Goal: Contribute content

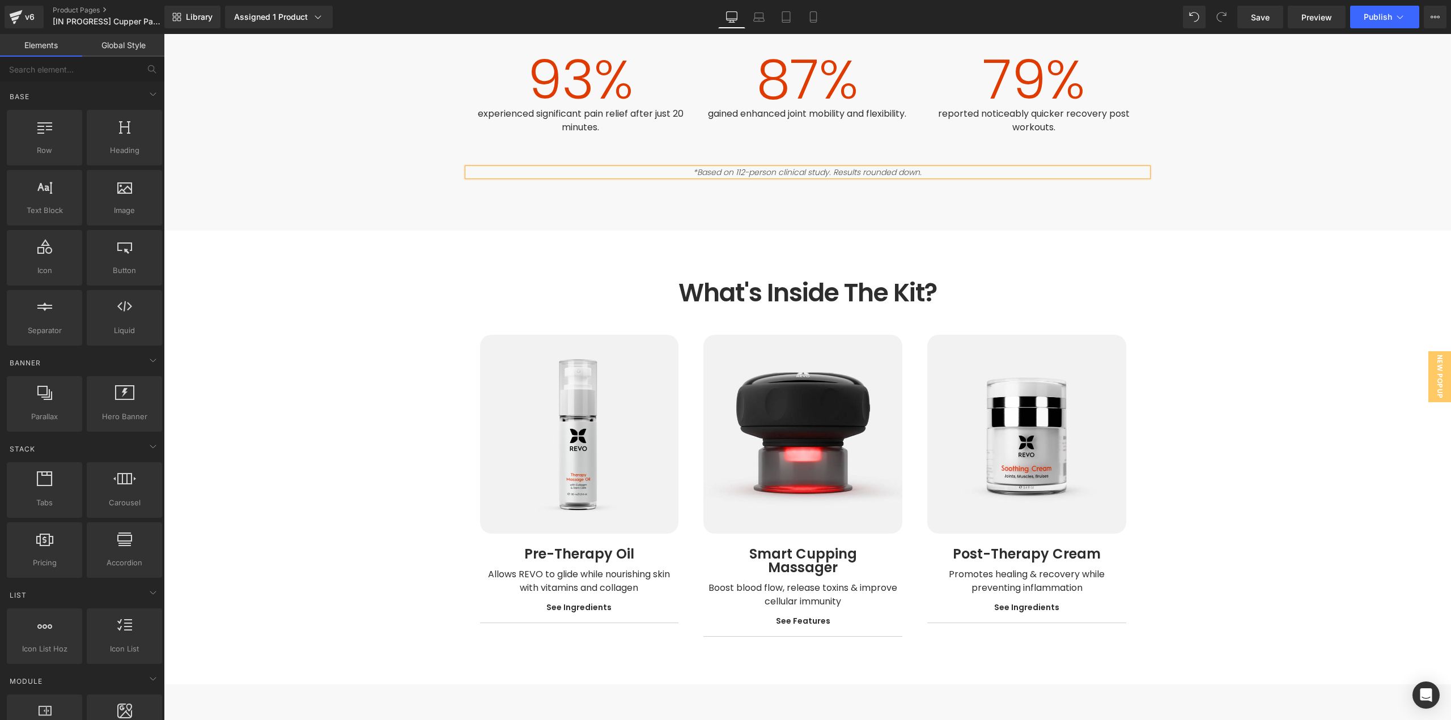
scroll to position [2097, 0]
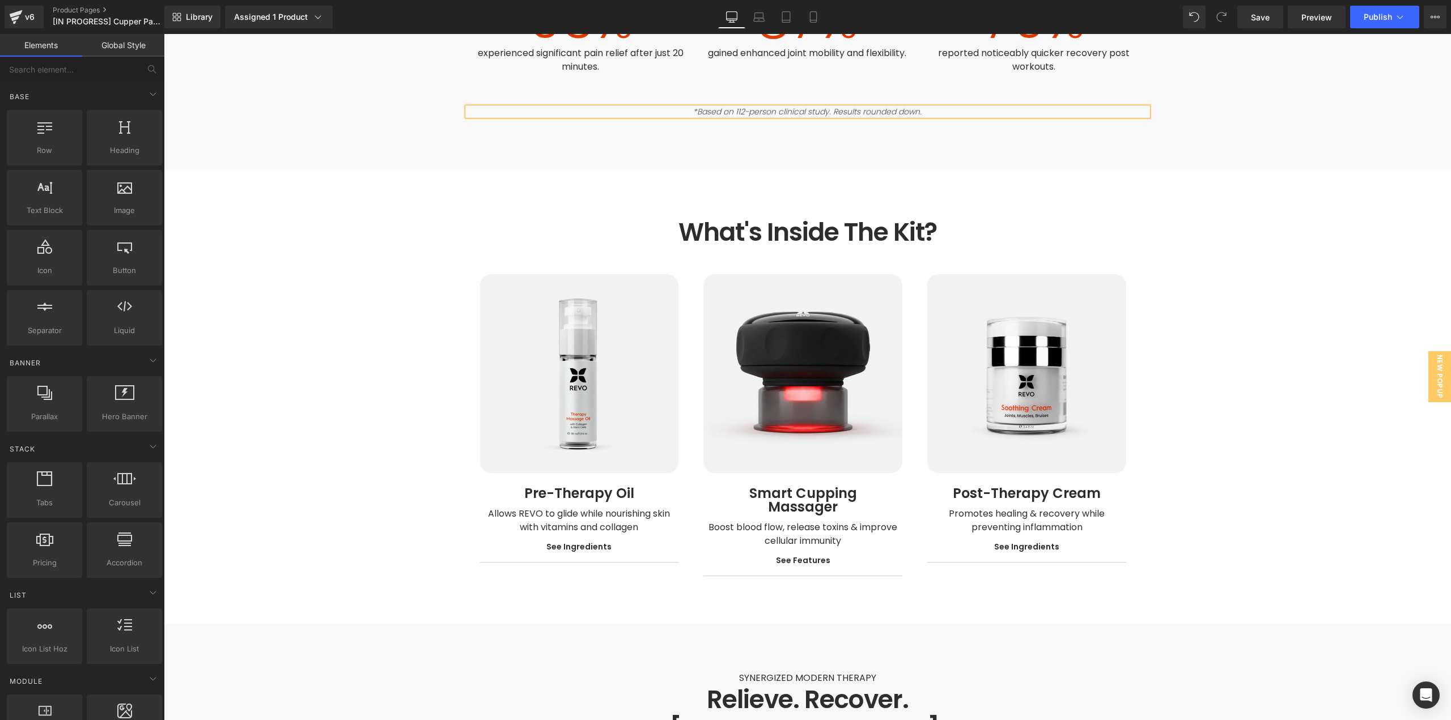
click at [567, 514] on span "Text Block" at bounding box center [572, 521] width 37 height 14
click at [595, 519] on icon at bounding box center [598, 522] width 6 height 6
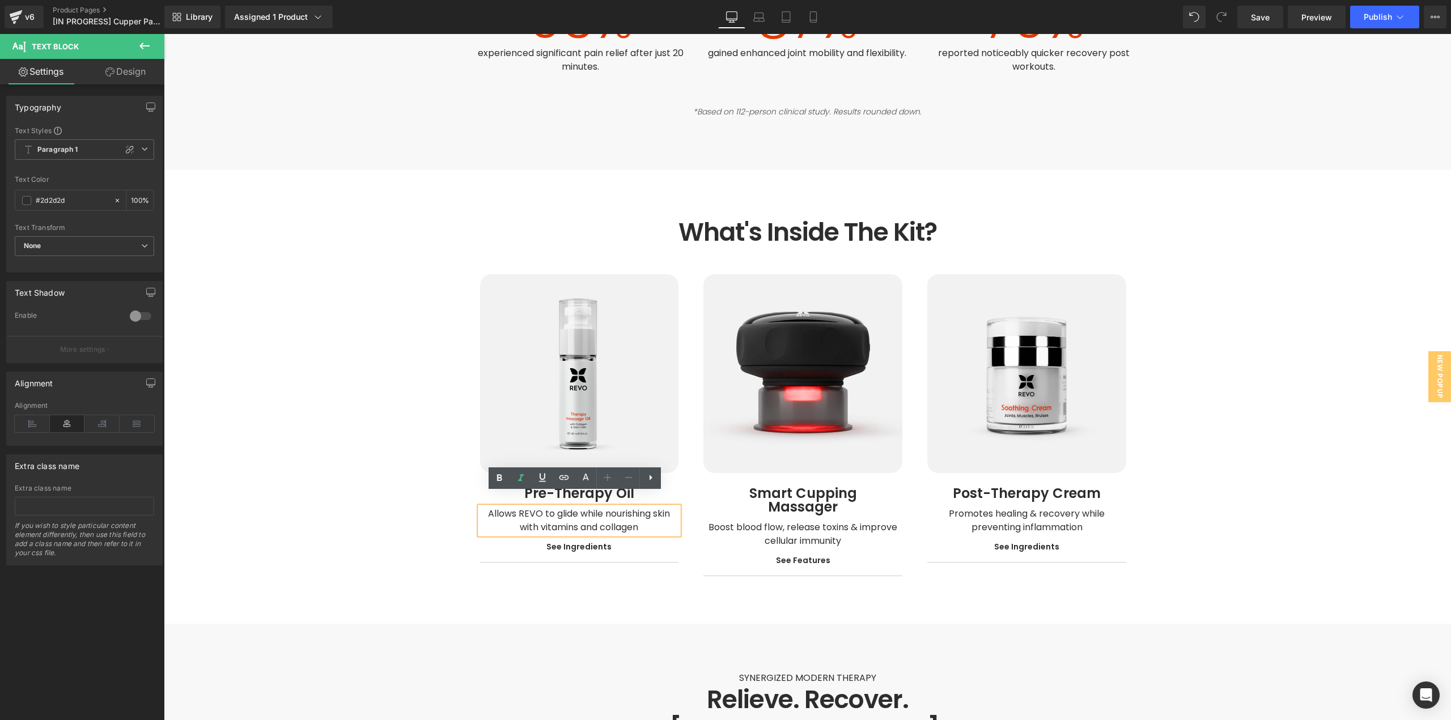
click at [610, 507] on span "Allows REVO to glide while nourishing skin with vitamins and collagen" at bounding box center [580, 520] width 184 height 27
click at [617, 507] on span "Allows REVO to glide while nourishing skin with vitamins and collagen" at bounding box center [580, 520] width 184 height 27
paste div
click at [782, 521] on div "Boost blood flow, release toxins & improve cellular immunity Text Block" at bounding box center [802, 534] width 199 height 27
click at [797, 521] on span "Boost blood flow, release toxins & improve cellular immunity" at bounding box center [804, 534] width 191 height 27
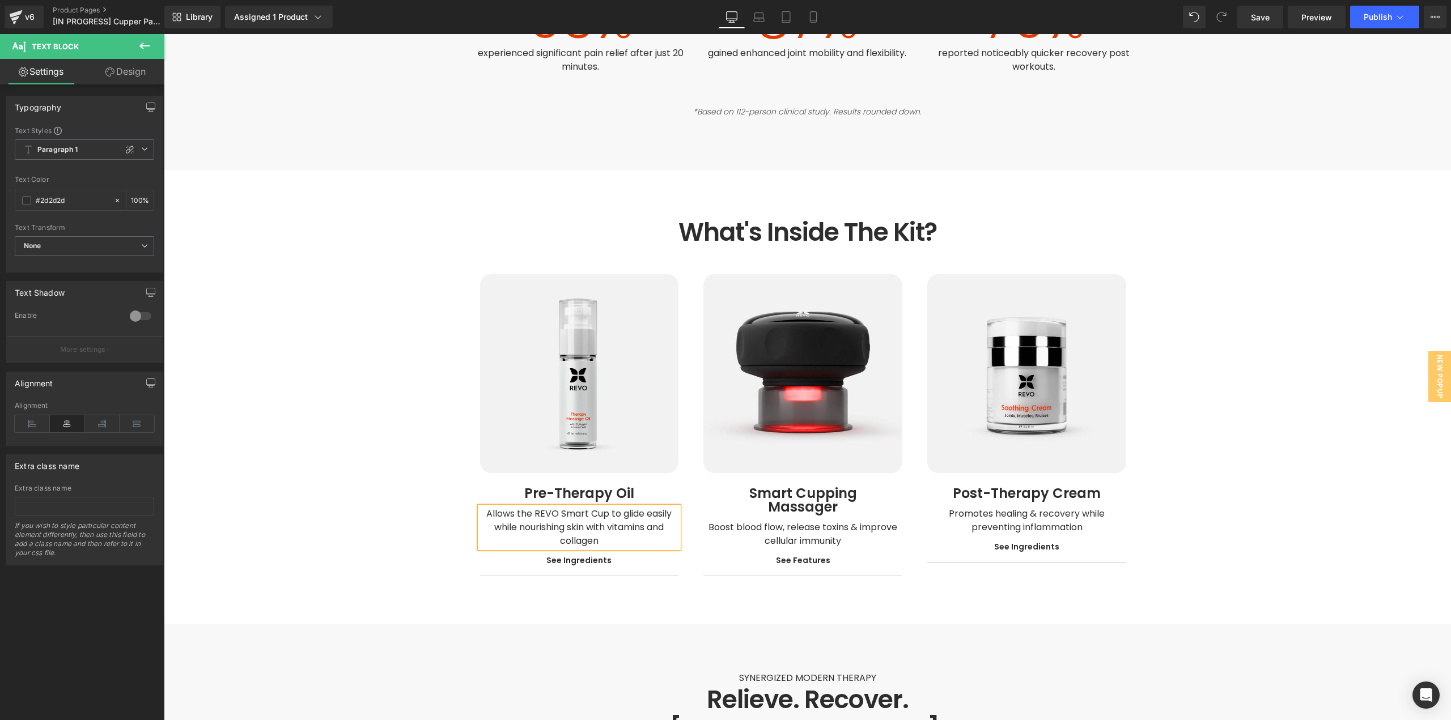
click at [819, 521] on span "Boost blood flow, release toxins & improve cellular immunity" at bounding box center [804, 534] width 191 height 27
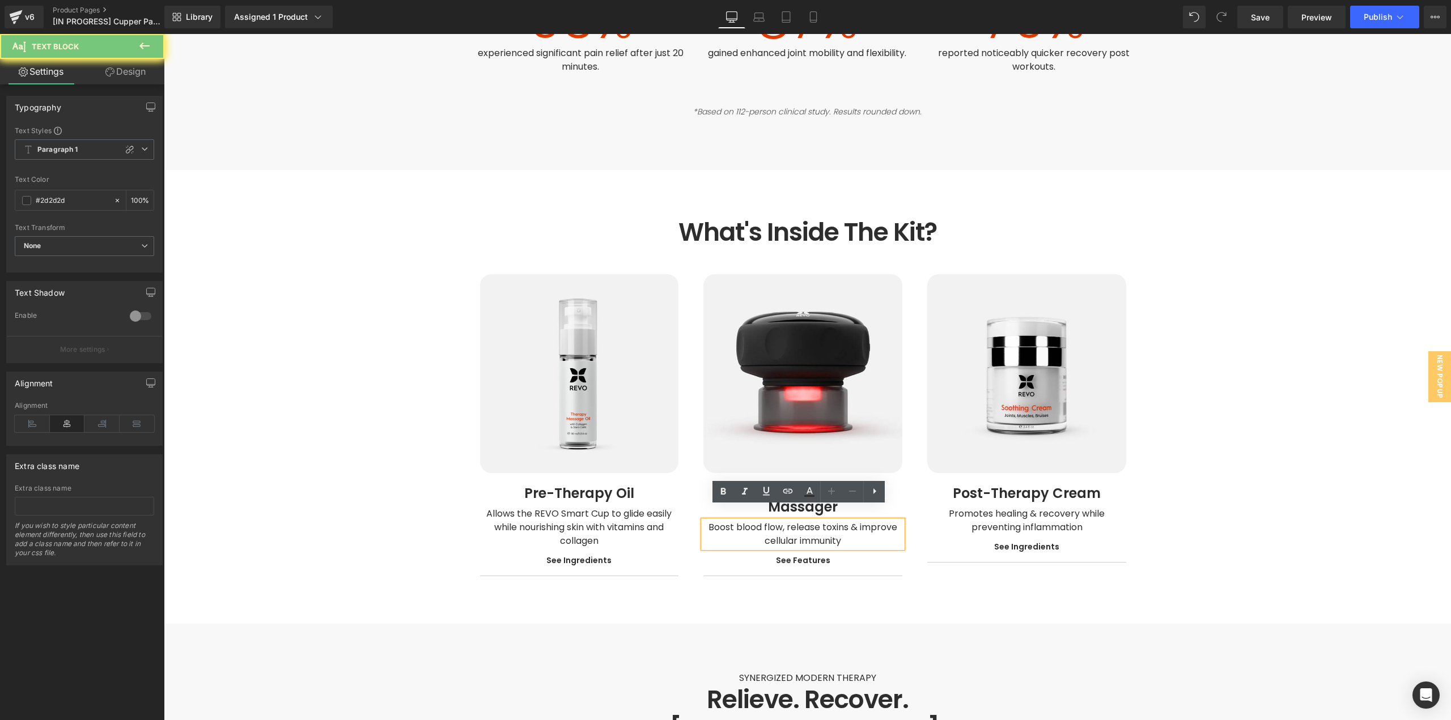
click at [819, 521] on span "Boost blood flow, release toxins & improve cellular immunity" at bounding box center [804, 534] width 191 height 27
click at [820, 521] on span "Boost blood flow, release toxins & improve cellular immunity" at bounding box center [804, 534] width 191 height 27
paste div
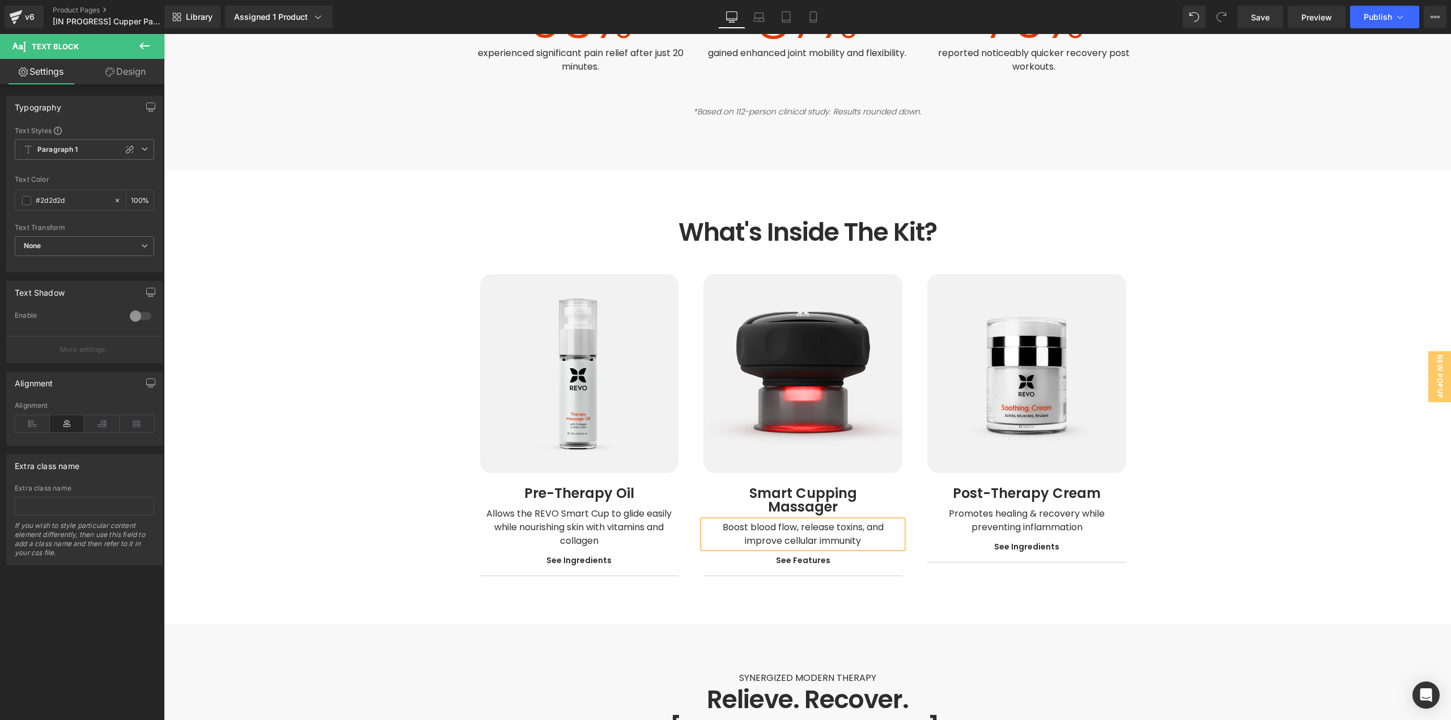
click at [915, 553] on div "Image Post-Therapy Cream Heading Promotes healing & recovery while preventing i…" at bounding box center [1027, 425] width 224 height 302
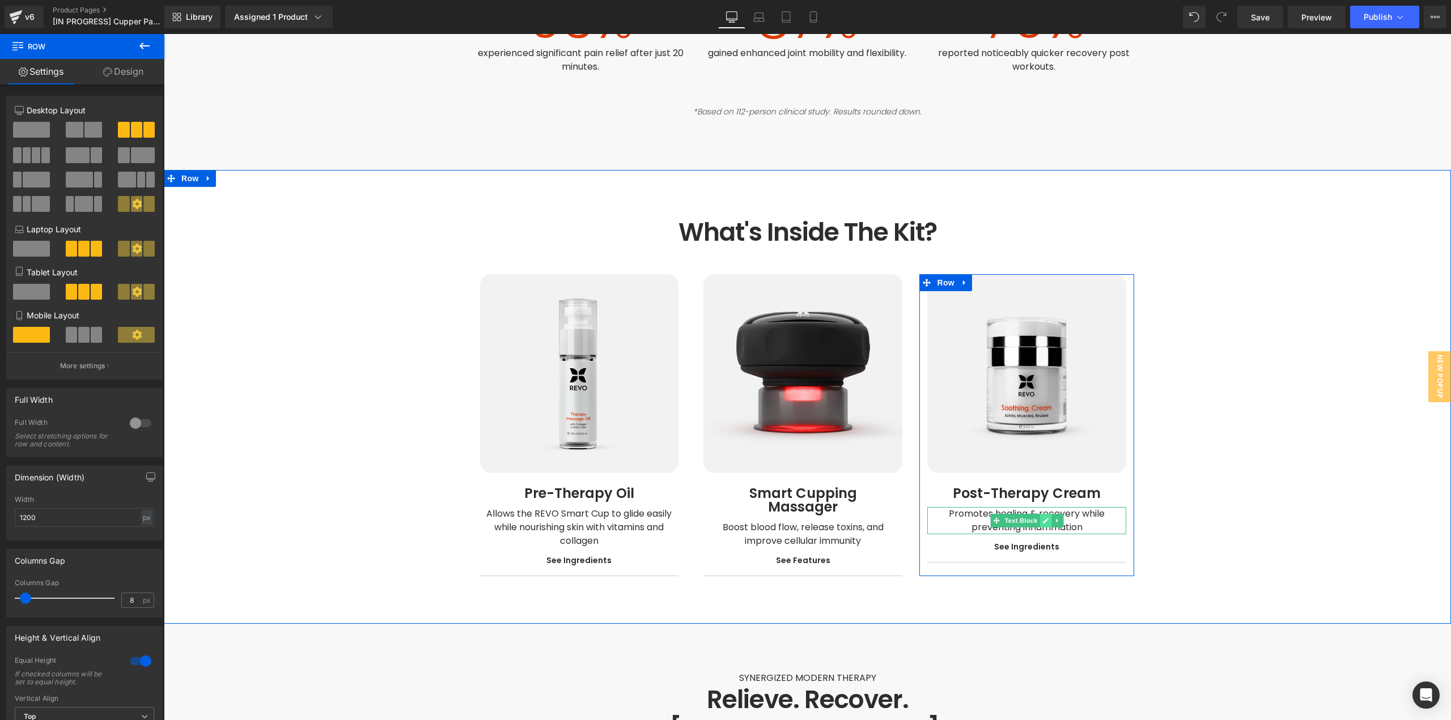
click at [1042, 518] on icon at bounding box center [1045, 521] width 6 height 7
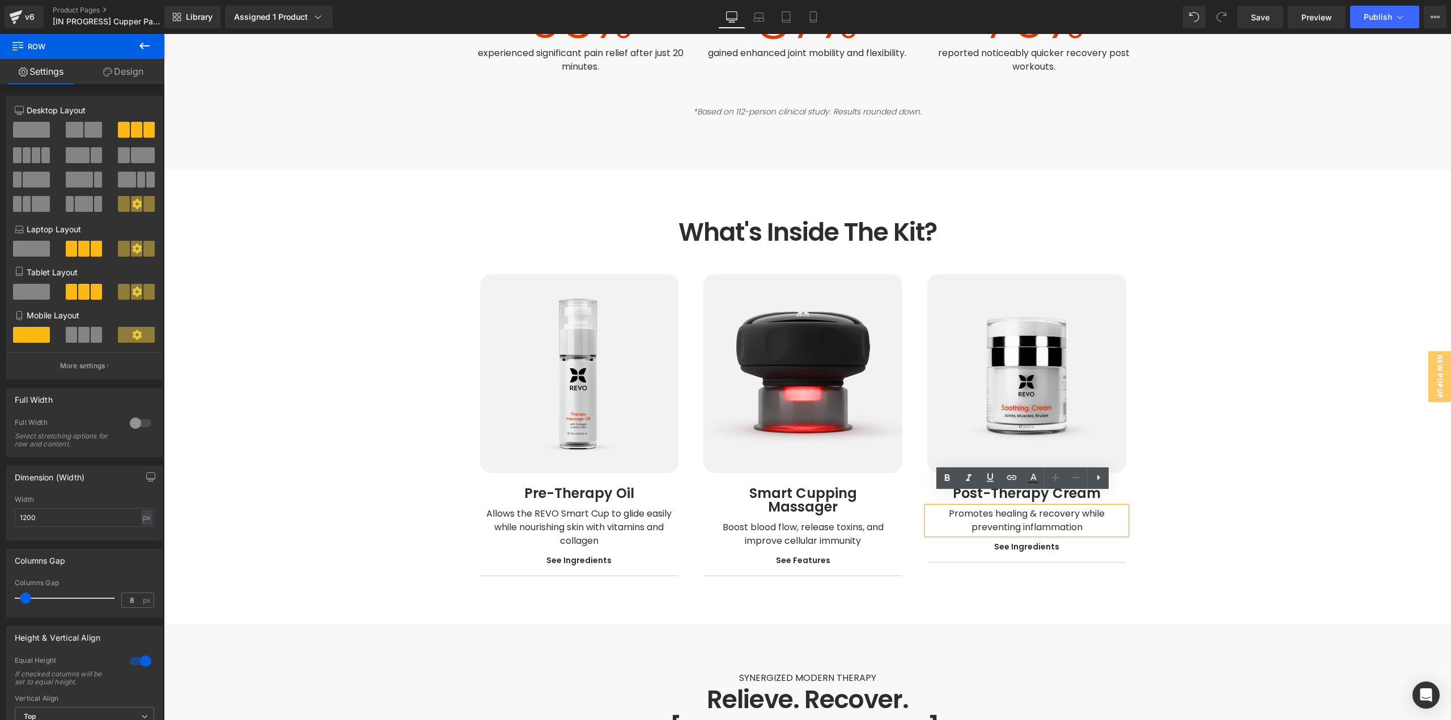
click at [1042, 508] on span "Promotes healing & recovery while preventing inflammation" at bounding box center [1028, 520] width 158 height 27
click at [1043, 507] on span "Promotes healing & recovery while preventing inflammation" at bounding box center [1028, 520] width 158 height 27
paste div
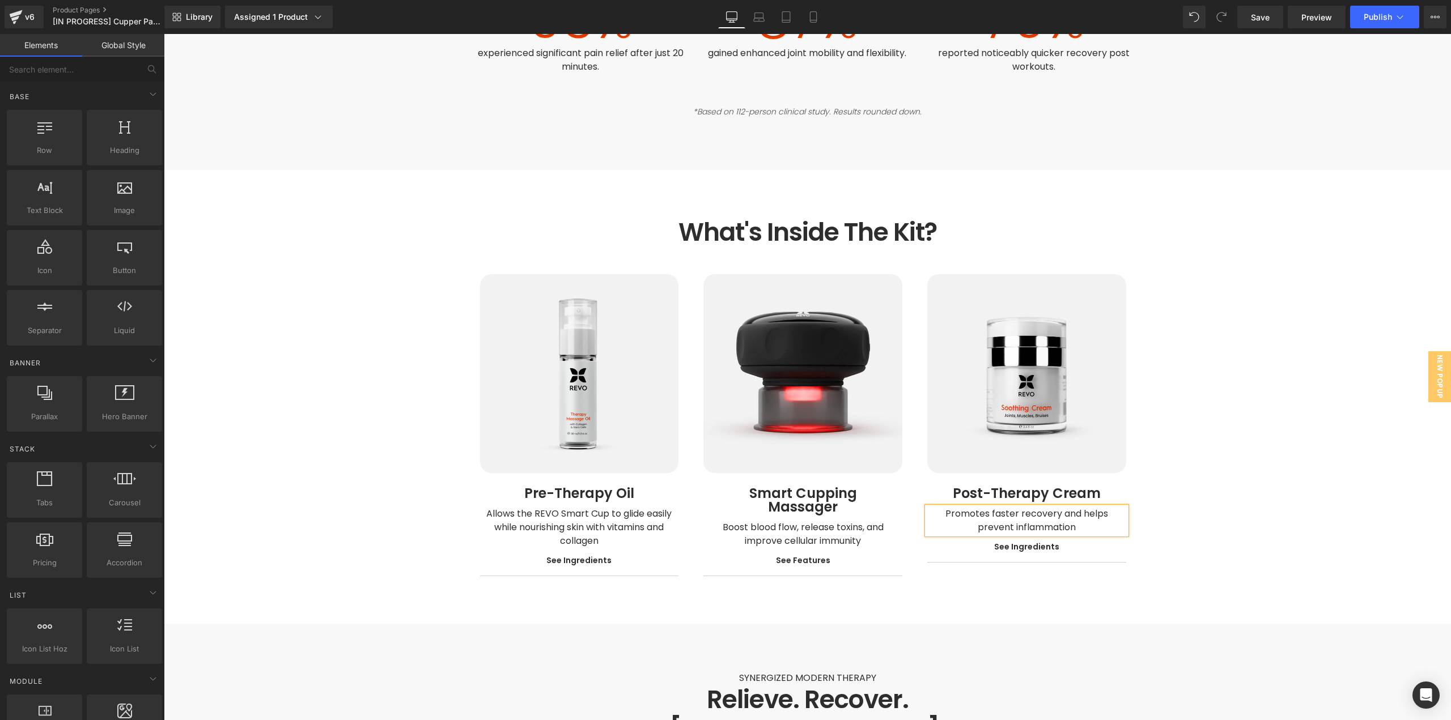
click at [1055, 511] on p "Promotes faster recovery and helps prevent inflammation" at bounding box center [1026, 520] width 199 height 27
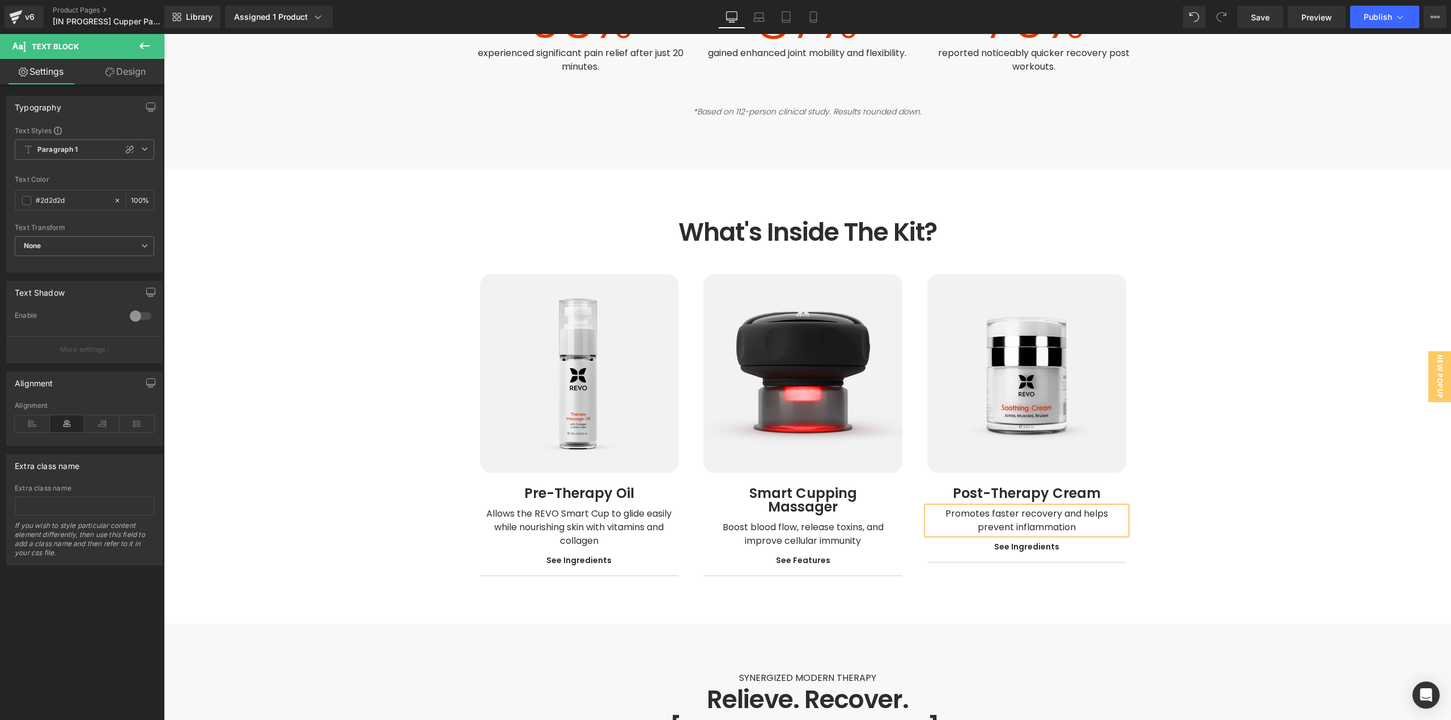
click at [1151, 521] on div "What's Inside The Kit? Heading Row Image Pre-Therapy Oil Heading Allows the REV…" at bounding box center [807, 397] width 1287 height 359
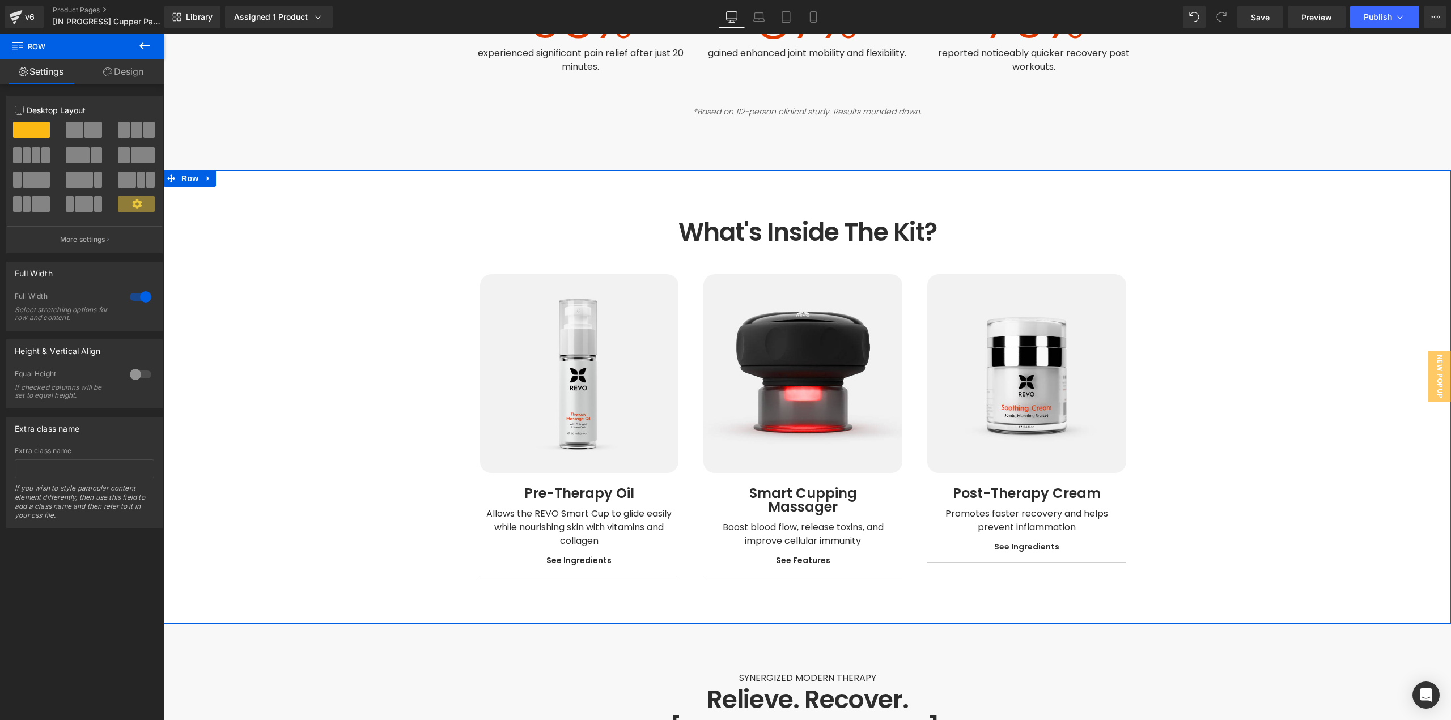
click at [1221, 531] on div "What's Inside The Kit? Heading Row Image Pre-Therapy Oil Heading Allows the REV…" at bounding box center [807, 397] width 1287 height 359
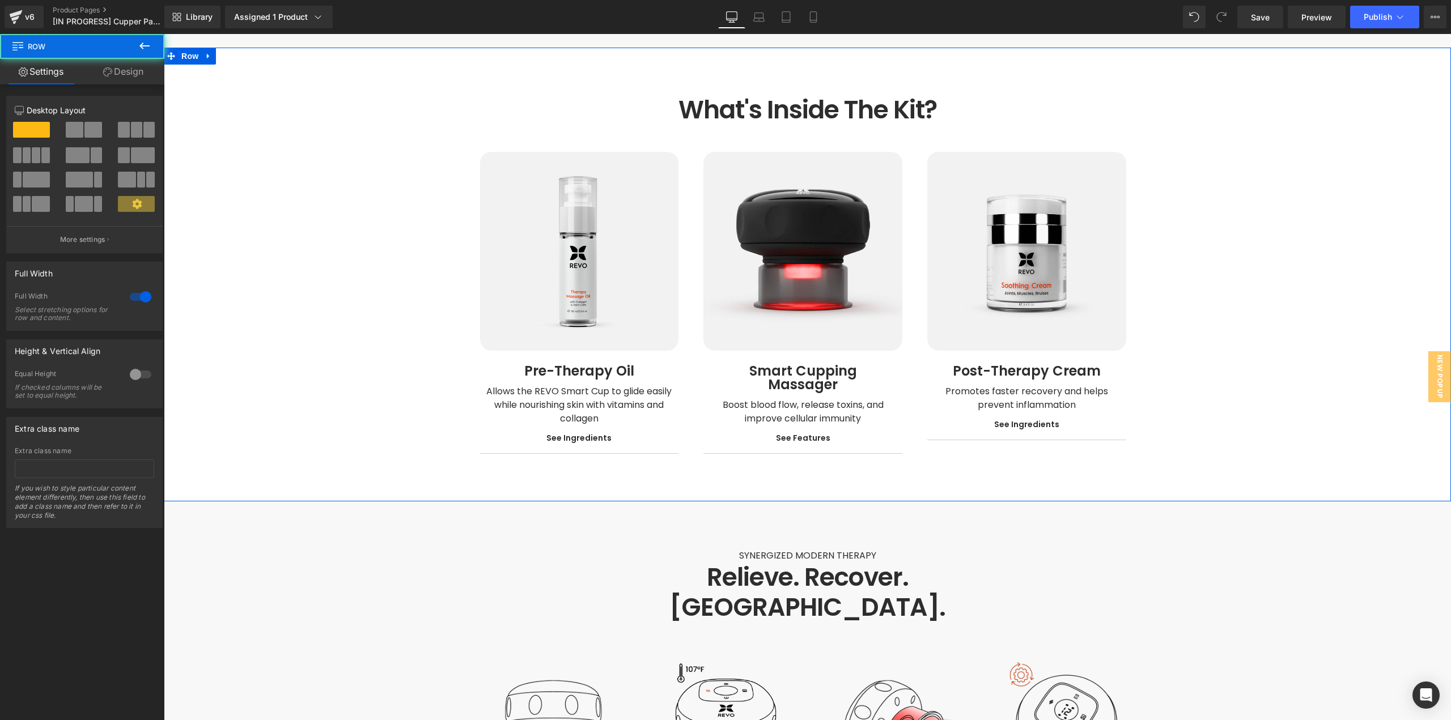
scroll to position [2324, 0]
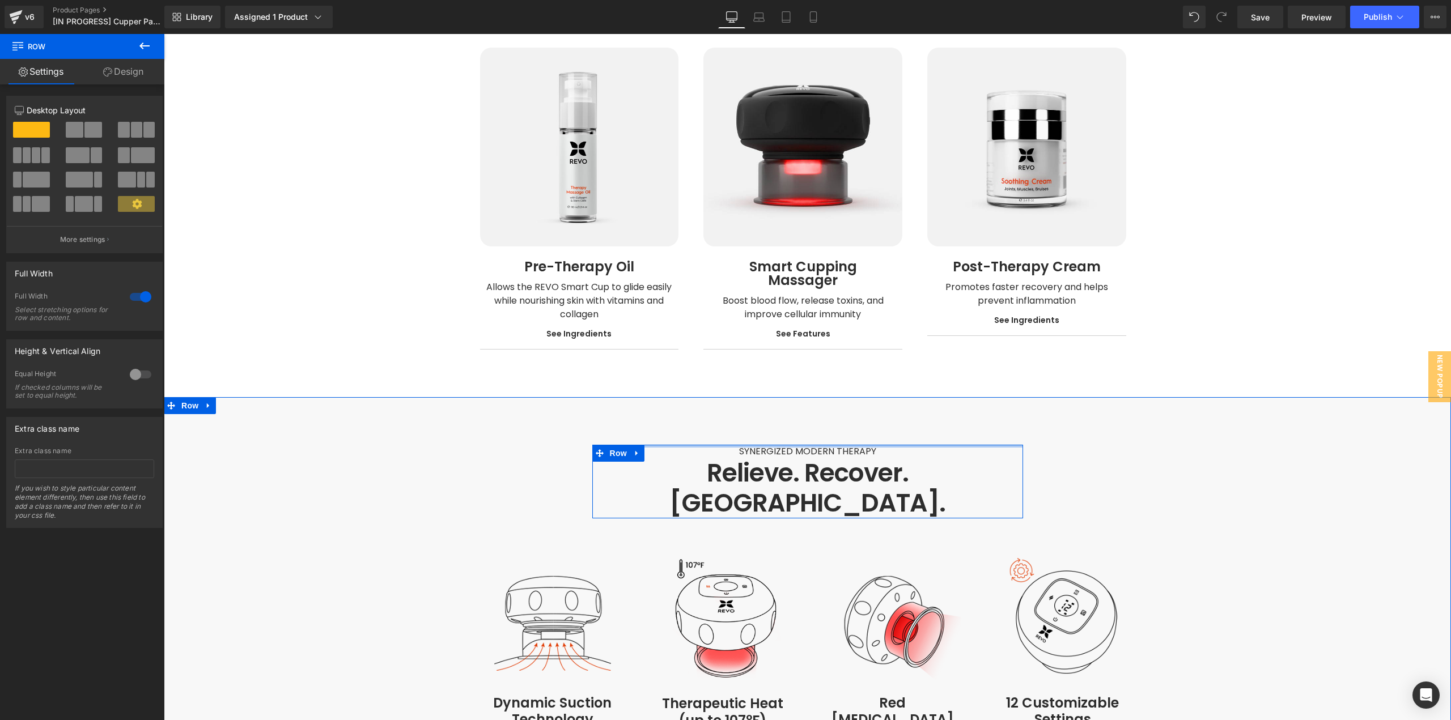
click at [795, 445] on div at bounding box center [807, 446] width 431 height 3
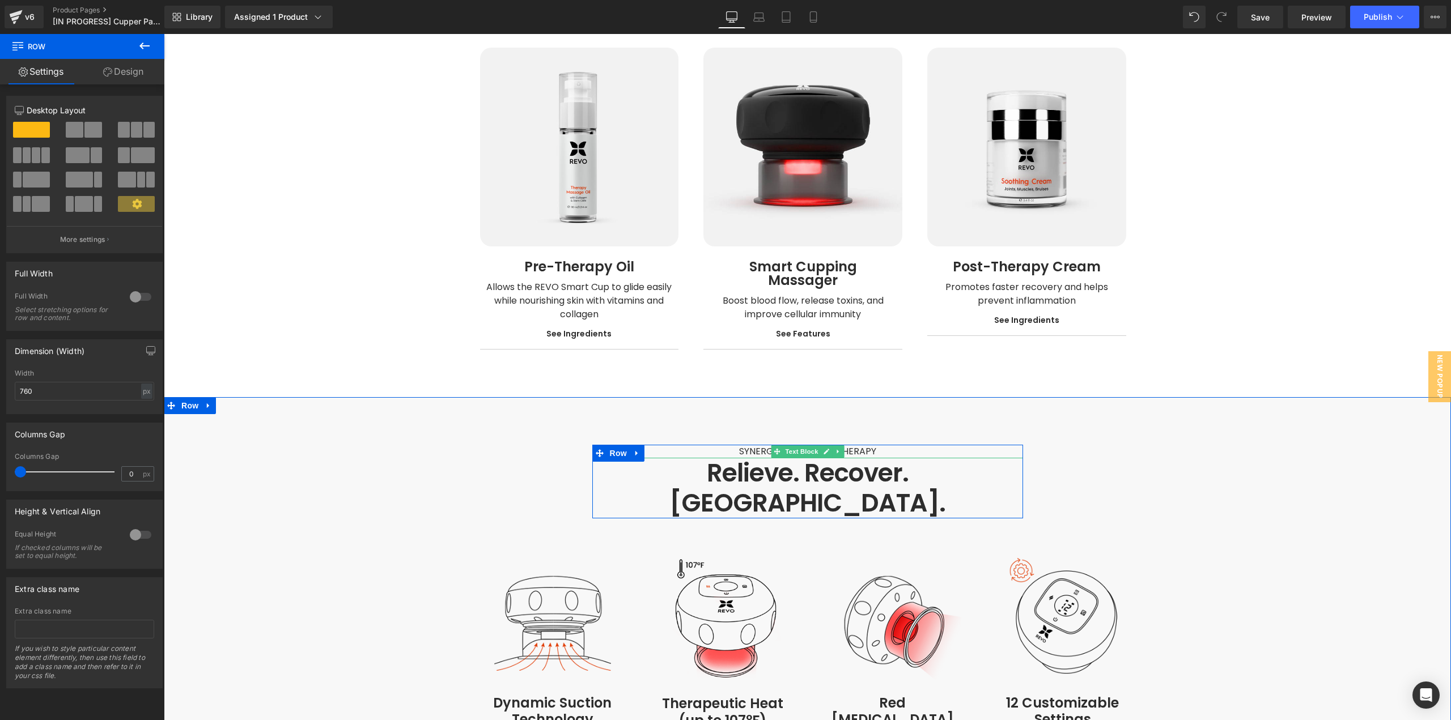
click at [824, 448] on icon at bounding box center [826, 451] width 6 height 7
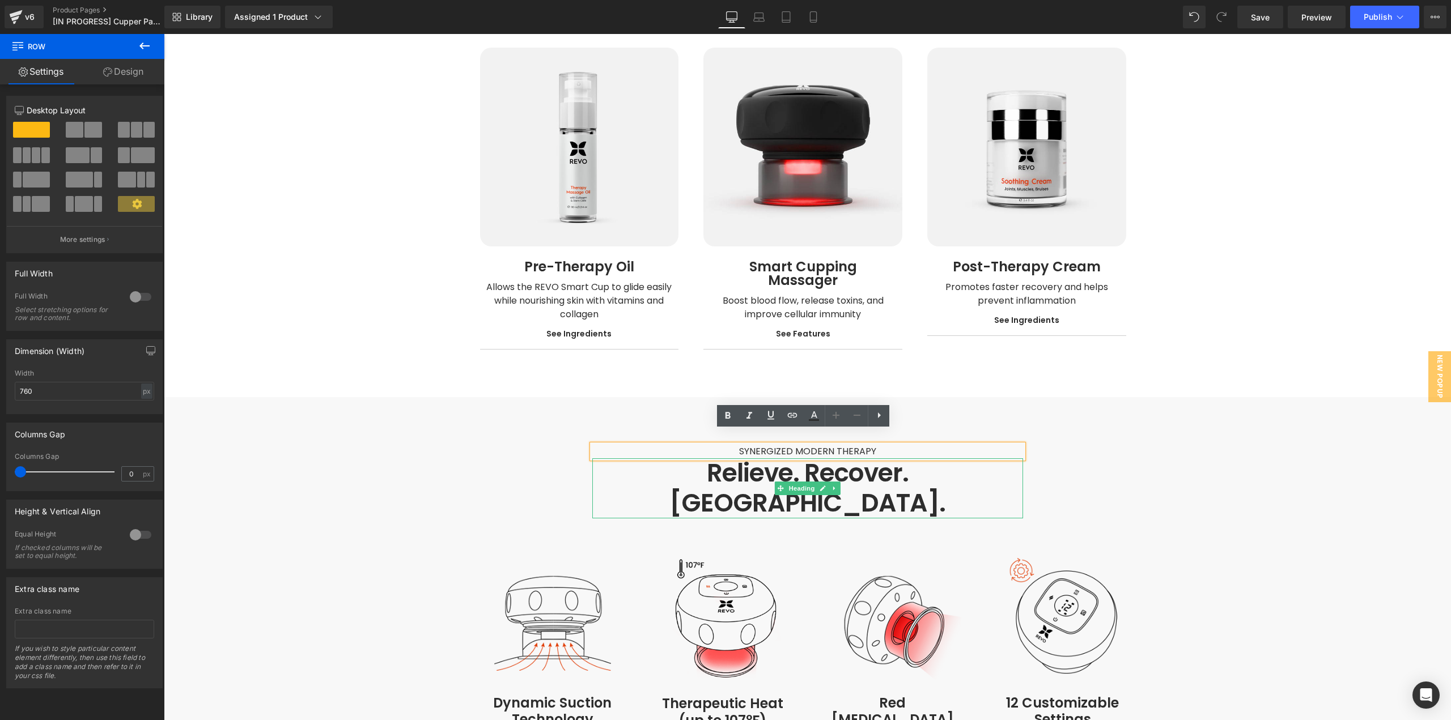
click at [826, 459] on h1 "Relieve. Recover. [GEOGRAPHIC_DATA]." at bounding box center [807, 489] width 431 height 60
click at [829, 427] on link at bounding box center [836, 416] width 22 height 22
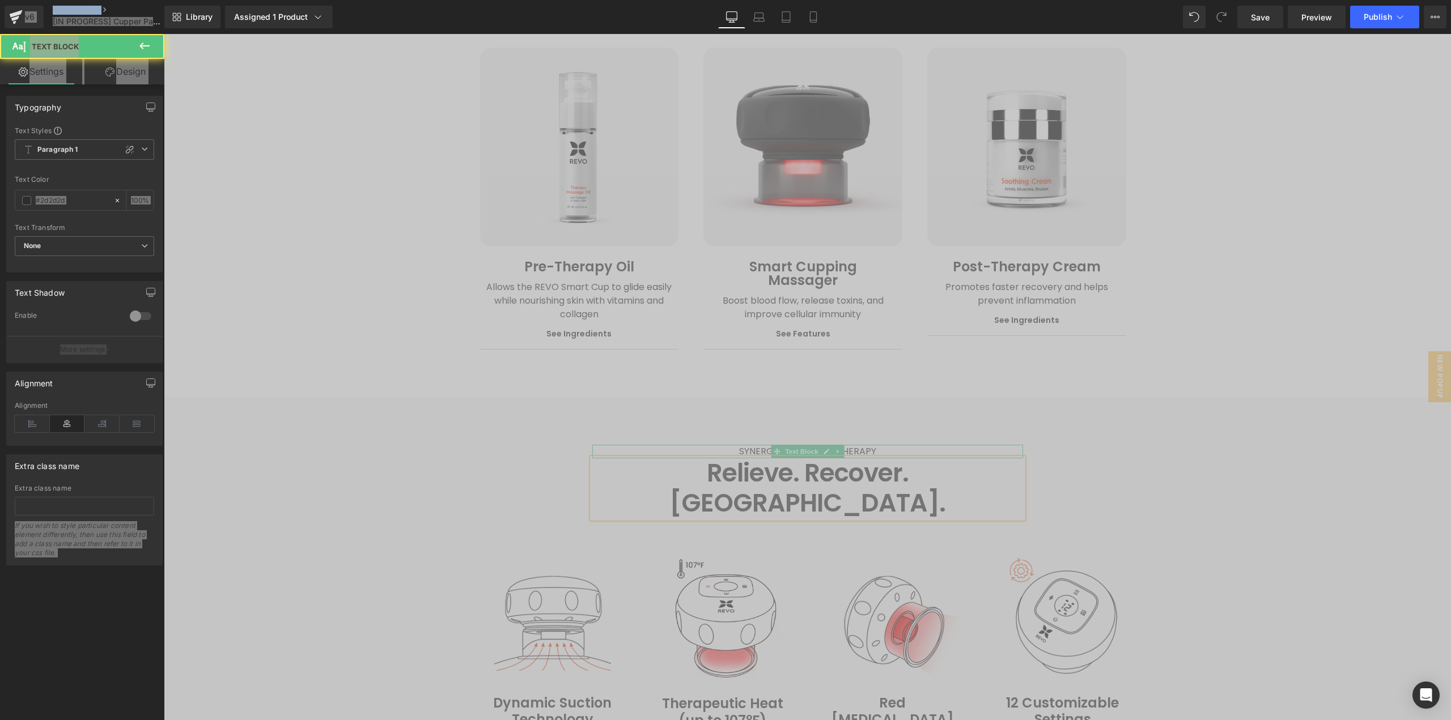
drag, startPoint x: 842, startPoint y: 438, endPoint x: 875, endPoint y: 437, distance: 32.3
click at [842, 445] on span "SYNERGIZED MODERN THERAPY" at bounding box center [807, 451] width 137 height 13
click at [875, 445] on p "SYNERGIZED MODERN THERAPY" at bounding box center [807, 452] width 431 height 14
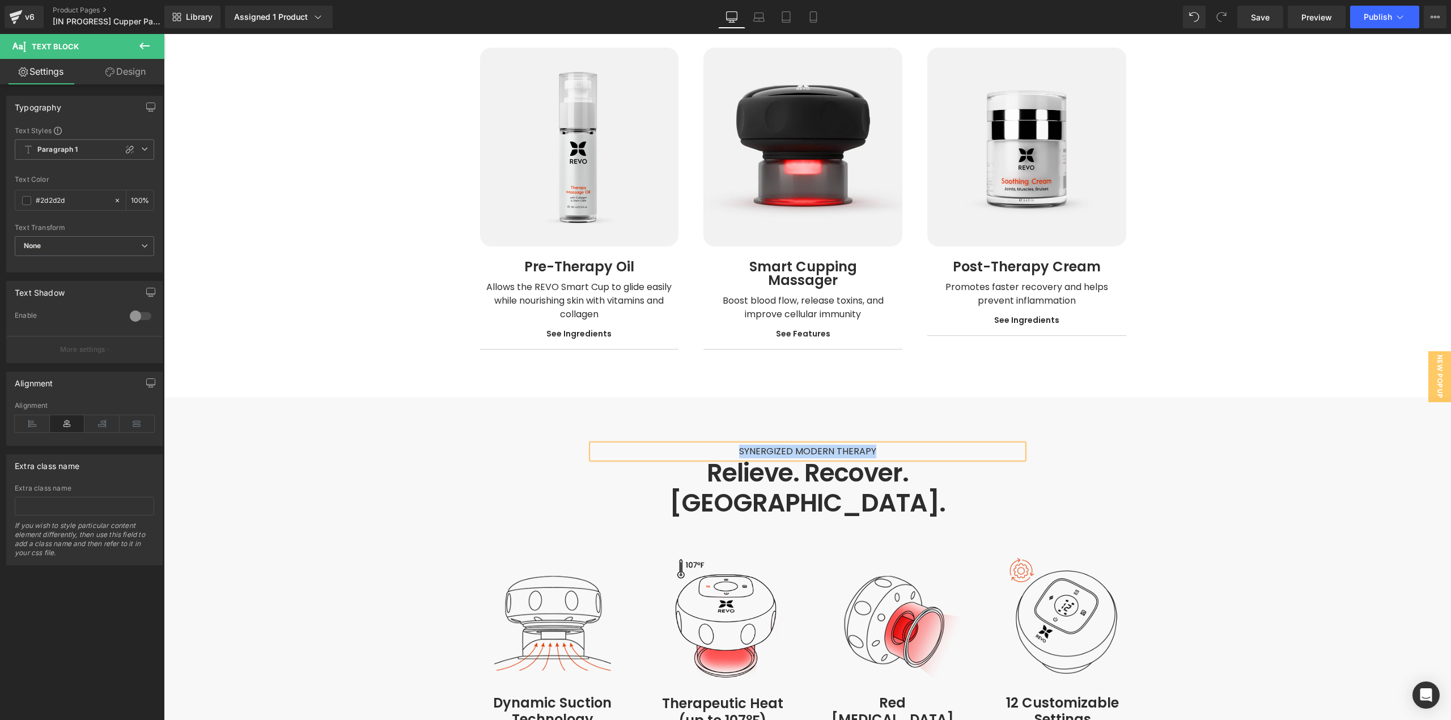
paste div
click at [743, 459] on h1 "Relieve. Recover. [GEOGRAPHIC_DATA]." at bounding box center [807, 489] width 431 height 60
click at [870, 459] on h1 "Relieve. Recover. [GEOGRAPHIC_DATA]." at bounding box center [807, 489] width 431 height 60
paste div
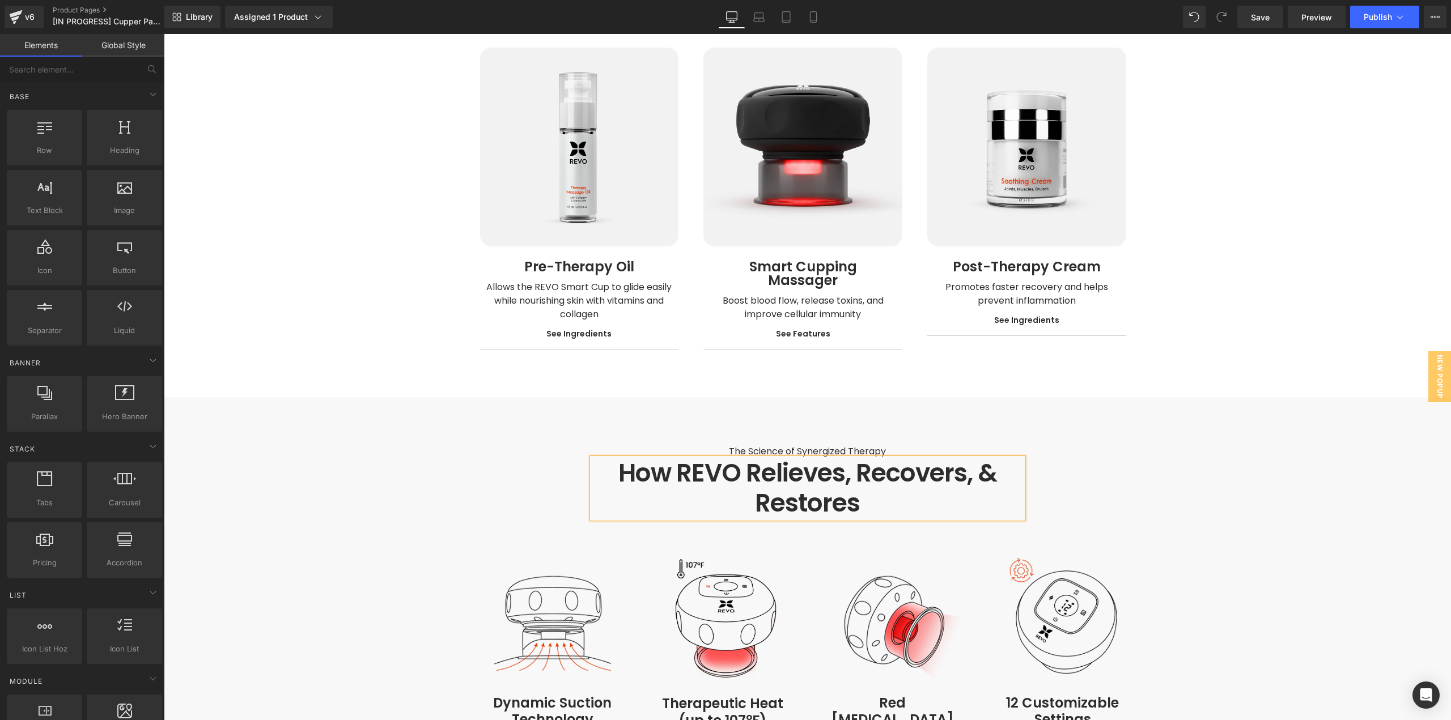
click at [829, 471] on h1 "How REVO Relieves, Recovers, & Restores" at bounding box center [807, 489] width 431 height 60
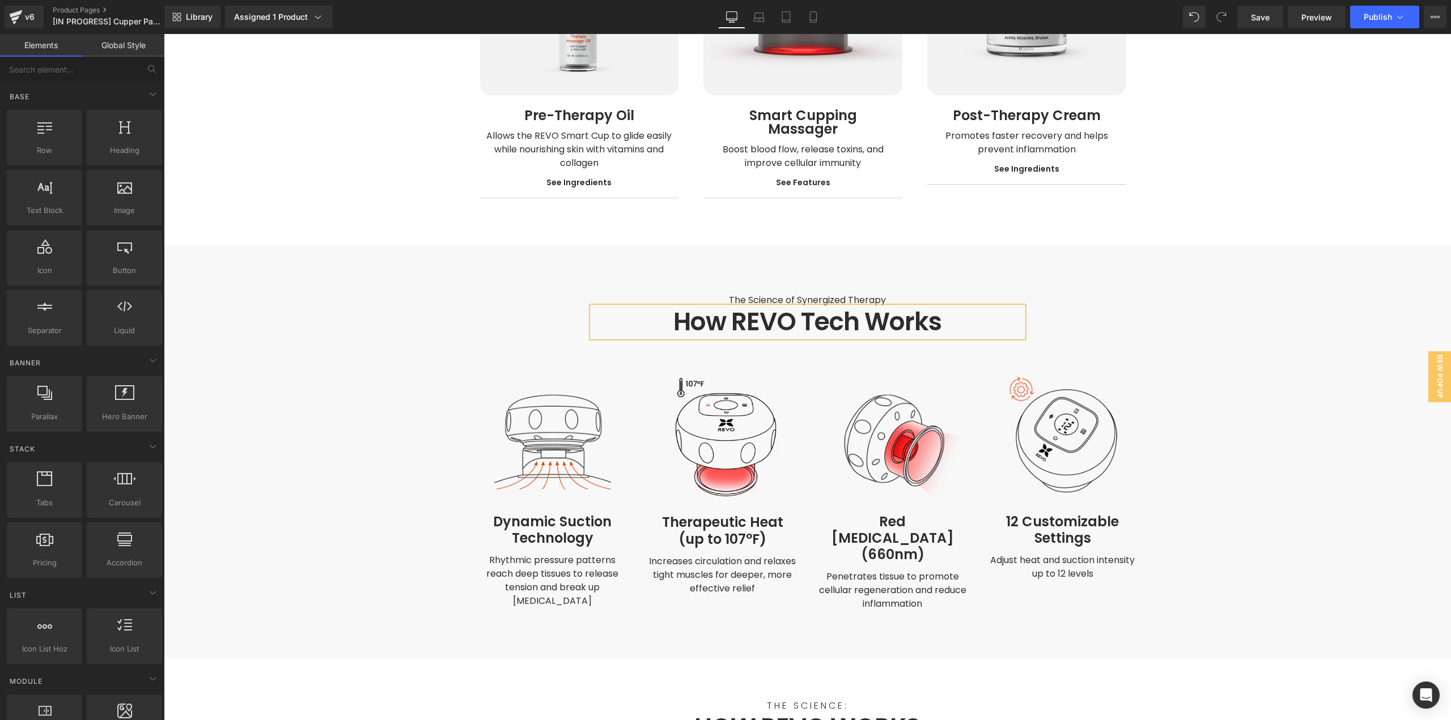
scroll to position [2551, 0]
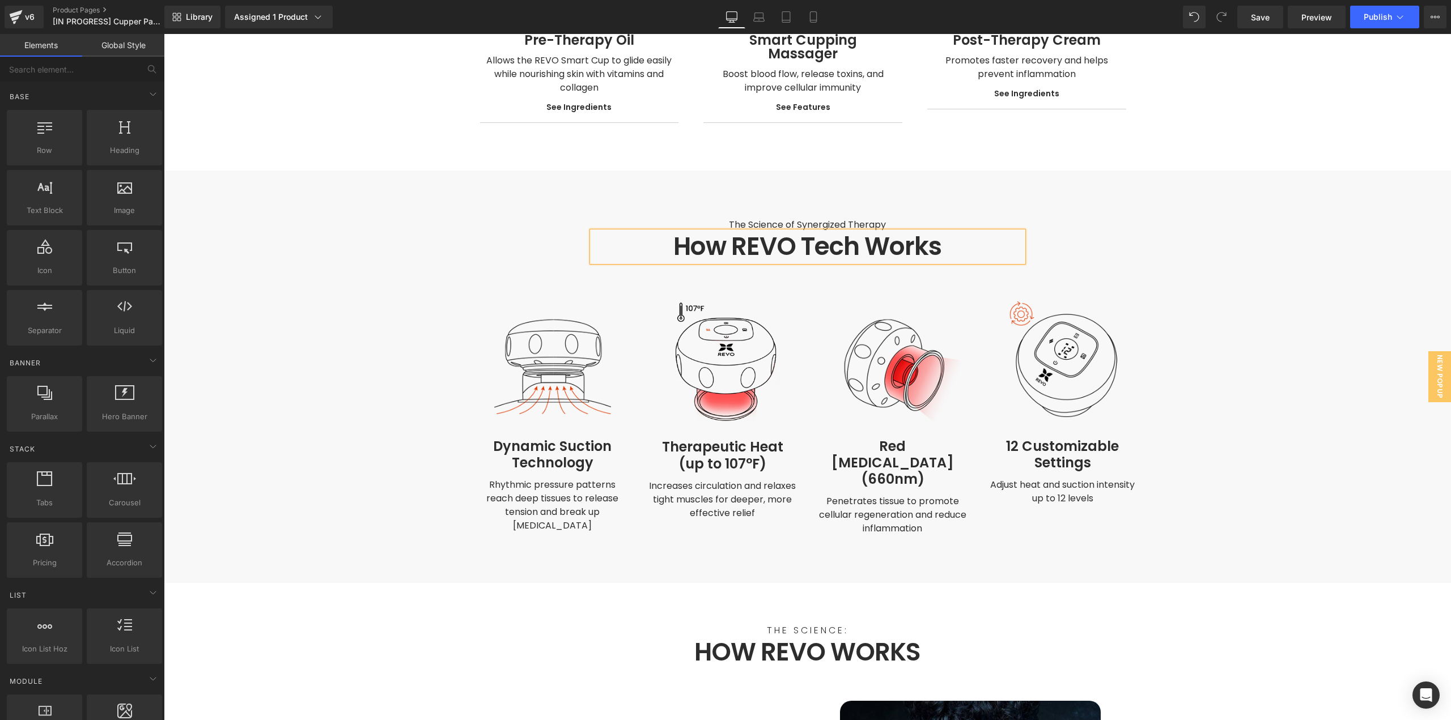
click at [962, 535] on div "The Science of Synergized Therapy Text Block How REVO Tech Works Heading Row TH…" at bounding box center [807, 377] width 1287 height 412
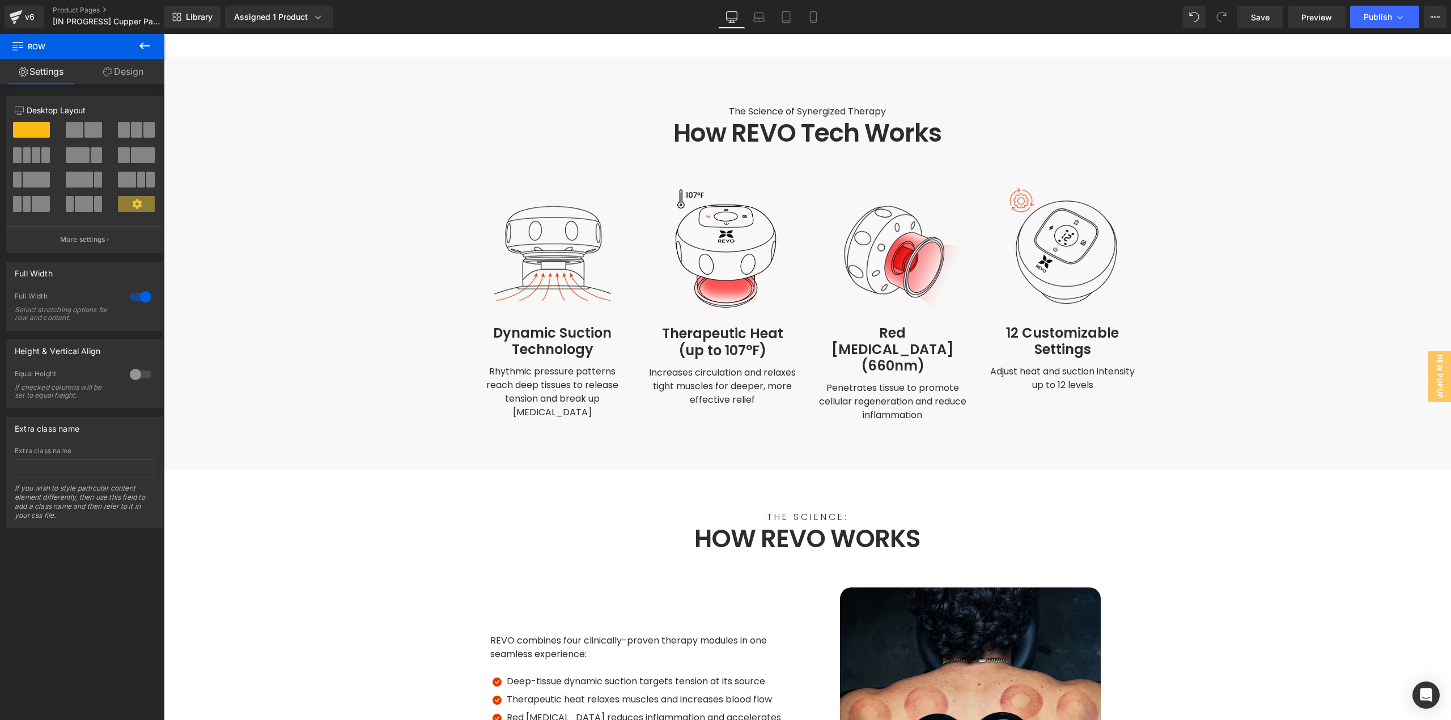
scroll to position [2891, 0]
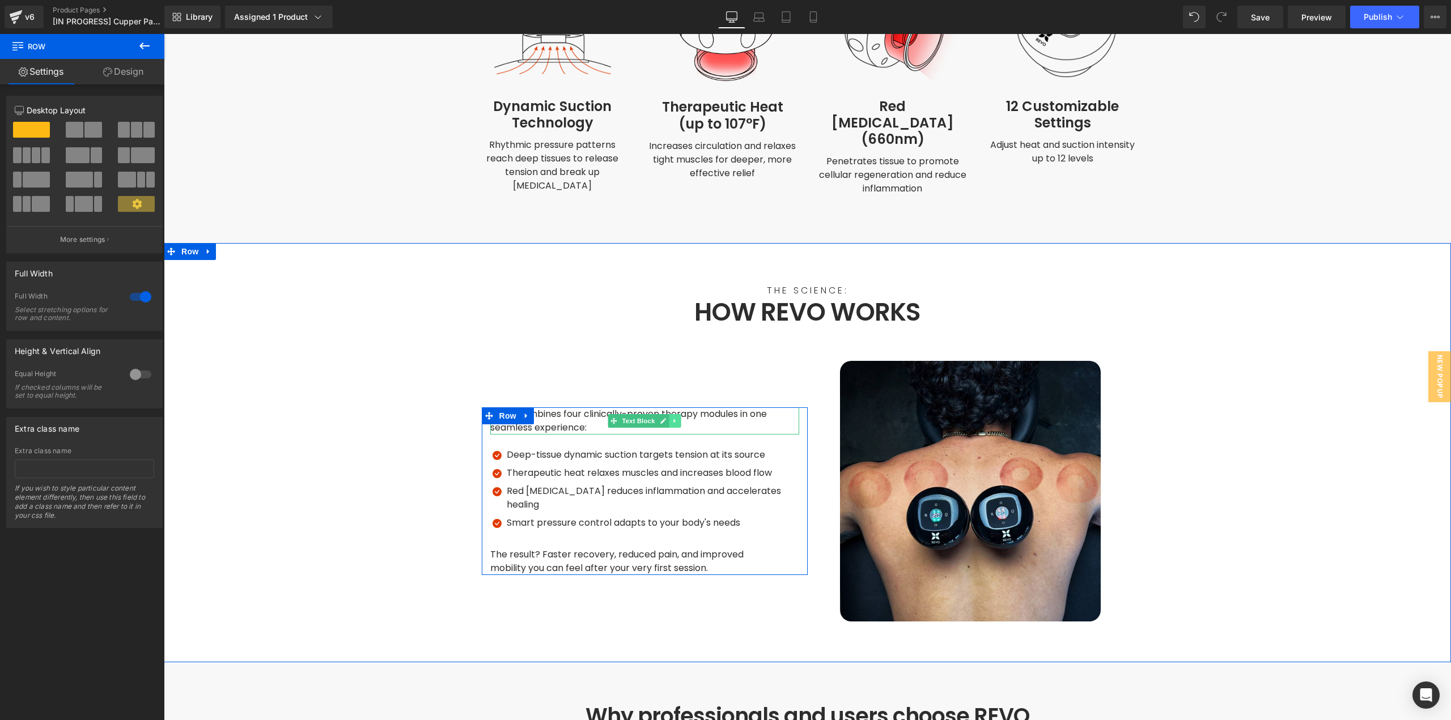
click at [673, 414] on link at bounding box center [675, 421] width 12 height 14
click at [666, 418] on icon at bounding box center [669, 421] width 6 height 6
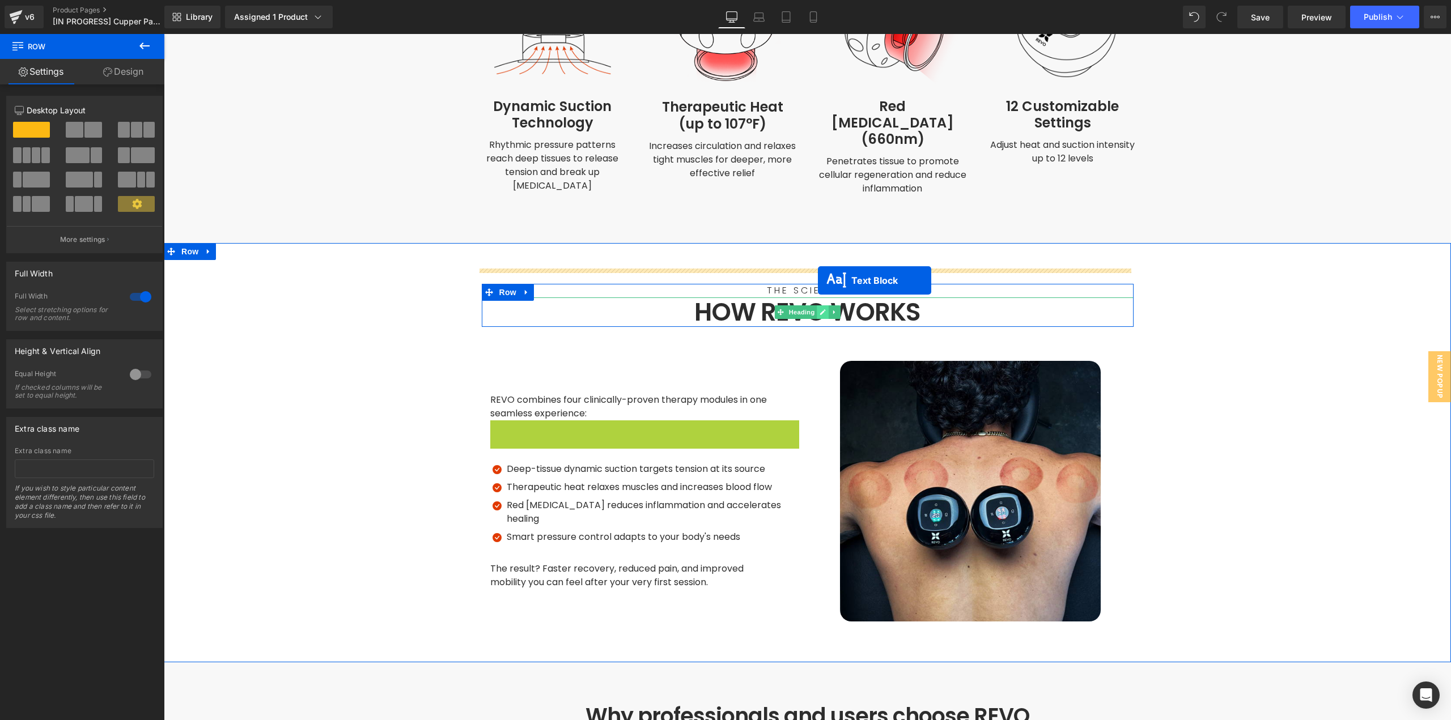
drag, startPoint x: 644, startPoint y: 409, endPoint x: 818, endPoint y: 281, distance: 216.1
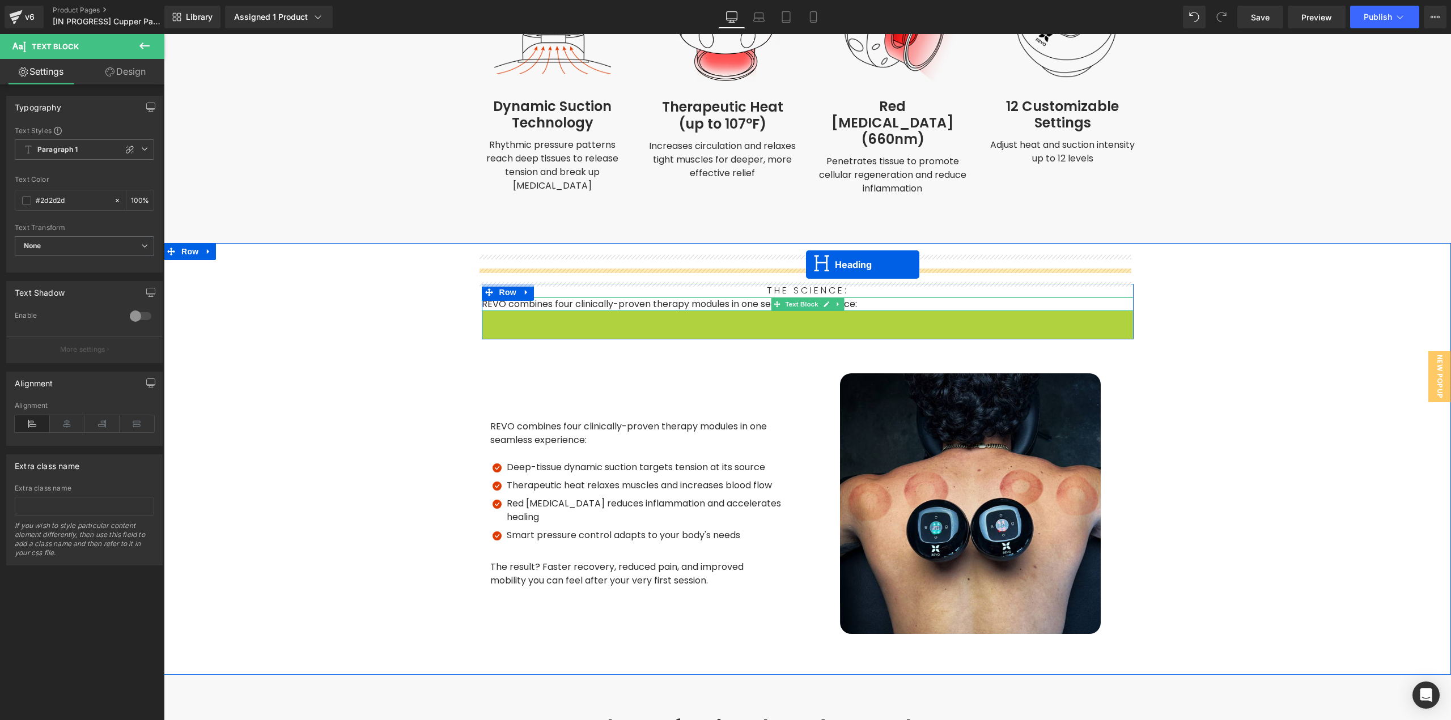
drag, startPoint x: 803, startPoint y: 300, endPoint x: 806, endPoint y: 265, distance: 35.3
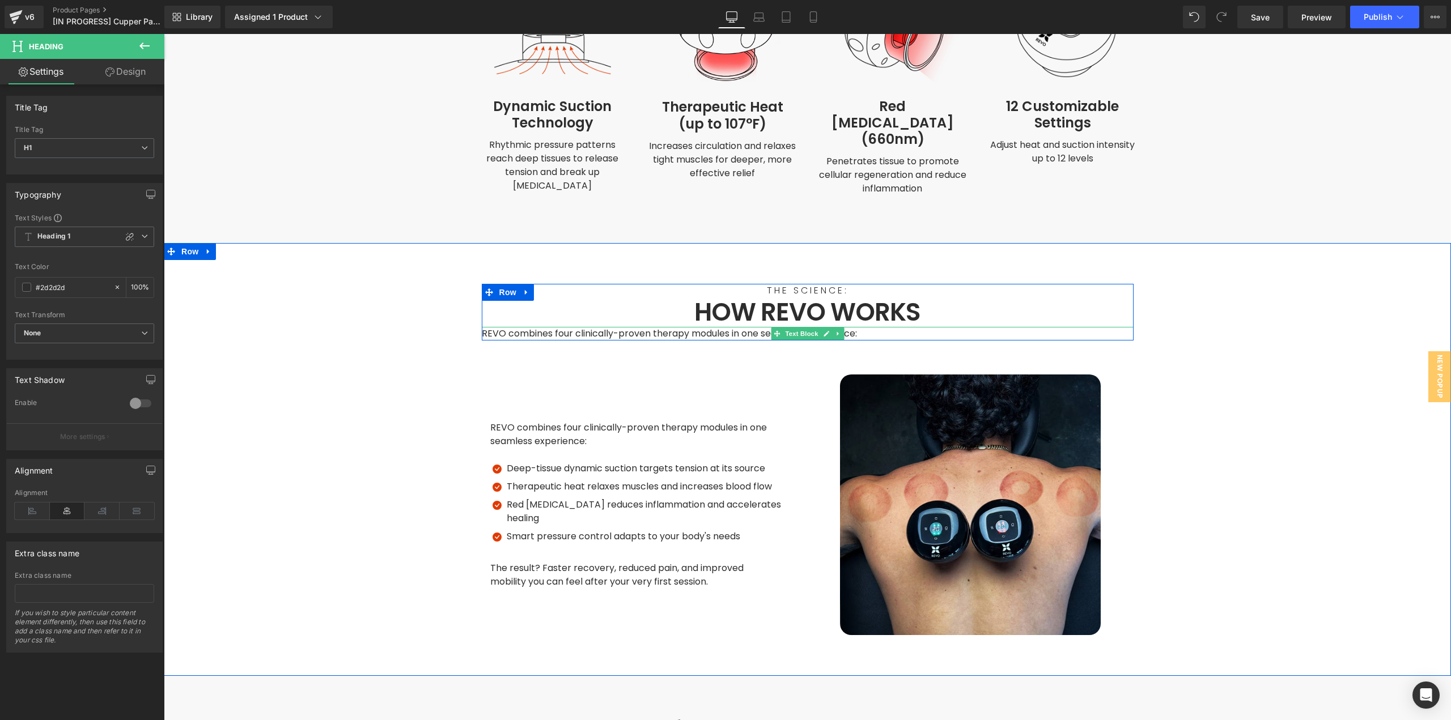
click at [728, 327] on span "REVO combines four clinically-proven therapy modules in one seamless experience:" at bounding box center [669, 333] width 375 height 13
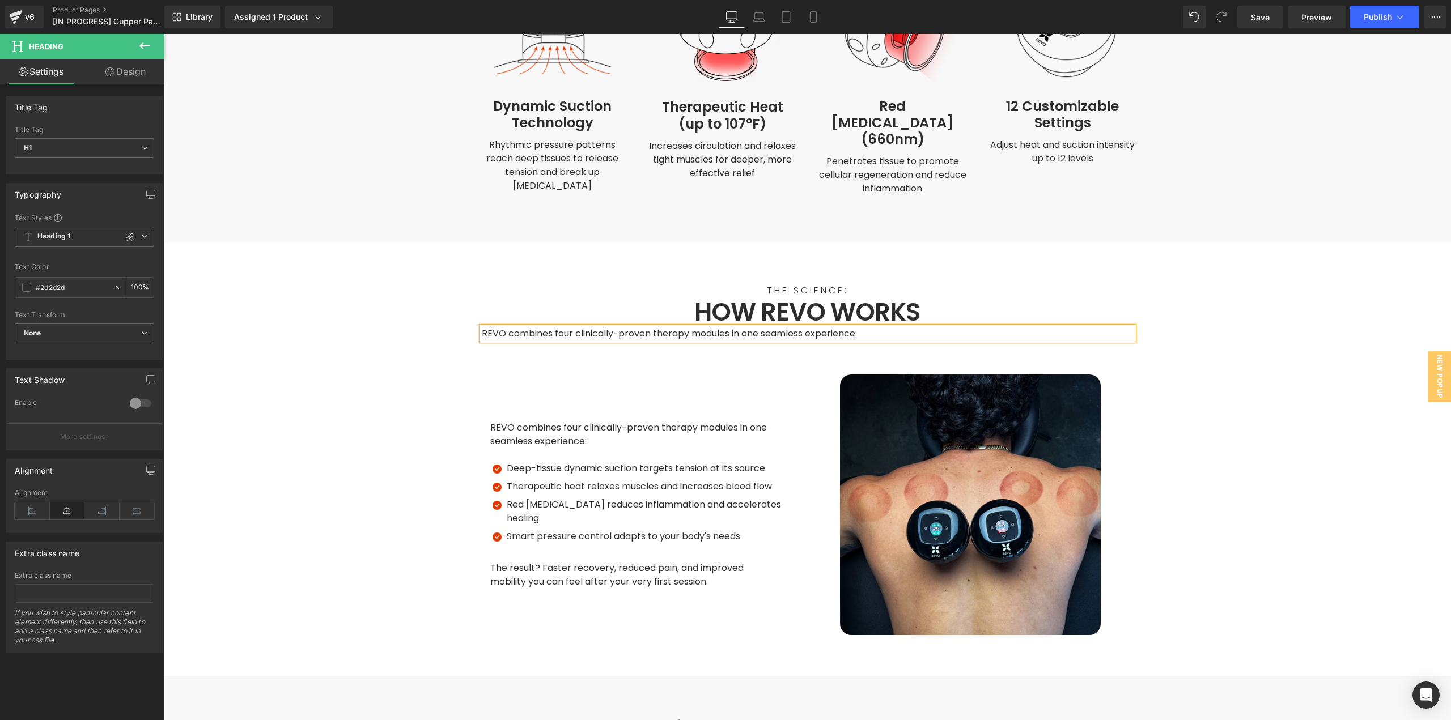
paste div
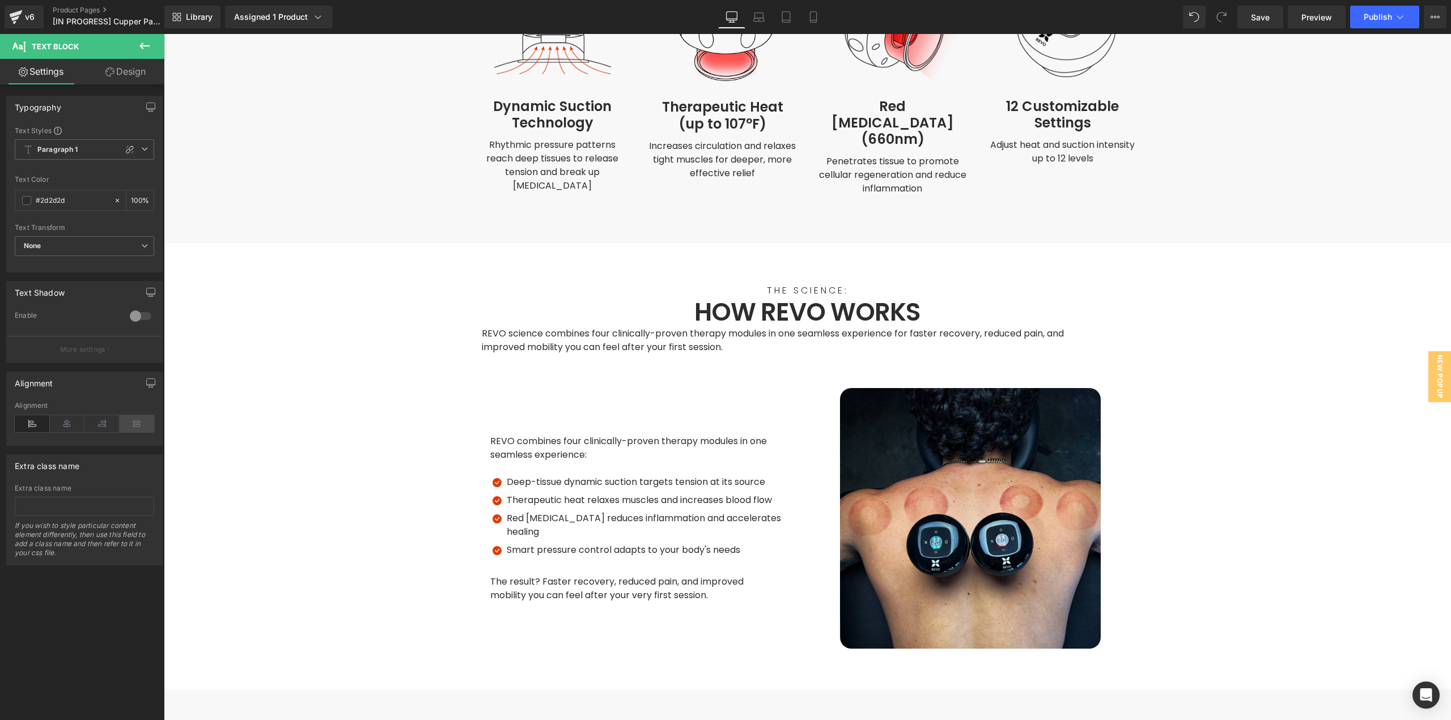
click at [68, 426] on icon at bounding box center [67, 423] width 35 height 17
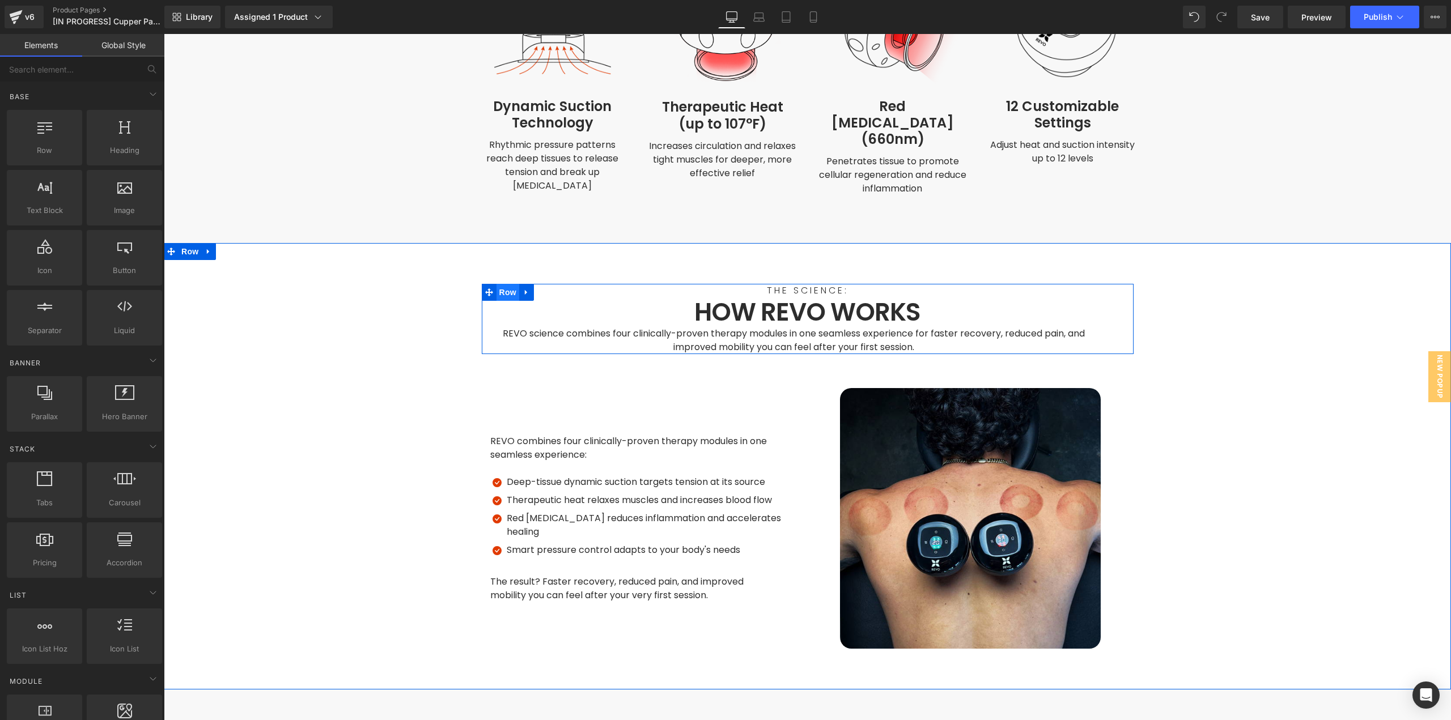
click at [506, 284] on span "Row" at bounding box center [508, 292] width 23 height 17
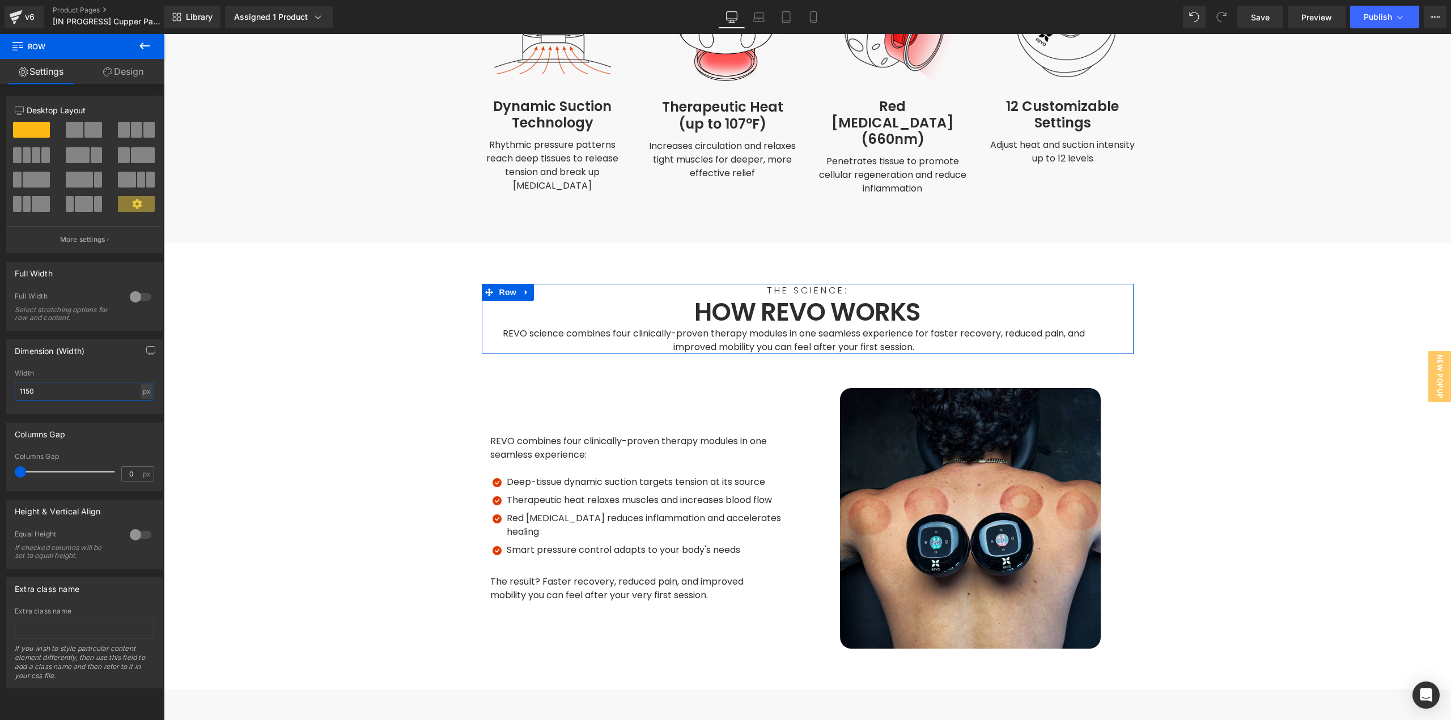
drag, startPoint x: 14, startPoint y: 396, endPoint x: 6, endPoint y: 398, distance: 8.3
click at [6, 397] on div "Dimension (Width) 1150px Width 1150 px % px" at bounding box center [84, 377] width 156 height 75
type input "600"
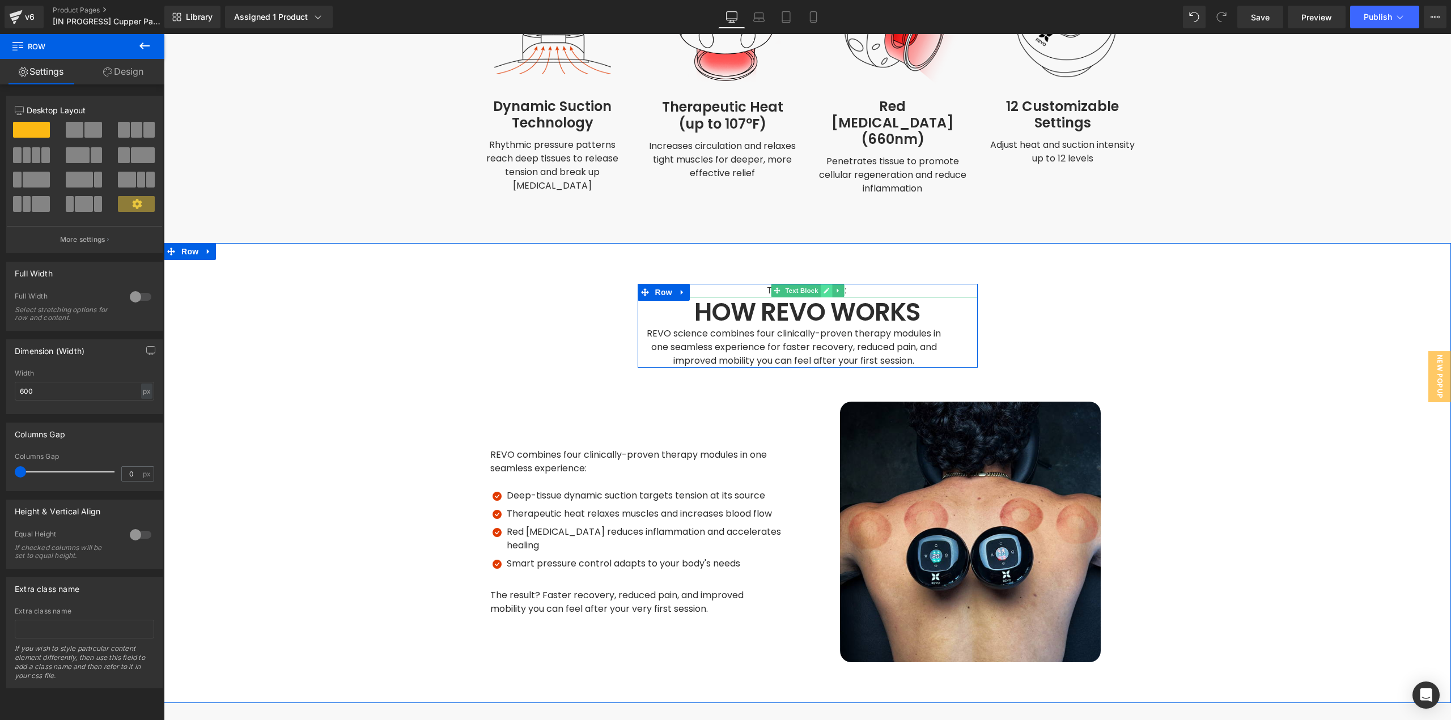
click at [823, 287] on icon at bounding box center [826, 290] width 6 height 7
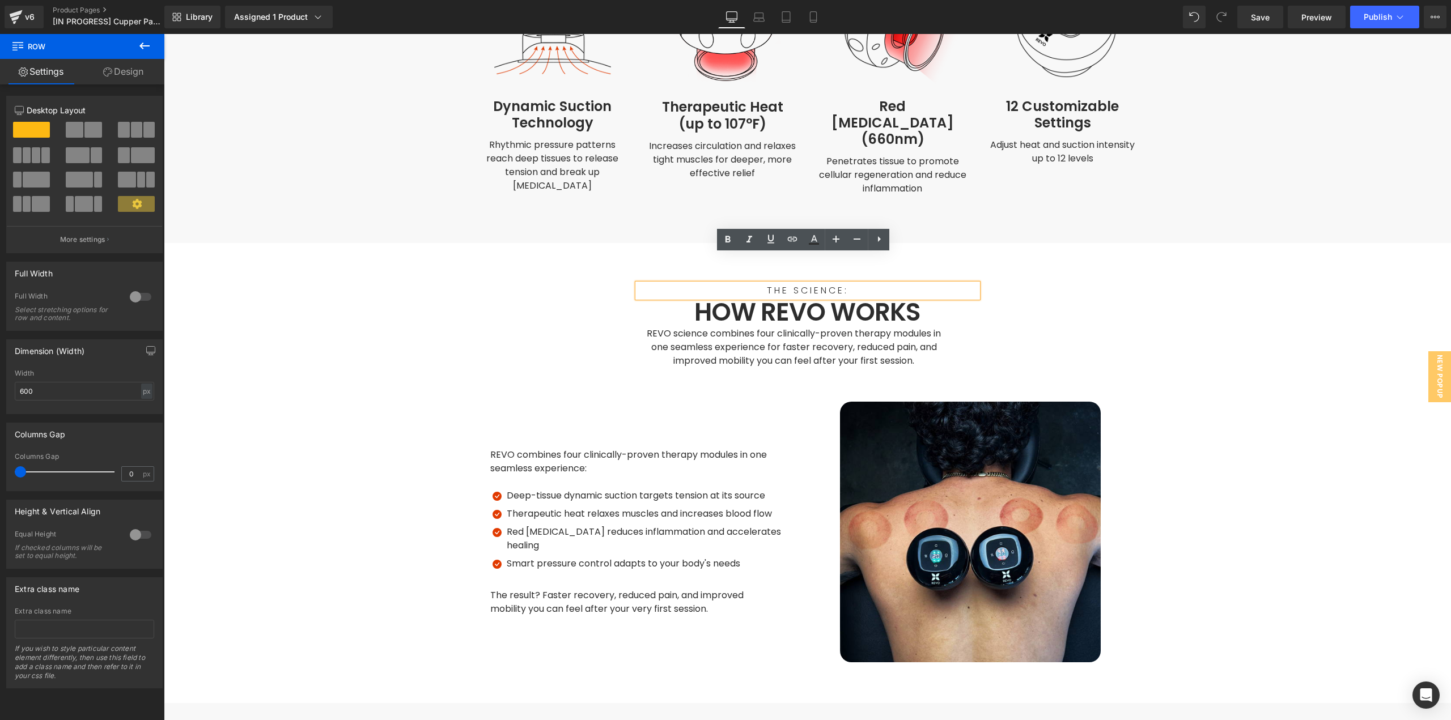
click at [847, 284] on p "THE SCIENCE:" at bounding box center [808, 291] width 340 height 14
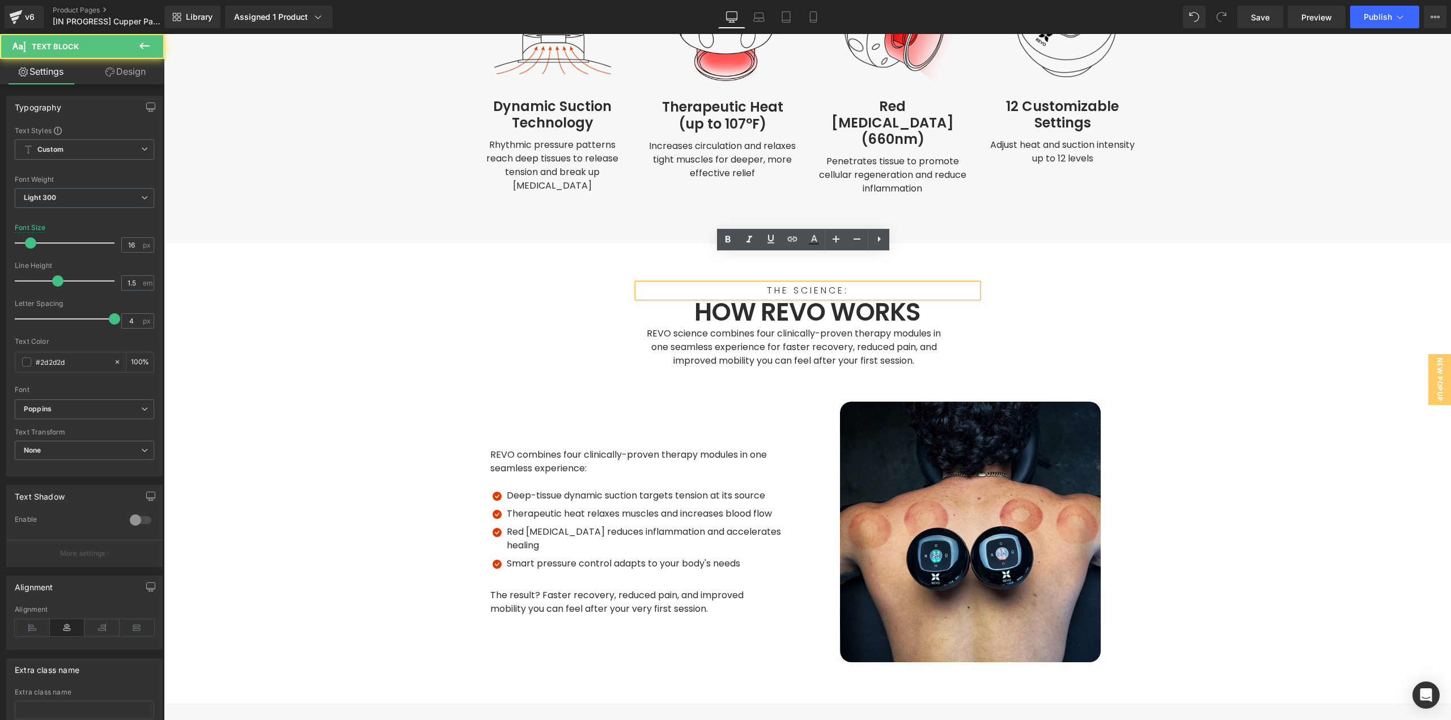
click at [847, 284] on p "THE SCIENCE:" at bounding box center [808, 291] width 340 height 14
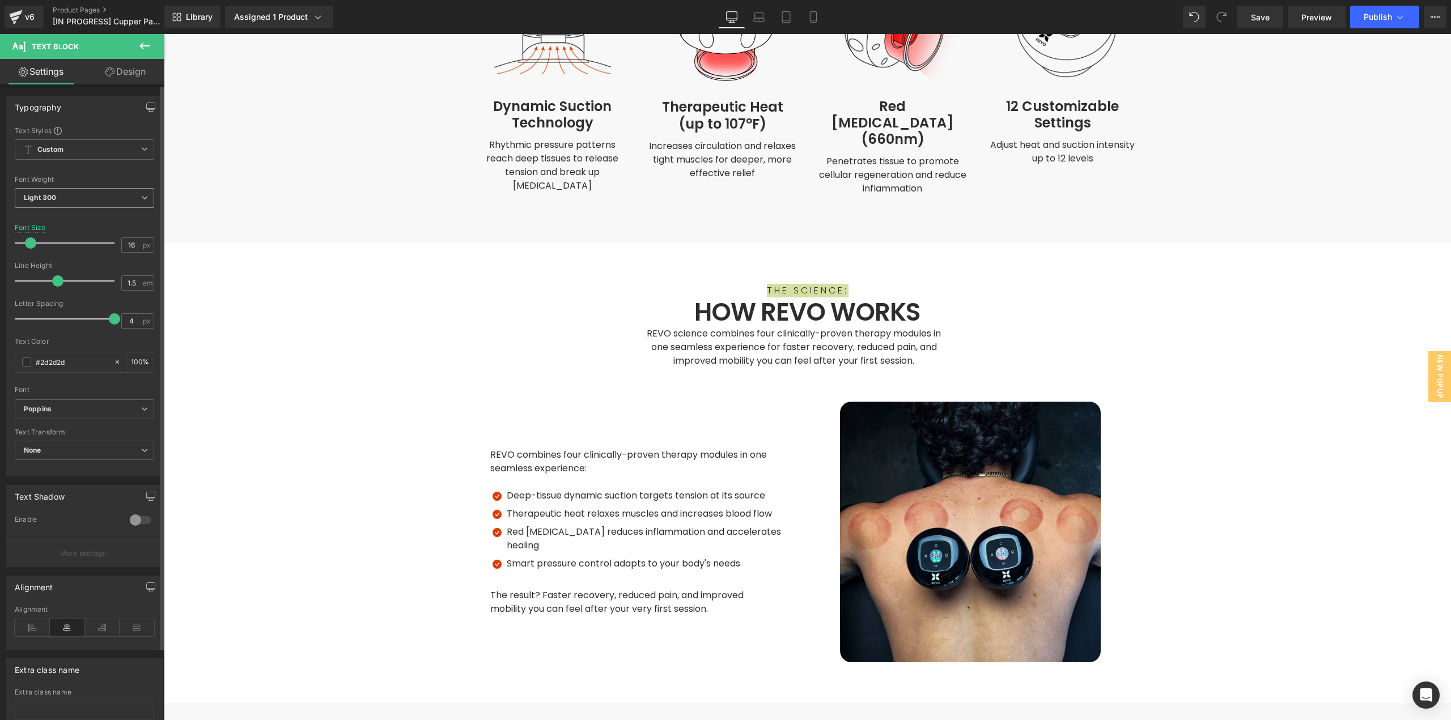
click at [80, 196] on span "Light 300" at bounding box center [84, 198] width 139 height 20
click at [52, 273] on li "Regular 400" at bounding box center [85, 268] width 140 height 17
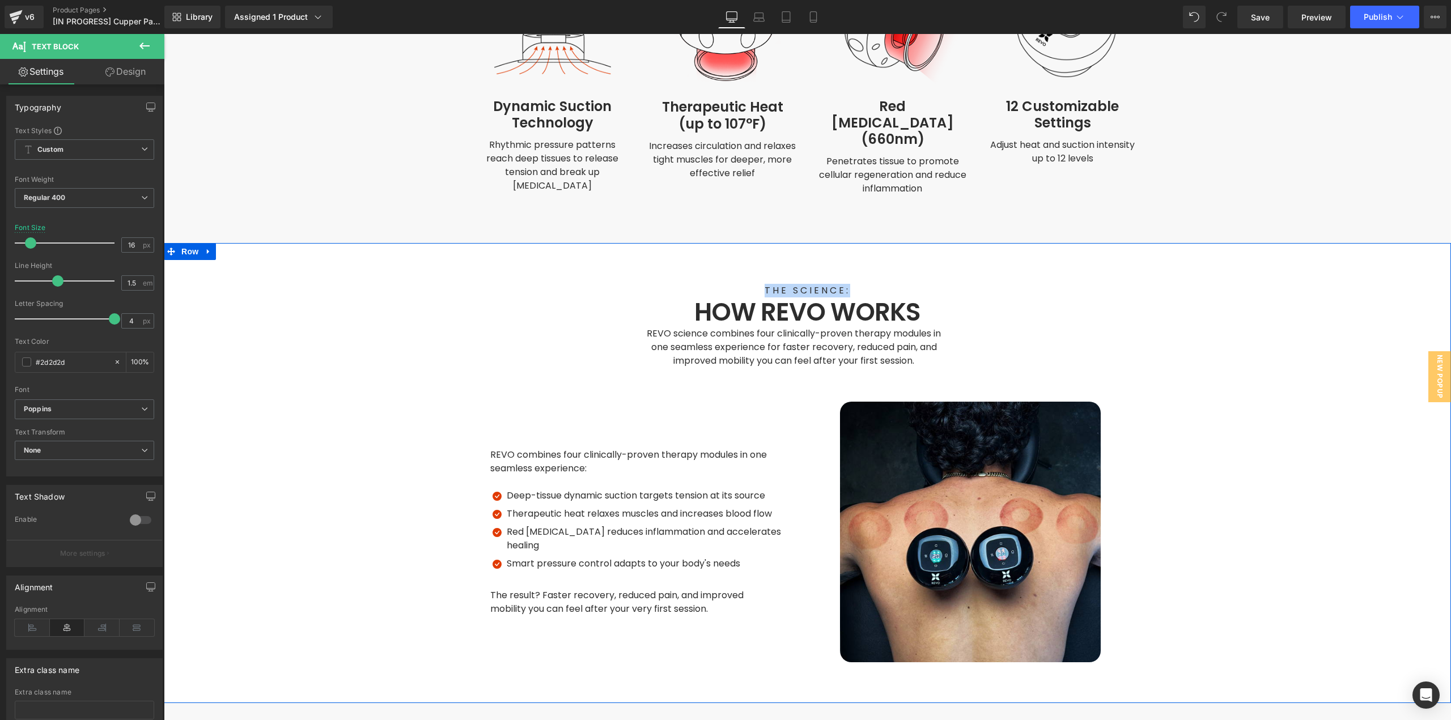
click at [799, 355] on div "THE SCIENCE: Text Block HOW REVO WORKS Heading REVO science combines four clini…" at bounding box center [807, 473] width 1287 height 379
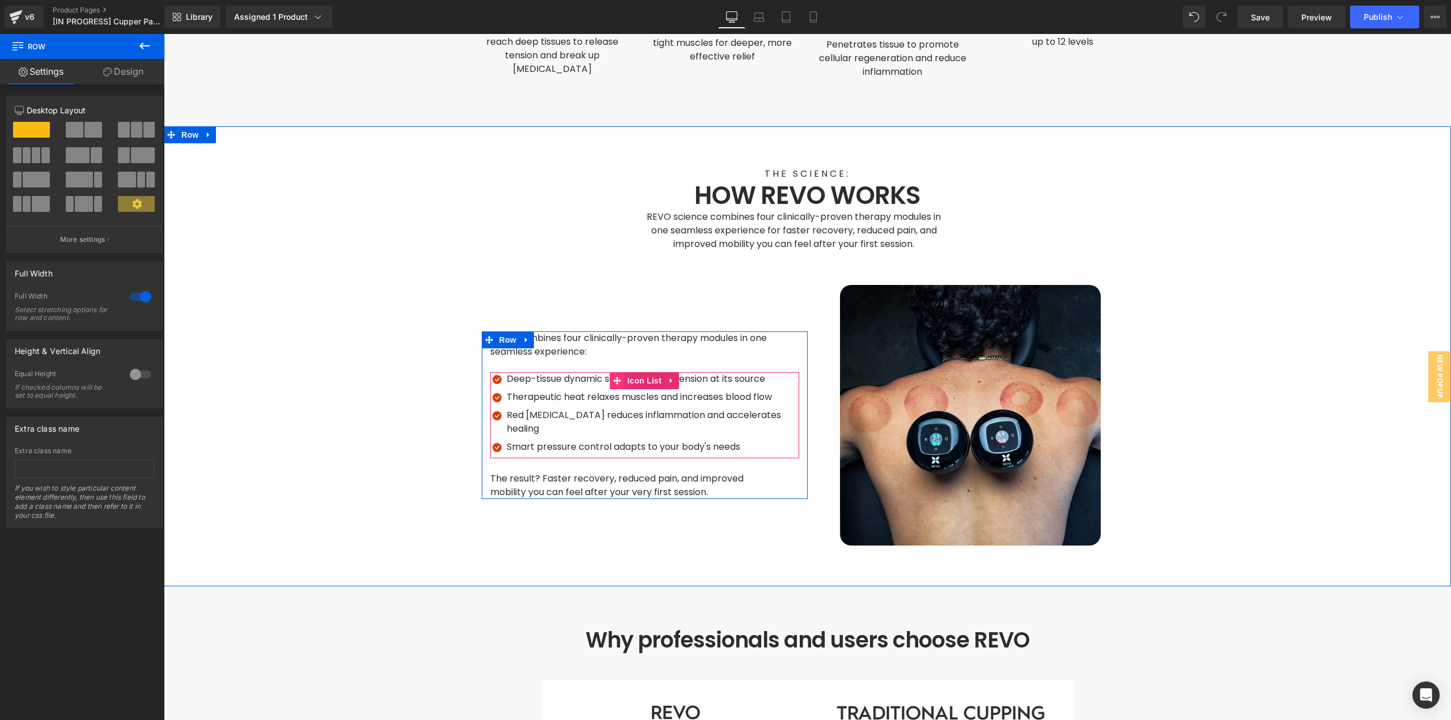
scroll to position [3061, 0]
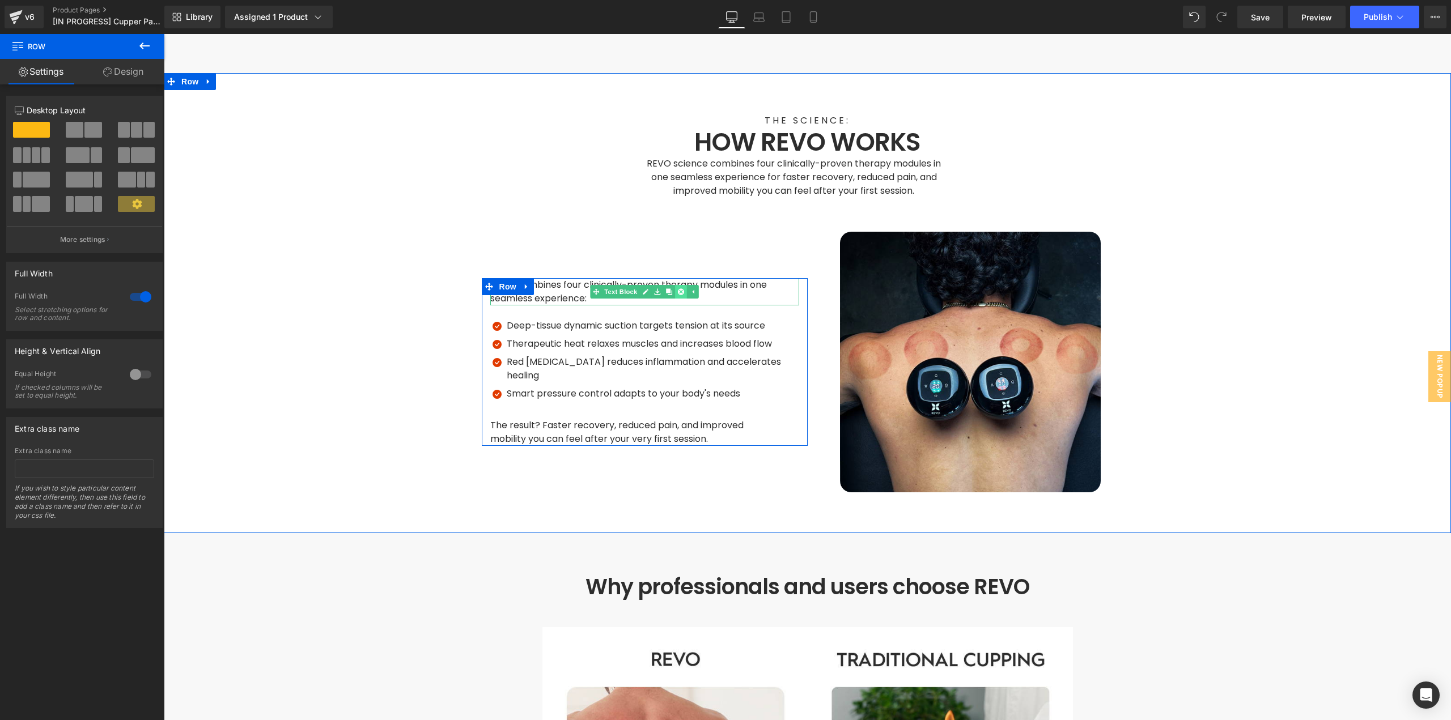
click at [678, 289] on icon at bounding box center [681, 292] width 6 height 6
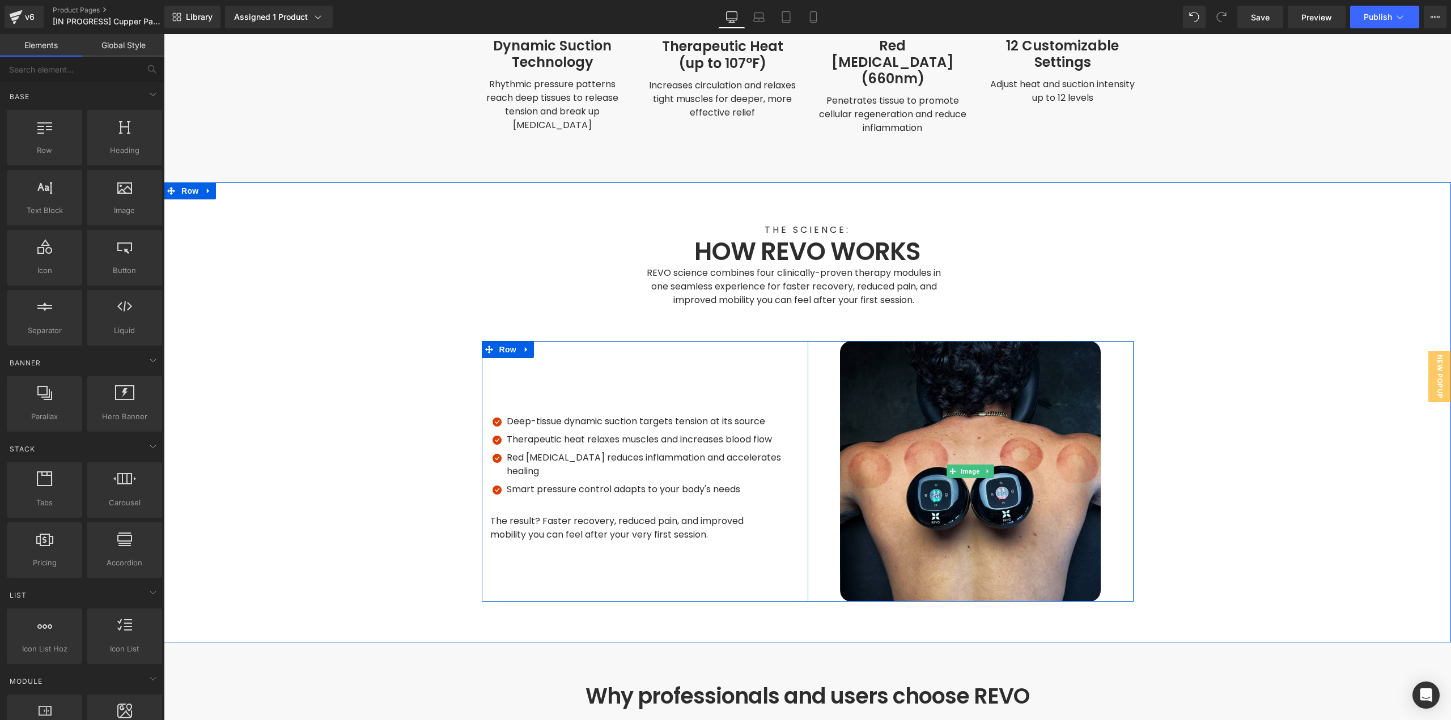
scroll to position [2948, 0]
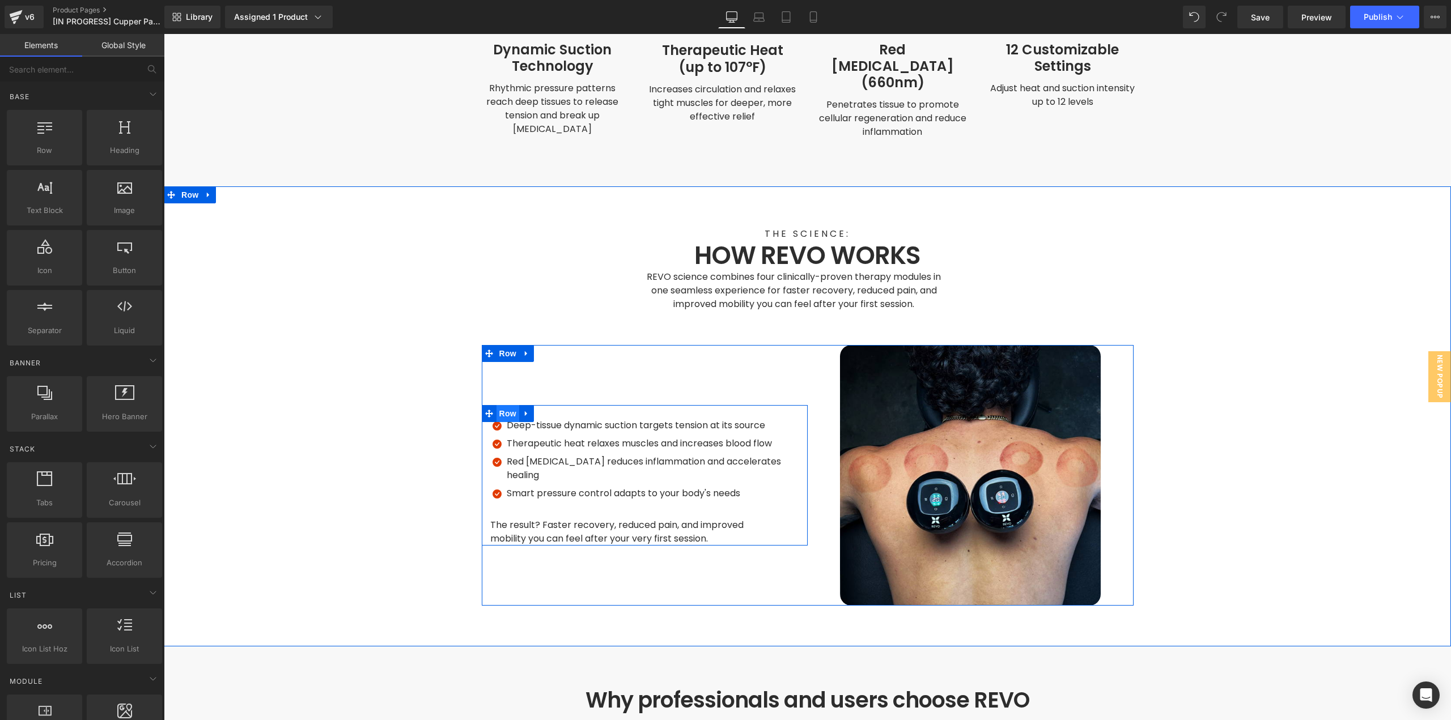
click at [503, 405] on span "Row" at bounding box center [508, 413] width 23 height 17
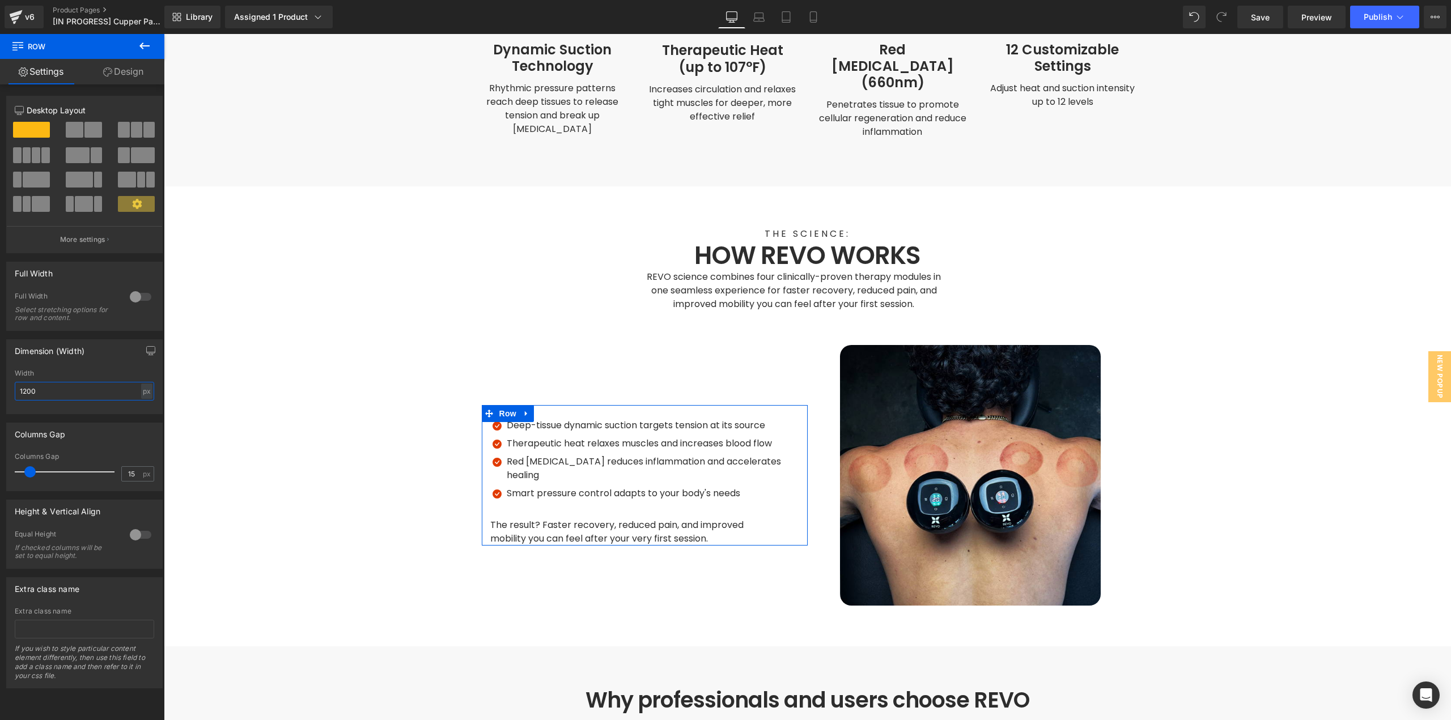
click at [0, 393] on div "Dimension (Width) 1200px Width 1200 px % px" at bounding box center [84, 372] width 169 height 83
type input "600"
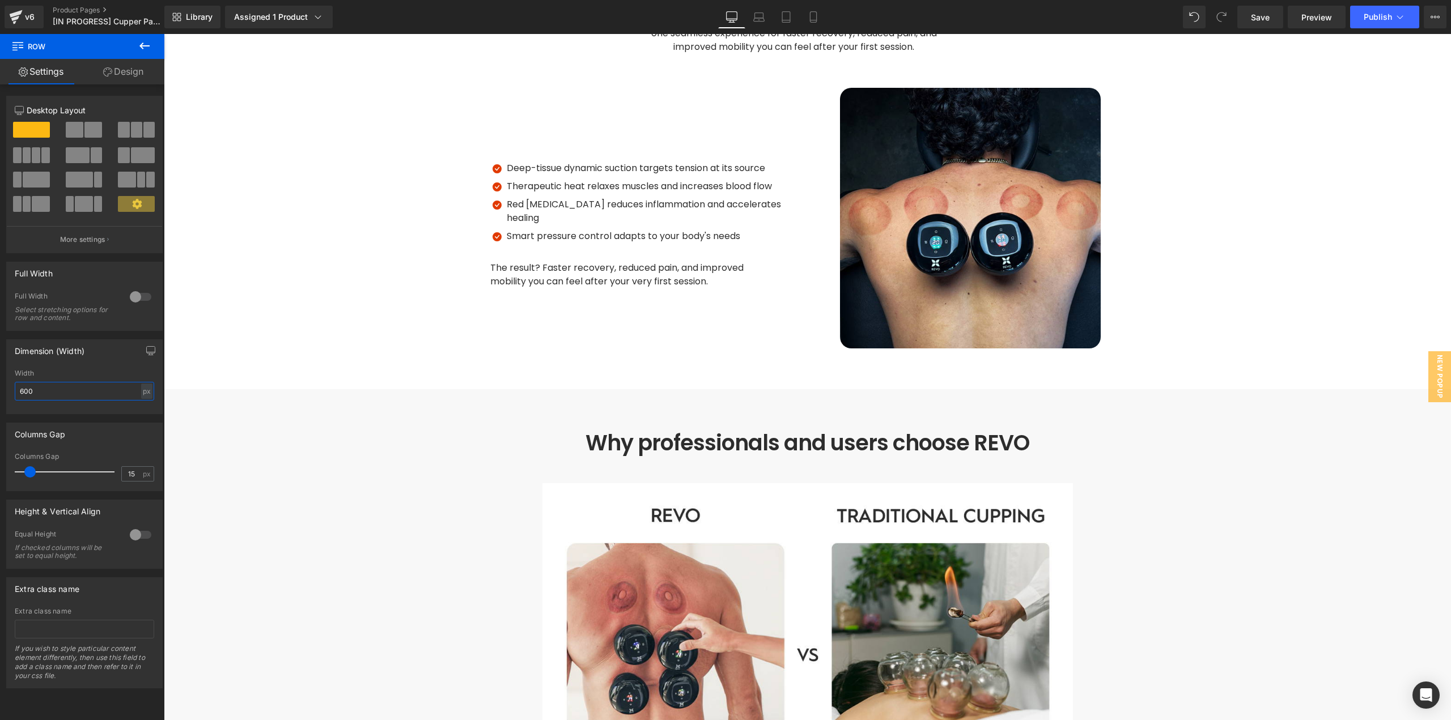
scroll to position [3061, 0]
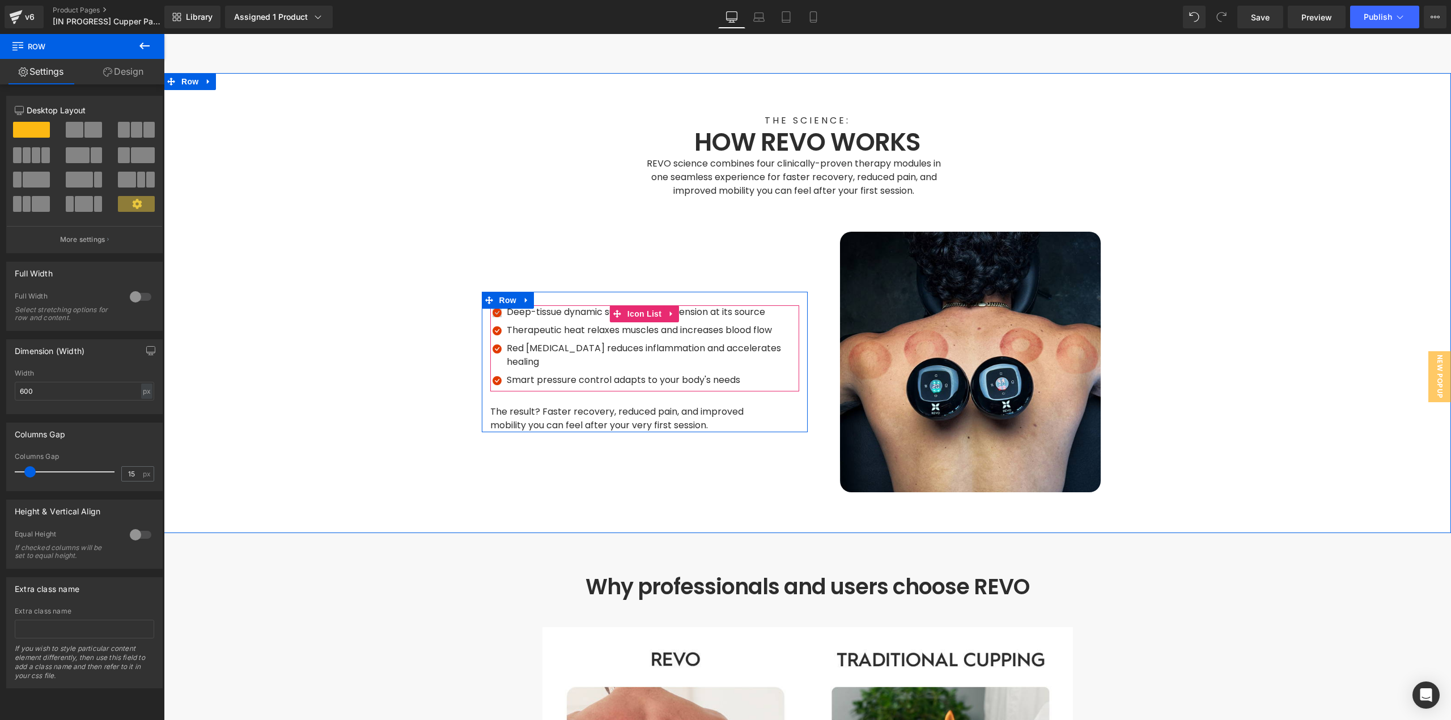
click at [492, 308] on span "Icon" at bounding box center [497, 315] width 18 height 14
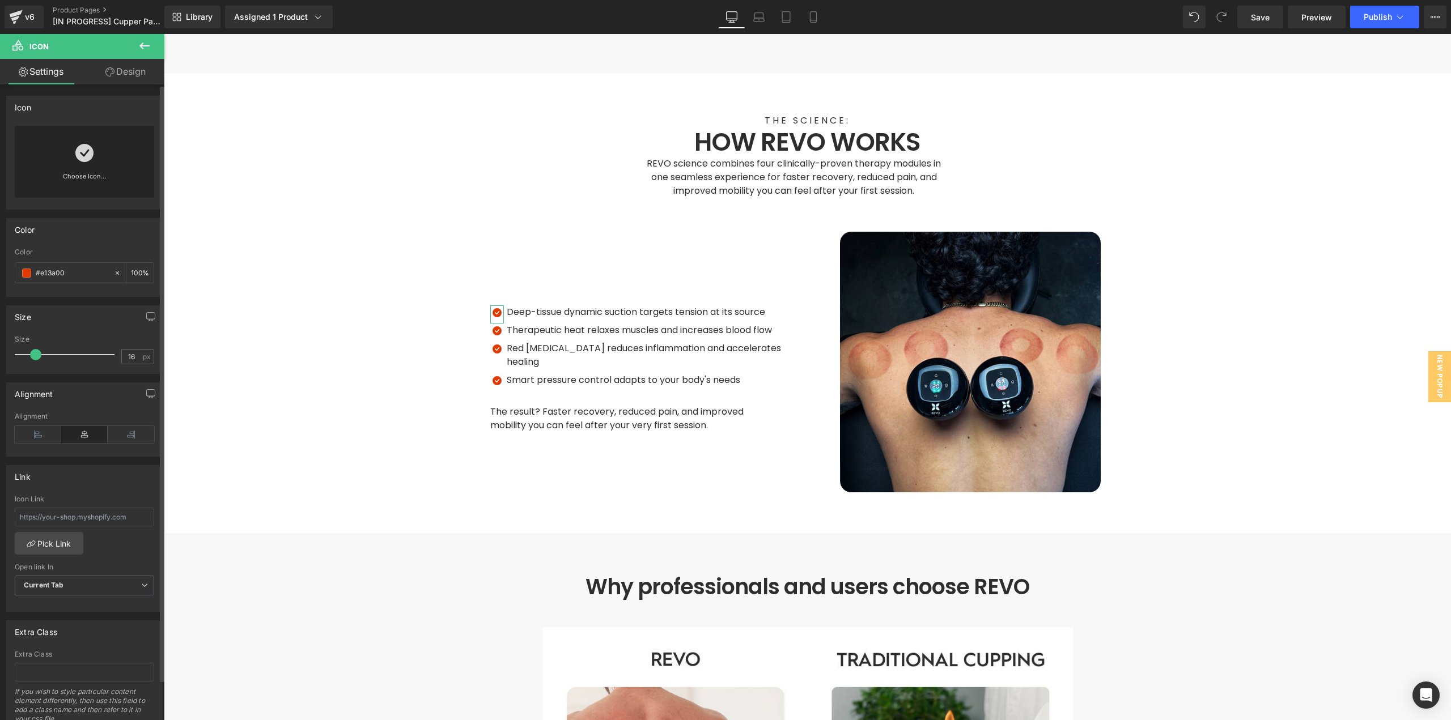
click at [77, 176] on link "Choose Icon..." at bounding box center [84, 184] width 139 height 27
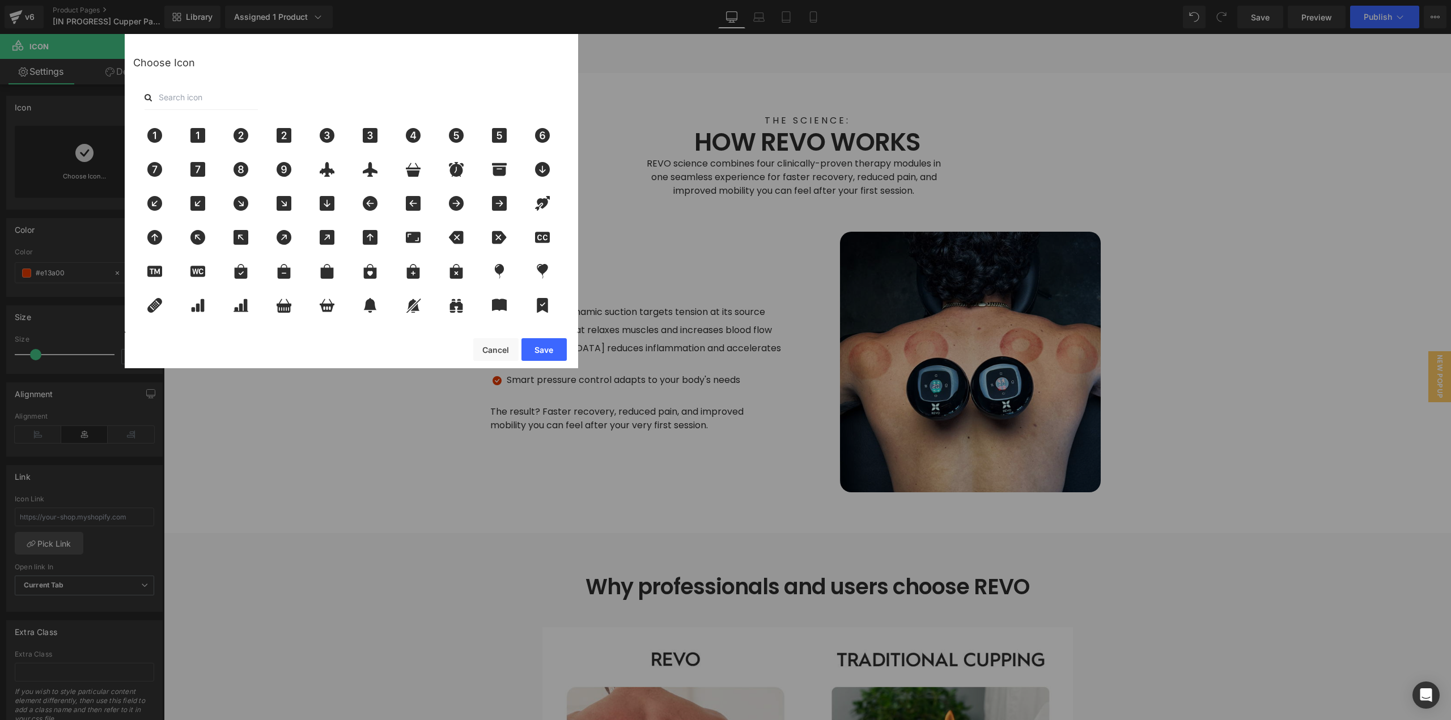
click at [193, 97] on input "text" at bounding box center [201, 97] width 113 height 25
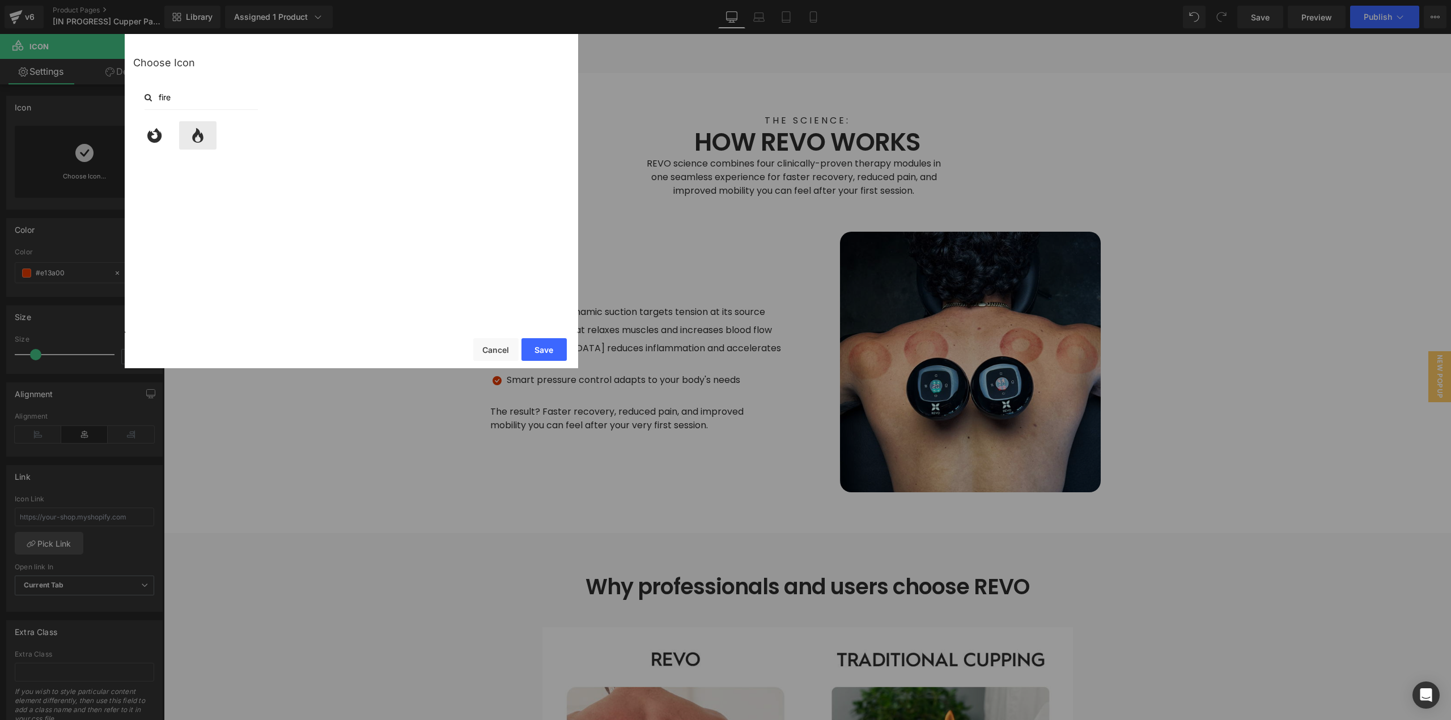
type input "fire"
click at [202, 134] on icon at bounding box center [197, 135] width 11 height 15
drag, startPoint x: 541, startPoint y: 350, endPoint x: 459, endPoint y: 315, distance: 89.6
click at [541, 350] on button "Save" at bounding box center [543, 349] width 45 height 23
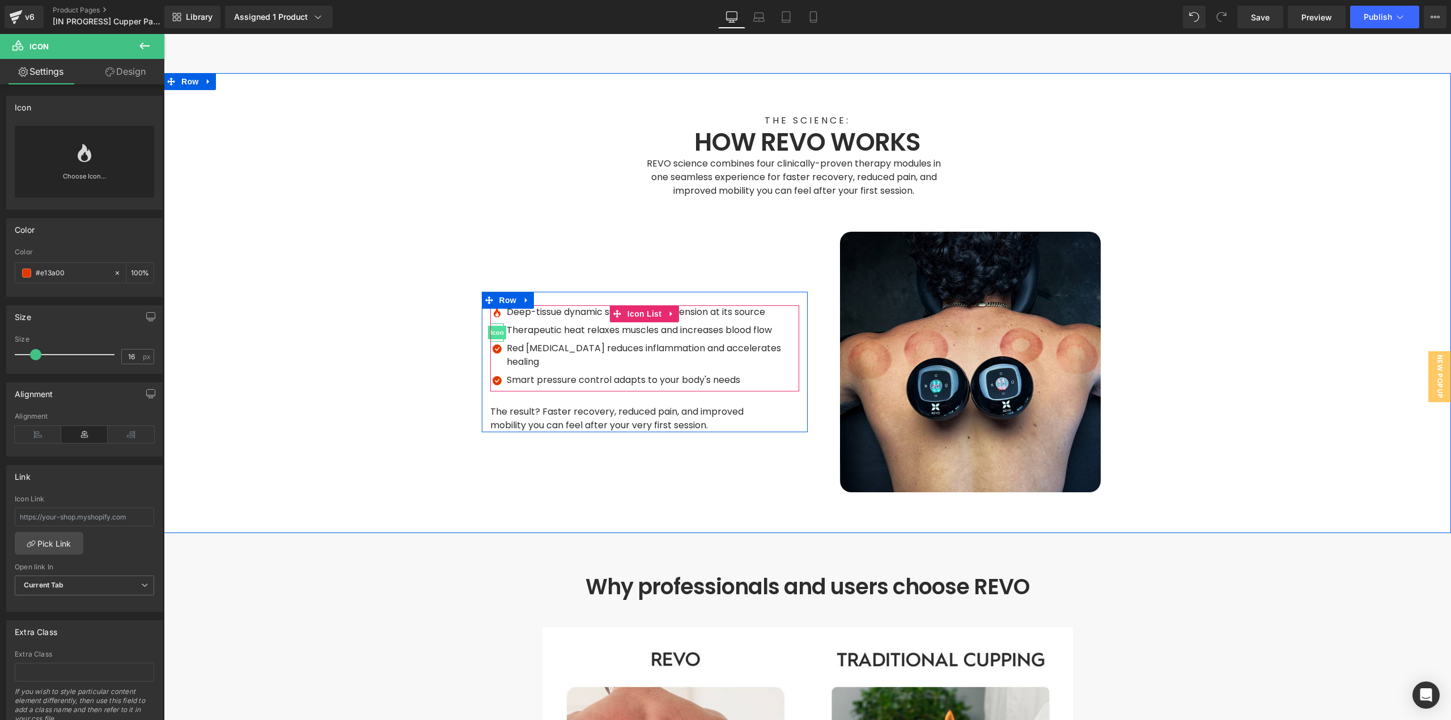
click at [495, 326] on span "Icon" at bounding box center [497, 333] width 18 height 14
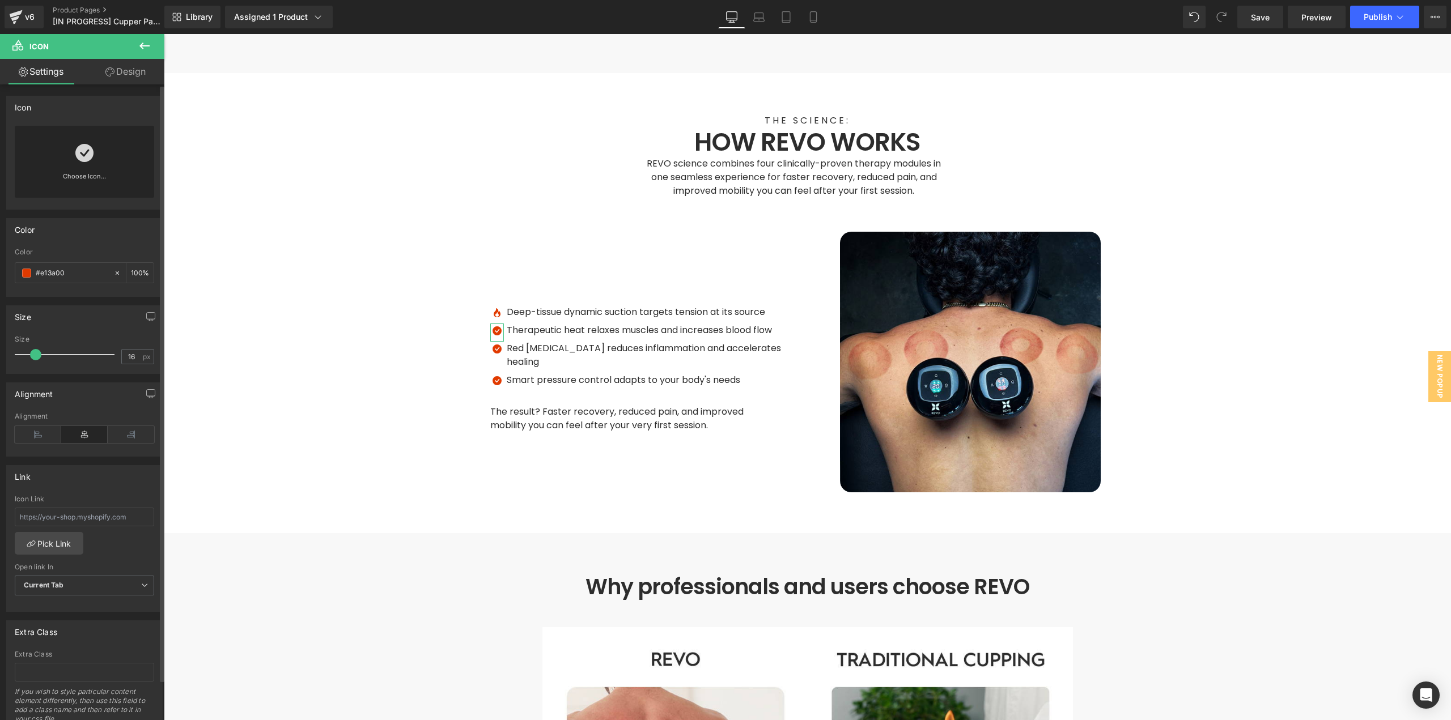
click at [79, 178] on link "Choose Icon..." at bounding box center [84, 184] width 139 height 27
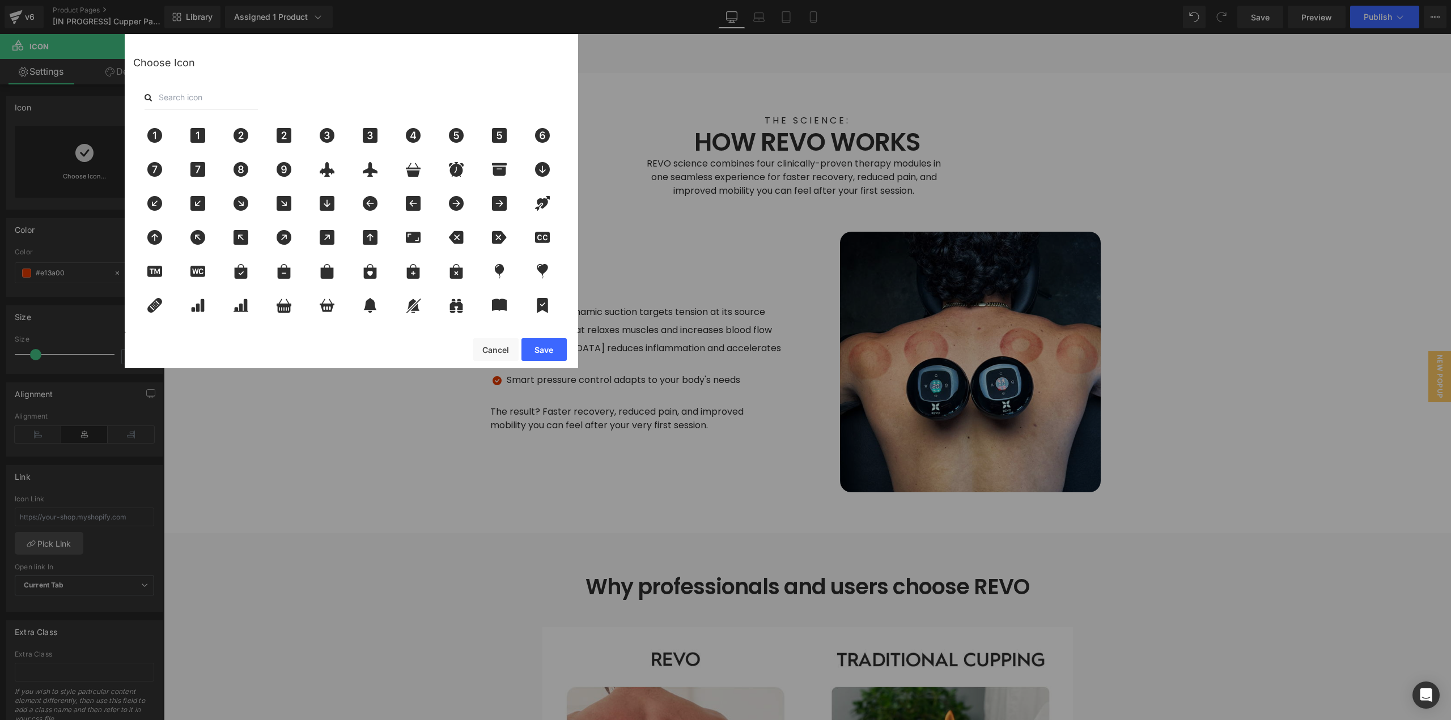
click at [176, 97] on input "text" at bounding box center [201, 97] width 113 height 25
click at [176, 101] on input "text" at bounding box center [201, 97] width 113 height 25
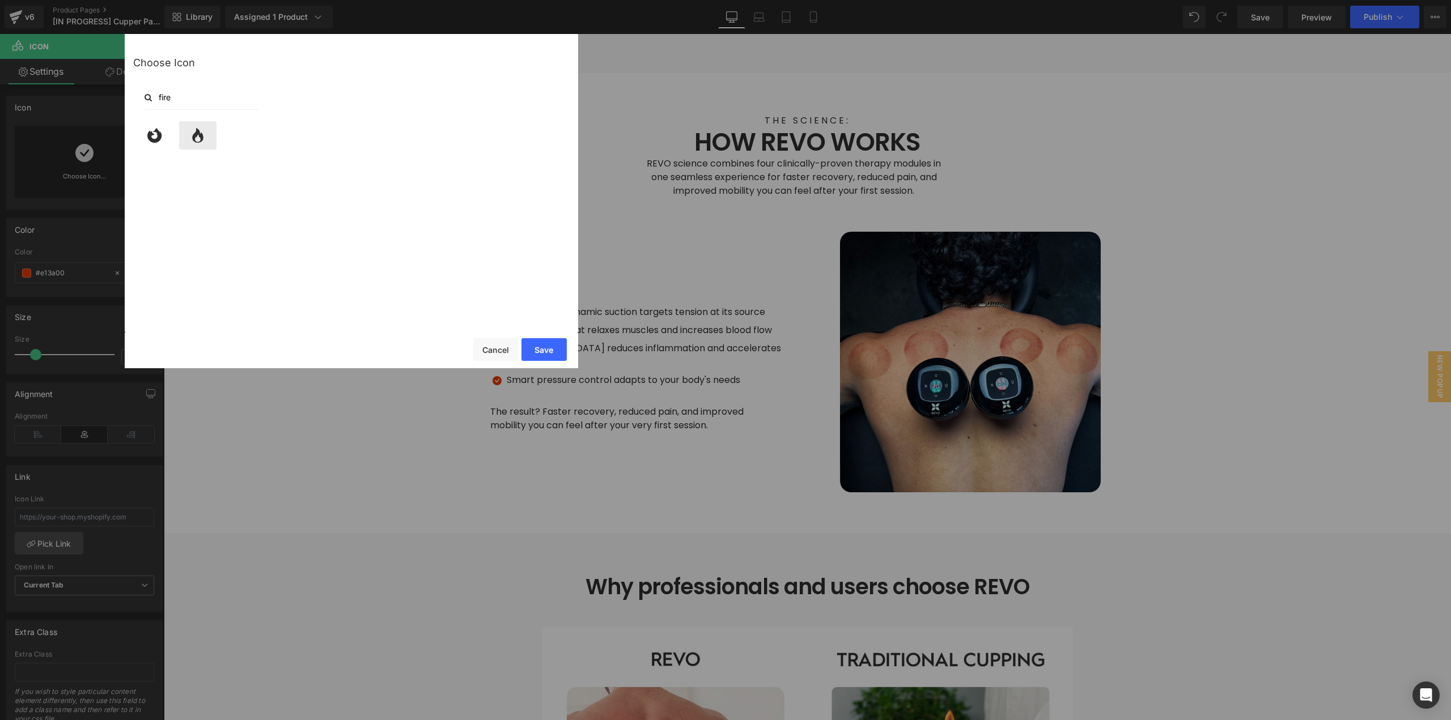
type input "fire"
click at [198, 133] on icon at bounding box center [197, 135] width 11 height 15
drag, startPoint x: 532, startPoint y: 350, endPoint x: 355, endPoint y: 317, distance: 179.8
click at [533, 350] on button "Save" at bounding box center [543, 349] width 45 height 23
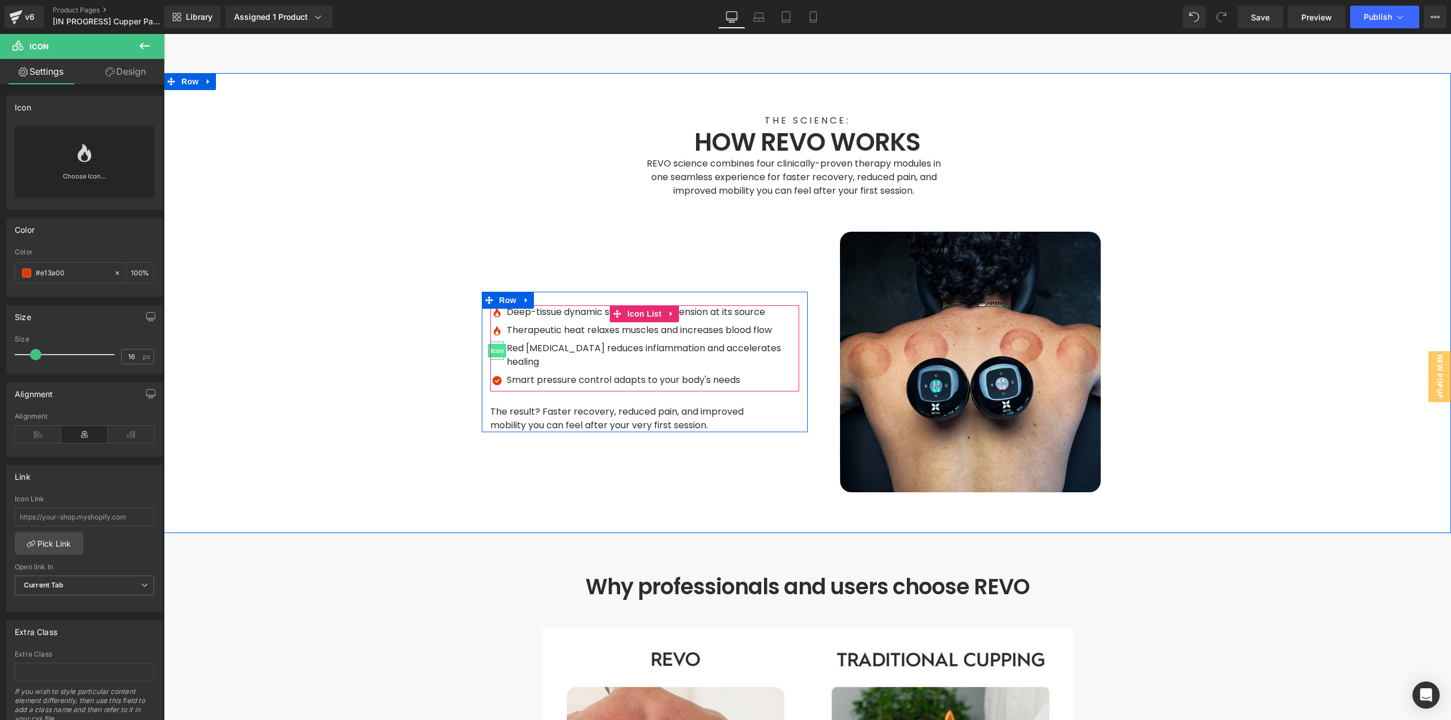
click at [492, 344] on span "Icon" at bounding box center [497, 351] width 18 height 14
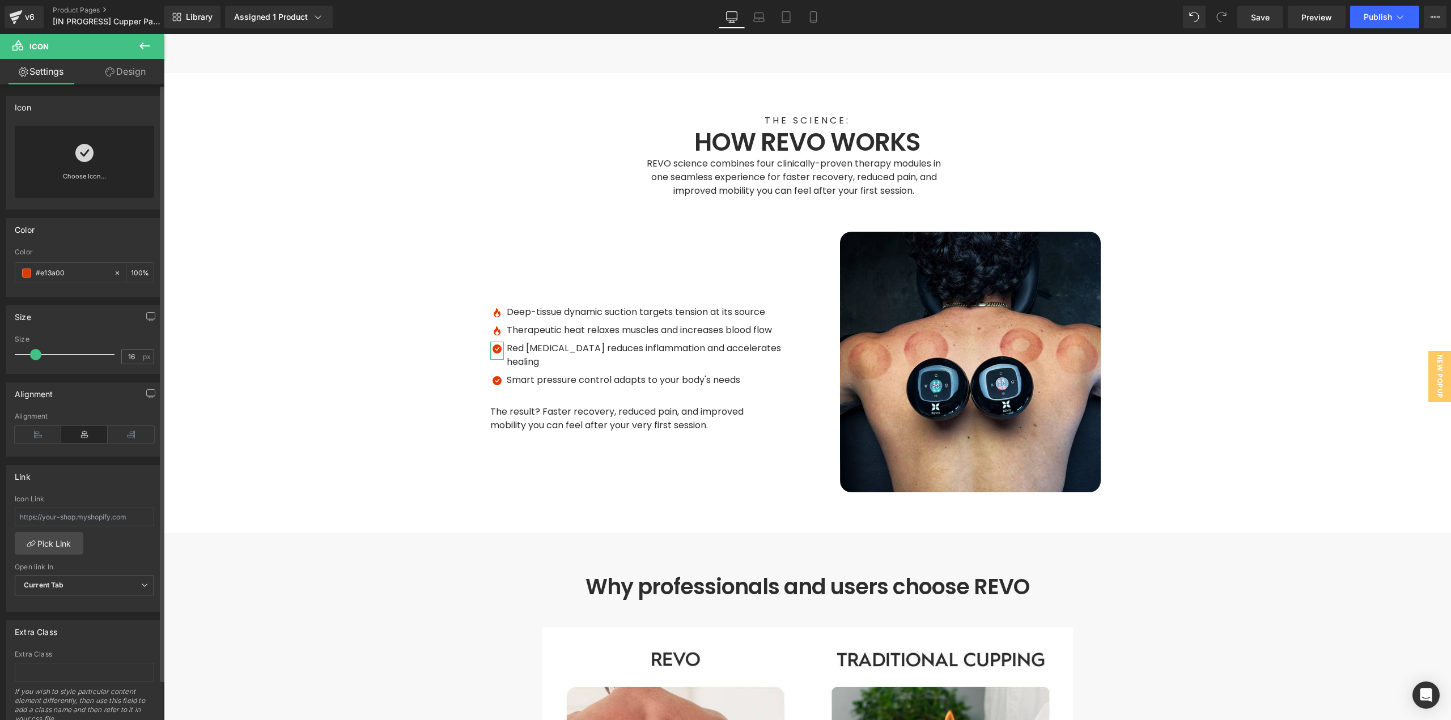
click at [78, 177] on link "Choose Icon..." at bounding box center [84, 184] width 139 height 27
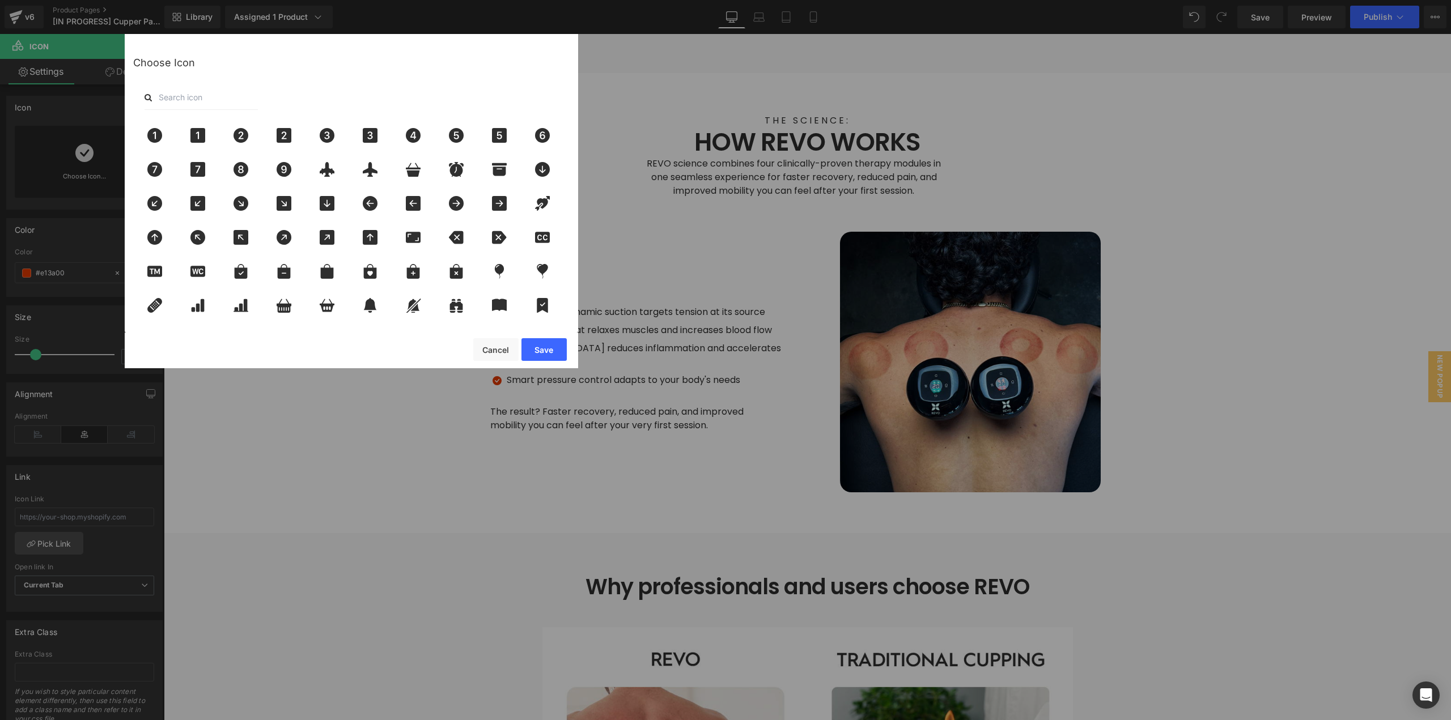
click at [170, 98] on input "text" at bounding box center [201, 97] width 113 height 25
click at [189, 100] on input "text" at bounding box center [201, 97] width 113 height 25
click at [190, 97] on input "text" at bounding box center [201, 97] width 113 height 25
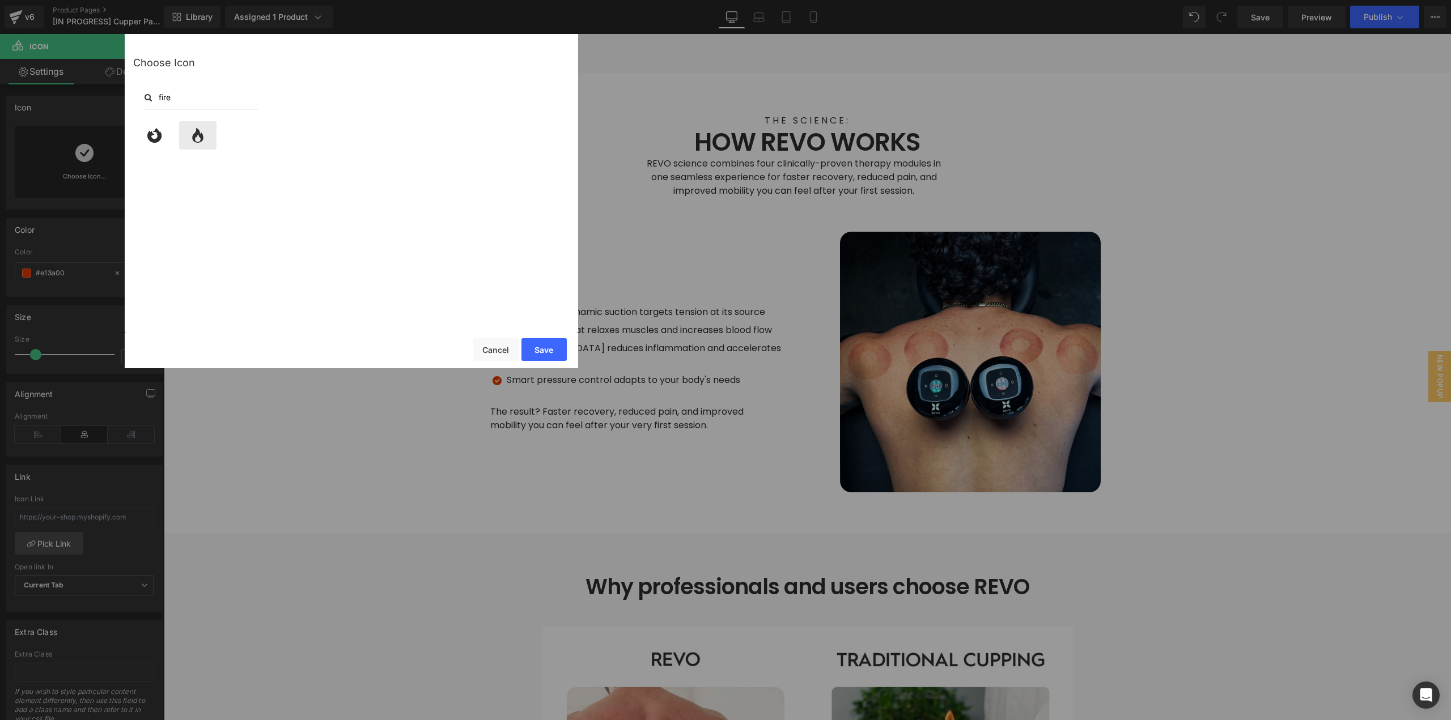
type input "fire"
click at [196, 136] on icon at bounding box center [197, 135] width 11 height 15
click at [536, 357] on button "Save" at bounding box center [543, 349] width 45 height 23
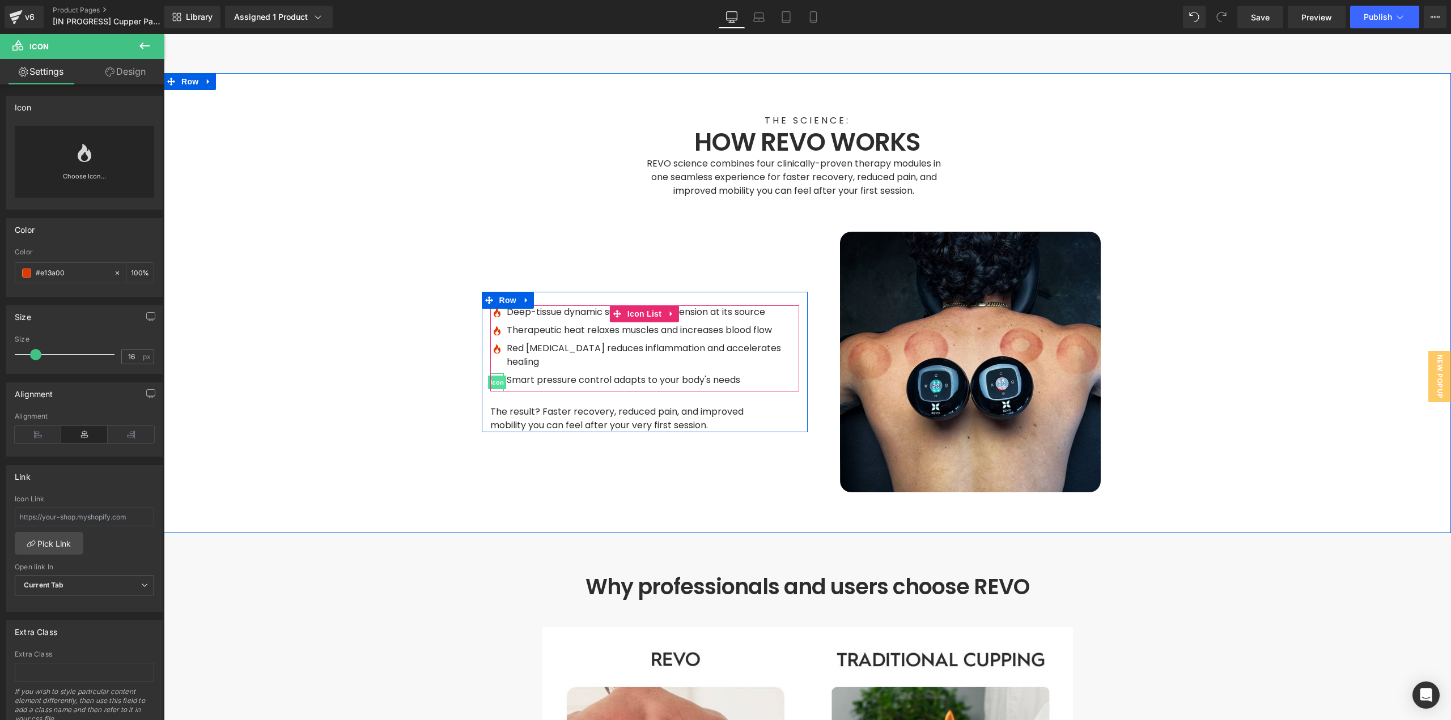
click at [489, 376] on span "Icon" at bounding box center [497, 383] width 18 height 14
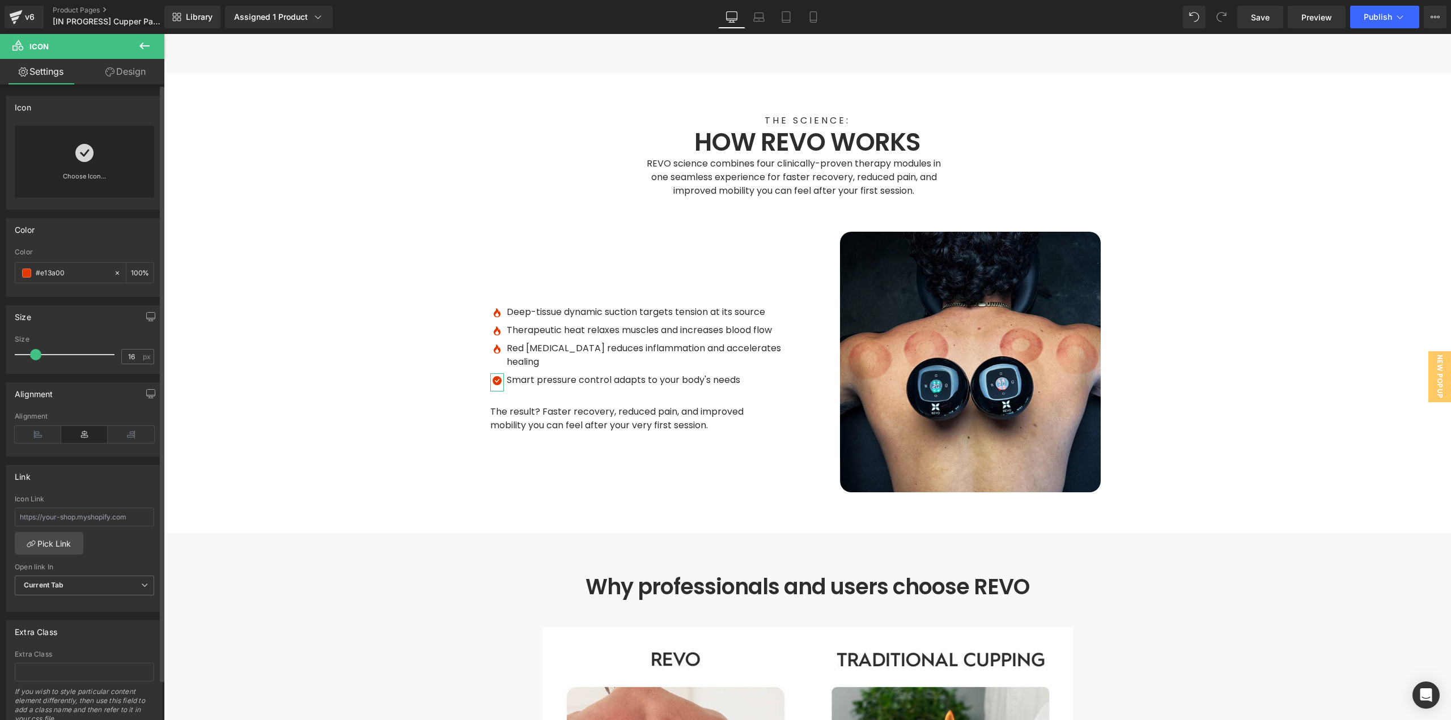
click at [88, 173] on link "Choose Icon..." at bounding box center [84, 184] width 139 height 27
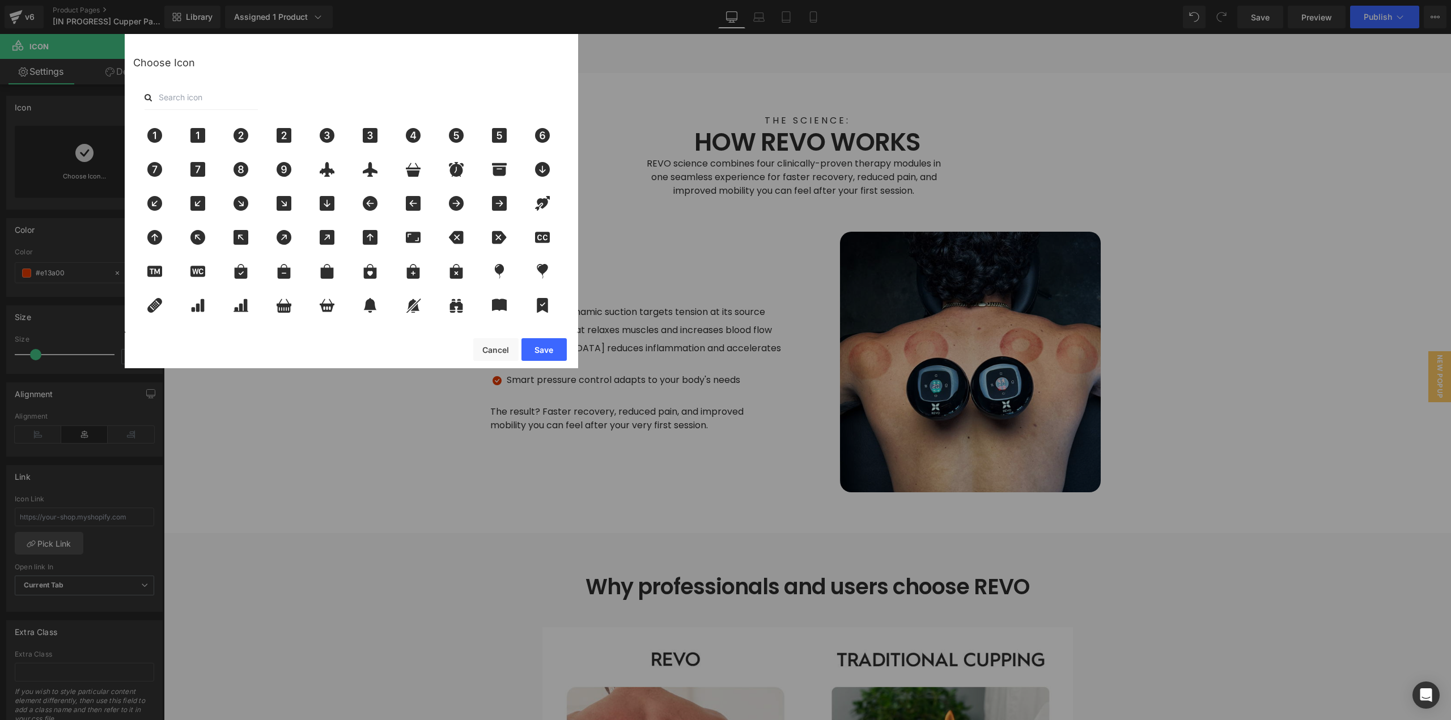
click at [179, 96] on input "text" at bounding box center [201, 97] width 113 height 25
click at [179, 100] on input "text" at bounding box center [201, 97] width 113 height 25
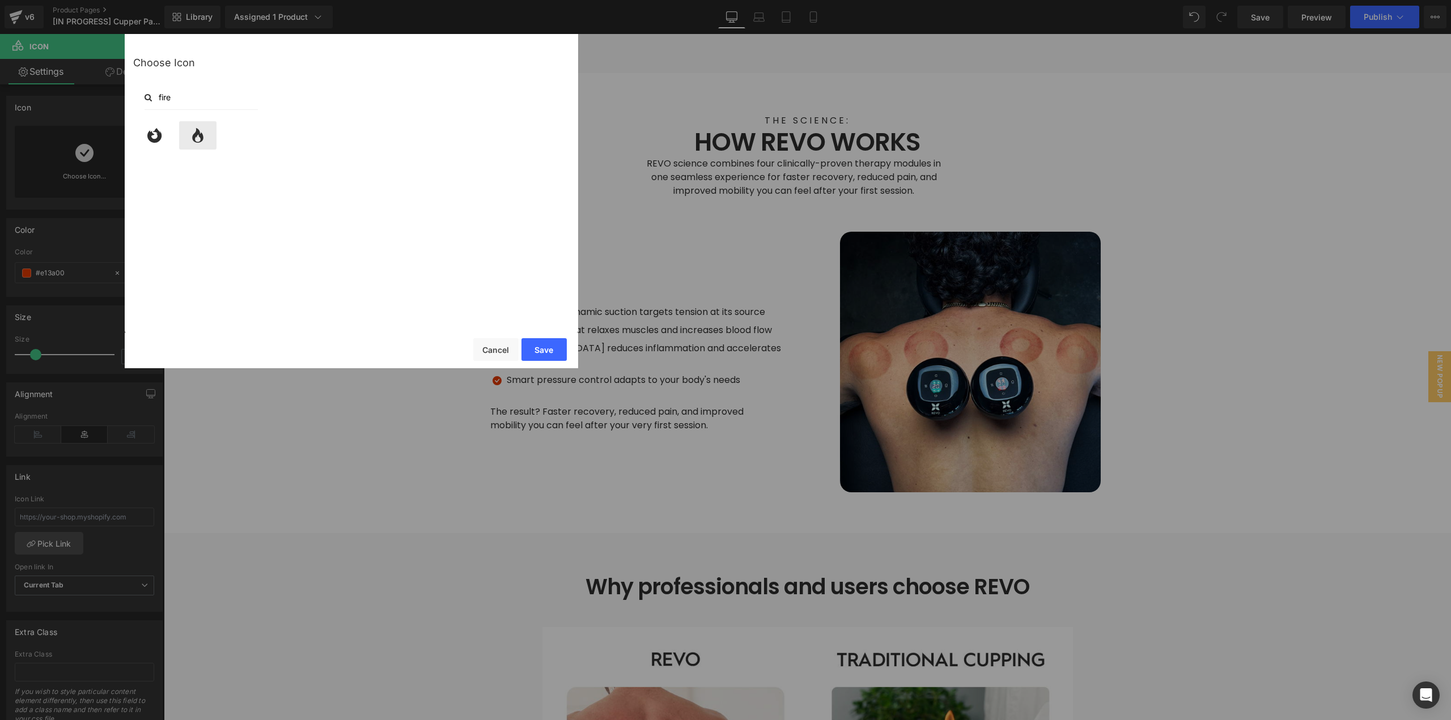
type input "fire"
click at [197, 138] on icon at bounding box center [198, 135] width 24 height 15
click at [552, 349] on button "Save" at bounding box center [543, 349] width 45 height 23
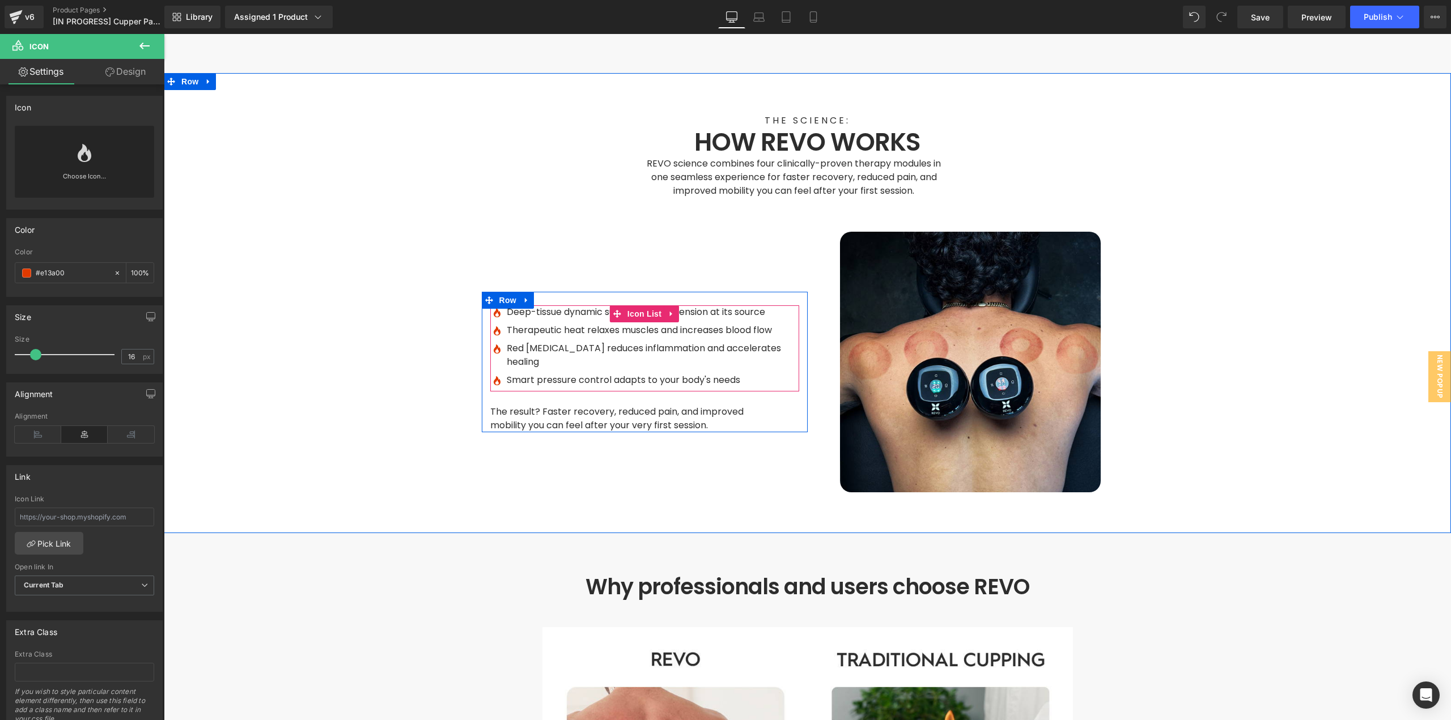
click at [493, 376] on span "Icon" at bounding box center [497, 383] width 18 height 14
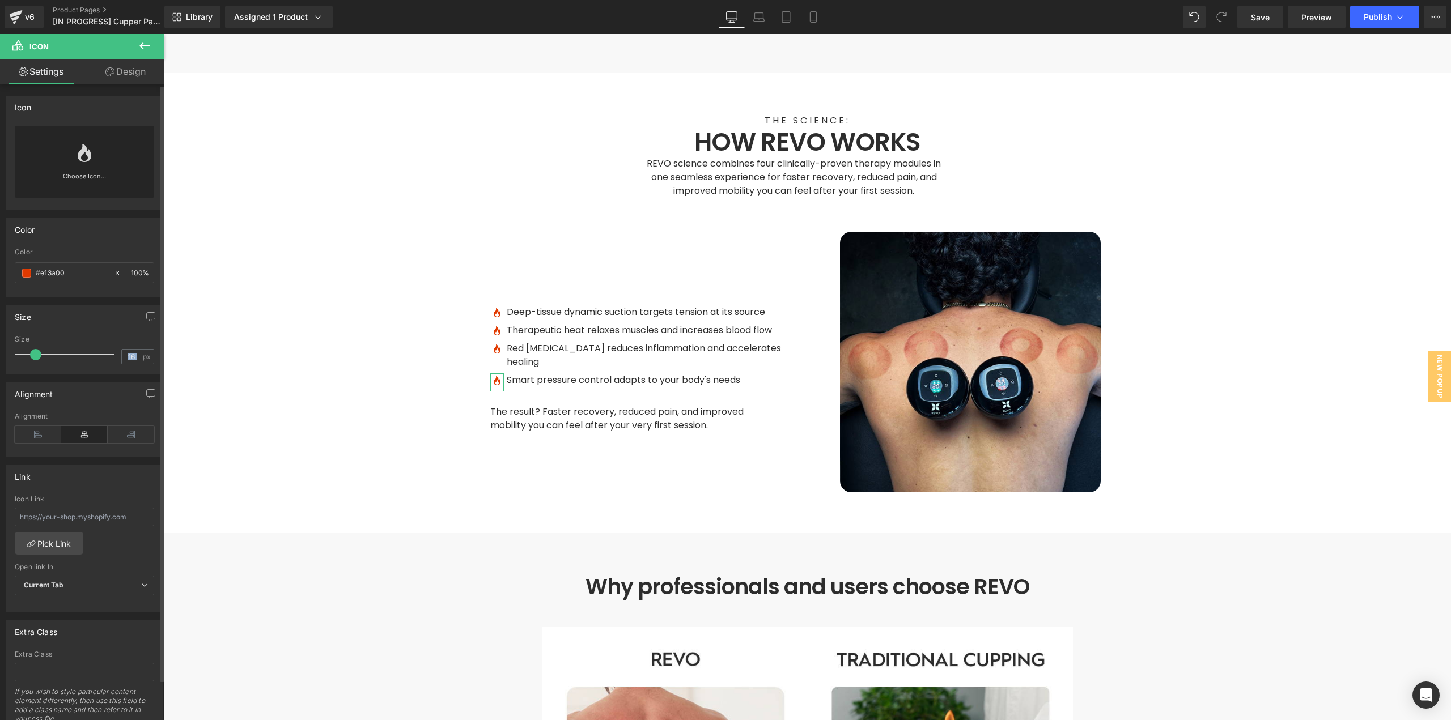
drag, startPoint x: 139, startPoint y: 358, endPoint x: 108, endPoint y: 362, distance: 31.5
click at [111, 360] on div "Size 16 px" at bounding box center [84, 355] width 139 height 38
type input "20"
drag, startPoint x: 36, startPoint y: 354, endPoint x: 348, endPoint y: 313, distance: 314.5
click at [40, 355] on span at bounding box center [38, 354] width 11 height 11
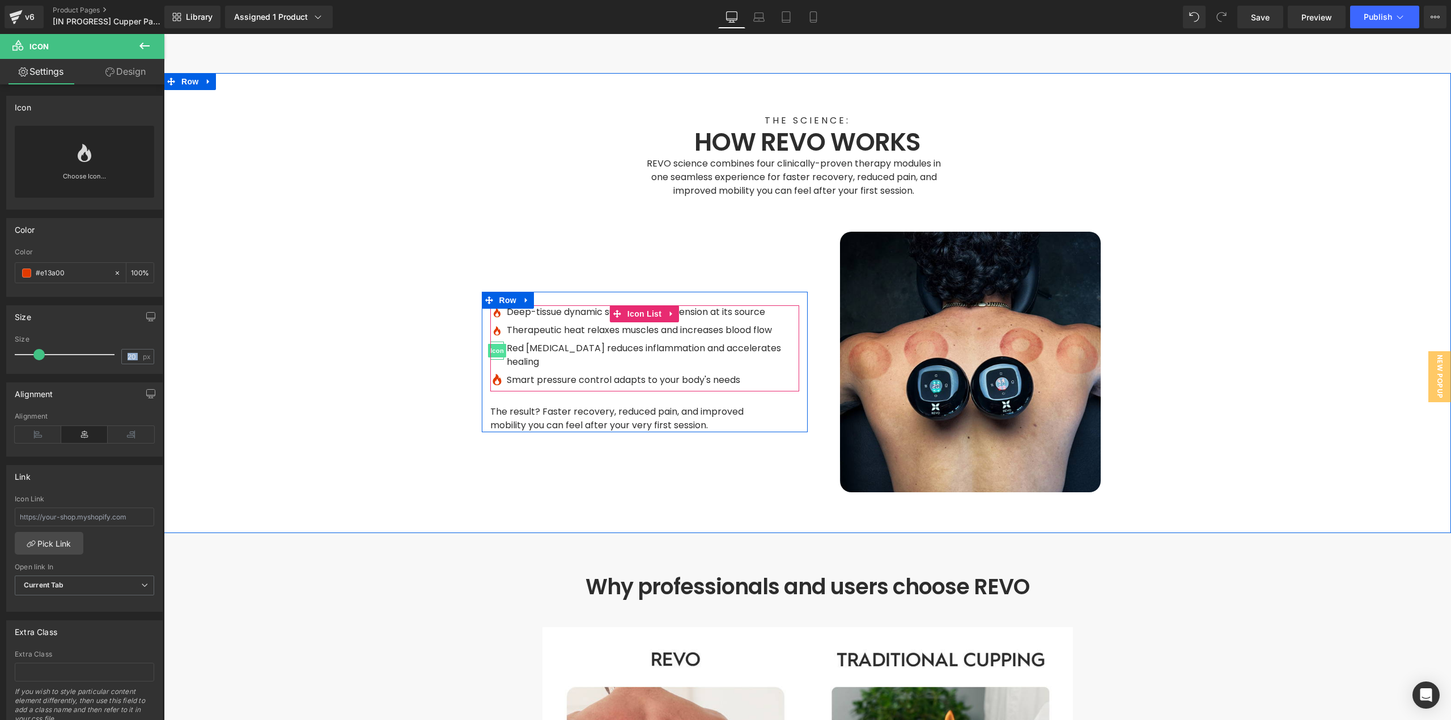
click at [497, 344] on span "Icon" at bounding box center [497, 351] width 18 height 14
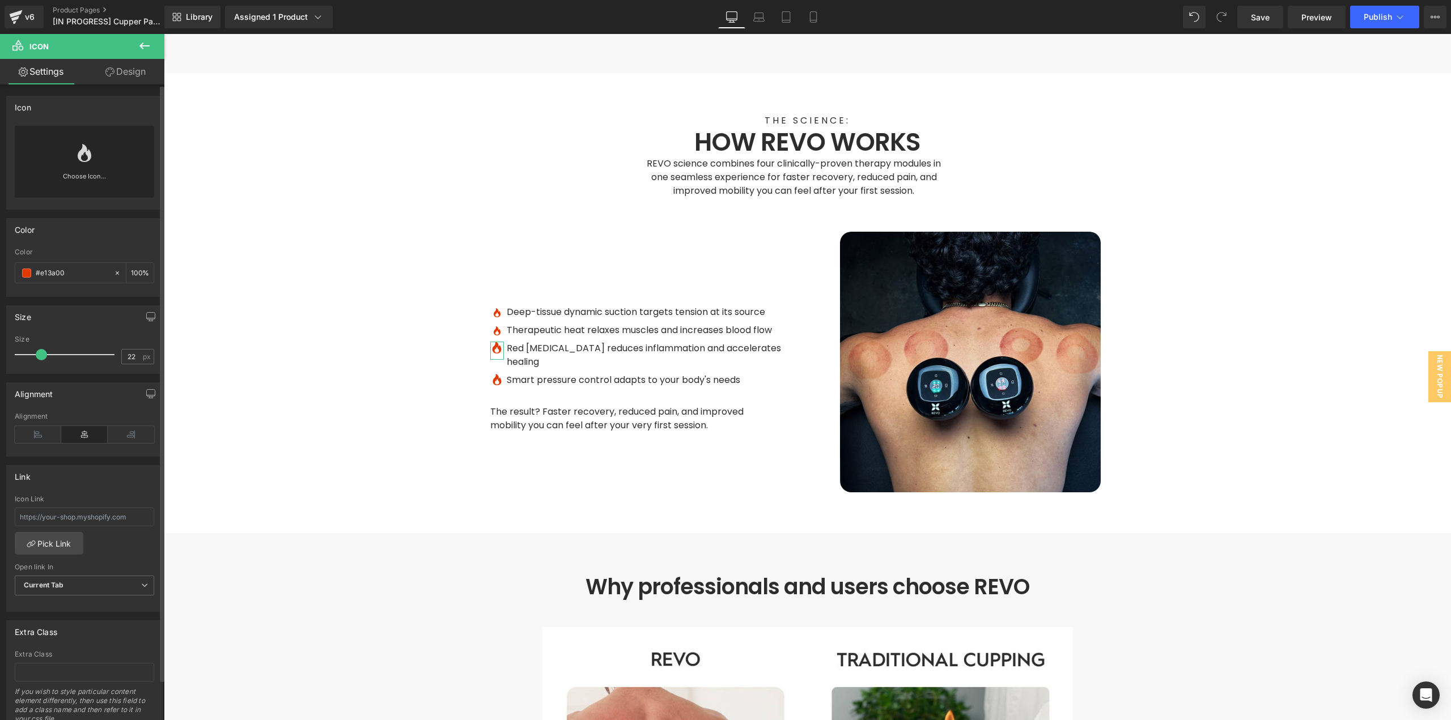
type input "20"
click at [42, 355] on span at bounding box center [38, 354] width 11 height 11
click at [492, 326] on span "Icon" at bounding box center [497, 333] width 18 height 14
type input "20"
click at [38, 356] on div at bounding box center [67, 355] width 94 height 23
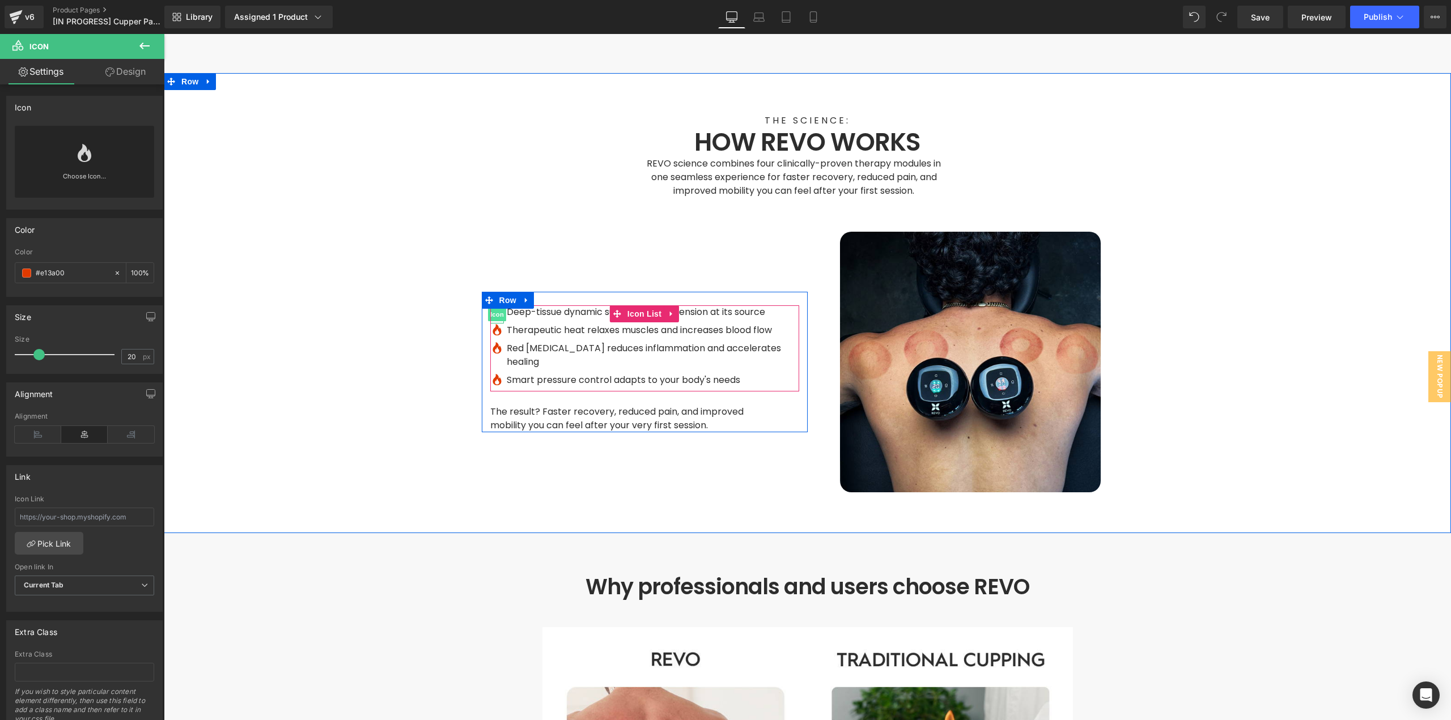
click at [494, 308] on span "Icon" at bounding box center [497, 315] width 18 height 14
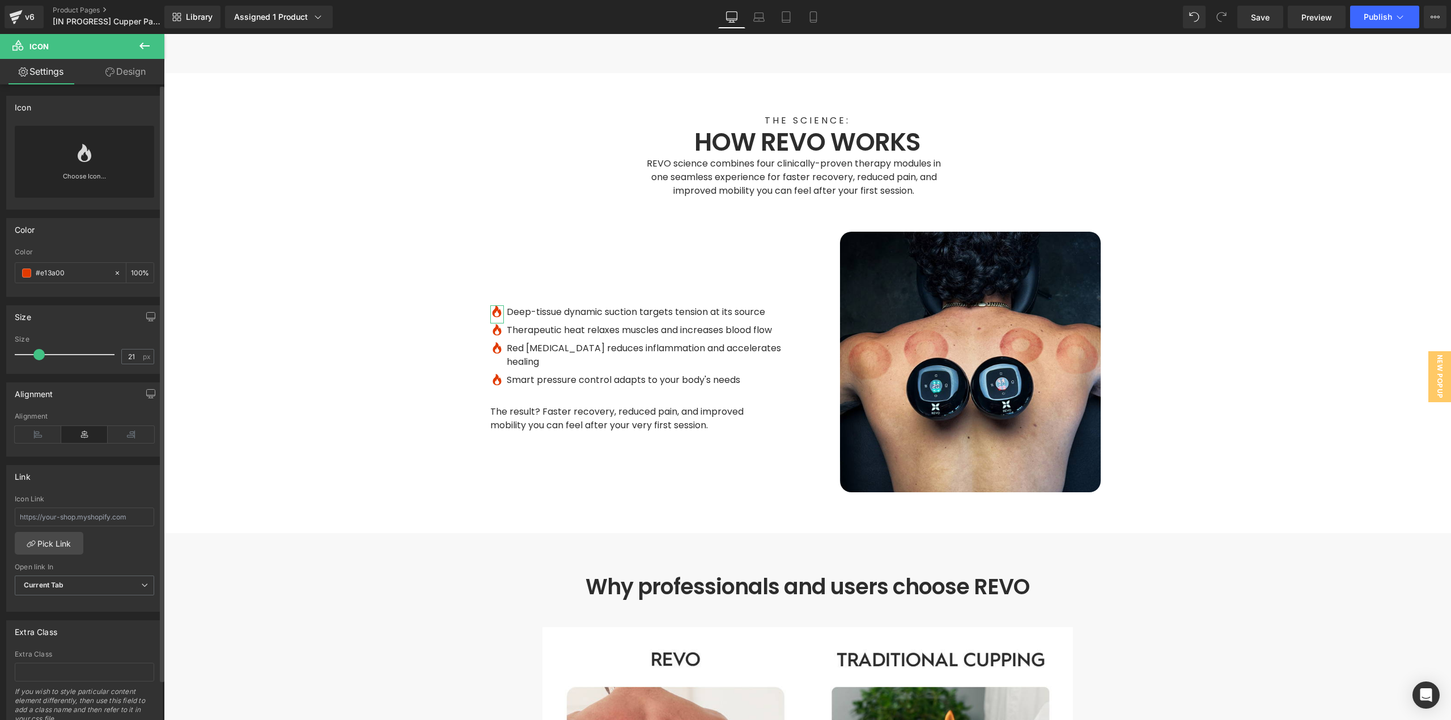
type input "20"
click at [38, 356] on span at bounding box center [38, 354] width 11 height 11
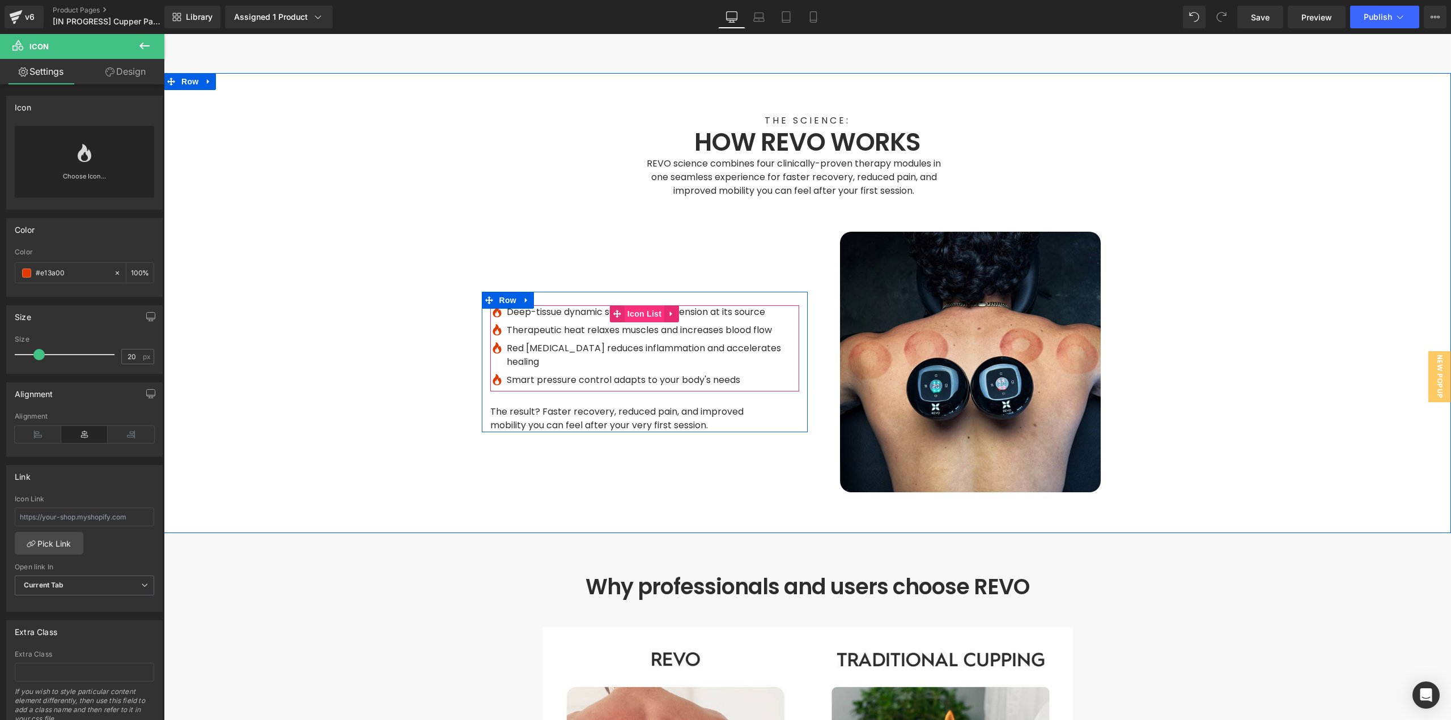
click at [638, 306] on span "Icon List" at bounding box center [645, 314] width 40 height 17
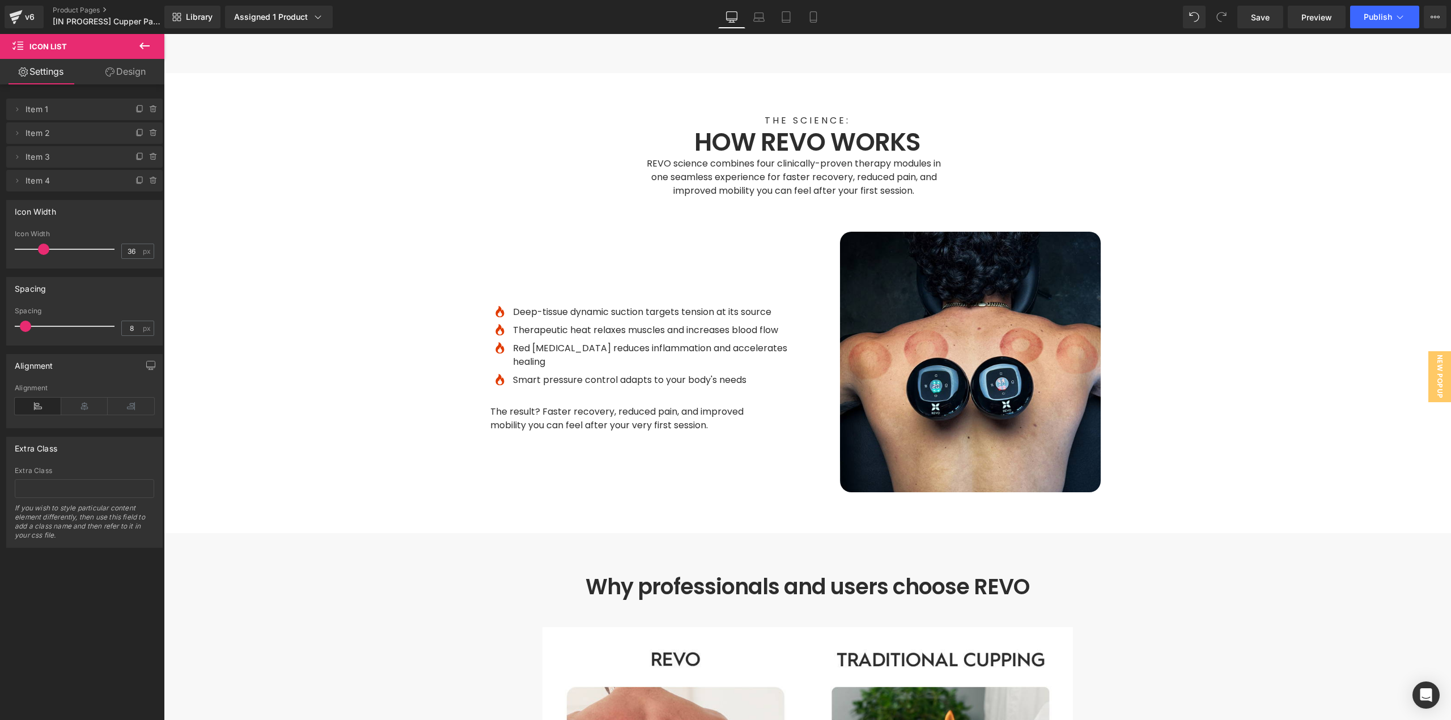
type input "37"
drag, startPoint x: 37, startPoint y: 252, endPoint x: 45, endPoint y: 255, distance: 8.4
click at [45, 255] on span at bounding box center [43, 249] width 11 height 11
type input "12"
click at [28, 326] on span at bounding box center [27, 326] width 11 height 11
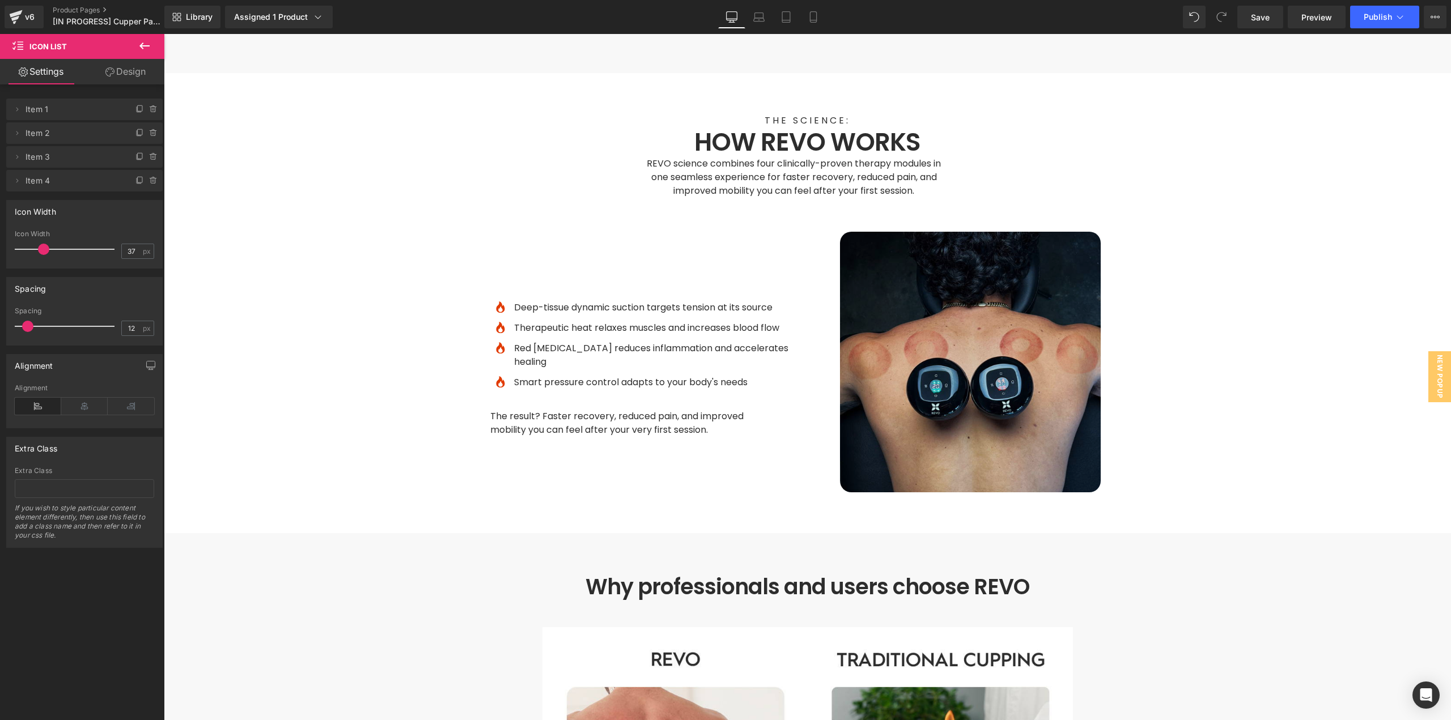
click at [935, 305] on img at bounding box center [970, 362] width 261 height 261
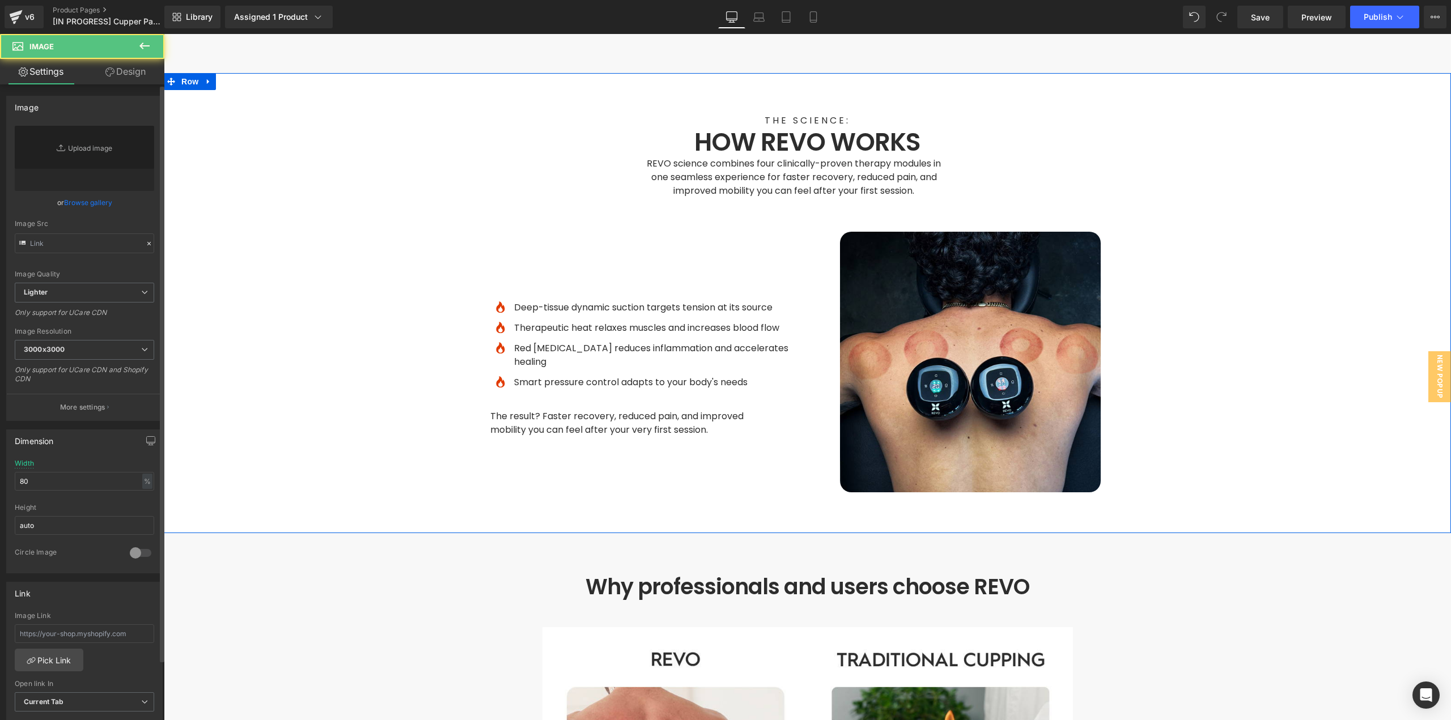
type input "[URL][DOMAIN_NAME]"
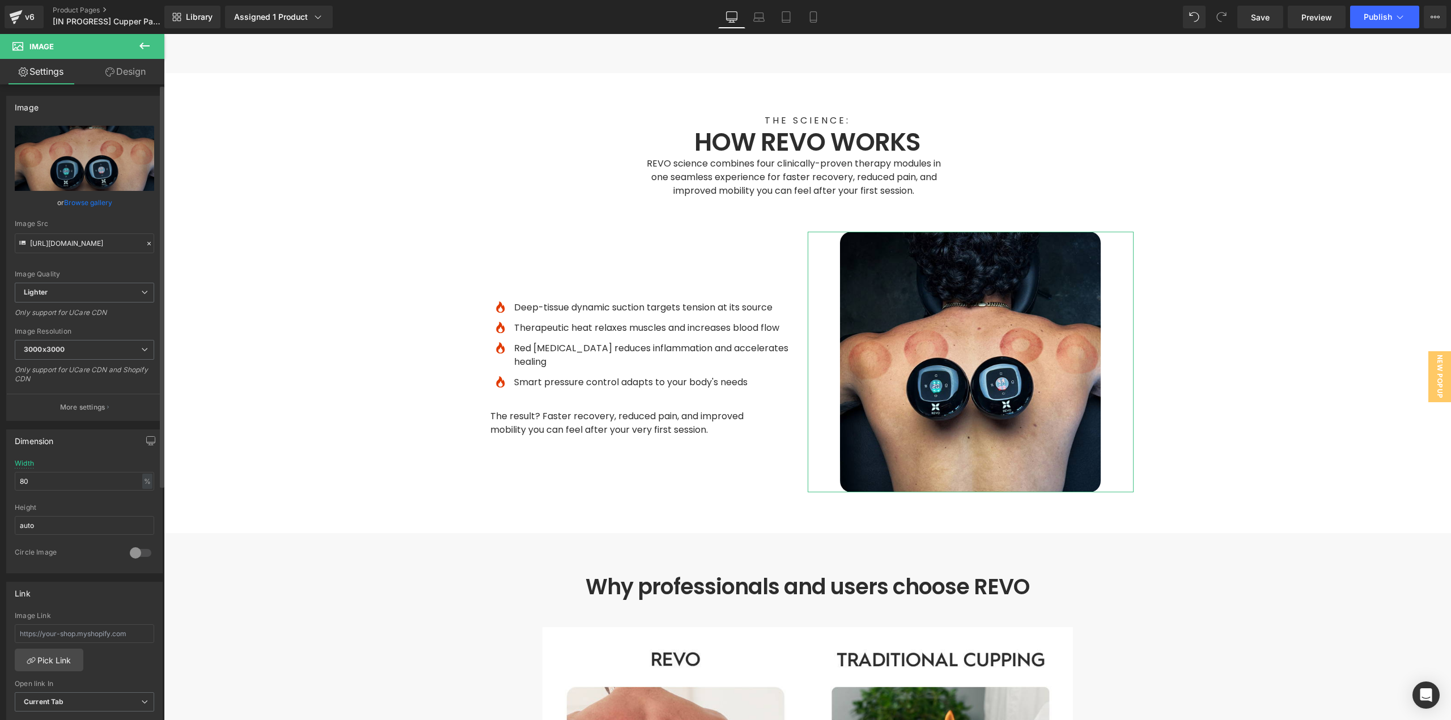
click at [84, 200] on link "Browse gallery" at bounding box center [88, 203] width 48 height 20
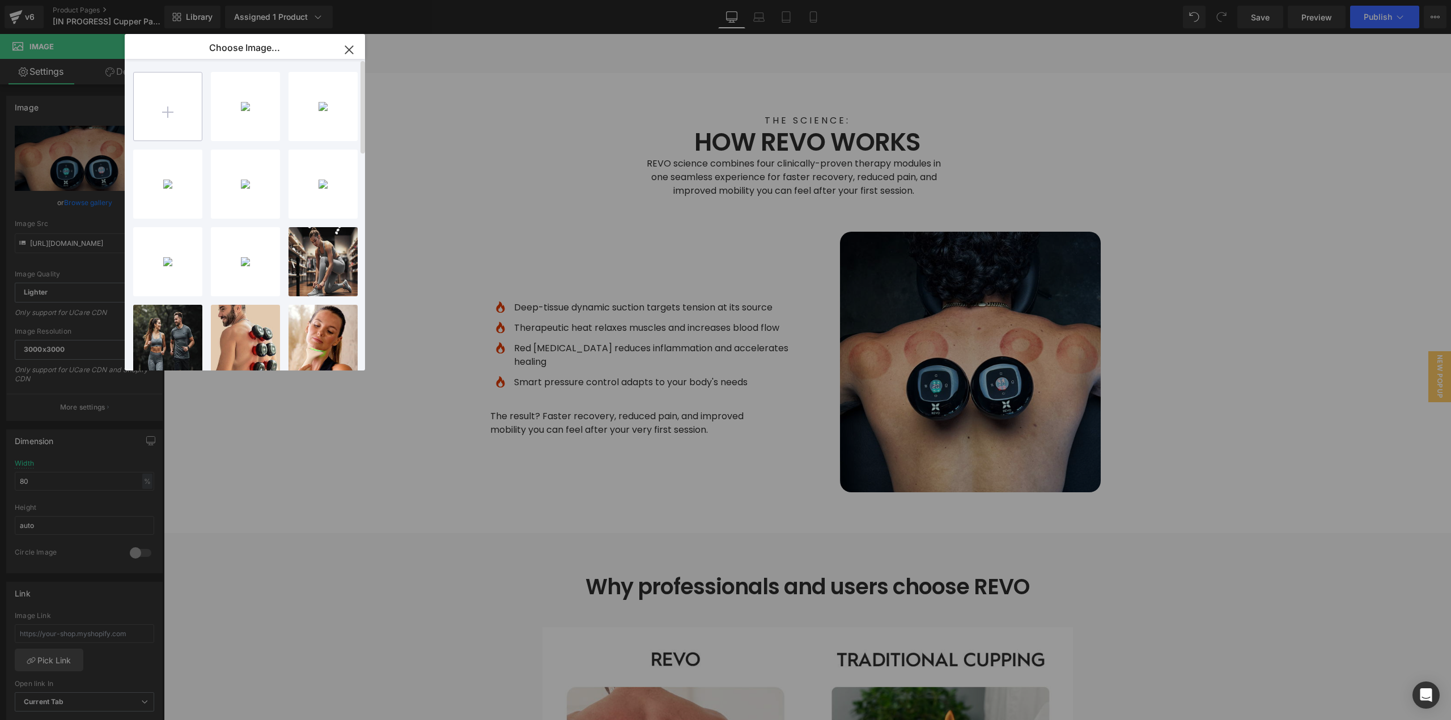
click at [150, 122] on input "file" at bounding box center [168, 107] width 68 height 68
type input "C:\fakepath\Pain-relief.jpg"
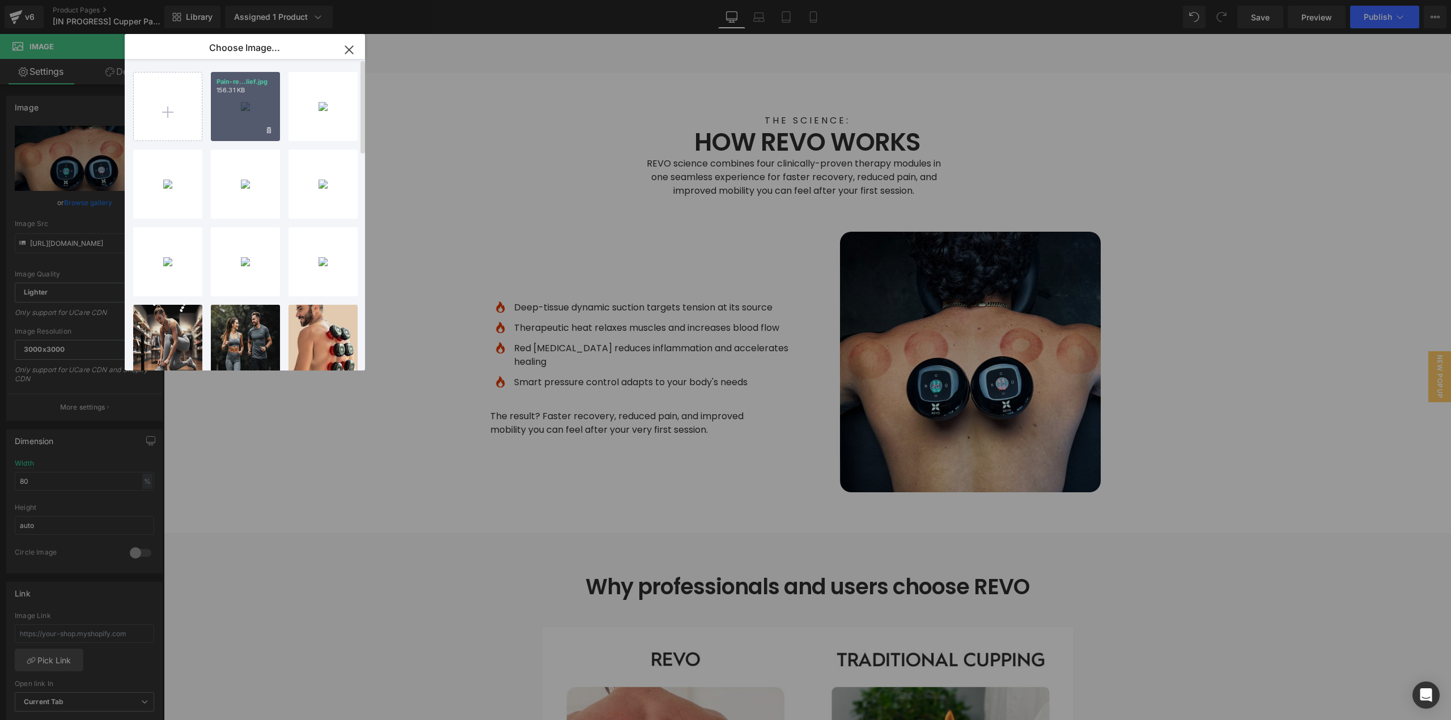
drag, startPoint x: 218, startPoint y: 105, endPoint x: 145, endPoint y: 113, distance: 73.6
click at [218, 105] on div "Pain-re...lief.jpg 156.31 KB" at bounding box center [245, 106] width 69 height 69
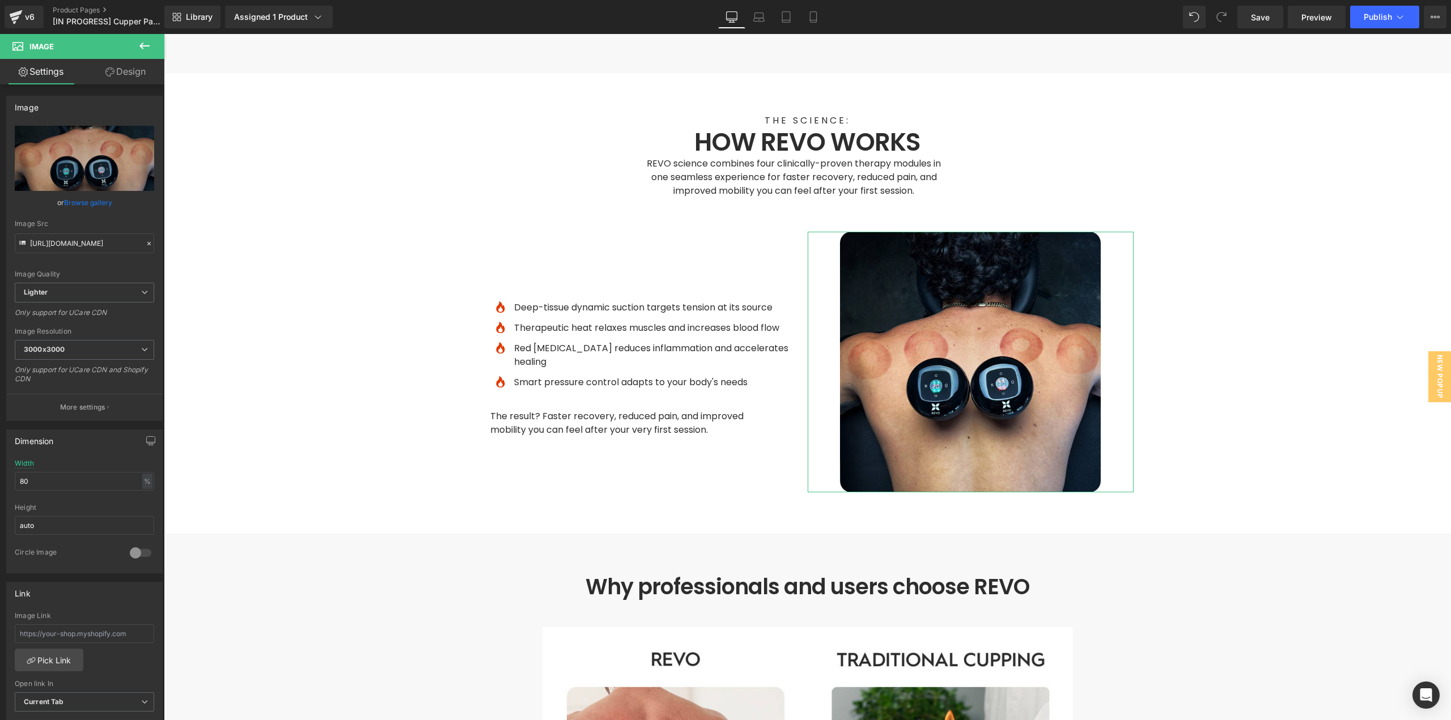
click at [83, 201] on link "Browse gallery" at bounding box center [88, 203] width 48 height 20
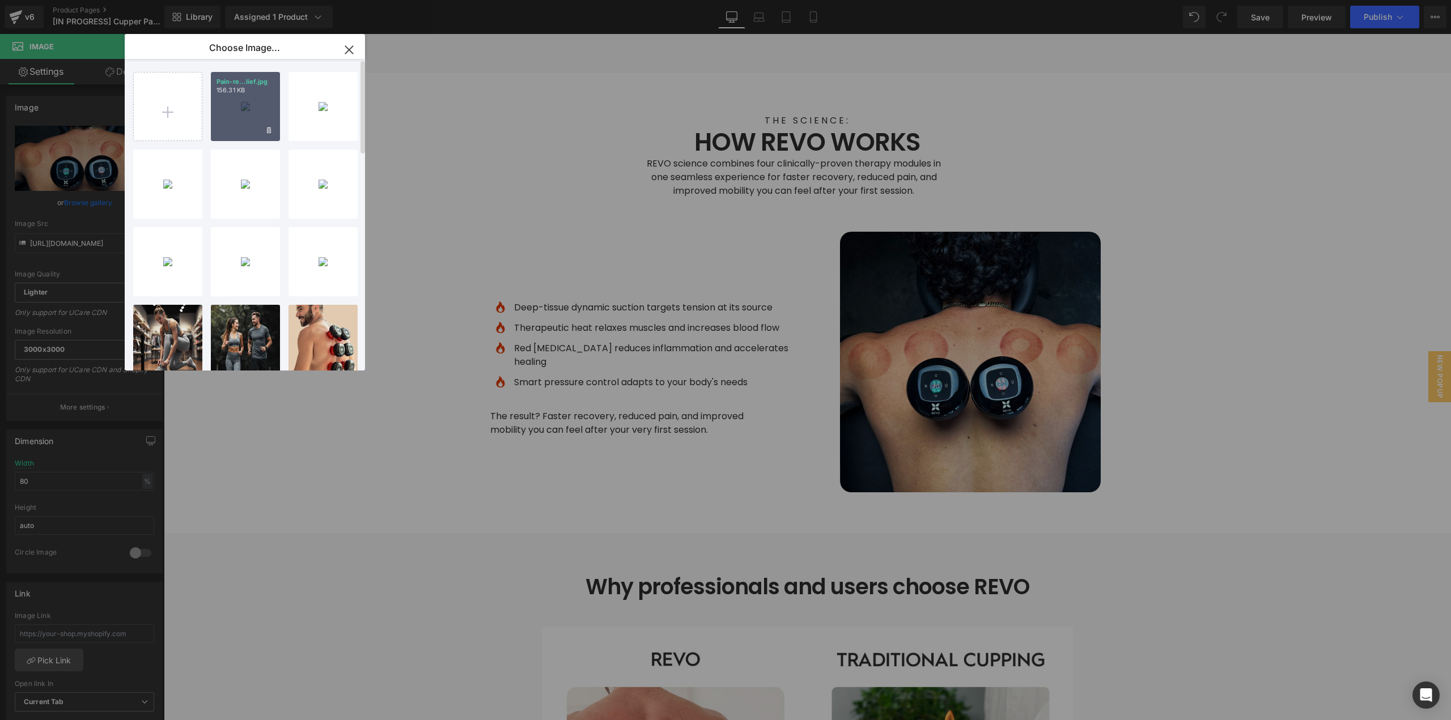
click at [258, 104] on div "Pain-re...lief.jpg 156.31 KB" at bounding box center [245, 106] width 69 height 69
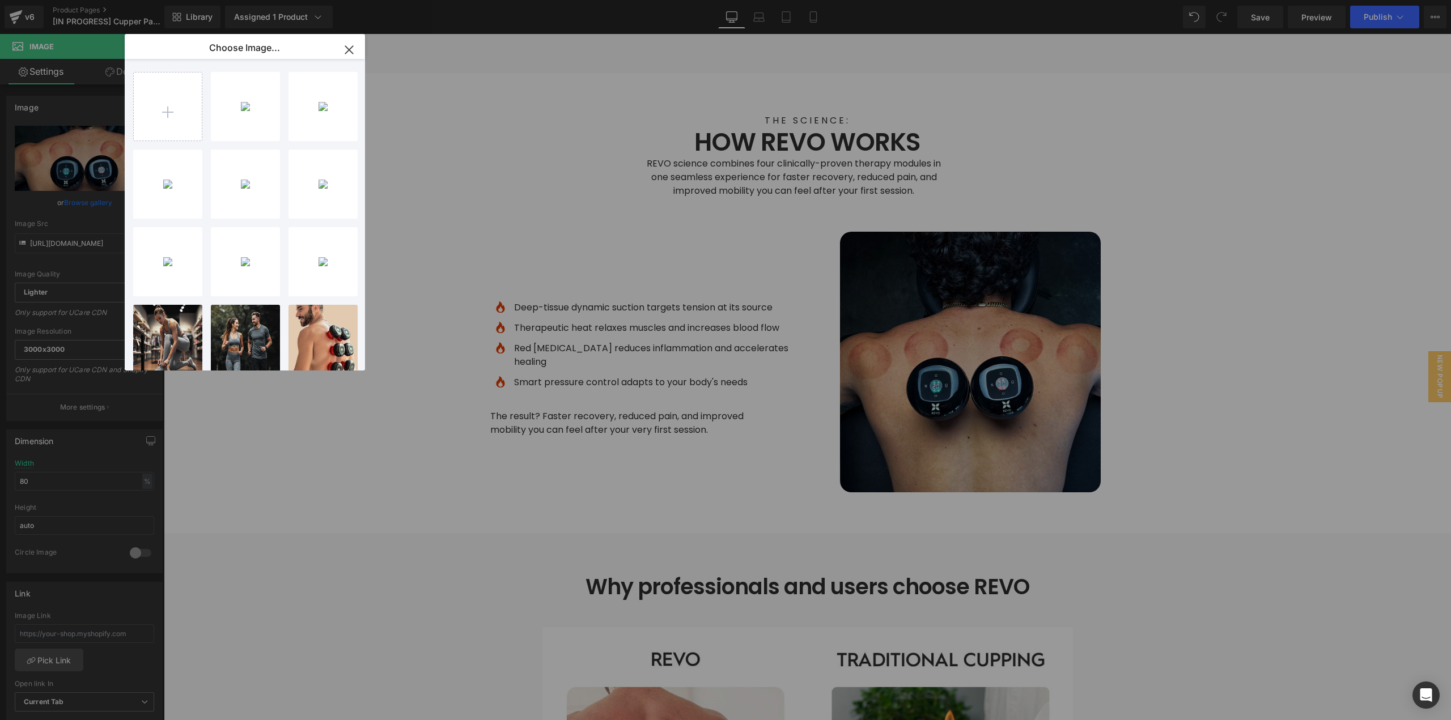
type input "[URL][DOMAIN_NAME]"
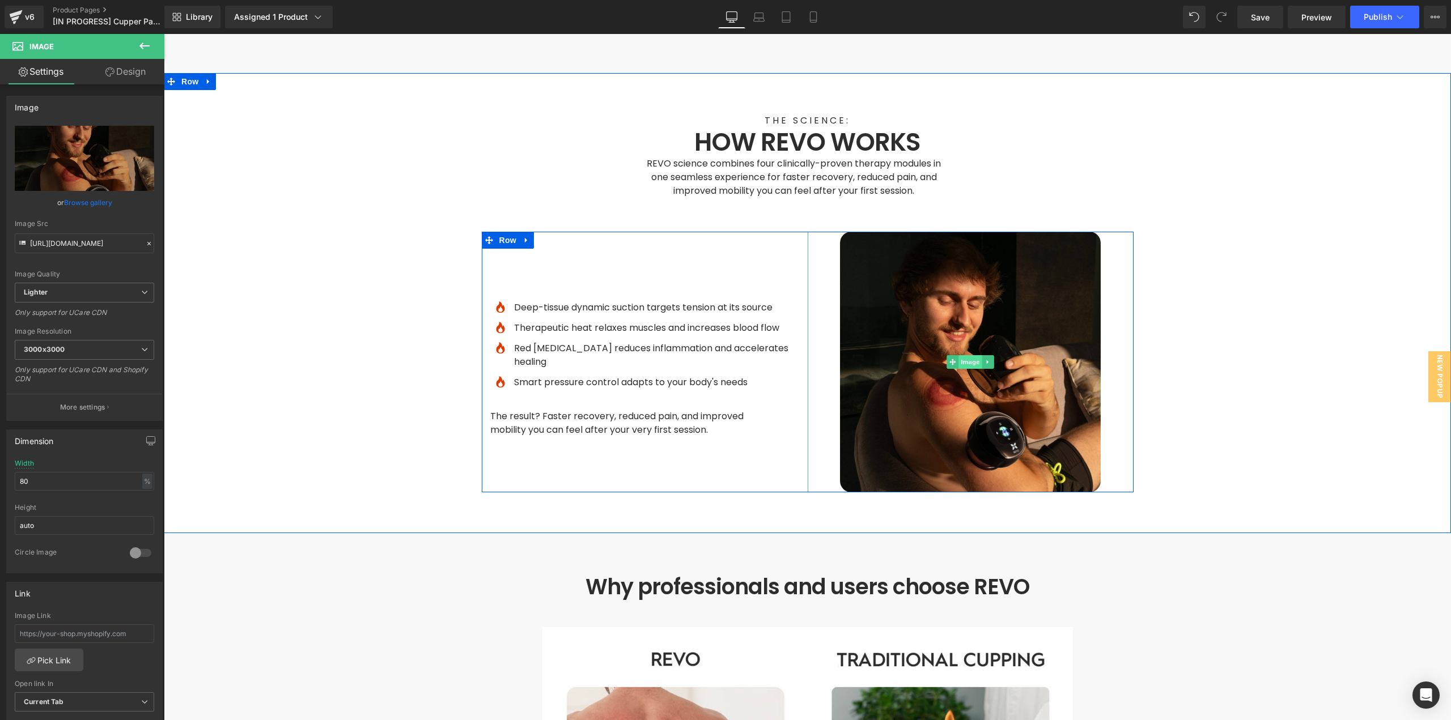
click at [968, 355] on span "Image" at bounding box center [971, 362] width 24 height 14
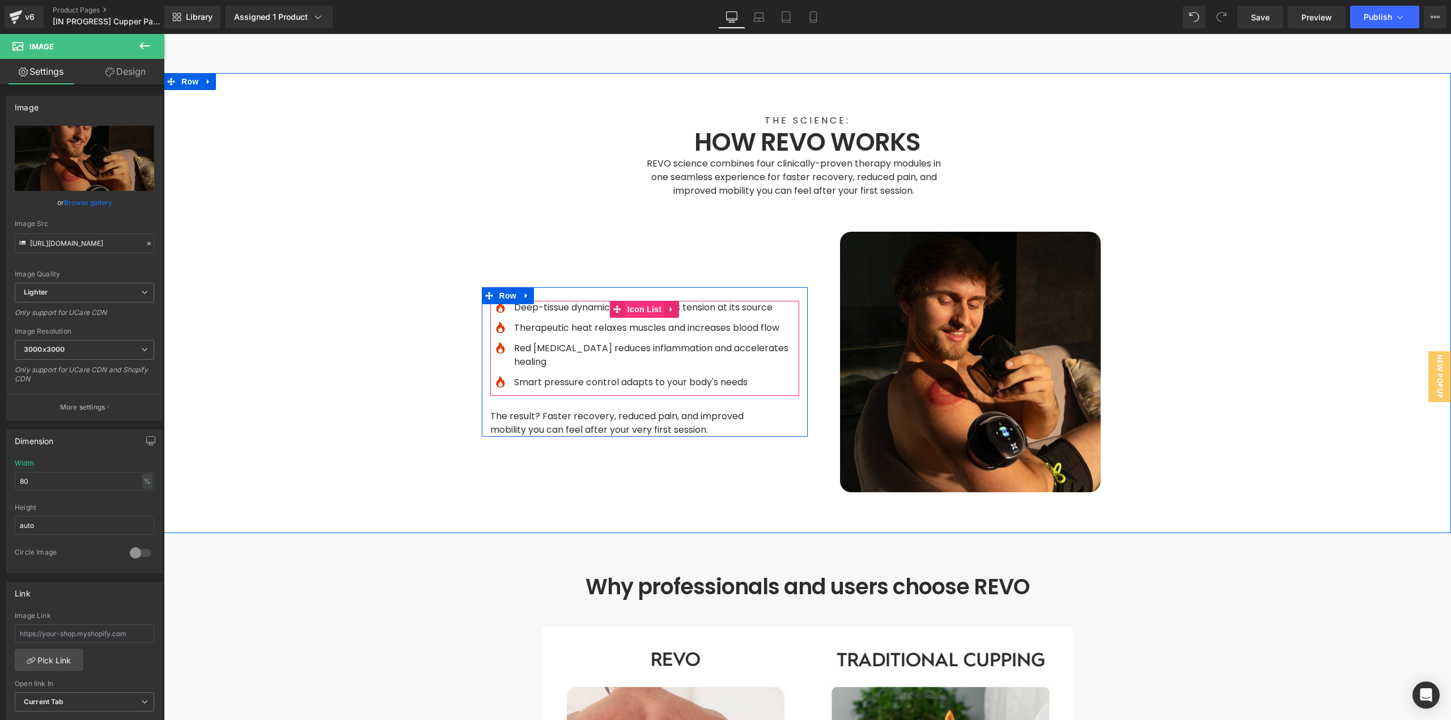
click at [647, 301] on span "Icon List" at bounding box center [645, 309] width 40 height 17
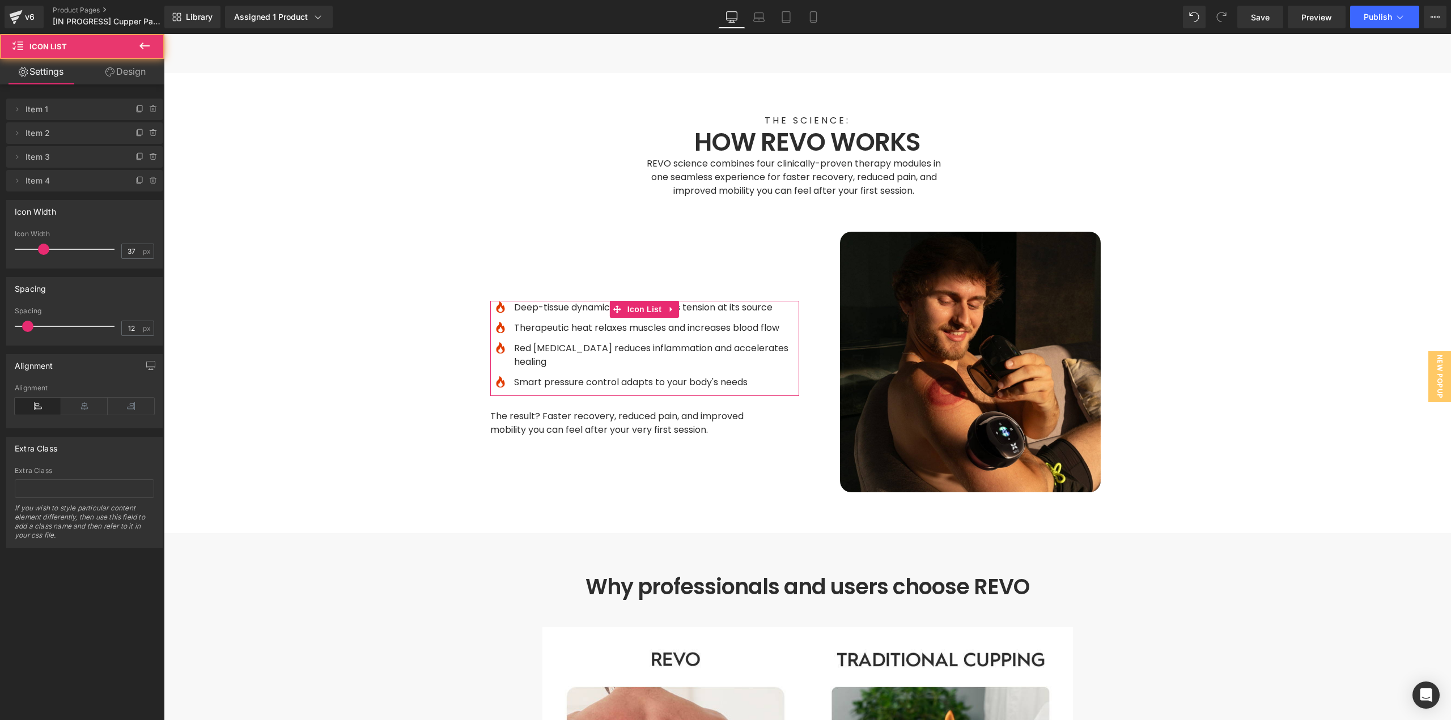
drag, startPoint x: 120, startPoint y: 76, endPoint x: 67, endPoint y: 105, distance: 60.4
click at [120, 76] on link "Design" at bounding box center [125, 72] width 82 height 26
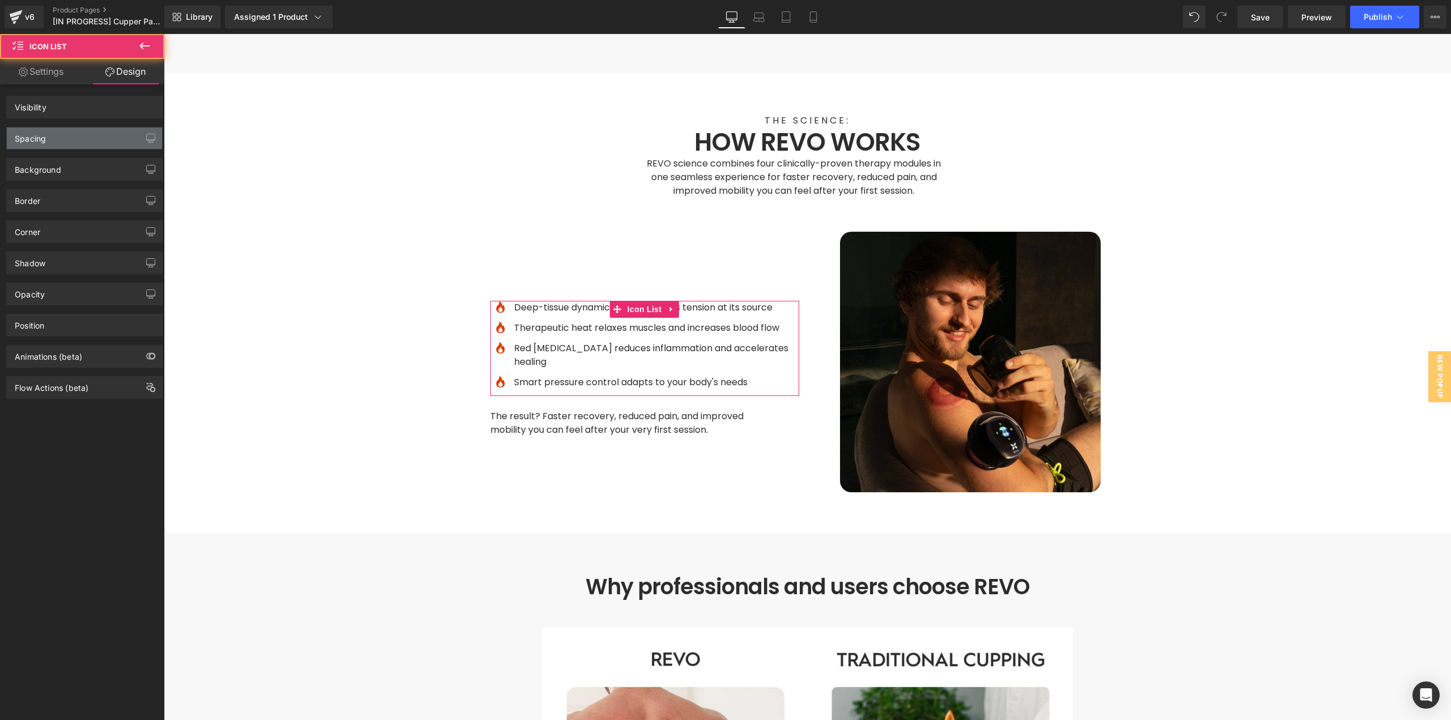
click at [35, 145] on div "Spacing" at bounding box center [84, 139] width 155 height 22
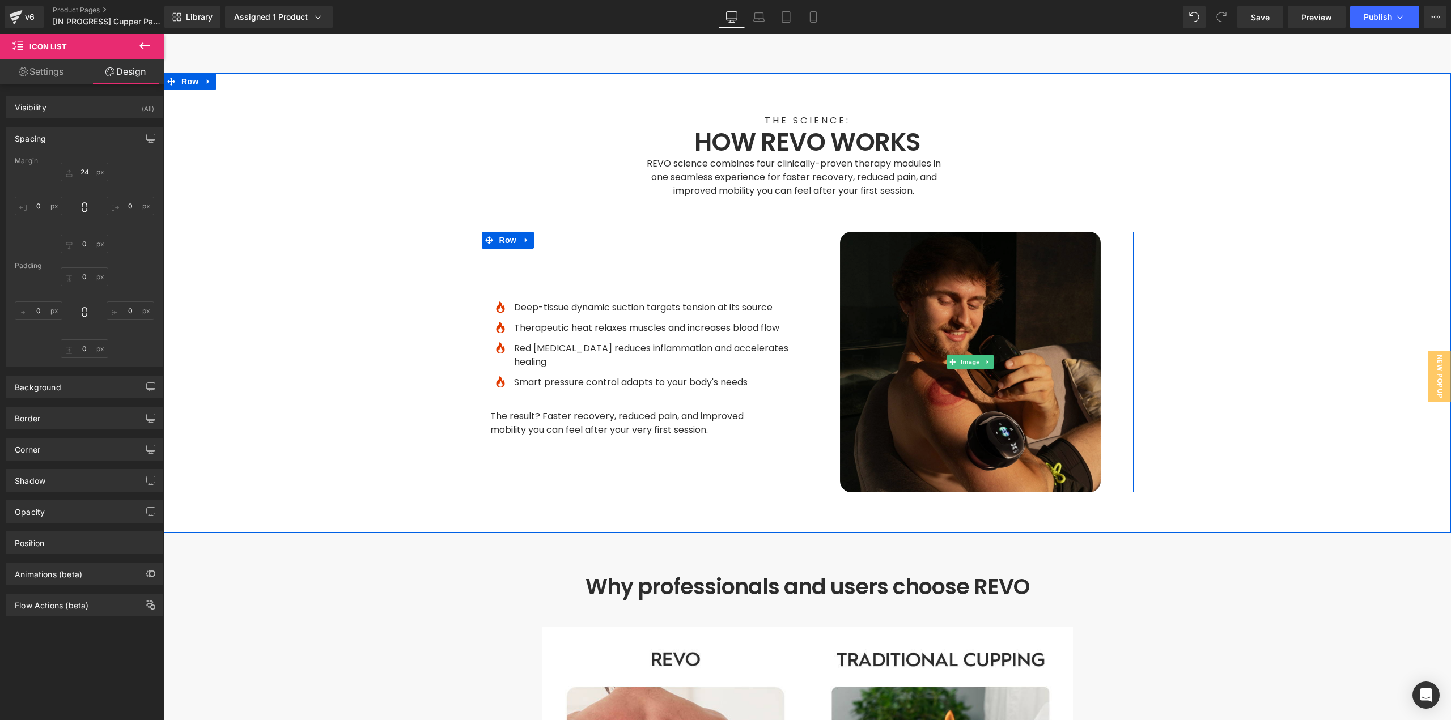
scroll to position [3118, 0]
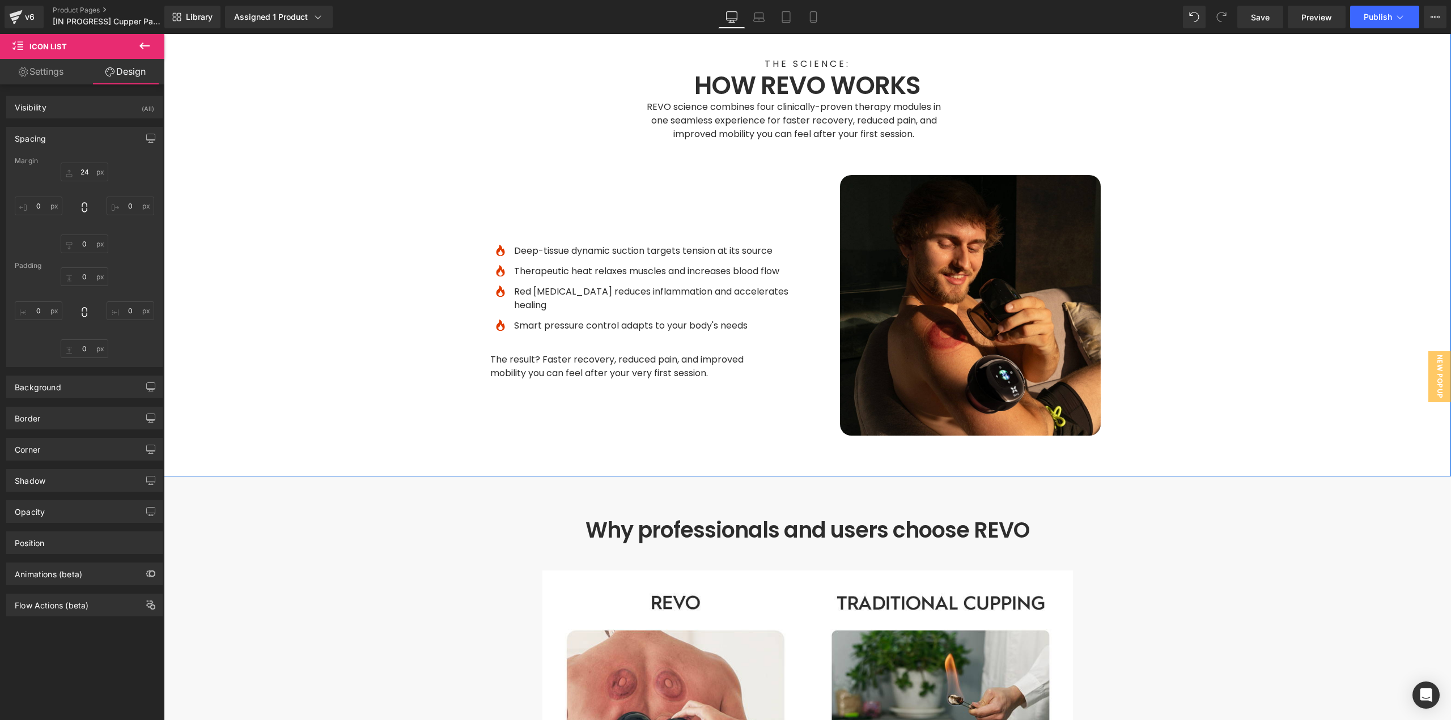
click at [1181, 396] on div "THE SCIENCE: Text Block HOW REVO WORKS Heading REVO science combines four clini…" at bounding box center [807, 246] width 1287 height 379
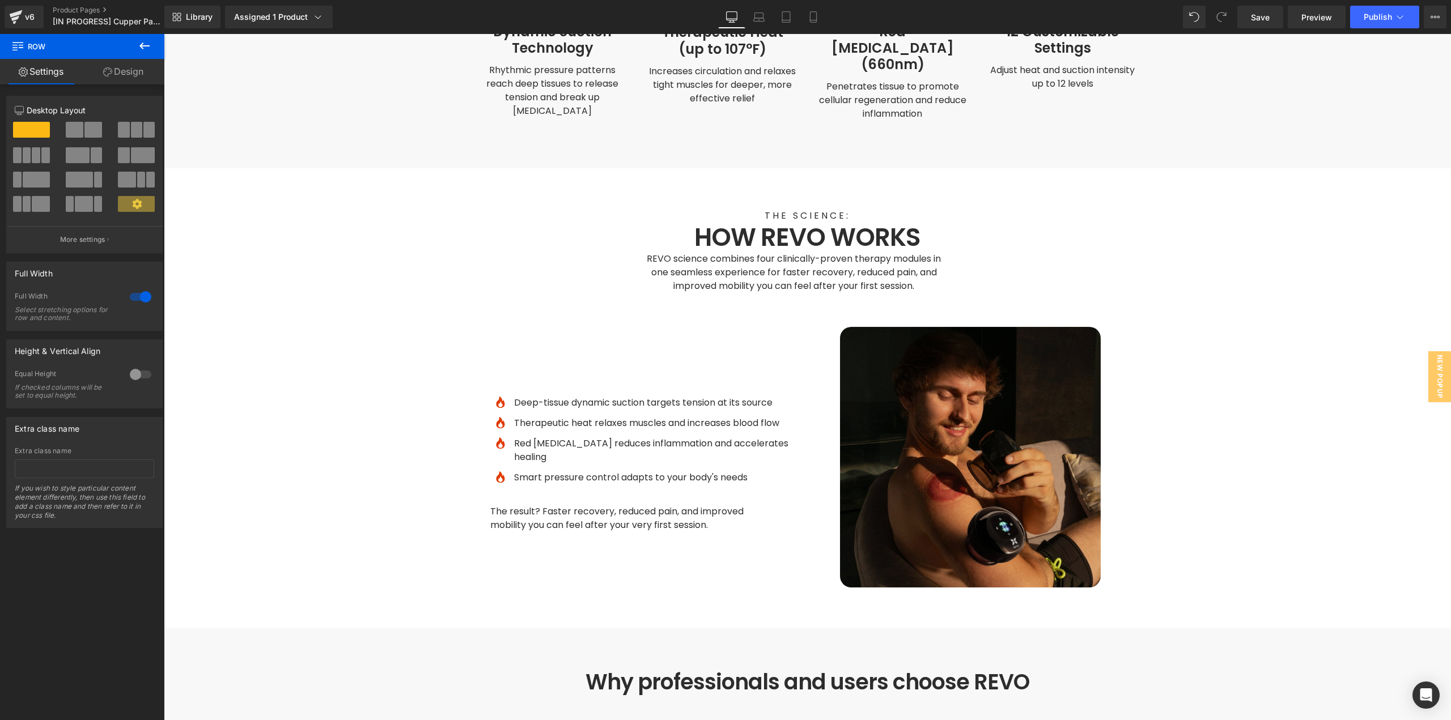
scroll to position [2948, 0]
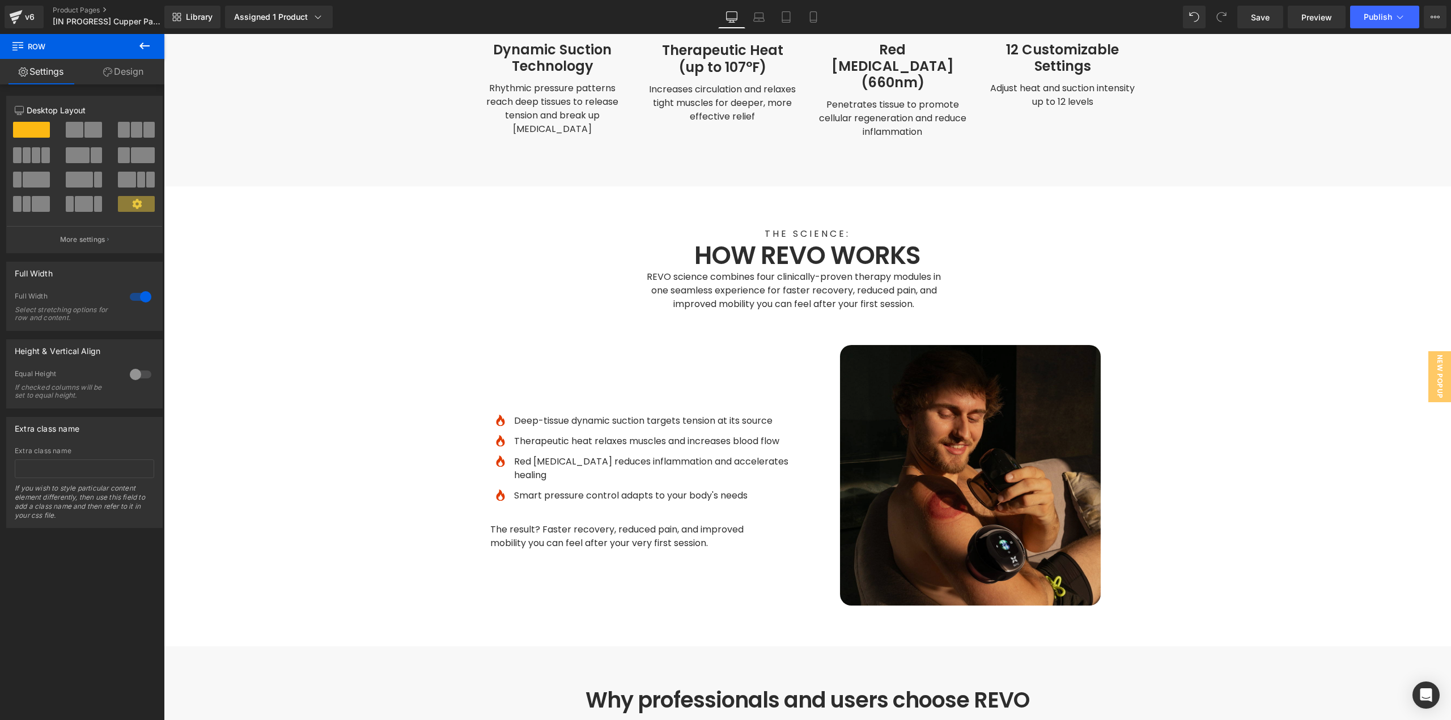
click at [987, 439] on img at bounding box center [970, 475] width 261 height 261
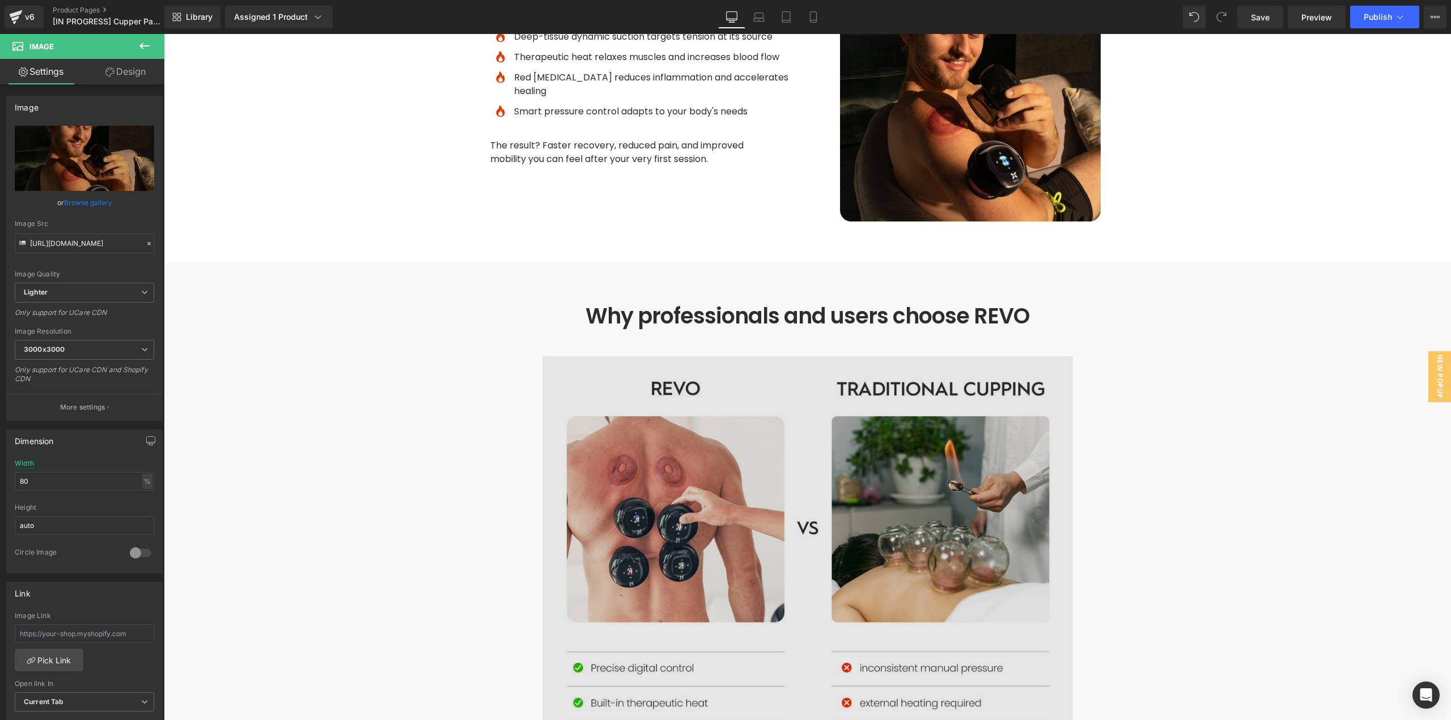
scroll to position [3344, 0]
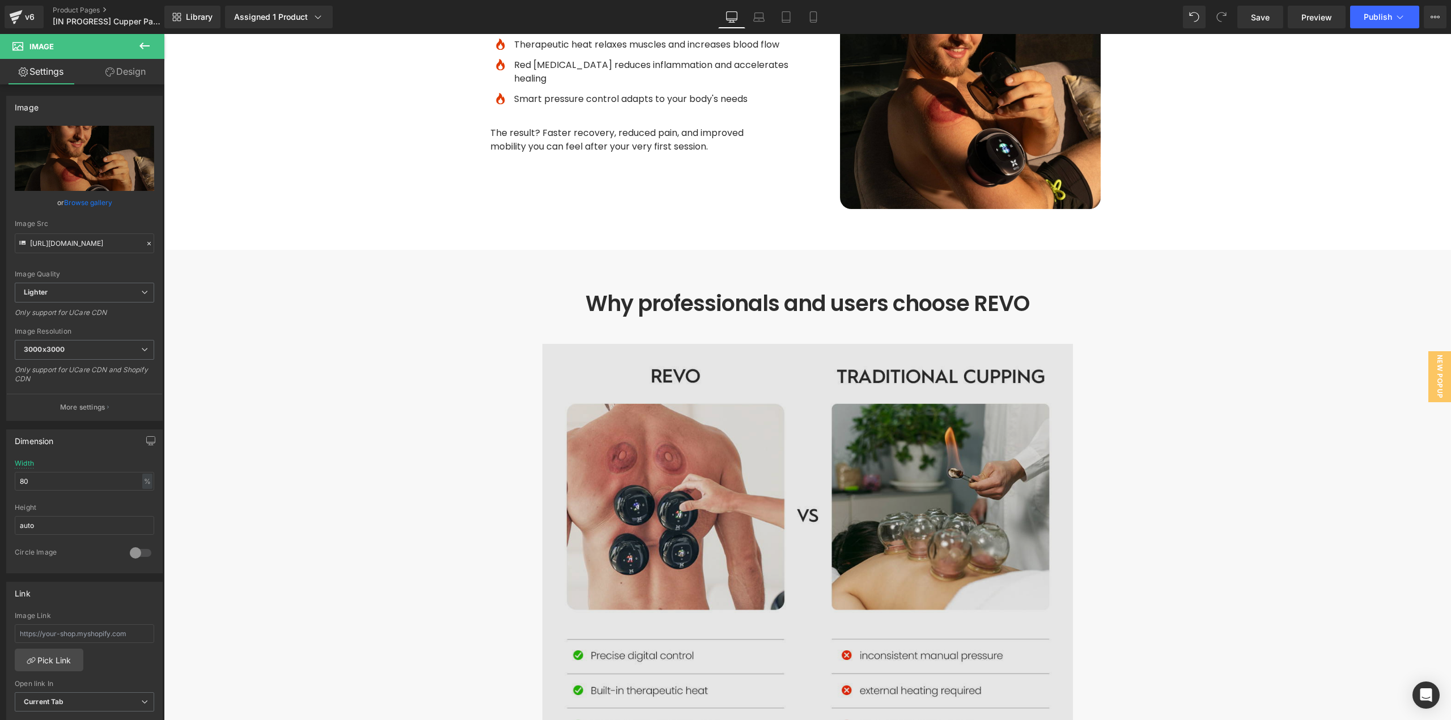
click at [935, 344] on img at bounding box center [807, 607] width 531 height 527
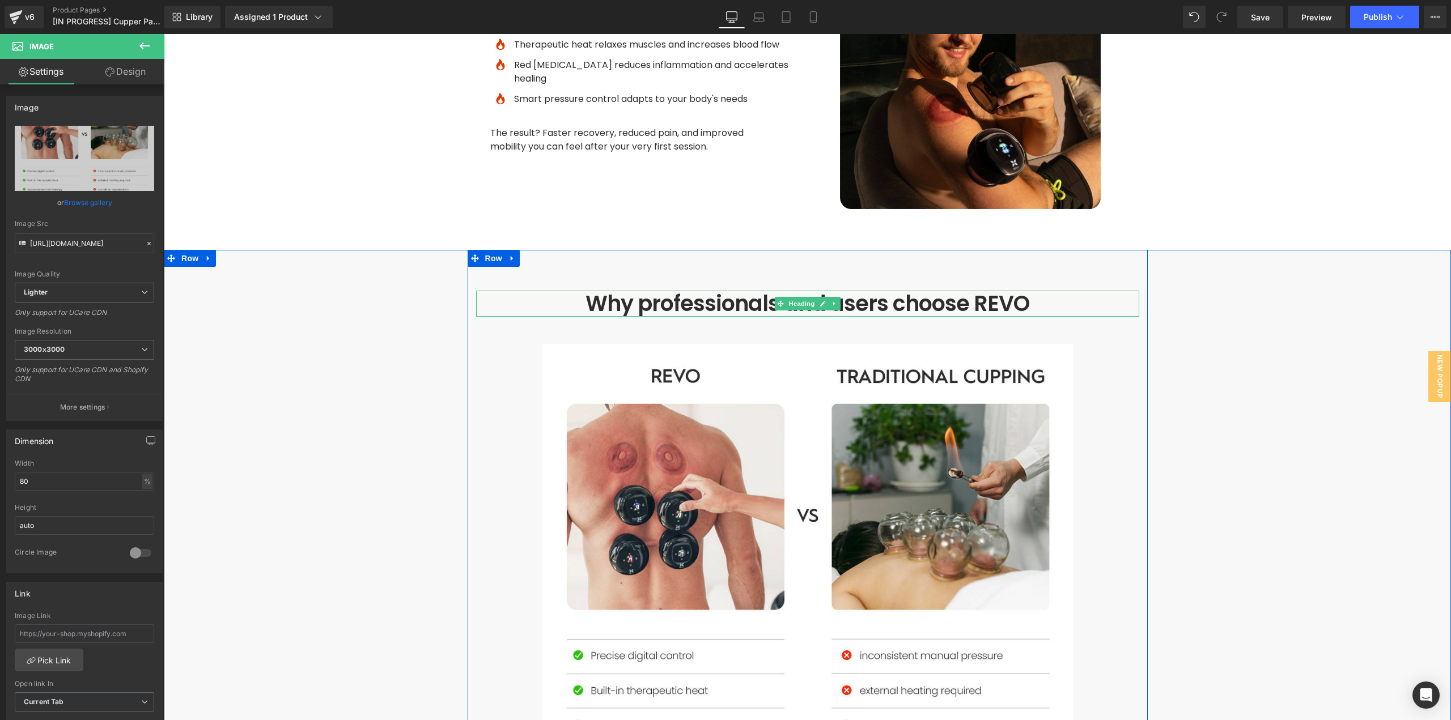
click at [866, 291] on h1 "Why professionals and users choose REVO" at bounding box center [807, 304] width 663 height 26
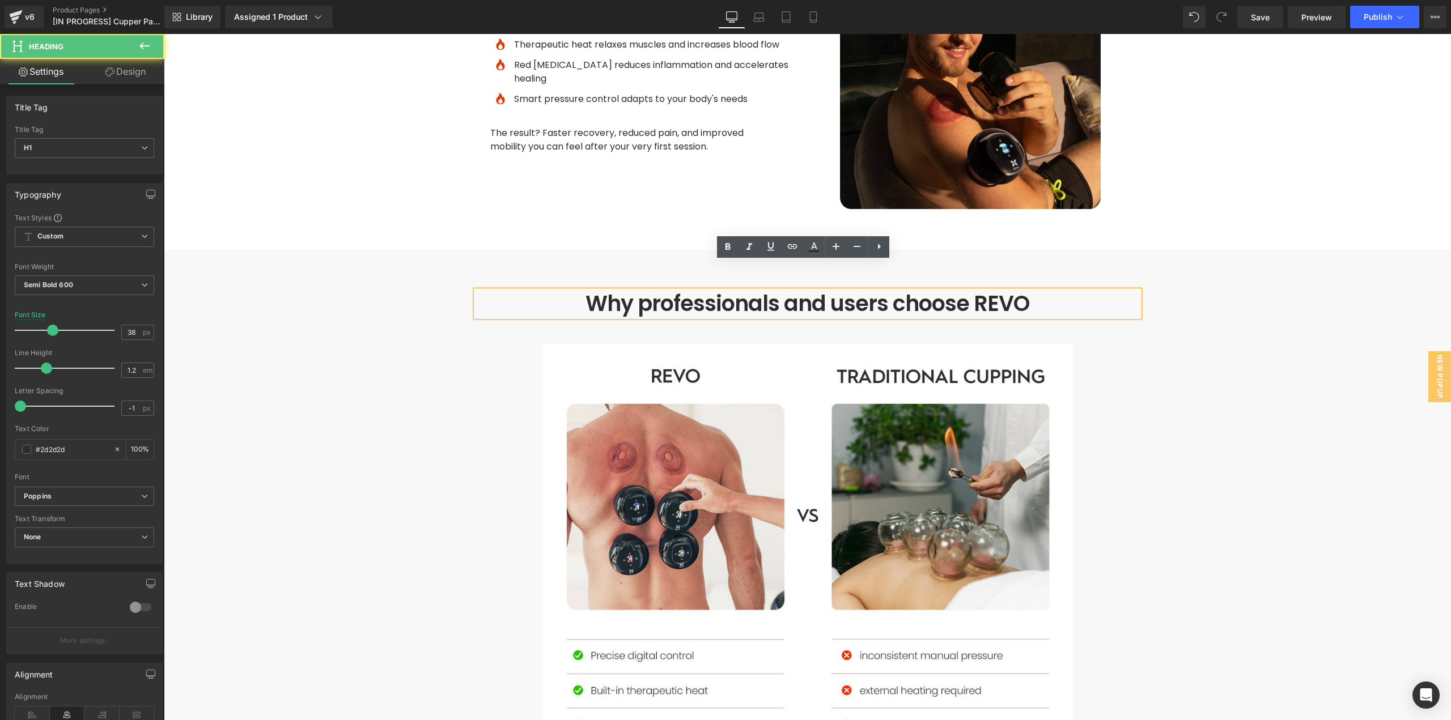
click at [880, 291] on h1 "Why professionals and users choose REVO" at bounding box center [807, 304] width 663 height 26
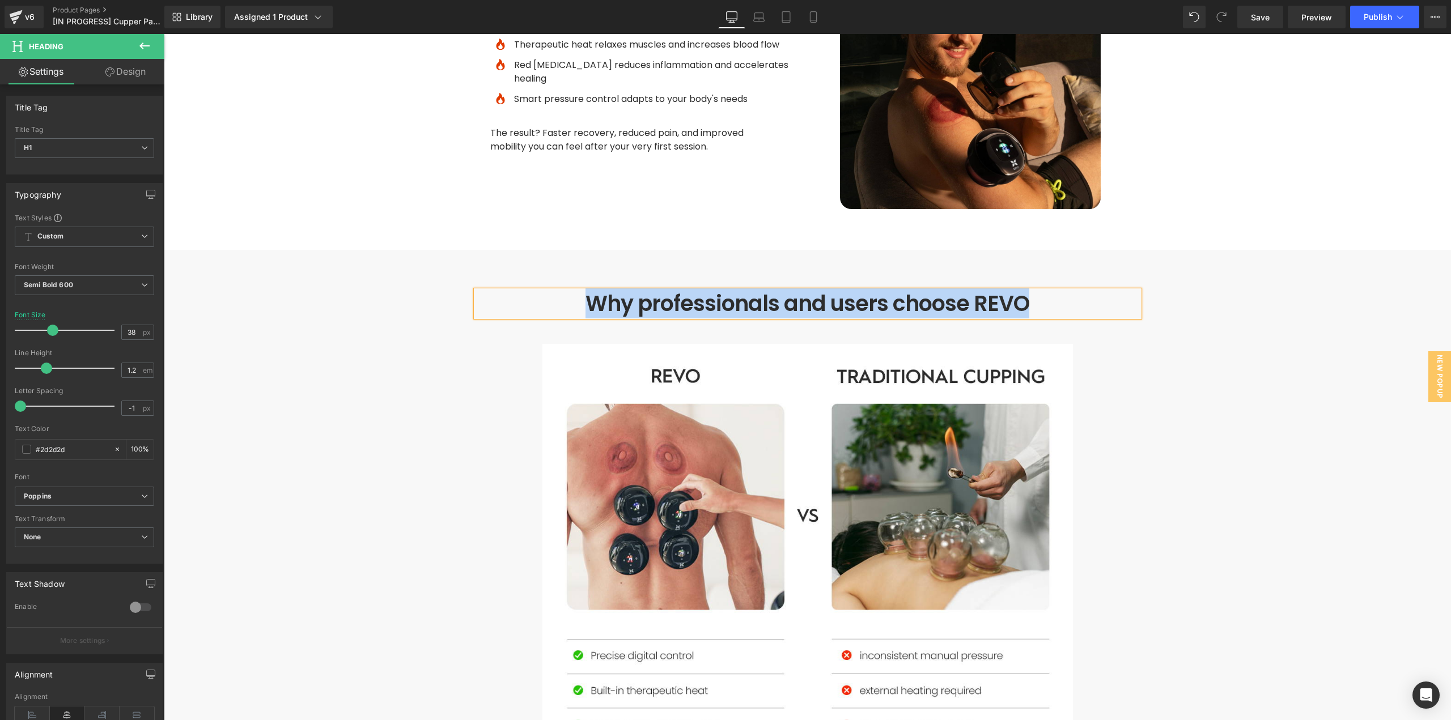
paste div
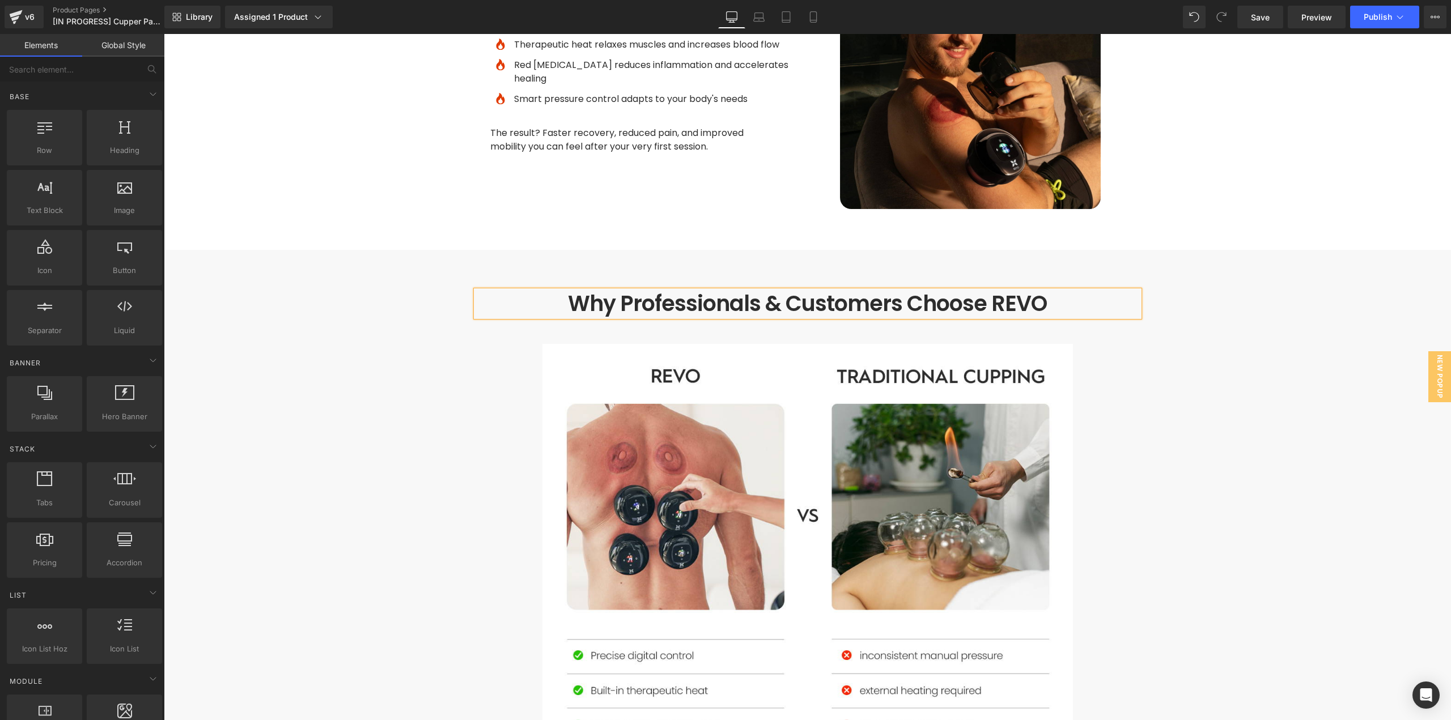
click at [700, 439] on img at bounding box center [807, 607] width 531 height 527
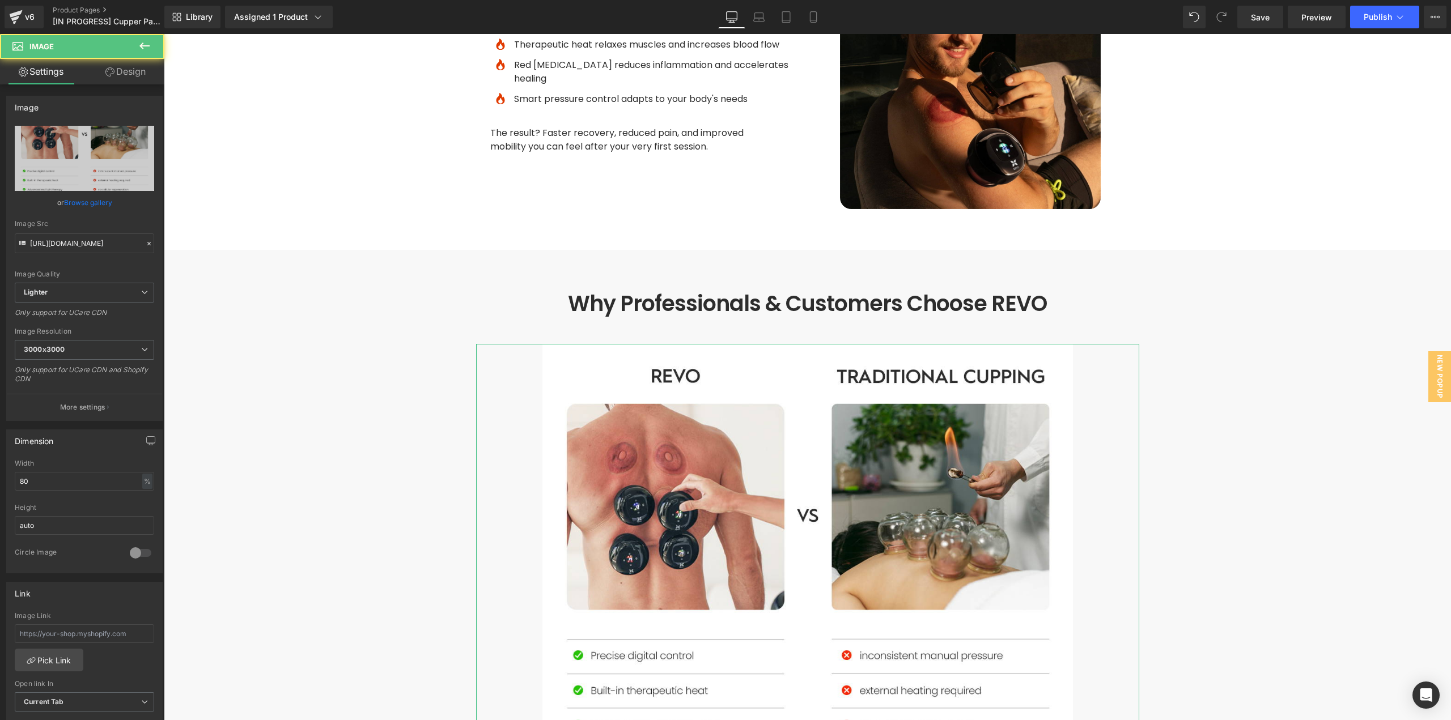
click at [82, 197] on link "Browse gallery" at bounding box center [88, 203] width 48 height 20
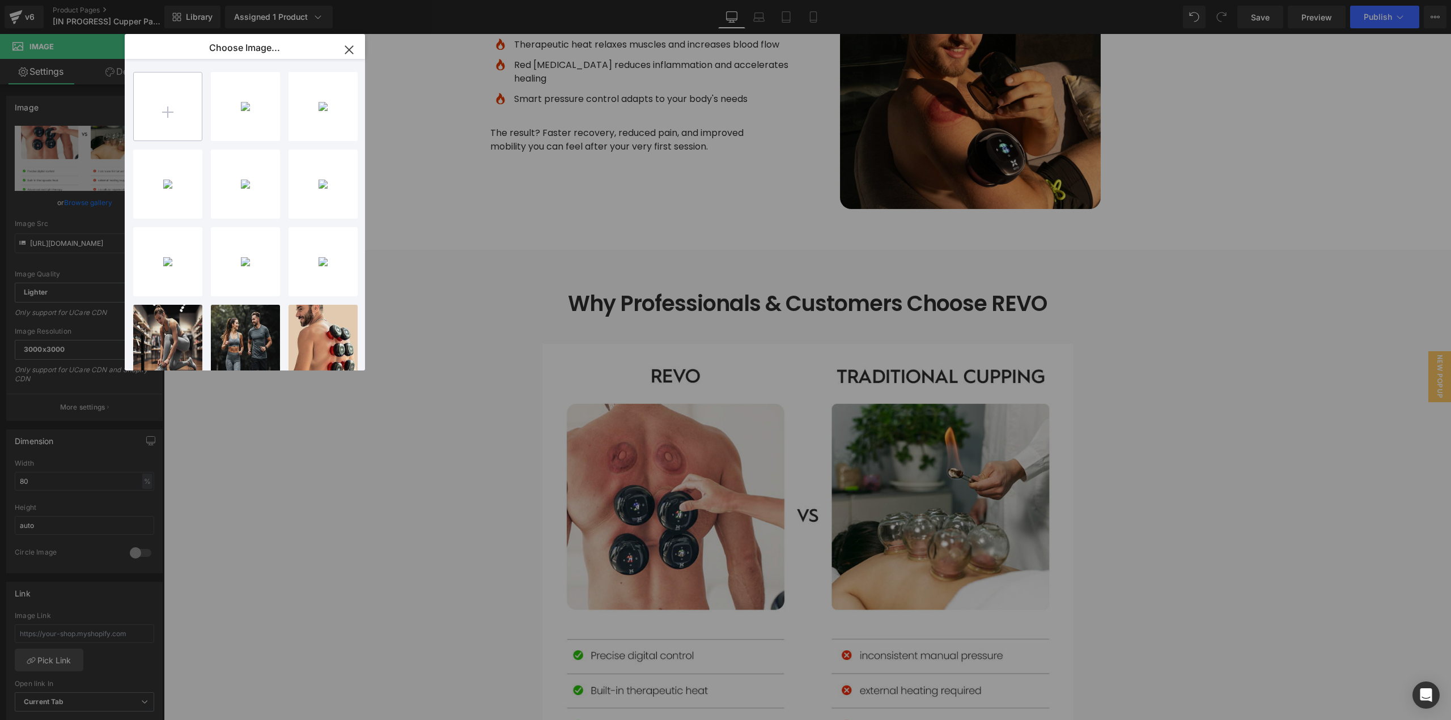
click at [158, 114] on input "file" at bounding box center [168, 107] width 68 height 68
type input "C:\fakepath\Comparisson_Cupper.jpg"
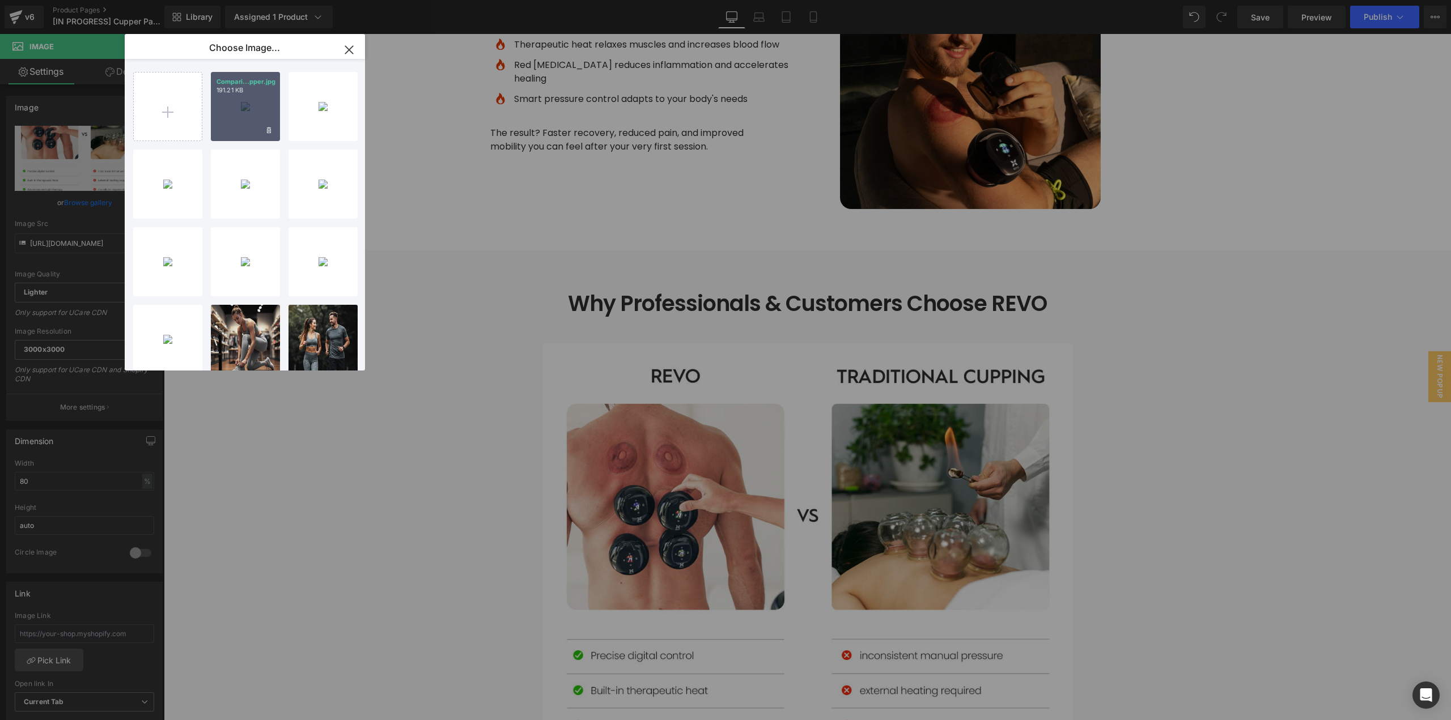
drag, startPoint x: 247, startPoint y: 120, endPoint x: 83, endPoint y: 86, distance: 166.8
click at [247, 120] on div "Compari...pper.jpg 191.21 KB" at bounding box center [245, 106] width 69 height 69
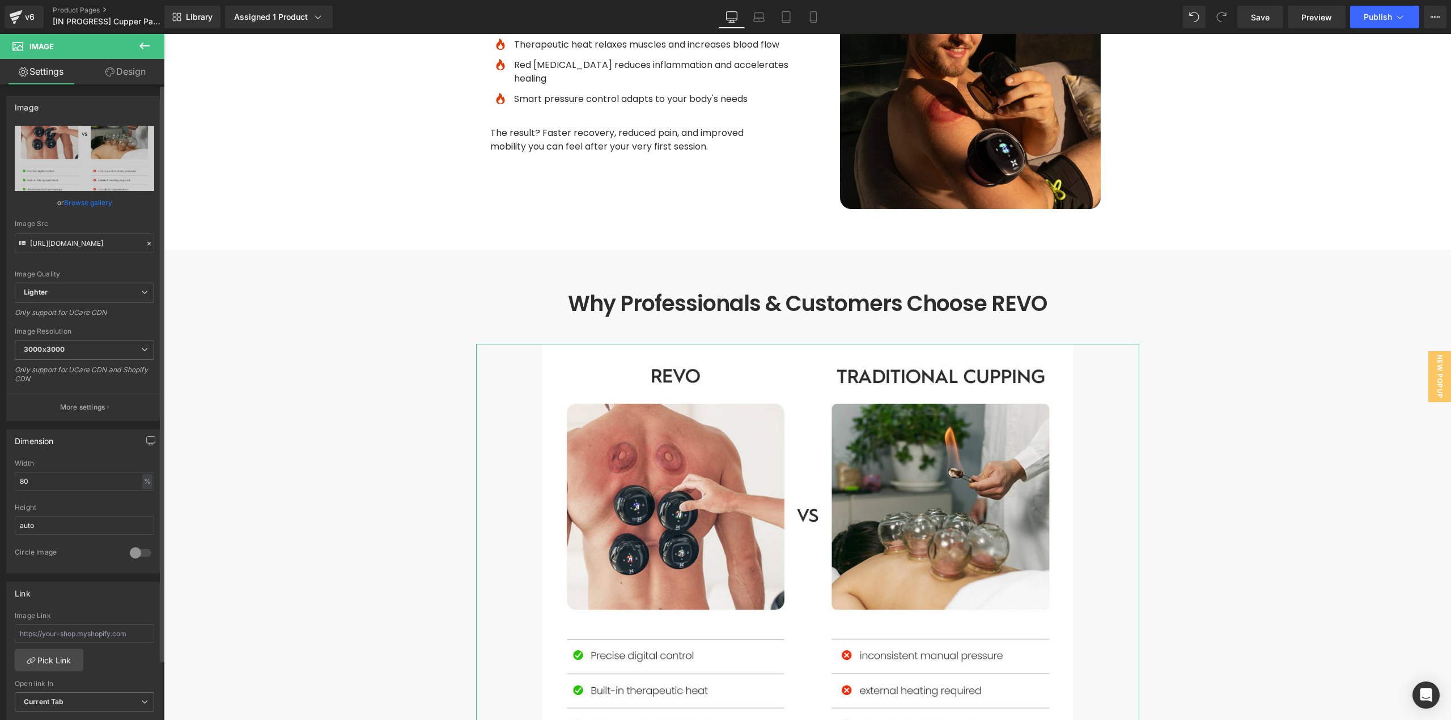
click at [84, 201] on link "Browse gallery" at bounding box center [88, 203] width 48 height 20
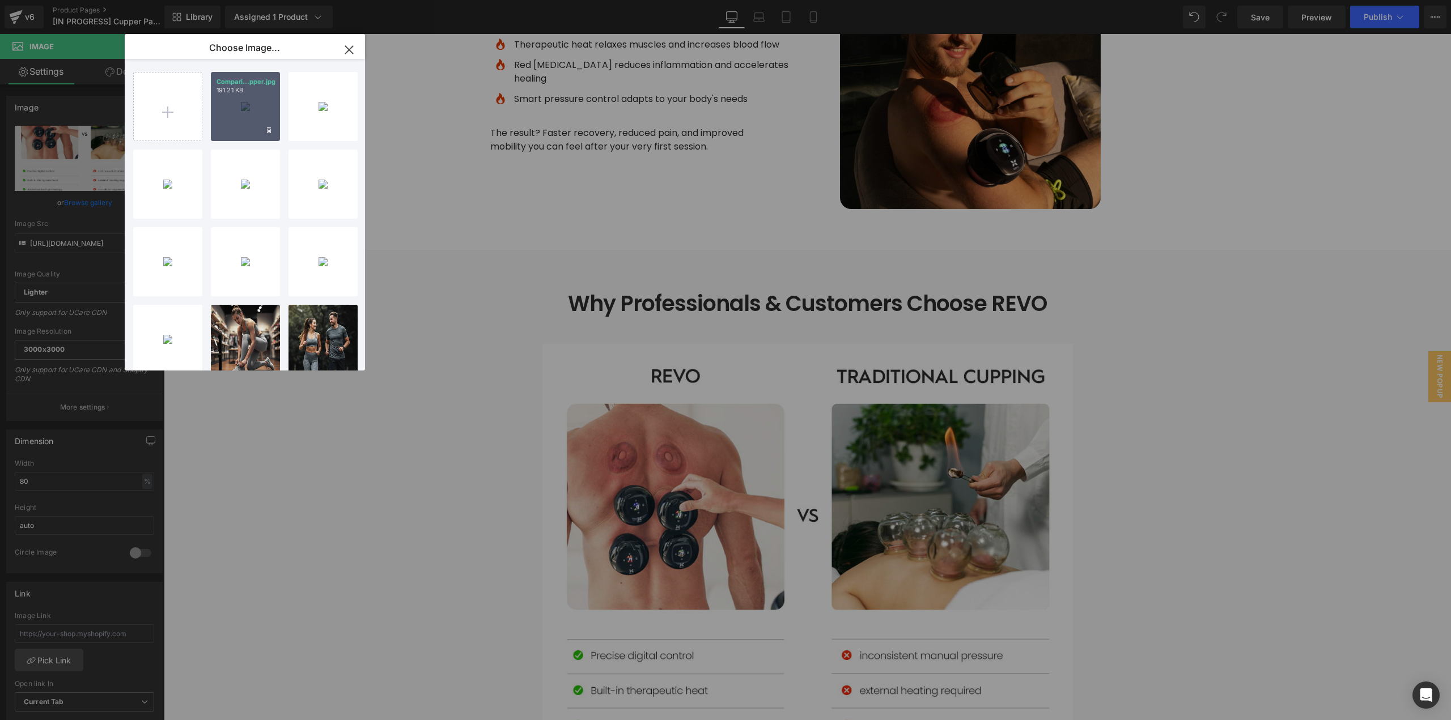
drag, startPoint x: 231, startPoint y: 113, endPoint x: 601, endPoint y: 355, distance: 442.7
click at [231, 113] on div "Compari...pper.jpg 191.21 KB" at bounding box center [245, 106] width 69 height 69
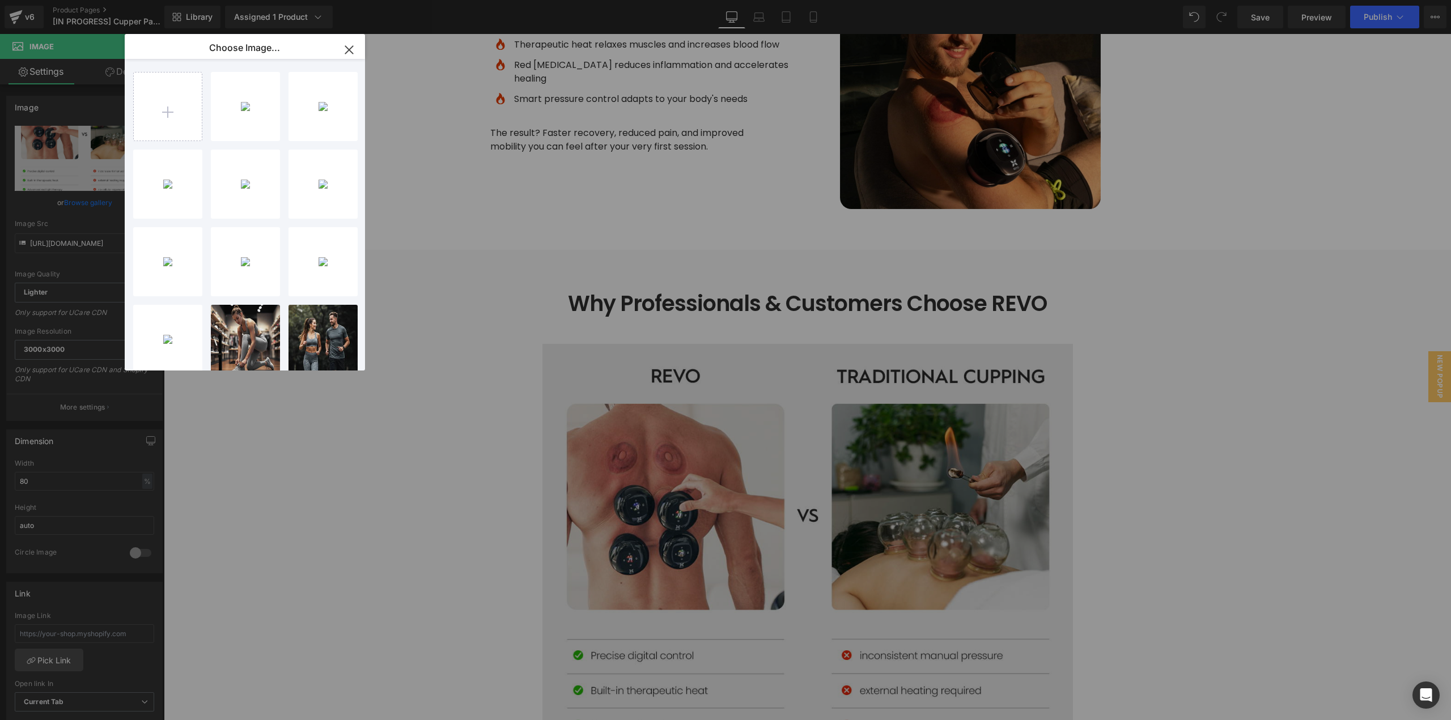
type input "[URL][DOMAIN_NAME]"
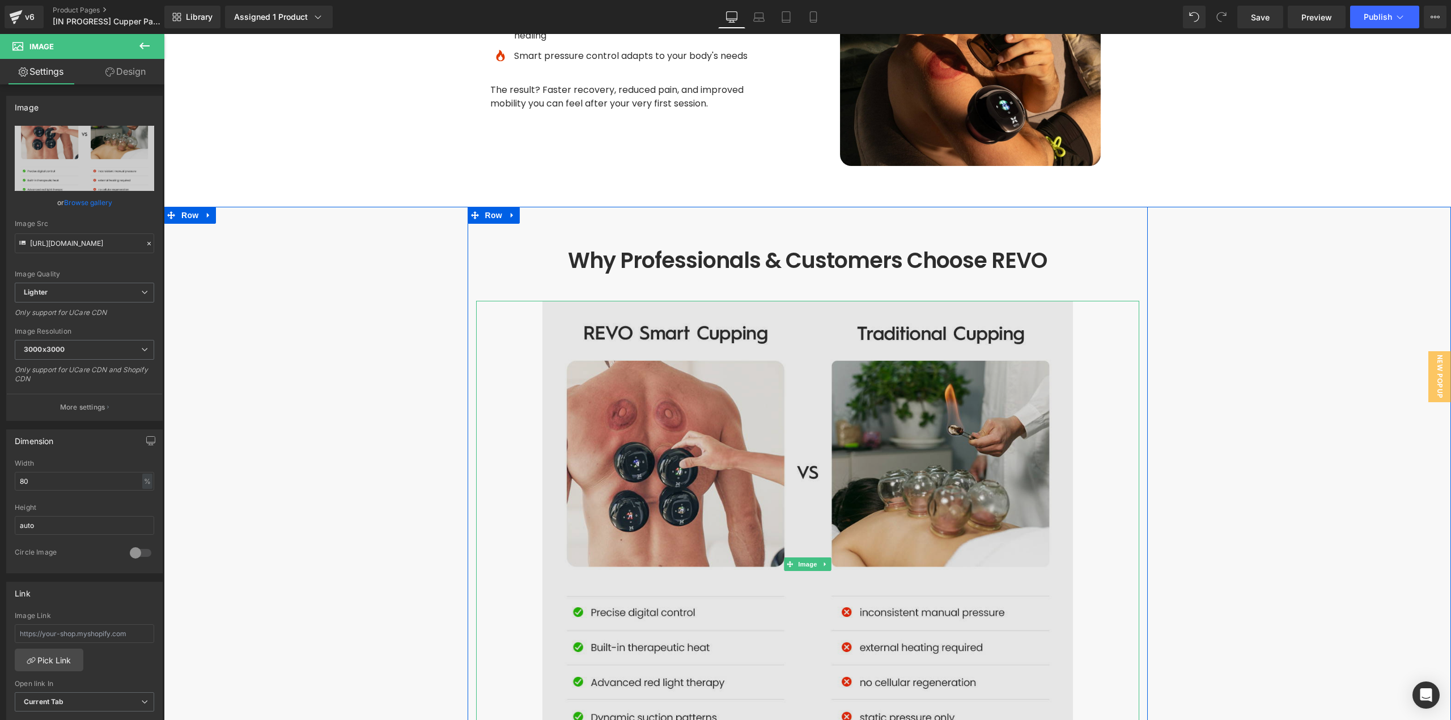
scroll to position [3571, 0]
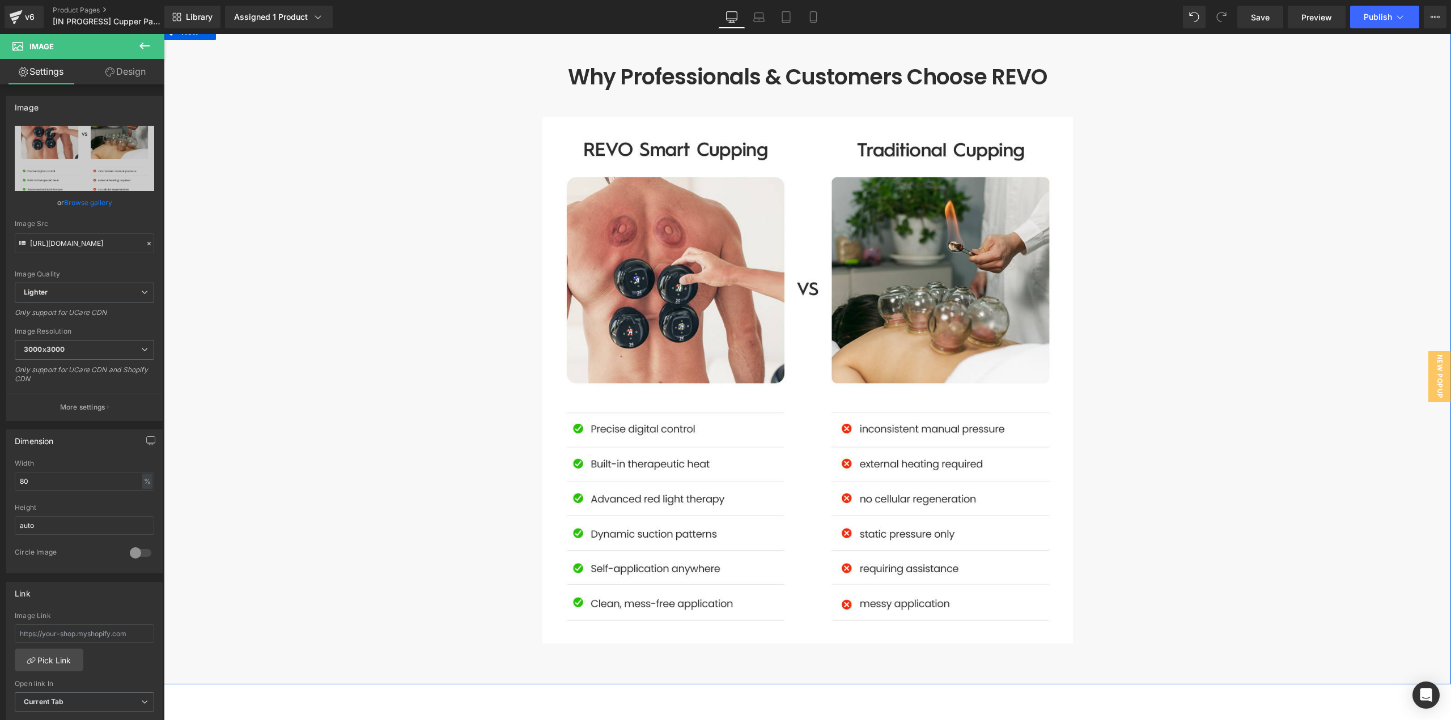
click at [1299, 465] on div "Why Professionals & Customers Choose REVO Heading Image Row" at bounding box center [807, 354] width 1287 height 662
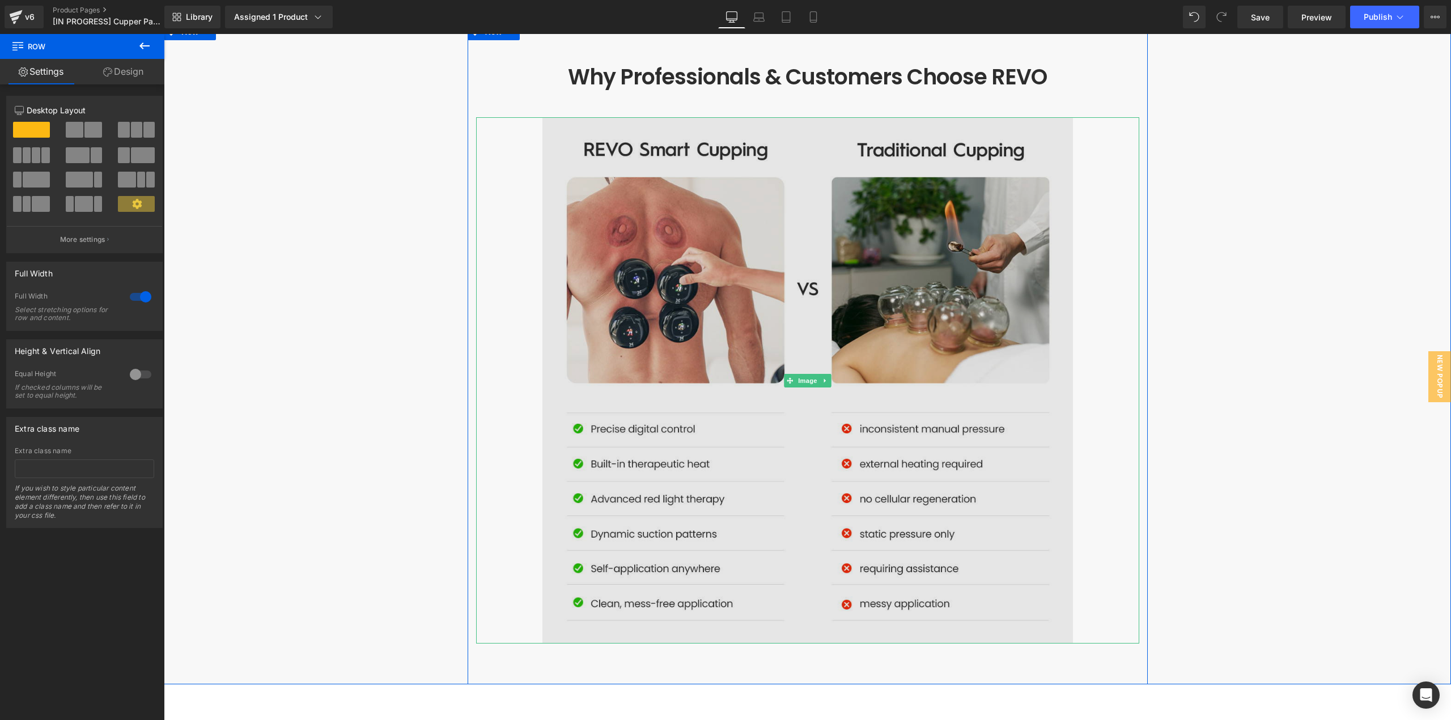
click at [1043, 471] on img at bounding box center [807, 380] width 531 height 527
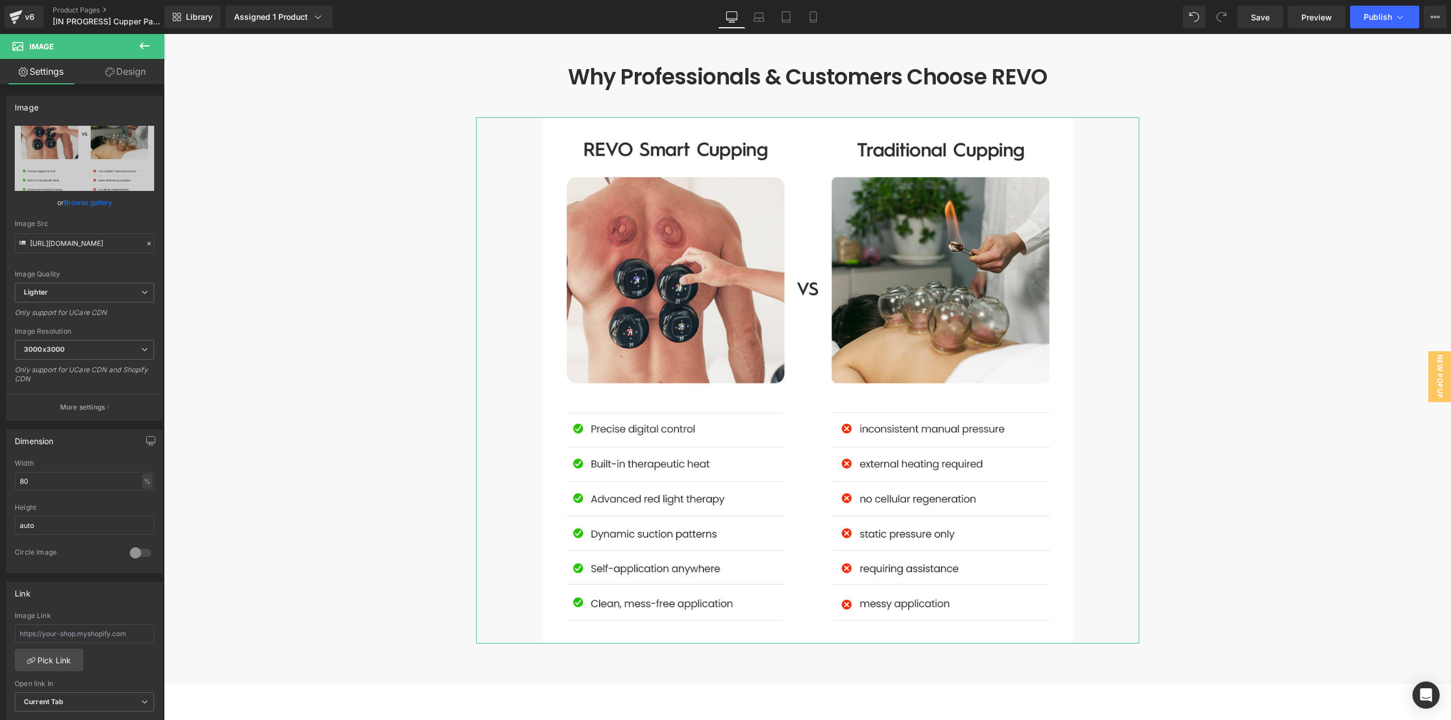
click at [130, 71] on link "Design" at bounding box center [125, 72] width 82 height 26
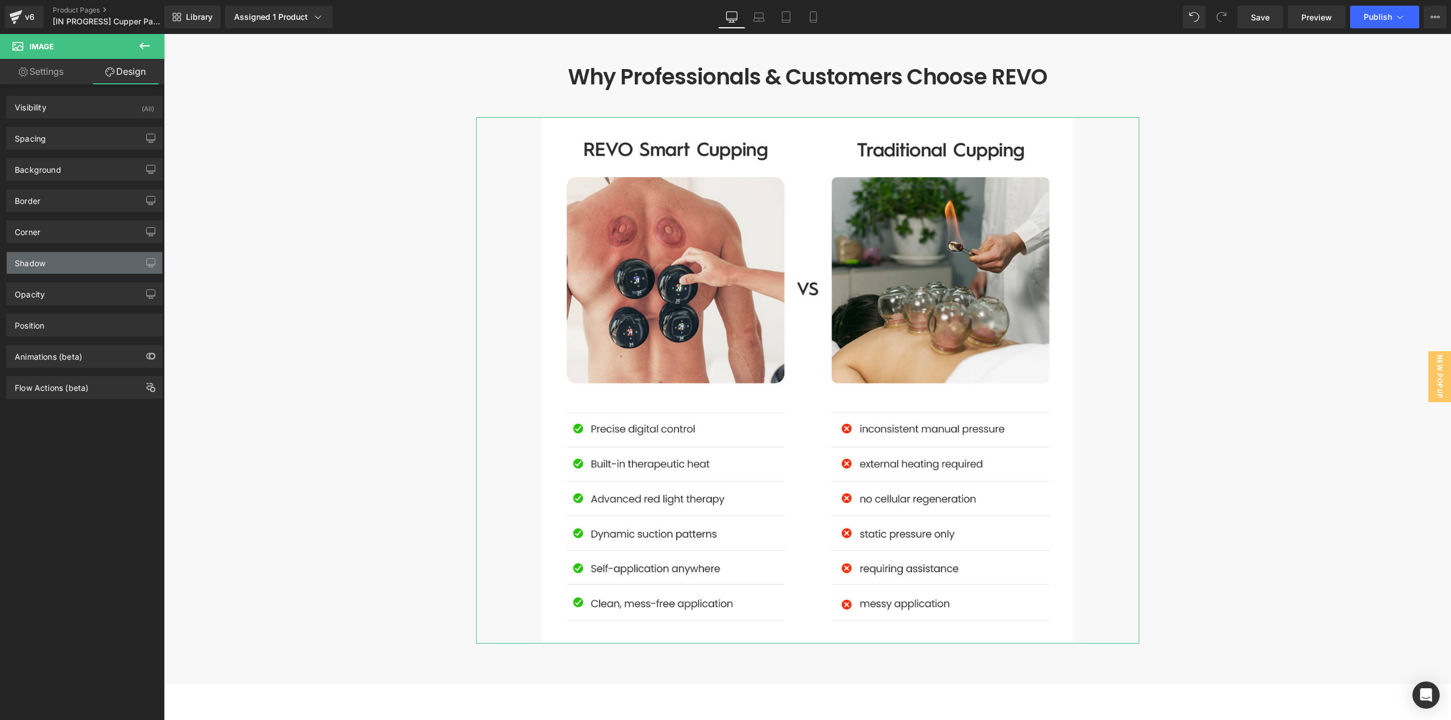
click at [67, 261] on div "Shadow" at bounding box center [84, 263] width 155 height 22
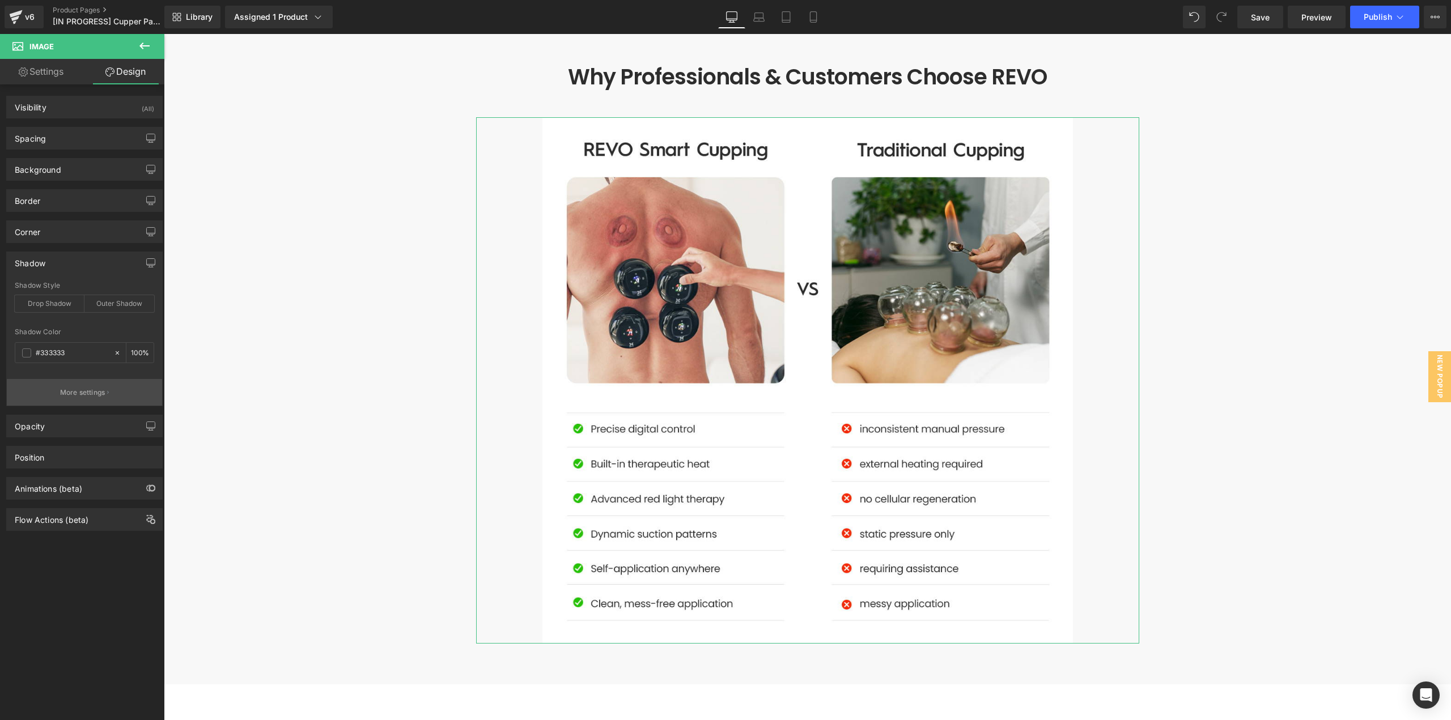
click at [84, 388] on p "More settings" at bounding box center [82, 393] width 45 height 10
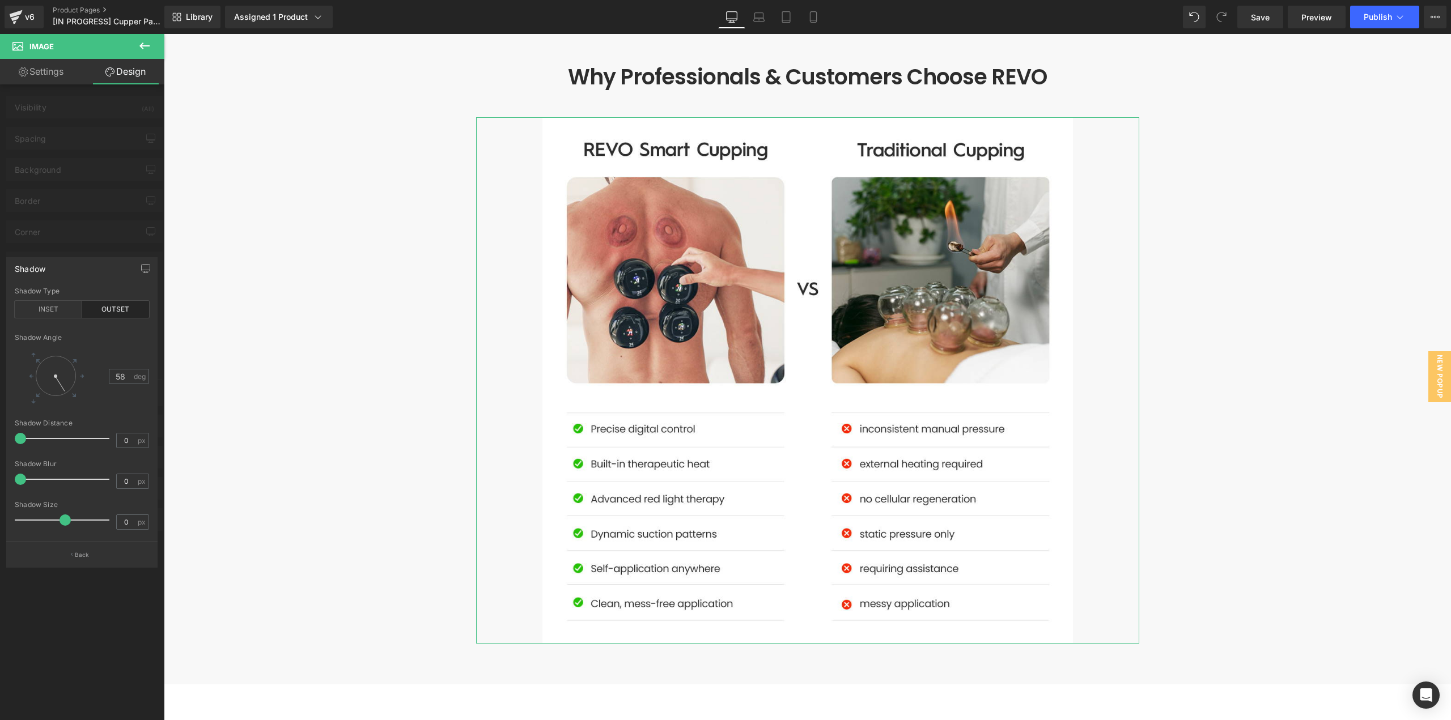
drag, startPoint x: 87, startPoint y: 402, endPoint x: 80, endPoint y: 409, distance: 10.4
click at [78, 408] on div "Shadow Angle 58 deg" at bounding box center [82, 377] width 134 height 86
type input "54"
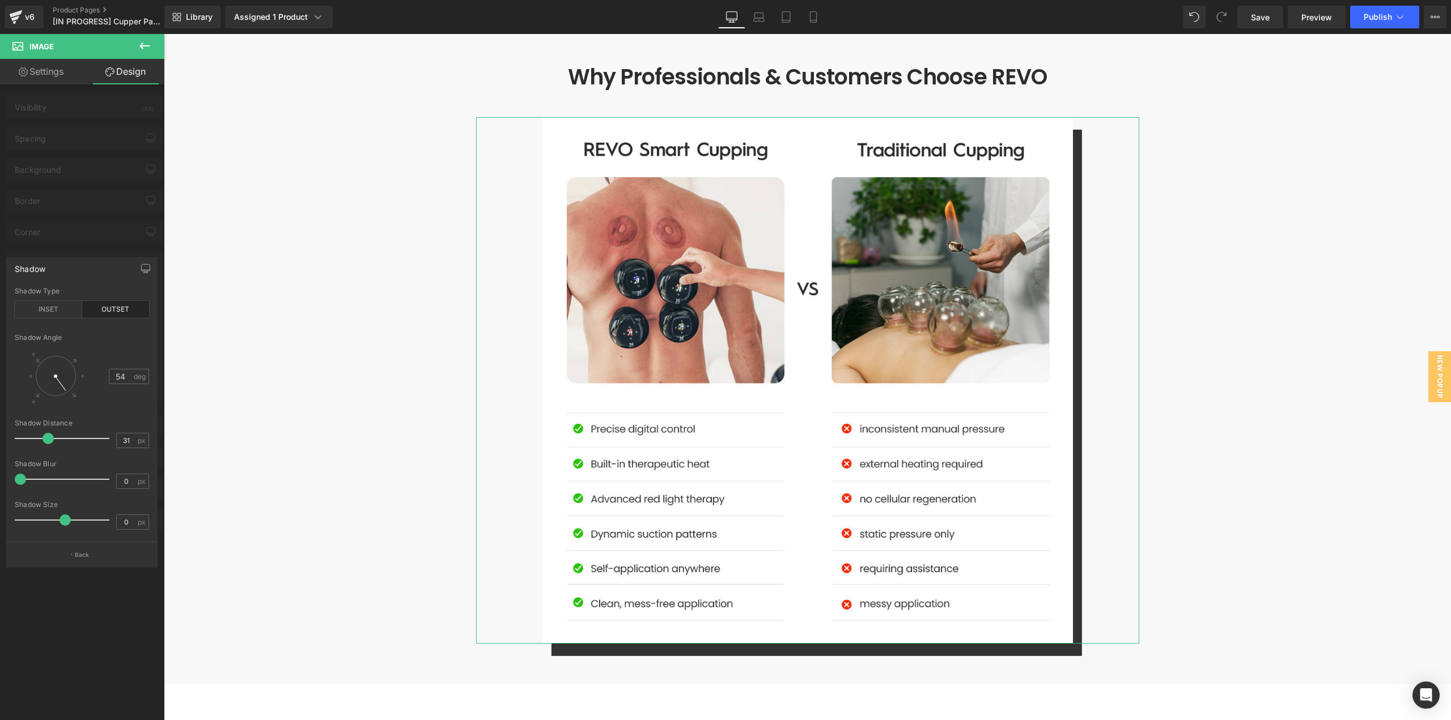
click at [48, 438] on div at bounding box center [64, 438] width 89 height 23
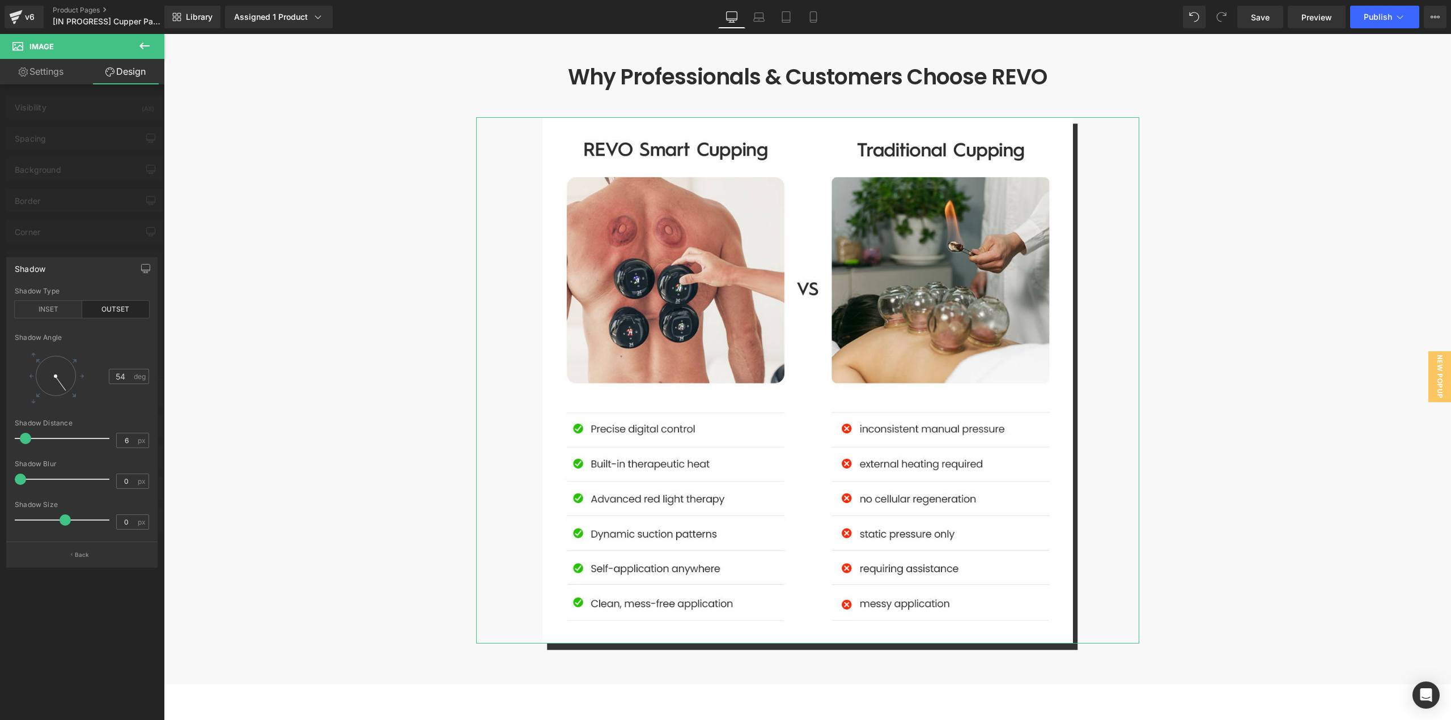
type input "2"
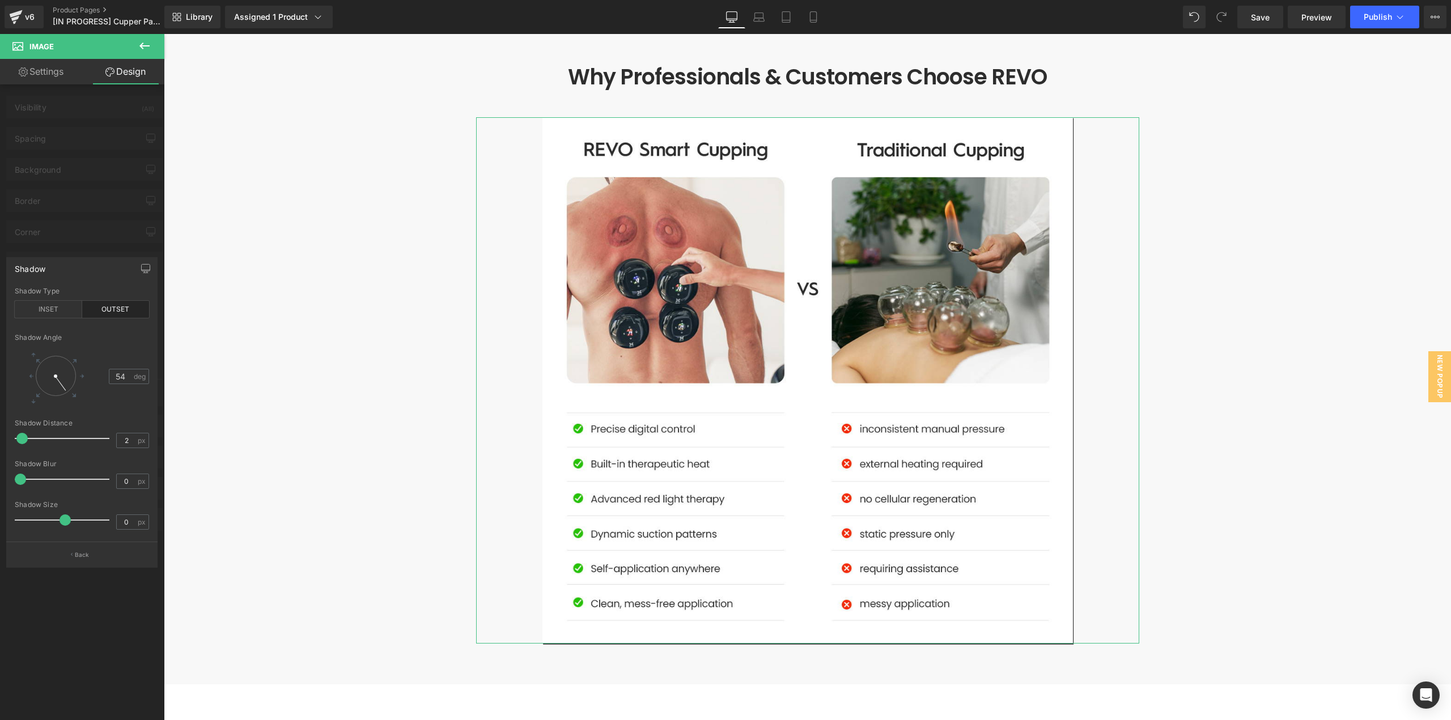
drag, startPoint x: 48, startPoint y: 438, endPoint x: 23, endPoint y: 438, distance: 25.5
click at [23, 438] on span at bounding box center [21, 438] width 11 height 11
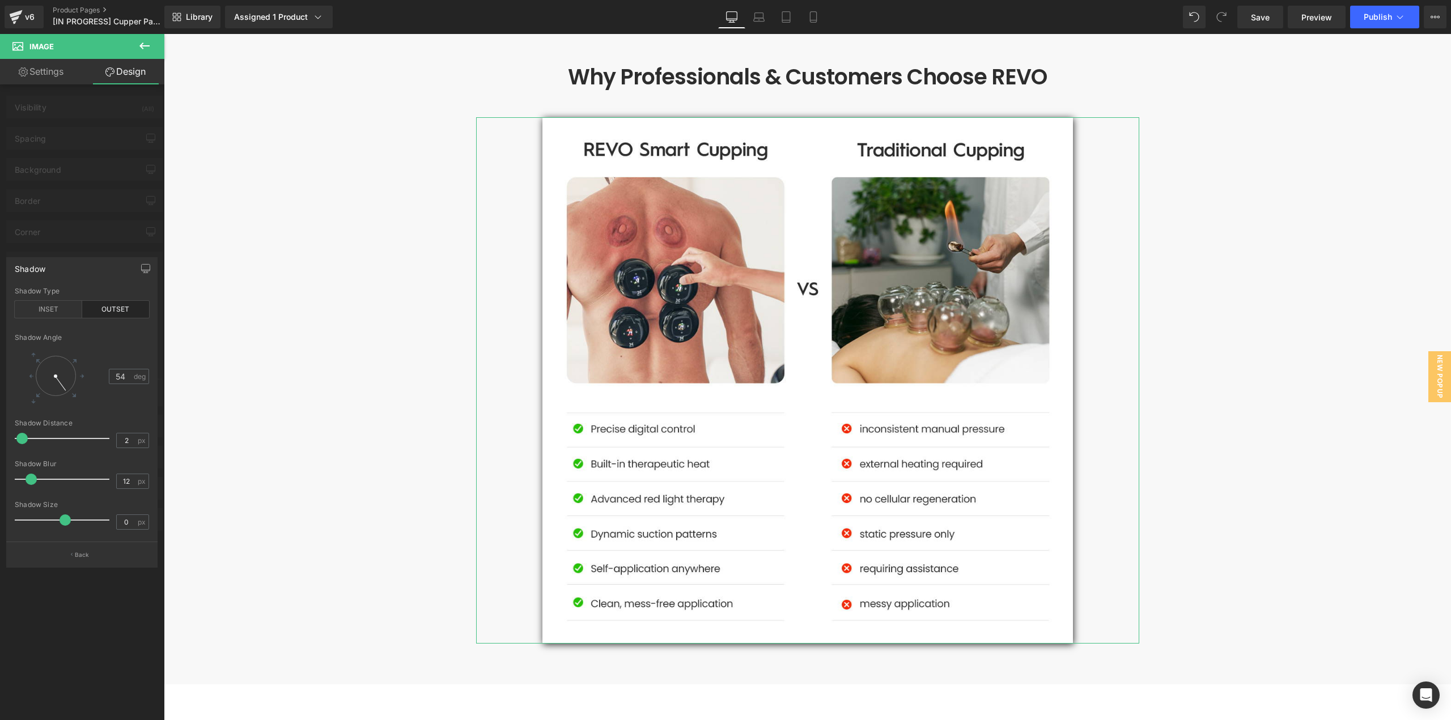
type input "13"
click at [33, 484] on span at bounding box center [31, 479] width 11 height 11
click at [77, 559] on button "Back" at bounding box center [81, 555] width 151 height 26
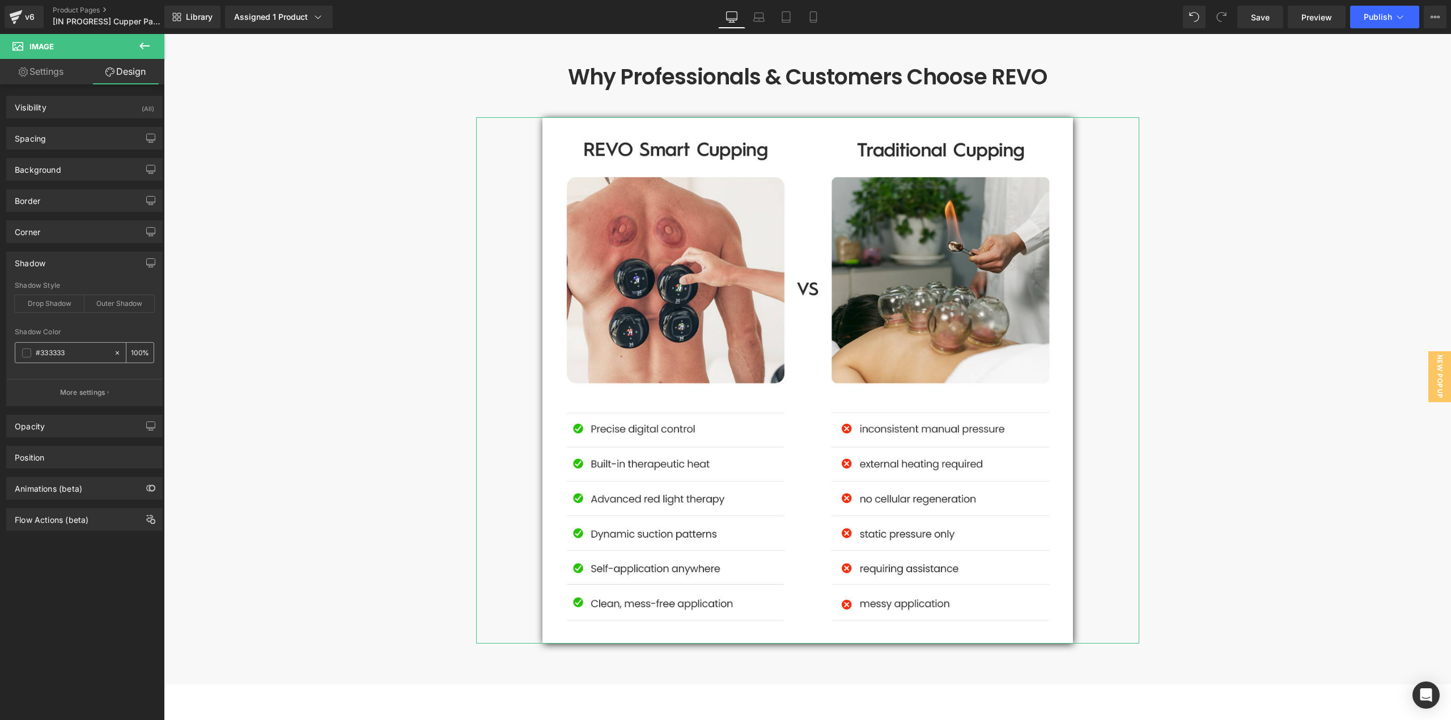
click at [27, 354] on span at bounding box center [26, 353] width 9 height 9
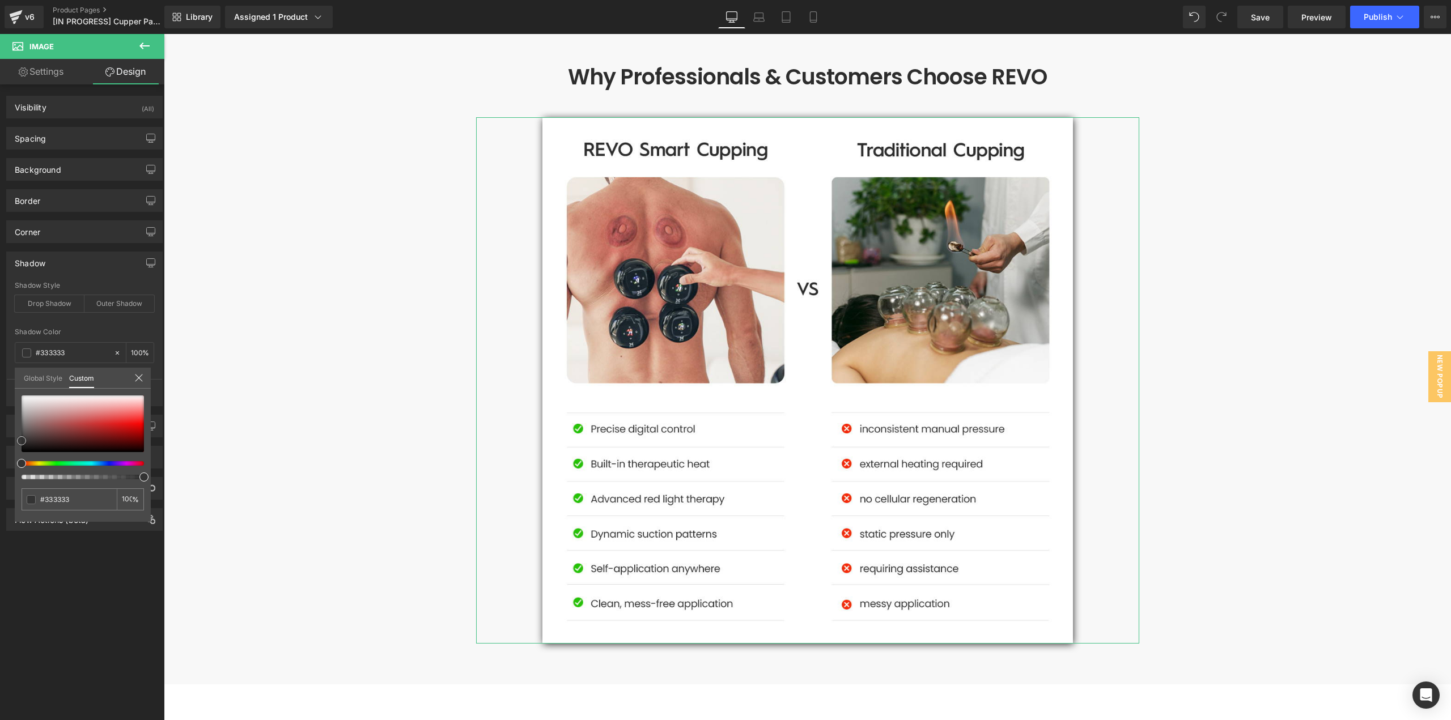
type input "#f2eded"
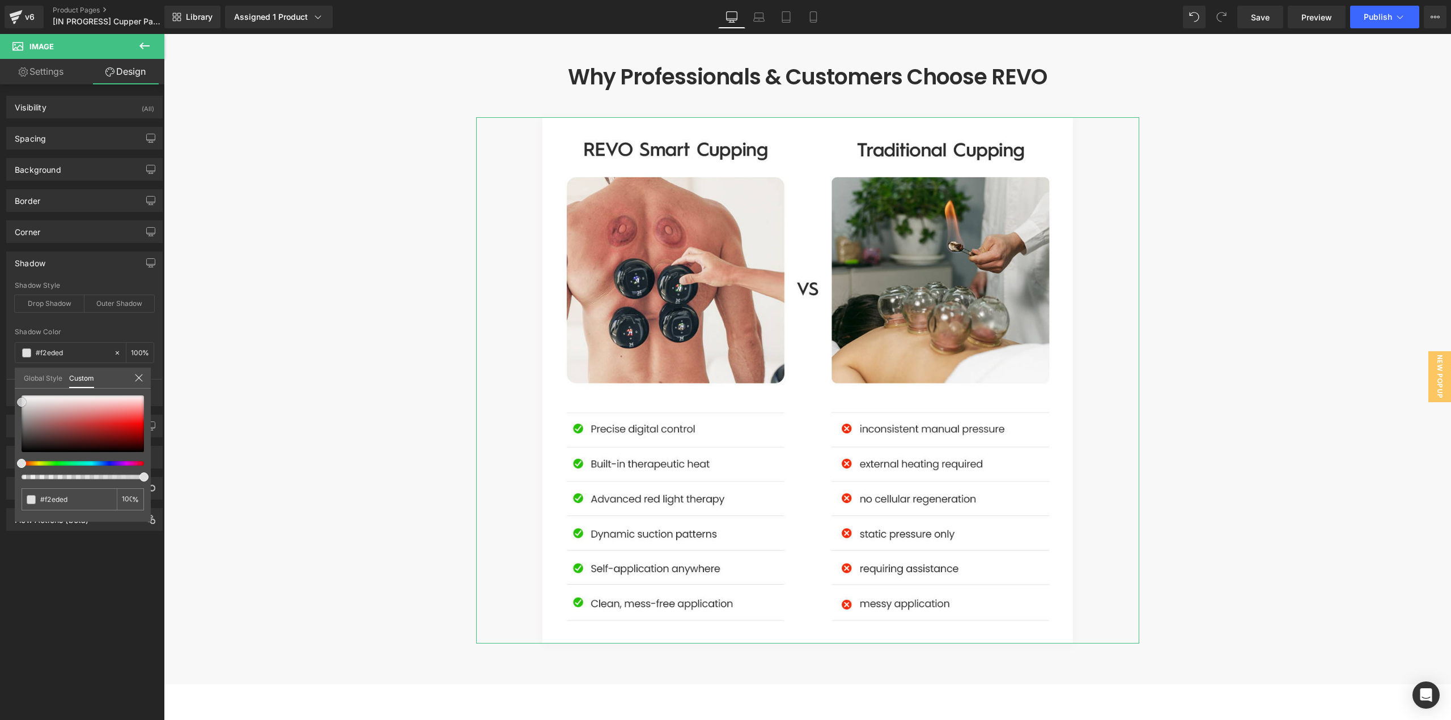
click at [22, 402] on div at bounding box center [83, 424] width 122 height 57
type input "#e0e0e0"
click at [294, 346] on div at bounding box center [807, 377] width 1287 height 686
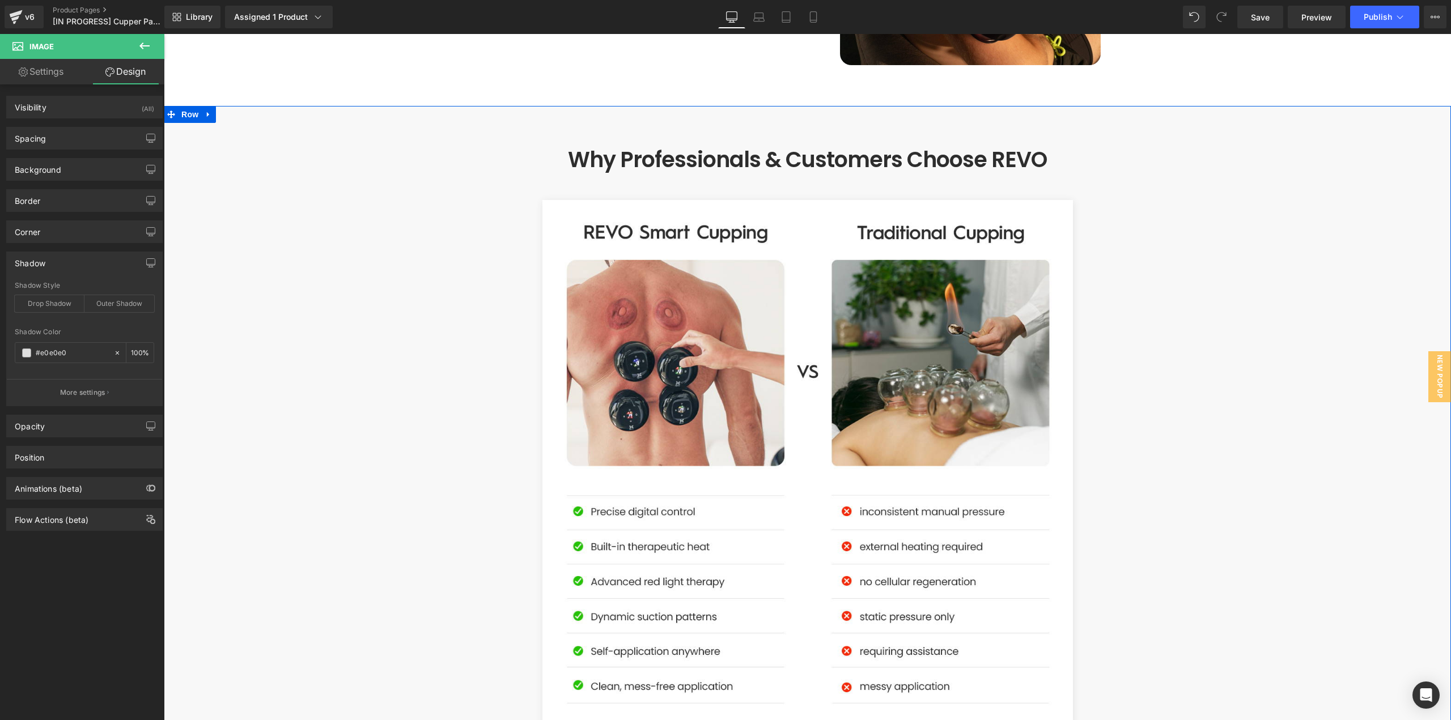
scroll to position [3458, 0]
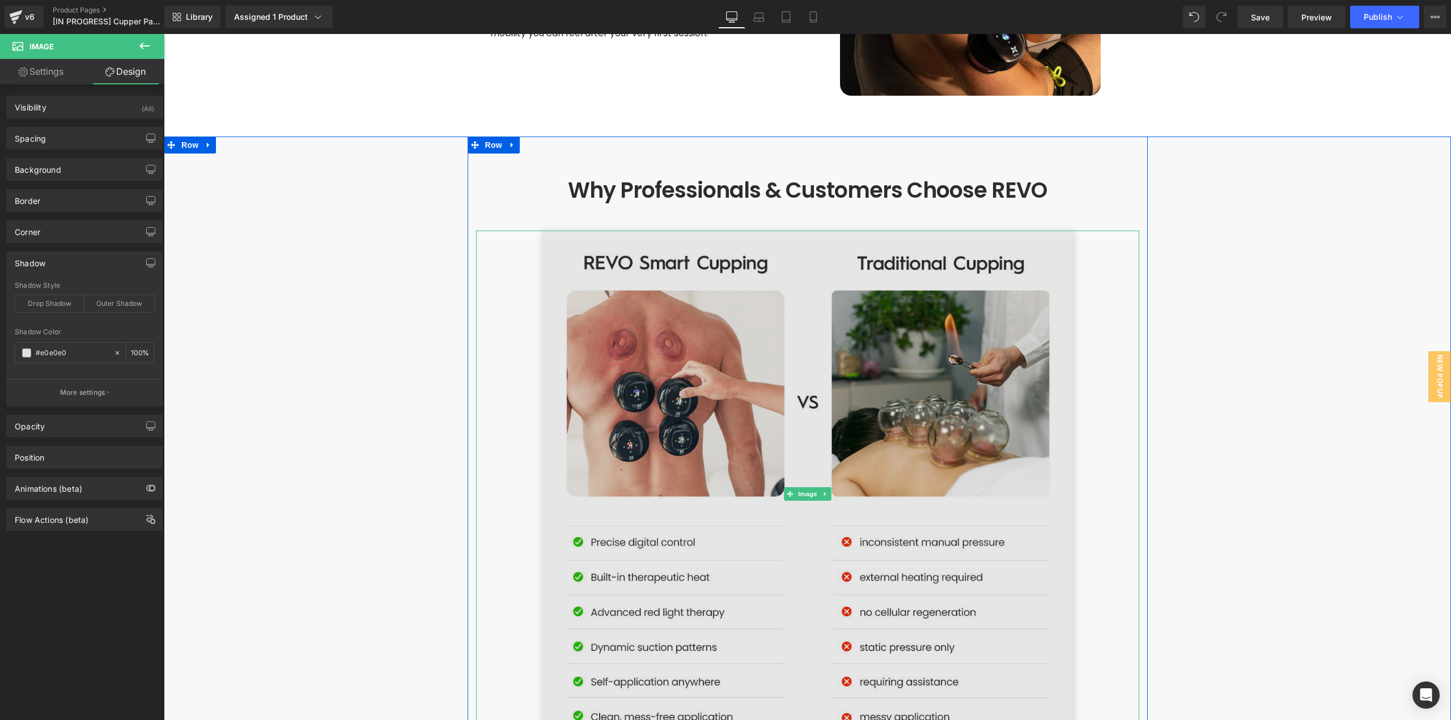
click at [1020, 231] on img at bounding box center [807, 494] width 531 height 527
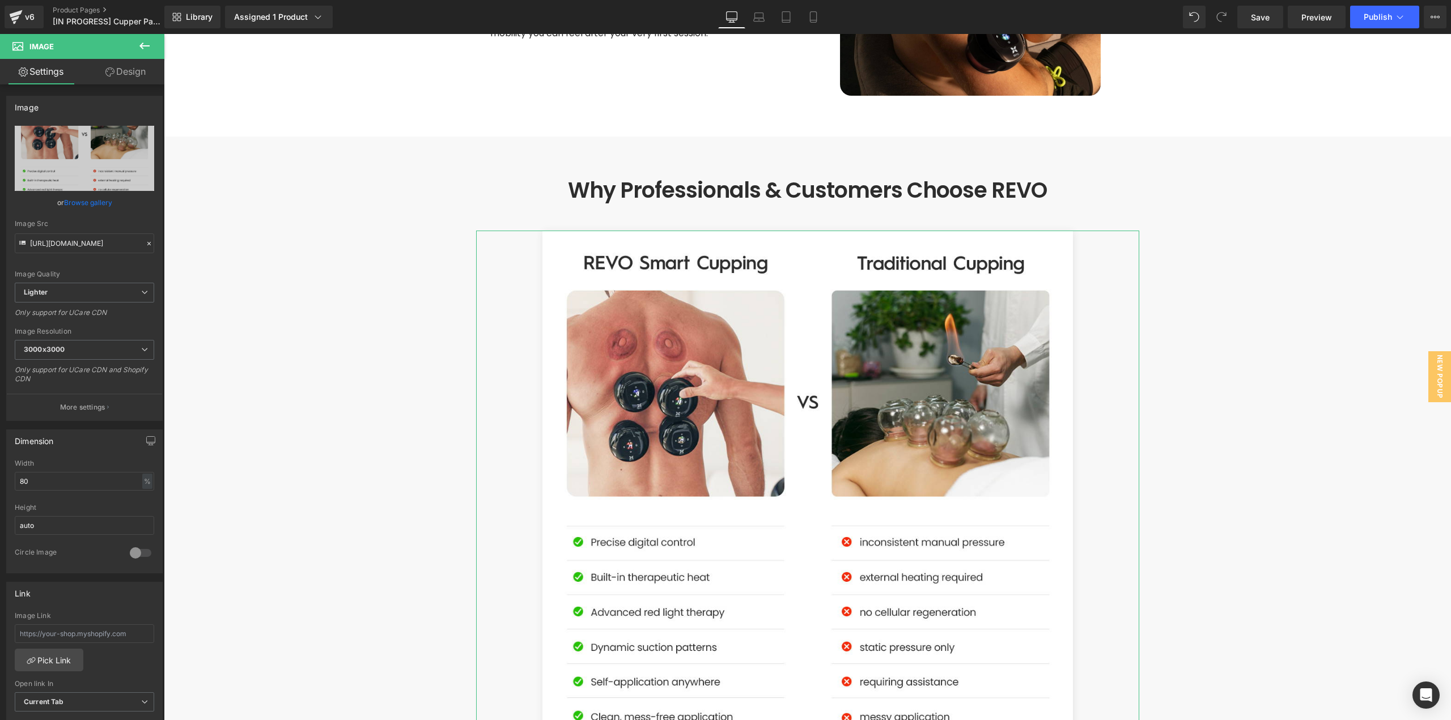
click at [135, 79] on link "Design" at bounding box center [125, 72] width 82 height 26
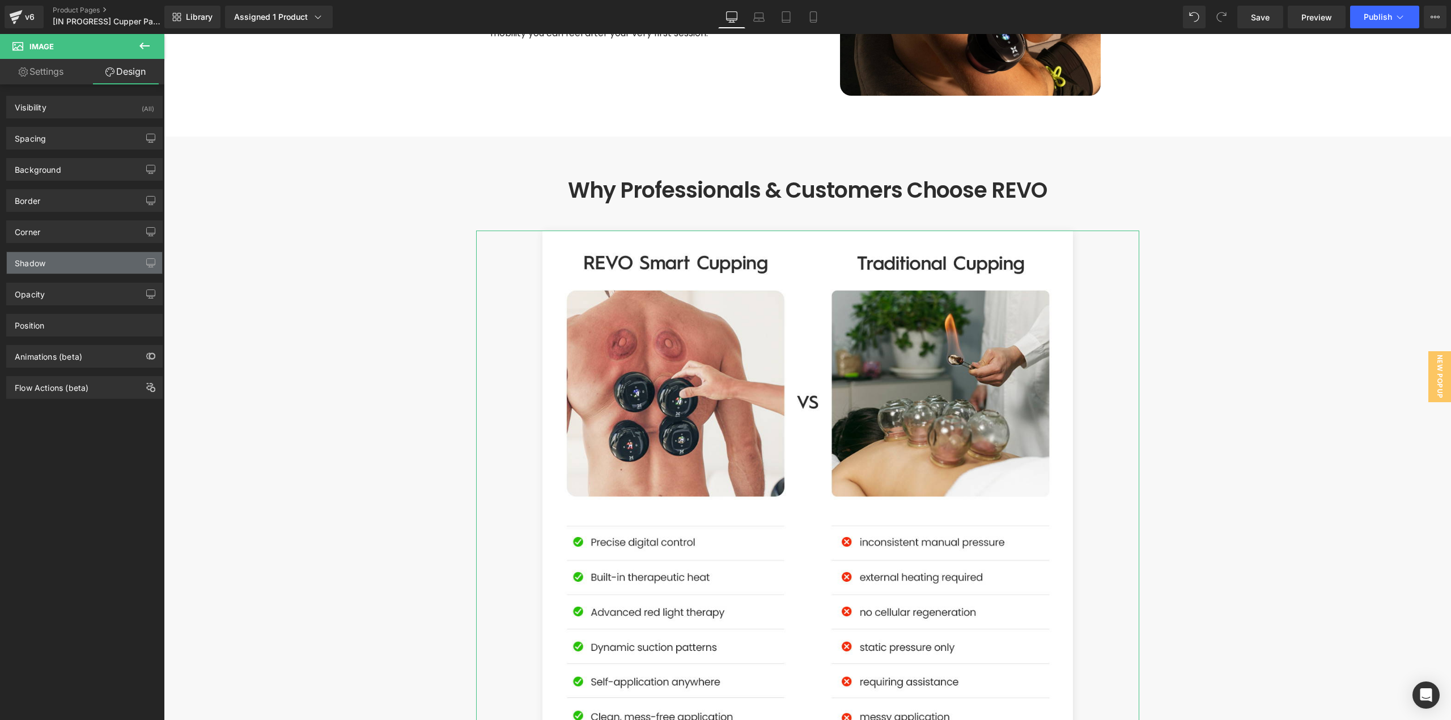
click at [75, 270] on div "Shadow" at bounding box center [84, 263] width 155 height 22
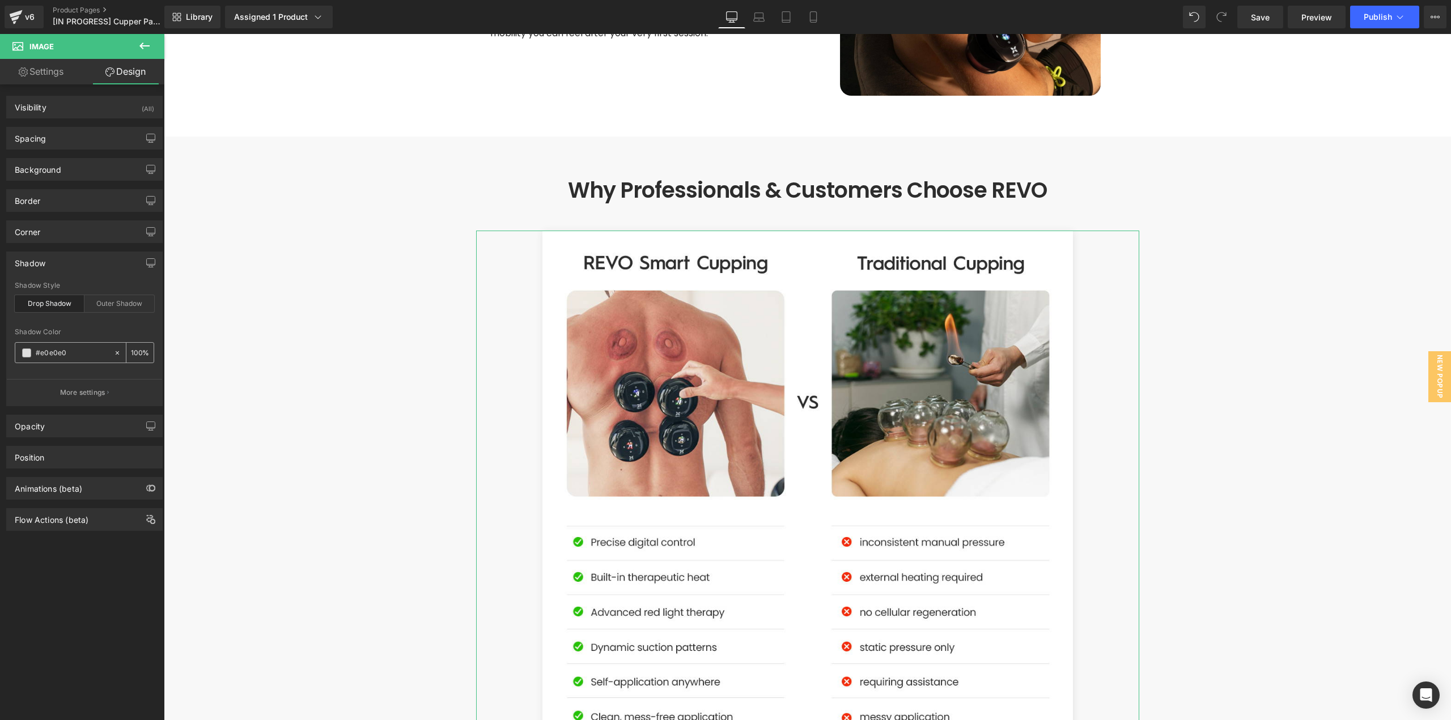
click at [115, 353] on icon at bounding box center [117, 353] width 8 height 8
type input "none"
type input "0"
click at [329, 358] on div "Why Professionals & Customers Choose REVO Heading Image Row" at bounding box center [807, 468] width 1287 height 662
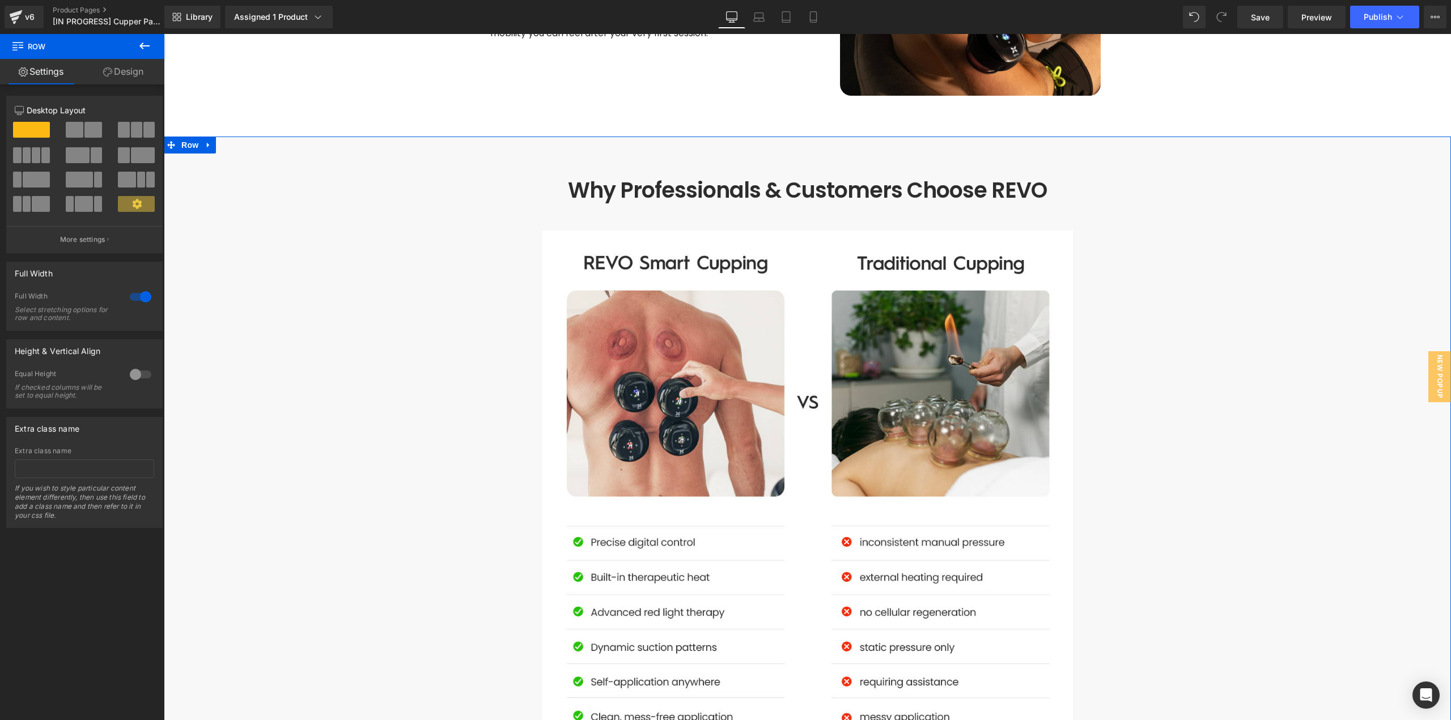
click at [1212, 291] on div "Why Professionals & Customers Choose REVO Heading Image Row" at bounding box center [807, 468] width 1287 height 662
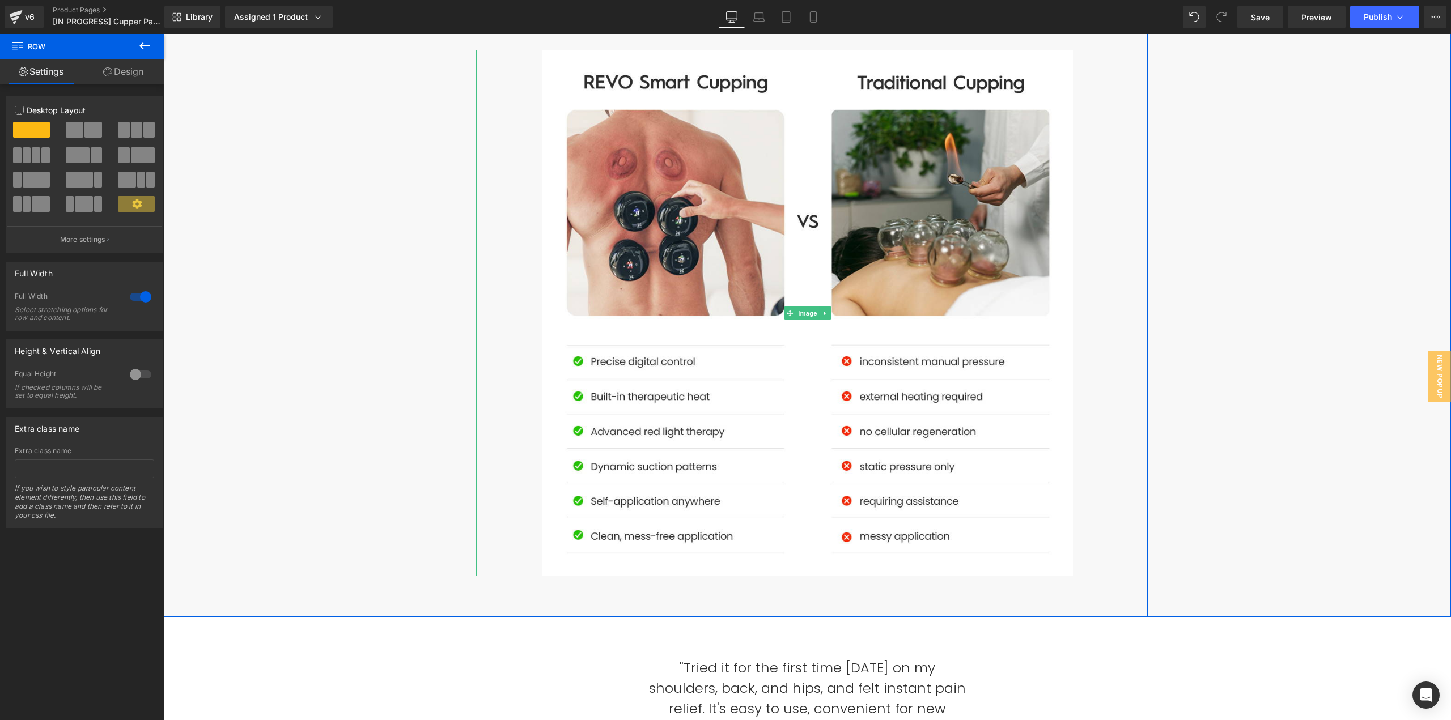
scroll to position [3514, 0]
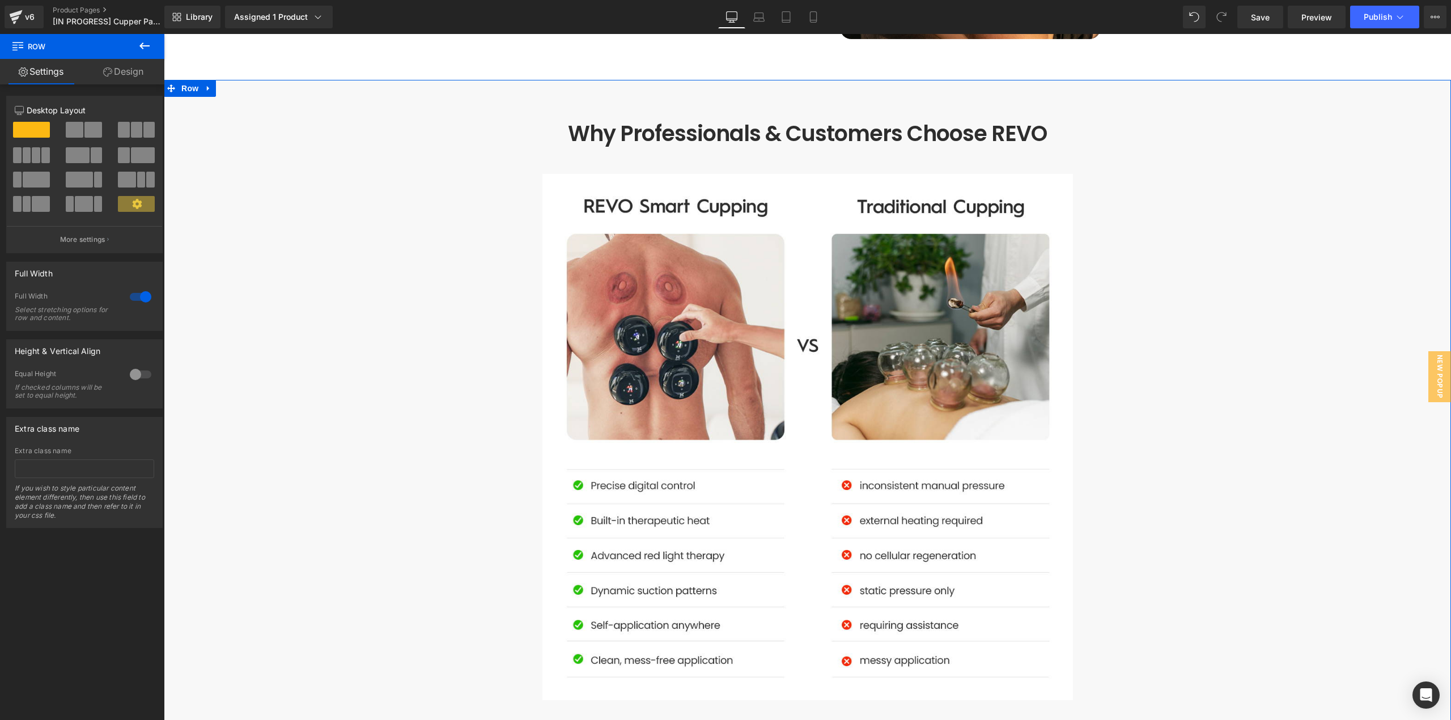
click at [1187, 343] on div "Why Professionals & Customers Choose REVO Heading Image Row" at bounding box center [807, 411] width 1287 height 662
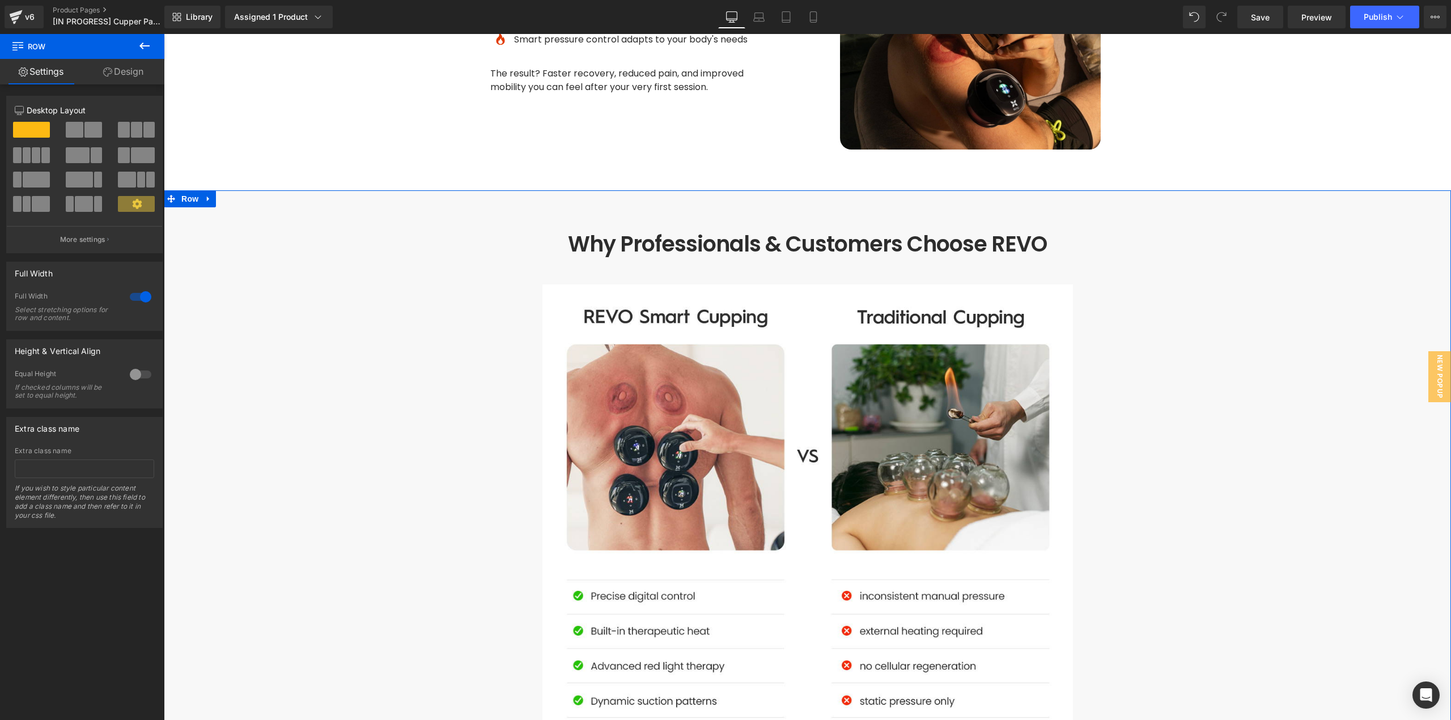
scroll to position [3401, 0]
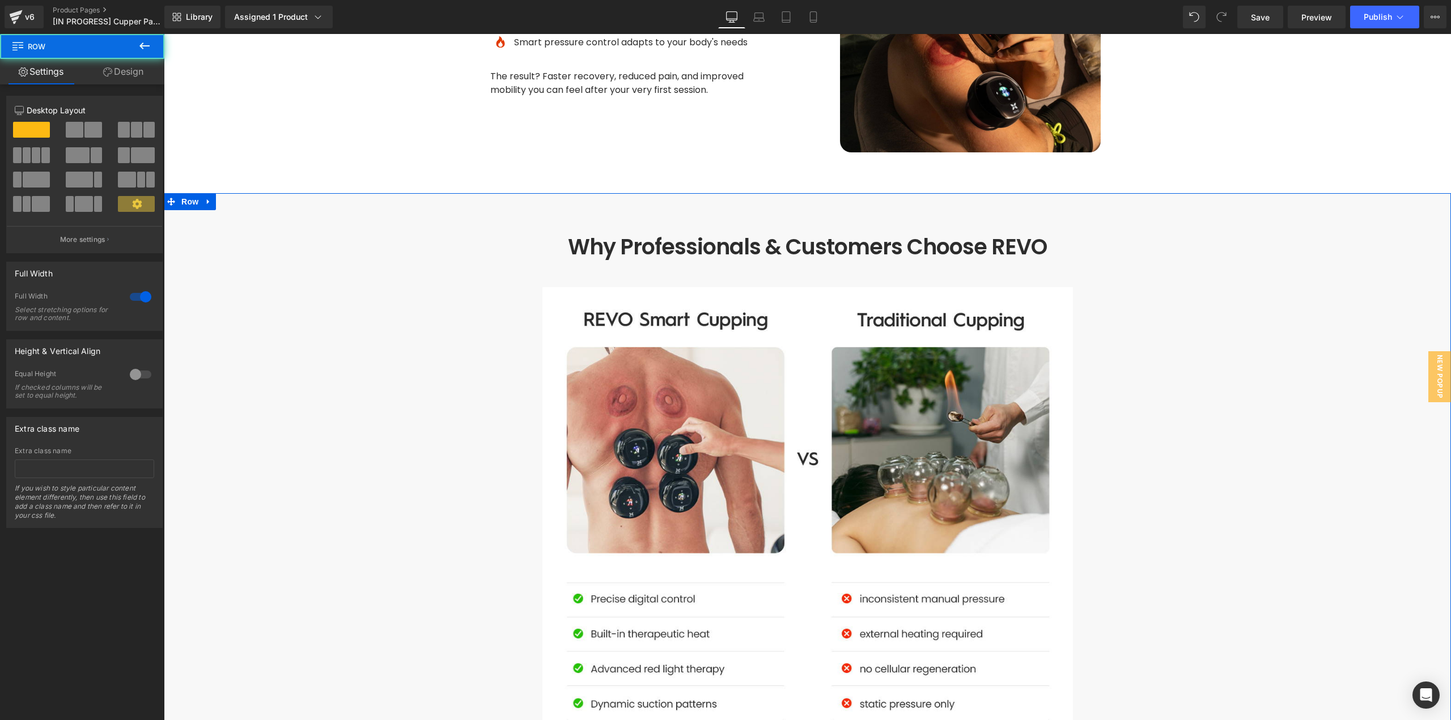
click at [1322, 331] on div "Why Professionals & Customers Choose REVO Heading Image Row" at bounding box center [807, 524] width 1287 height 662
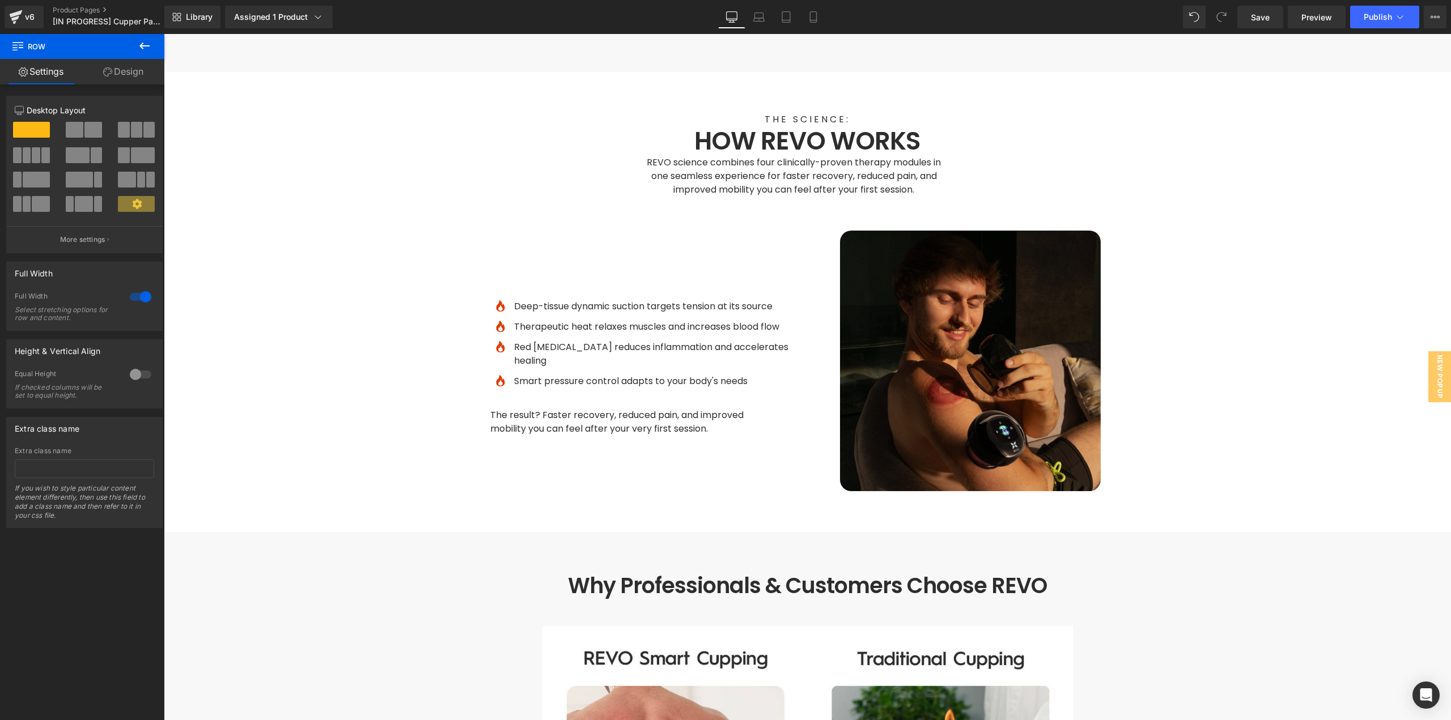
scroll to position [3004, 0]
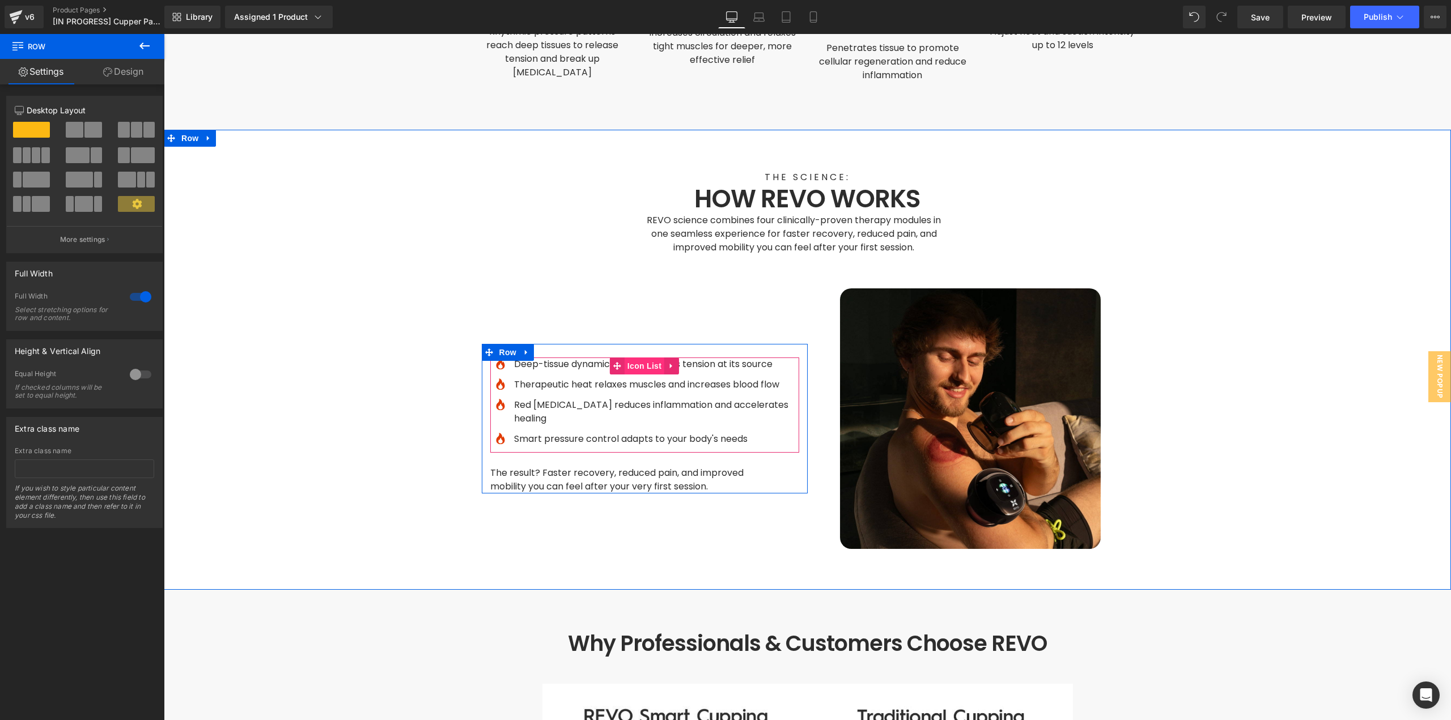
click at [630, 358] on span "Icon List" at bounding box center [645, 366] width 40 height 17
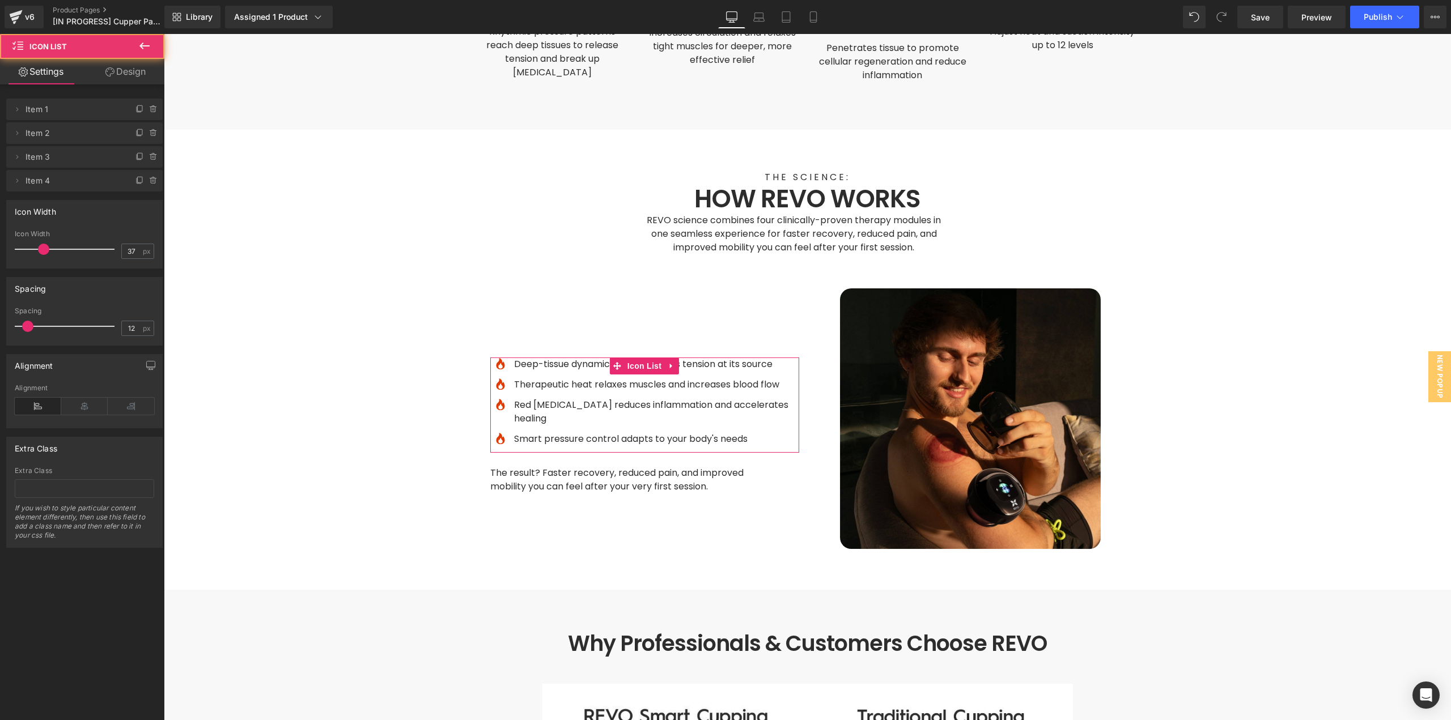
drag, startPoint x: 135, startPoint y: 80, endPoint x: 58, endPoint y: 162, distance: 111.9
click at [135, 80] on link "Design" at bounding box center [125, 72] width 82 height 26
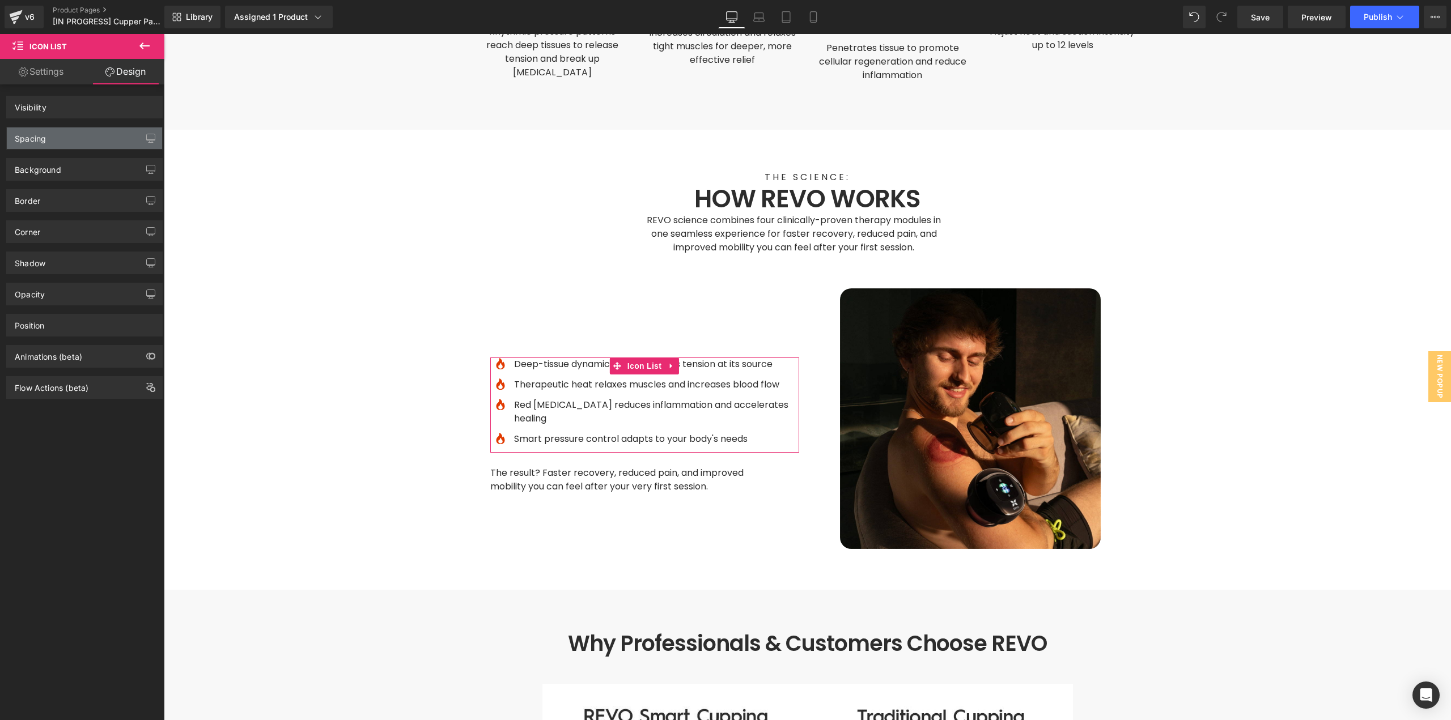
click at [65, 142] on div "Spacing" at bounding box center [84, 139] width 155 height 22
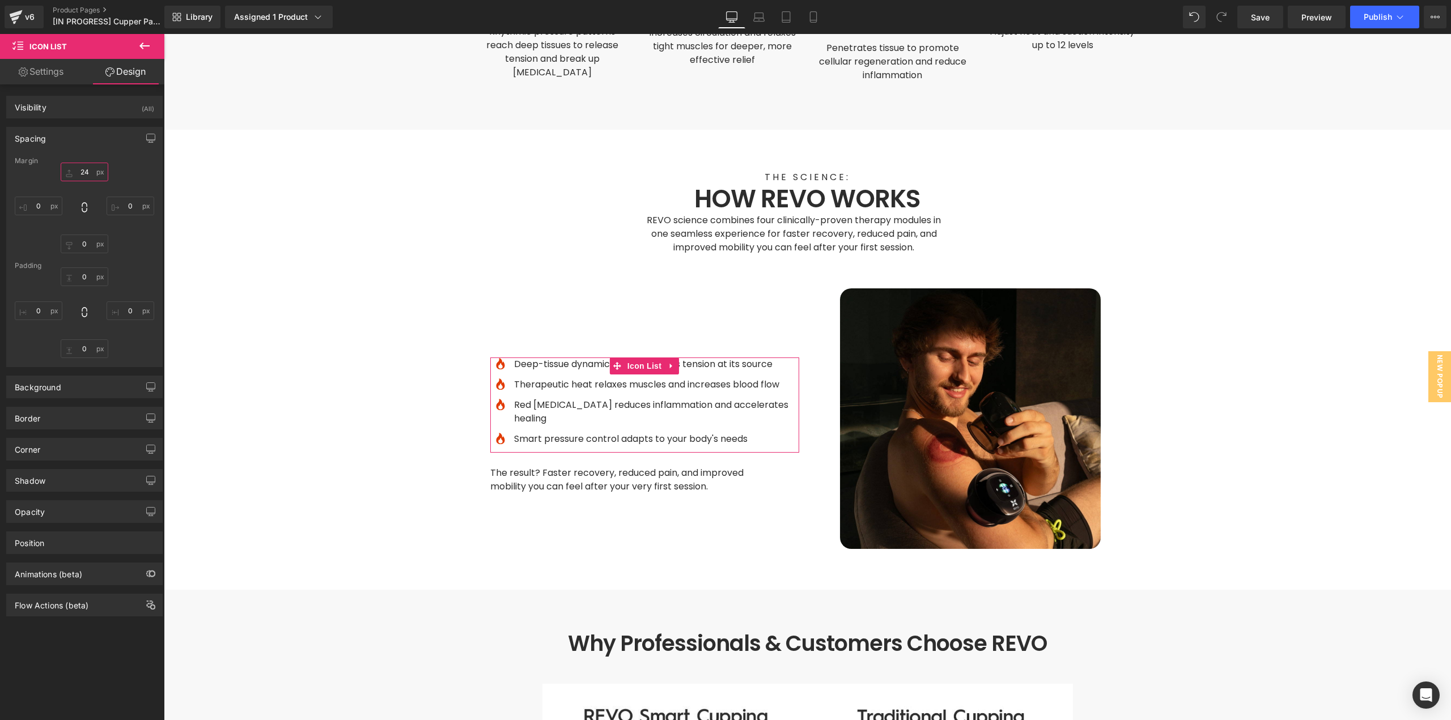
click at [84, 179] on input "24" at bounding box center [85, 172] width 48 height 19
type input "0"
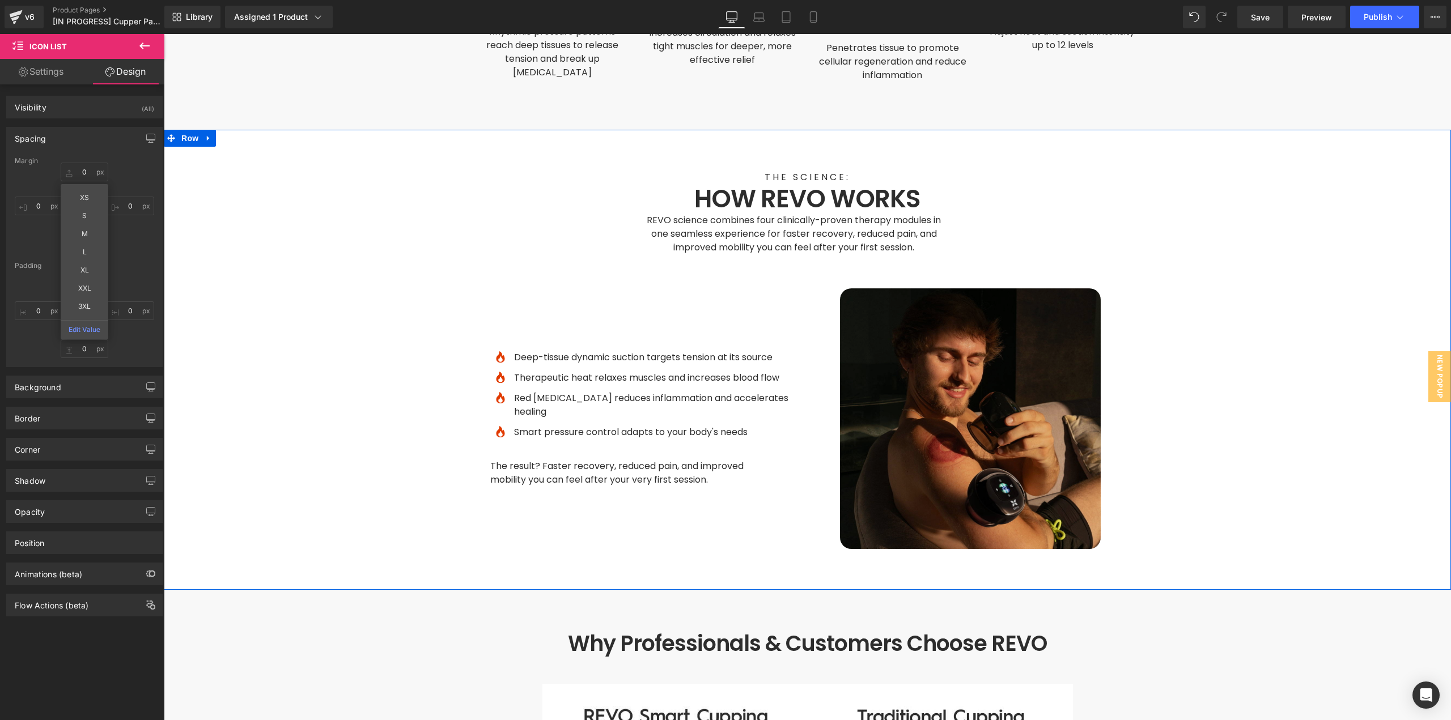
click at [1197, 371] on div "THE SCIENCE: Text Block HOW REVO WORKS Heading REVO science combines four clini…" at bounding box center [807, 360] width 1287 height 379
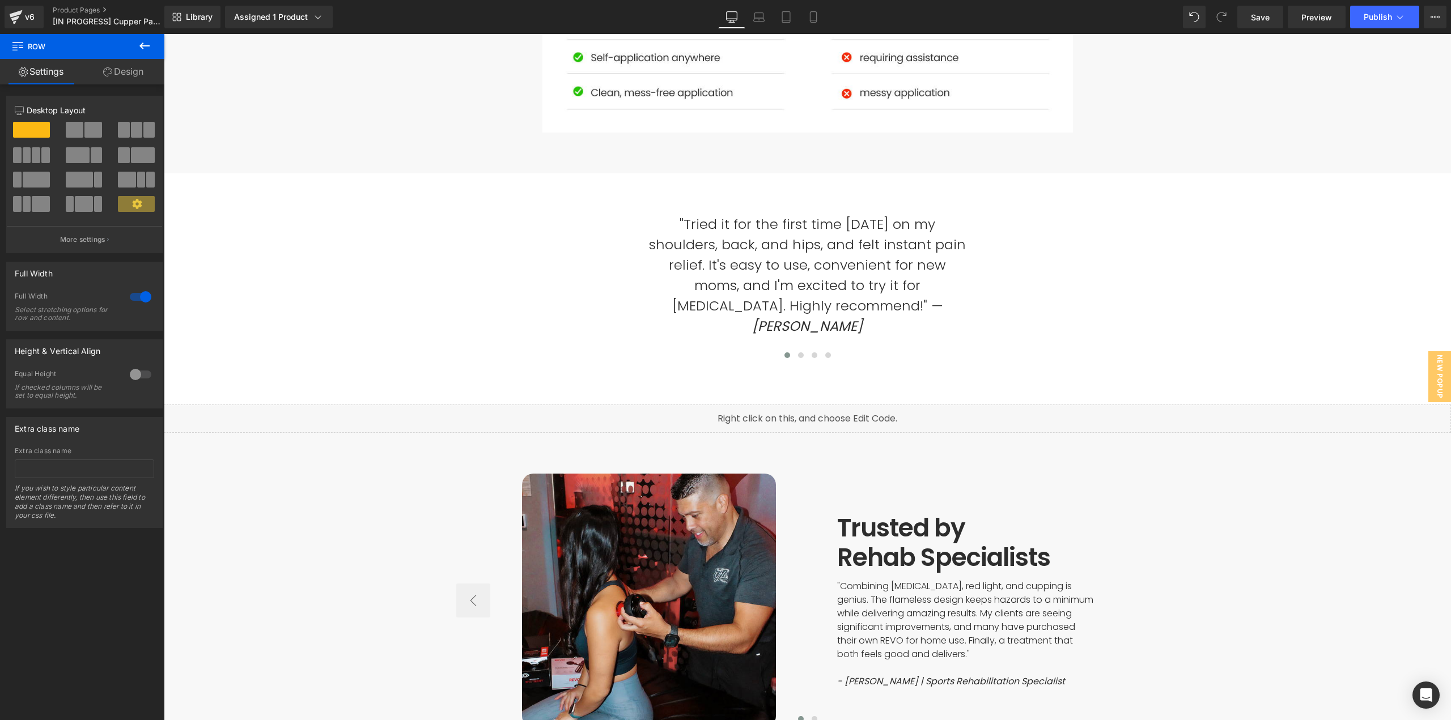
scroll to position [4138, 0]
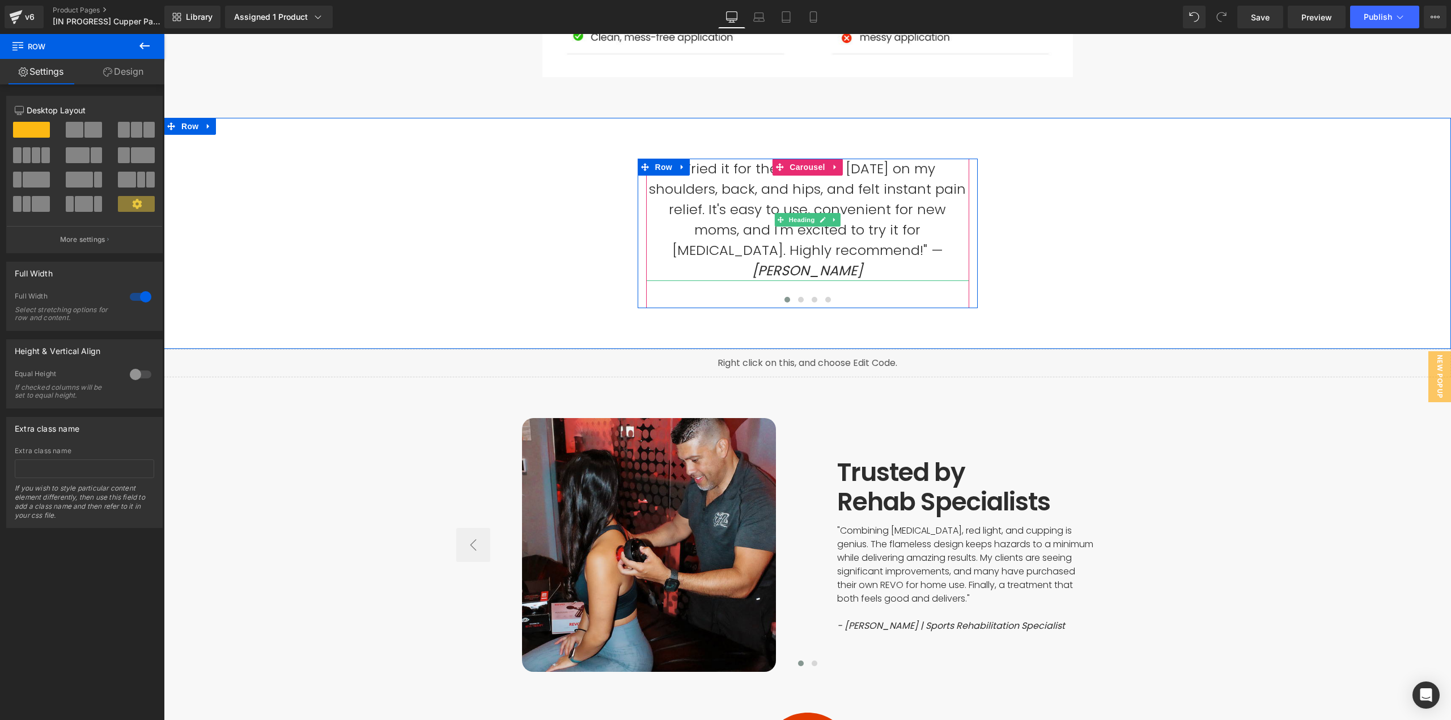
click at [802, 167] on h1 ""Tried it for the first time [DATE] on my shoulders, back, and hips, and felt i…" at bounding box center [807, 220] width 323 height 122
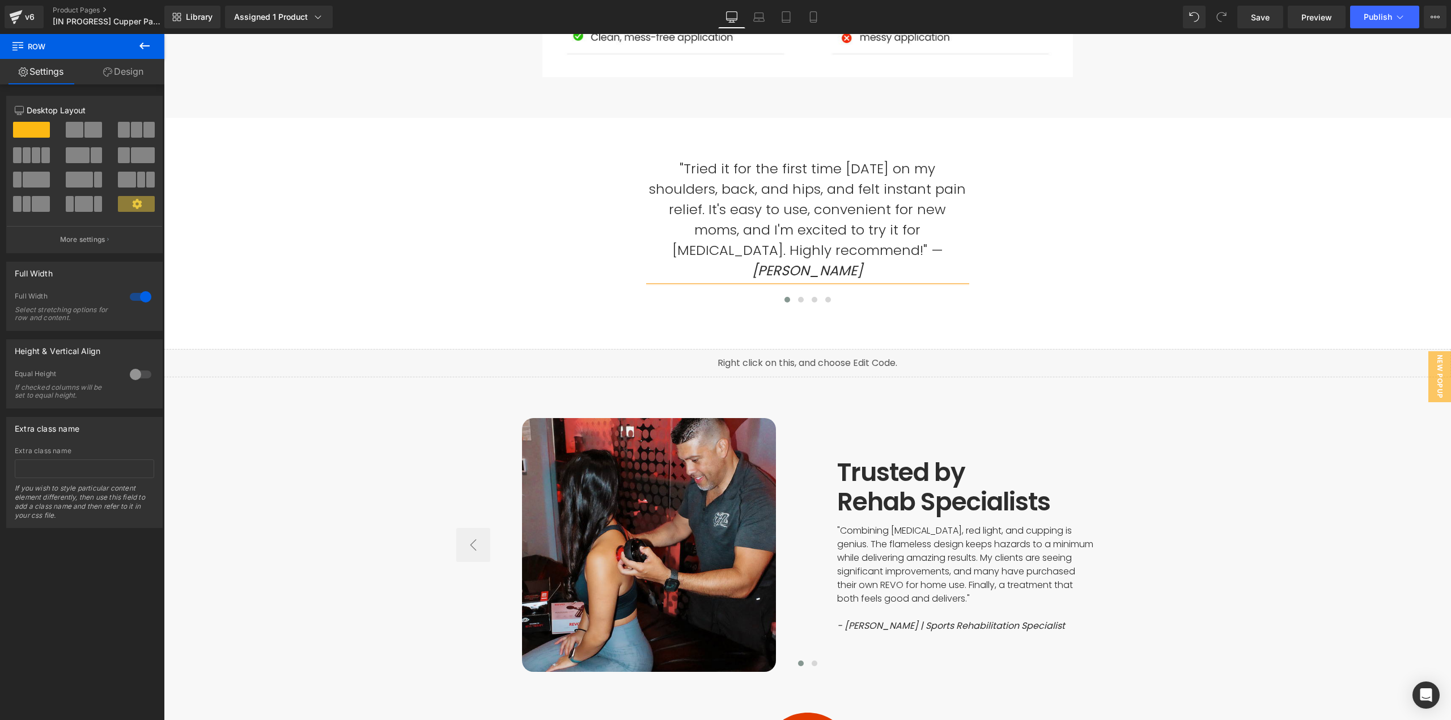
click at [864, 199] on h1 ""Tried it for the first time [DATE] on my shoulders, back, and hips, and felt i…" at bounding box center [807, 220] width 323 height 122
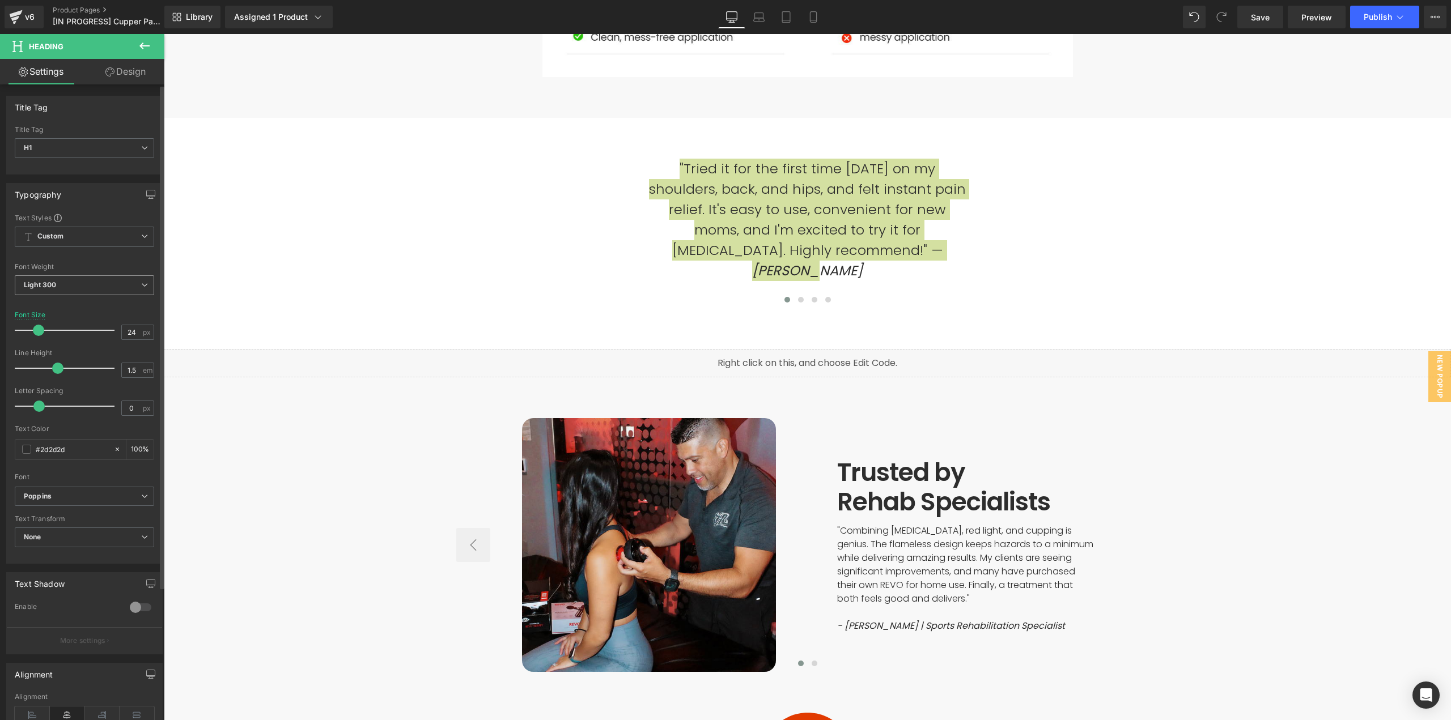
click at [113, 285] on span "Light 300" at bounding box center [84, 285] width 139 height 20
drag, startPoint x: 62, startPoint y: 351, endPoint x: 702, endPoint y: 205, distance: 657.1
click at [62, 352] on div "Regular 400" at bounding box center [52, 356] width 41 height 8
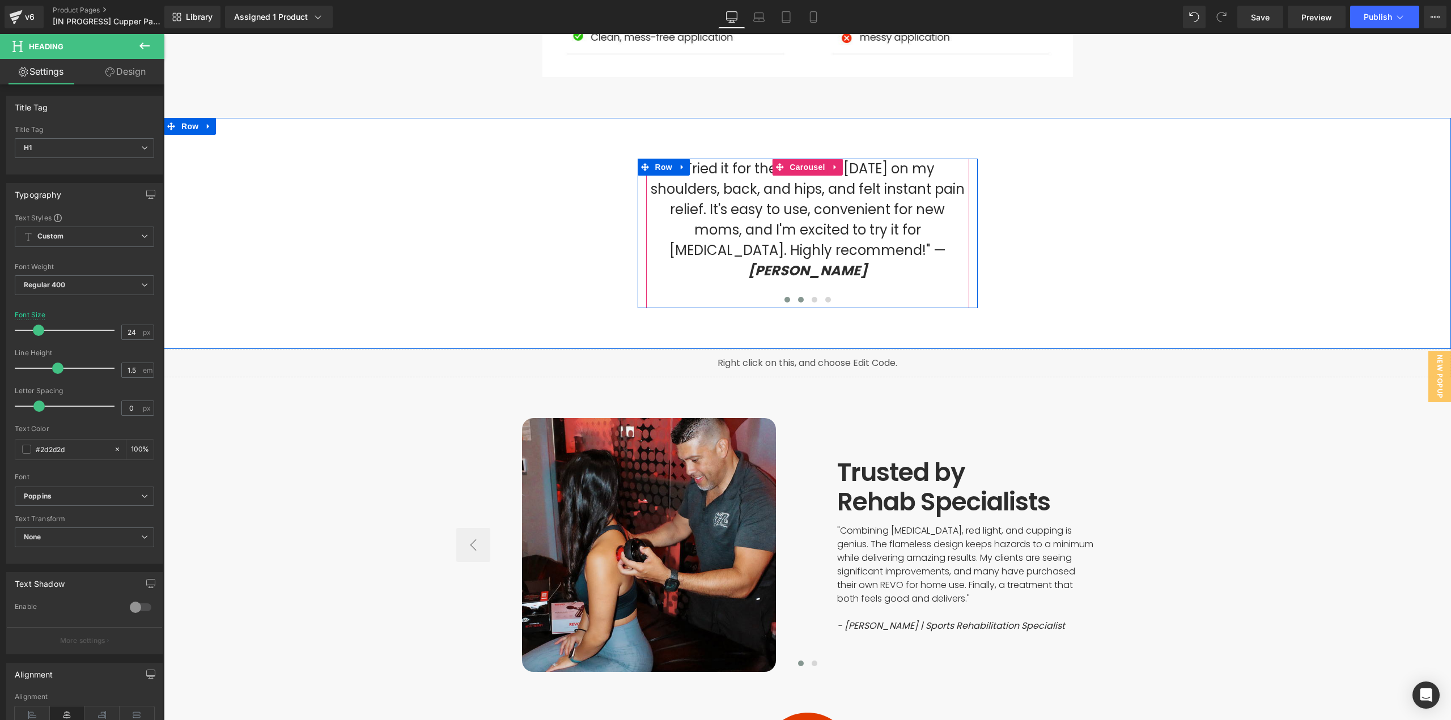
click at [798, 297] on span at bounding box center [801, 300] width 6 height 6
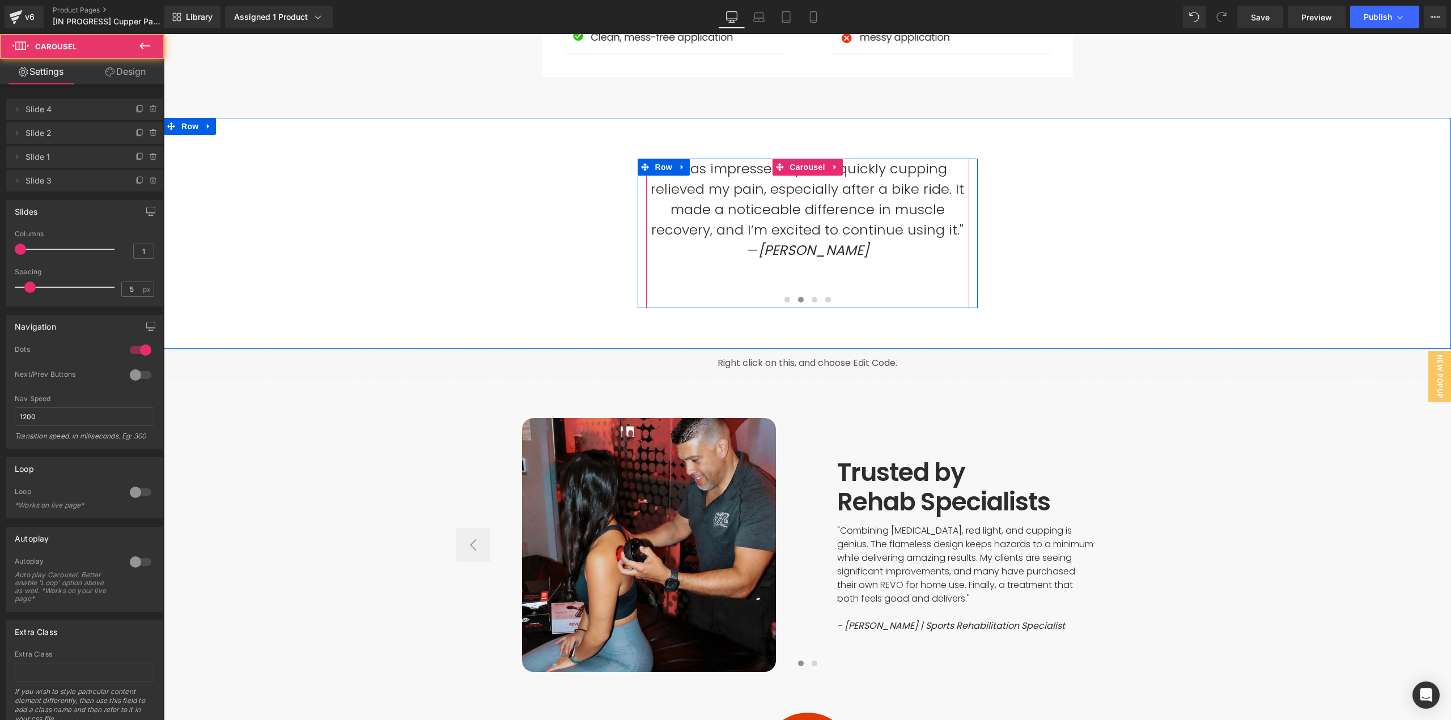
click at [813, 196] on h1 ""I was impressed by how quickly cupping relieved my pain, especially after a bi…" at bounding box center [807, 200] width 323 height 82
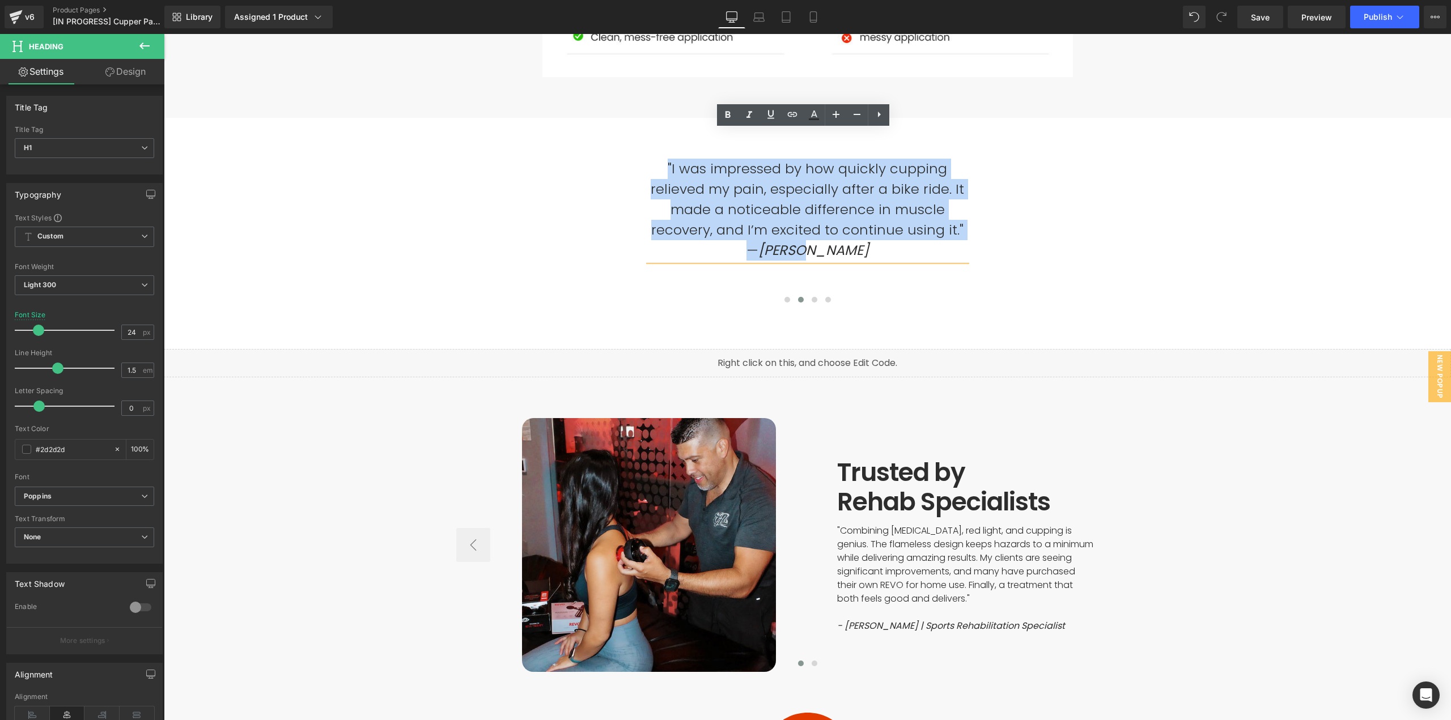
drag, startPoint x: 681, startPoint y: 140, endPoint x: 648, endPoint y: 120, distance: 38.9
click at [648, 145] on div ""Tried it for the first time [DATE] on my shoulders, back, and hips, and felt i…" at bounding box center [807, 233] width 1287 height 177
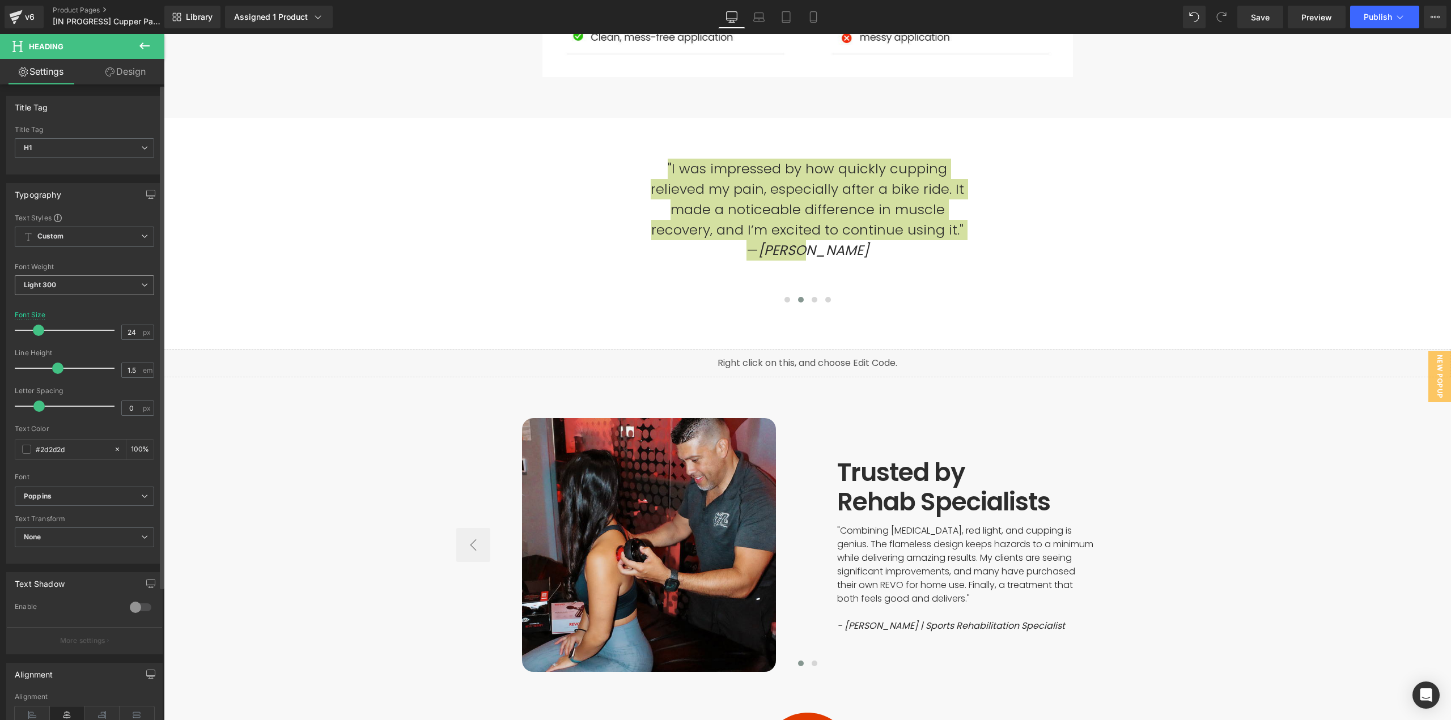
click at [108, 287] on span "Light 300" at bounding box center [84, 285] width 139 height 20
click at [77, 357] on li "Regular 400" at bounding box center [85, 355] width 140 height 17
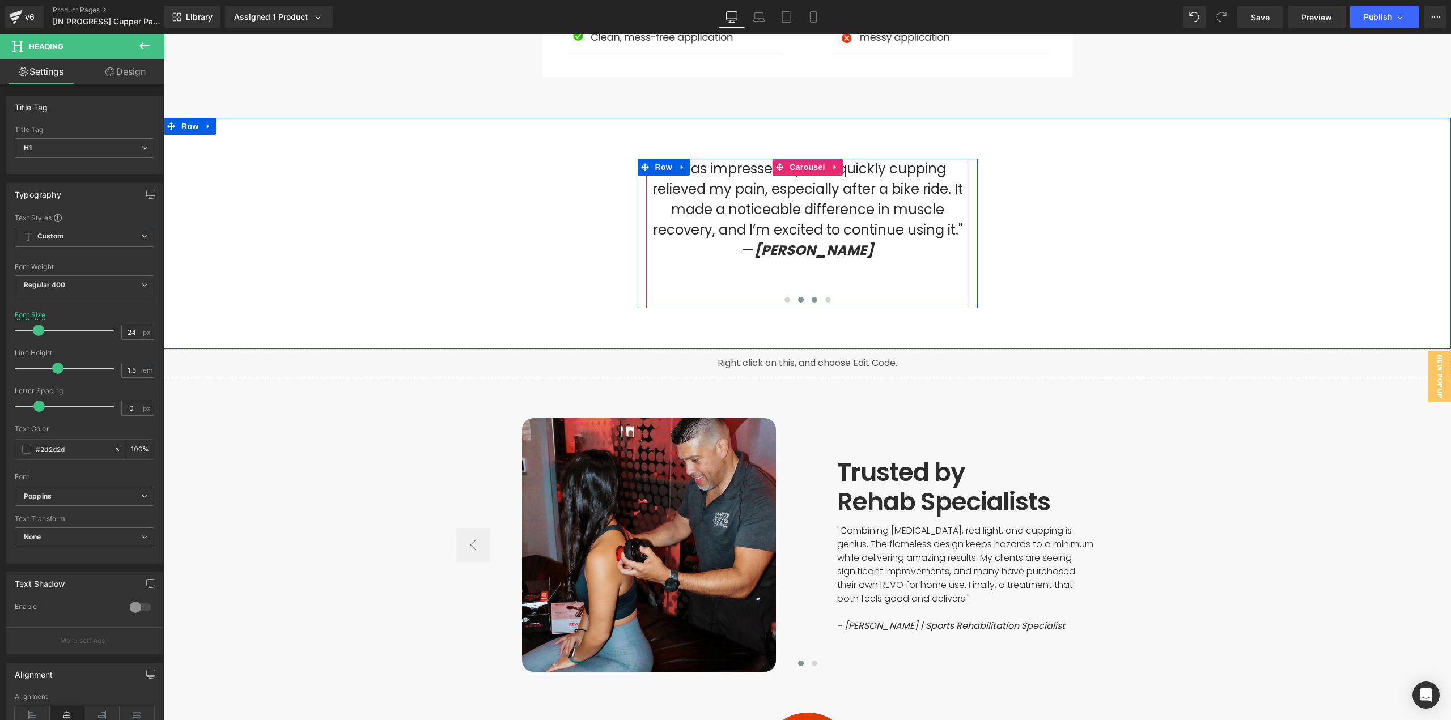
click at [812, 297] on span at bounding box center [815, 300] width 6 height 6
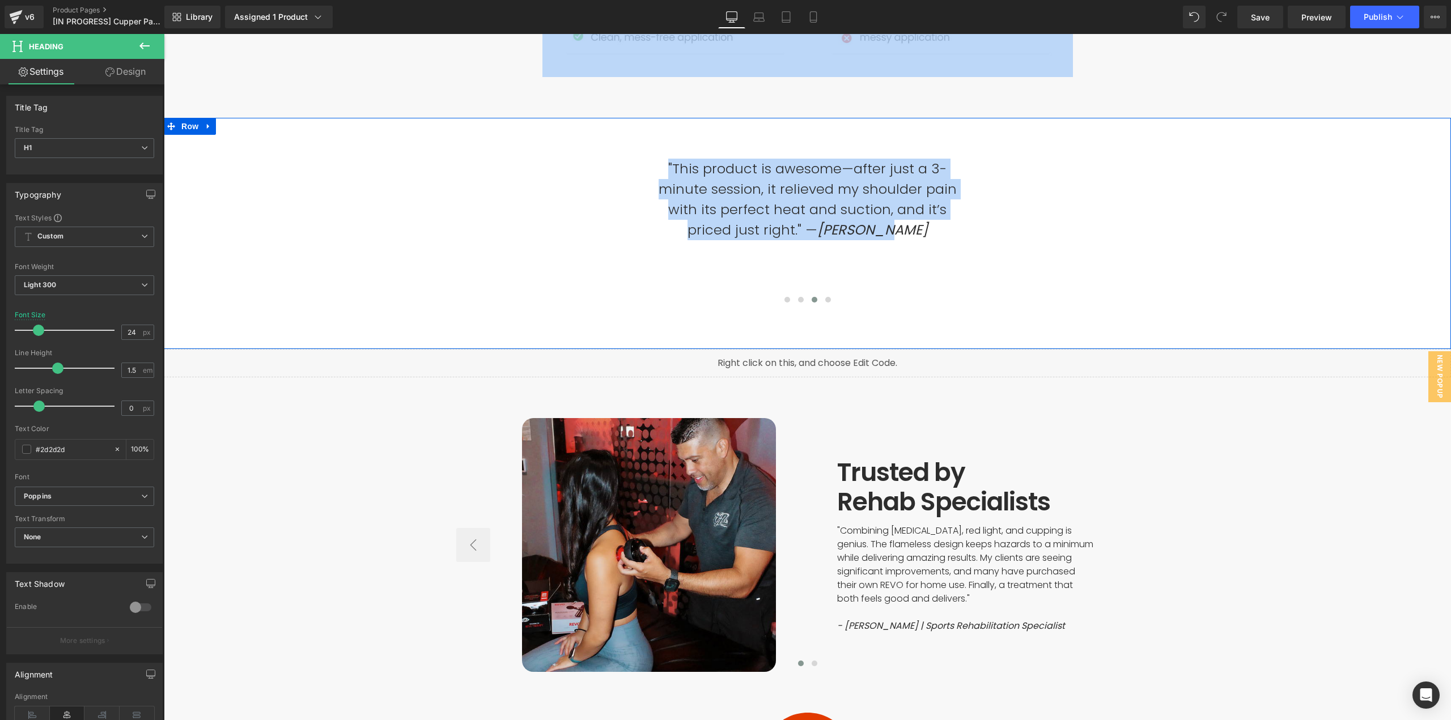
drag, startPoint x: 859, startPoint y: 203, endPoint x: 638, endPoint y: 130, distance: 232.3
click at [638, 145] on div ""Tried it for the first time [DATE] on my shoulders, back, and hips, and felt i…" at bounding box center [807, 233] width 1287 height 177
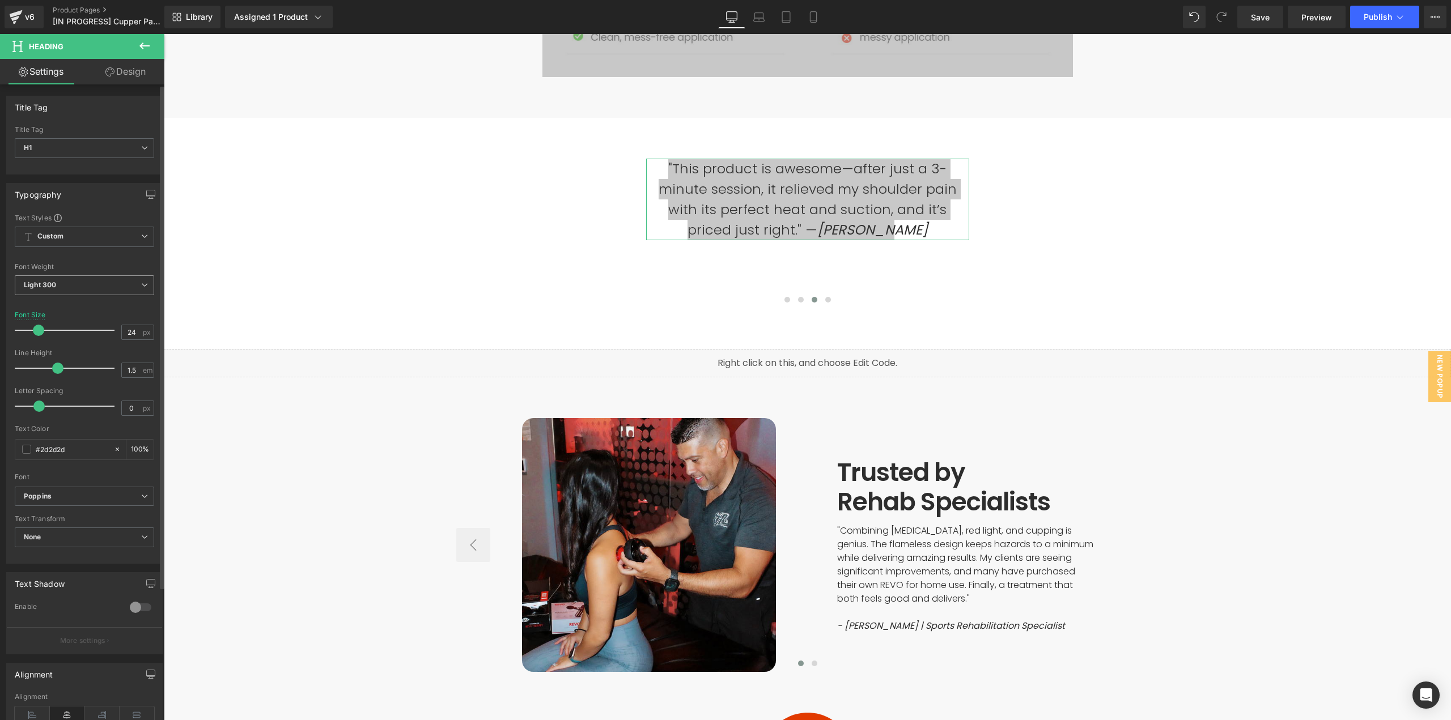
click at [82, 287] on span "Light 300" at bounding box center [84, 285] width 139 height 20
click at [56, 359] on div "Regular 400" at bounding box center [52, 356] width 41 height 8
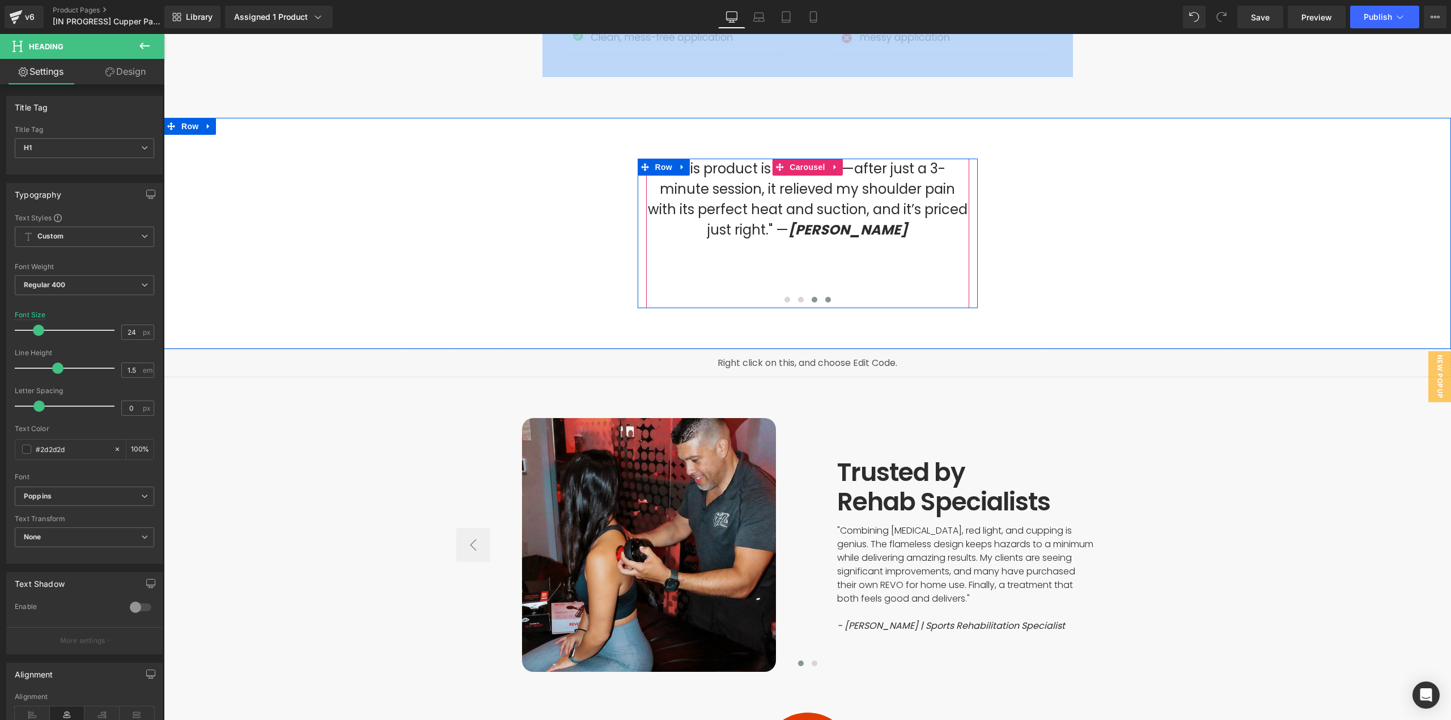
click at [825, 297] on span at bounding box center [828, 300] width 6 height 6
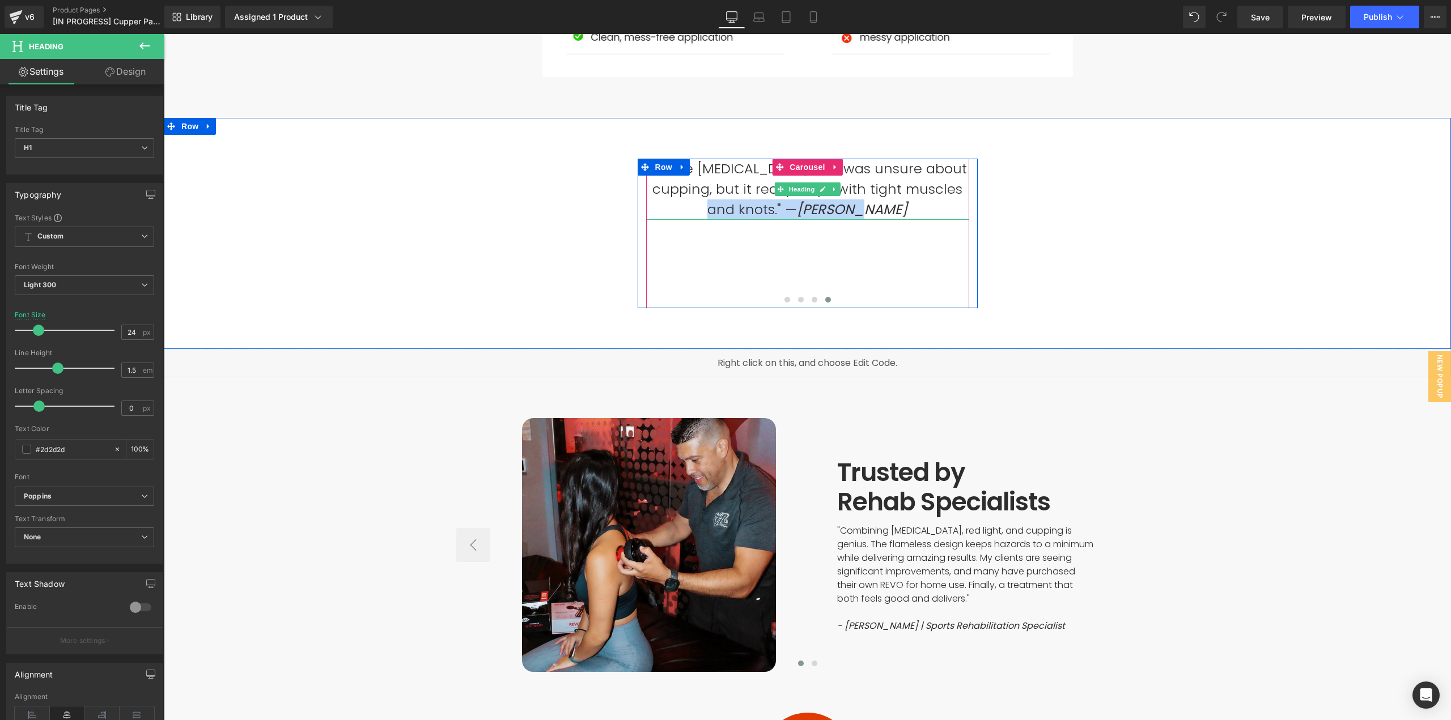
drag, startPoint x: 875, startPoint y: 183, endPoint x: 749, endPoint y: 175, distance: 126.1
click at [749, 175] on h1 ""I have [MEDICAL_DATA] and was unsure about cupping, but it really helps with t…" at bounding box center [807, 189] width 323 height 61
click at [729, 160] on h1 ""I have [MEDICAL_DATA] and was unsure about cupping, but it really helps with t…" at bounding box center [807, 189] width 323 height 61
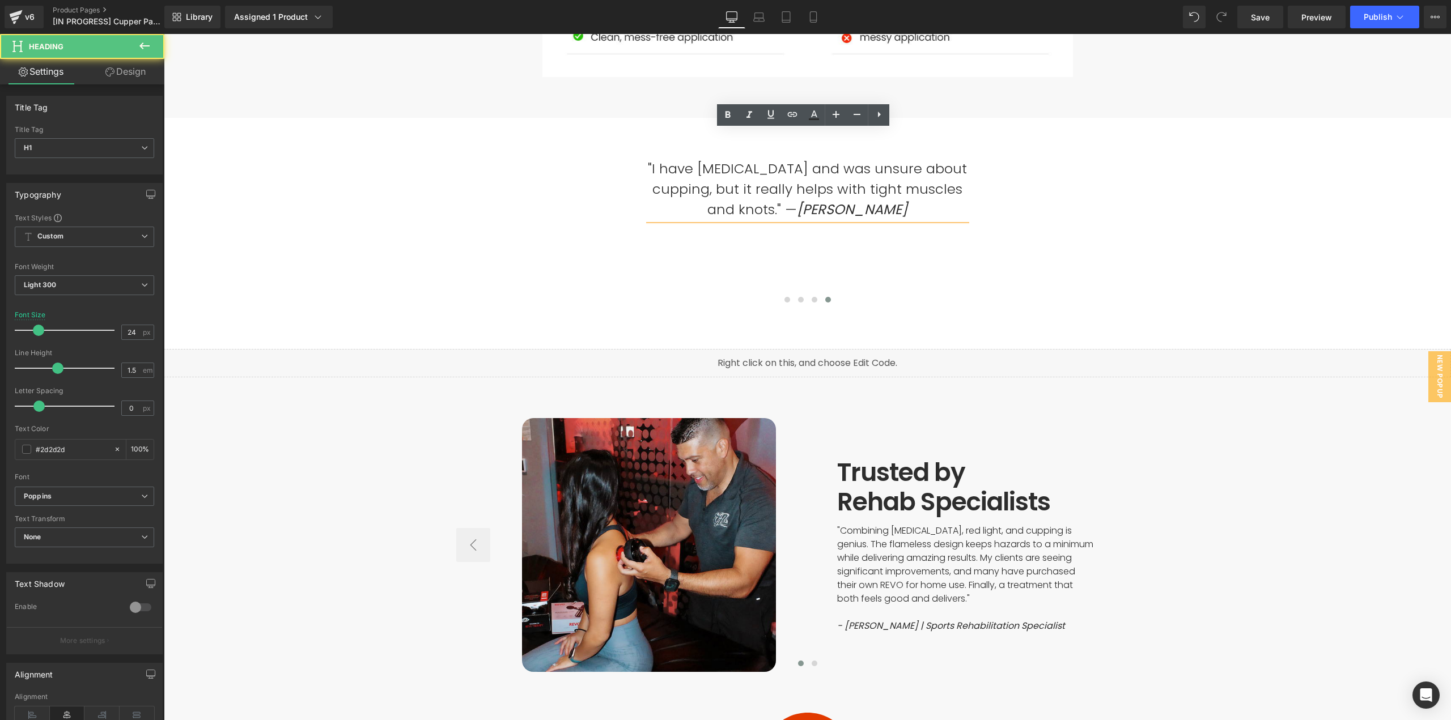
click at [688, 159] on h1 ""I have [MEDICAL_DATA] and was unsure about cupping, but it really helps with t…" at bounding box center [807, 189] width 323 height 61
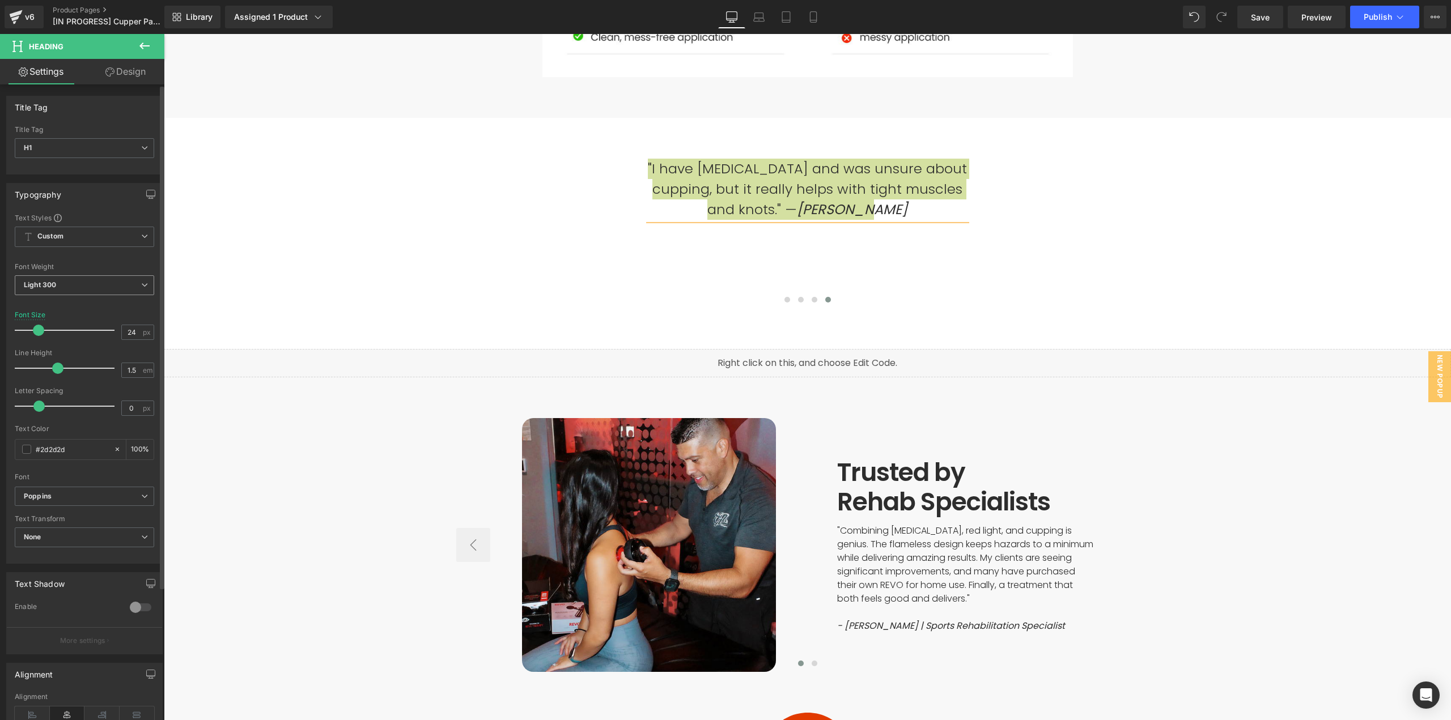
click at [92, 283] on span "Light 300" at bounding box center [84, 285] width 139 height 20
click at [49, 353] on div "Regular 400" at bounding box center [52, 356] width 41 height 8
